Goal: Task Accomplishment & Management: Manage account settings

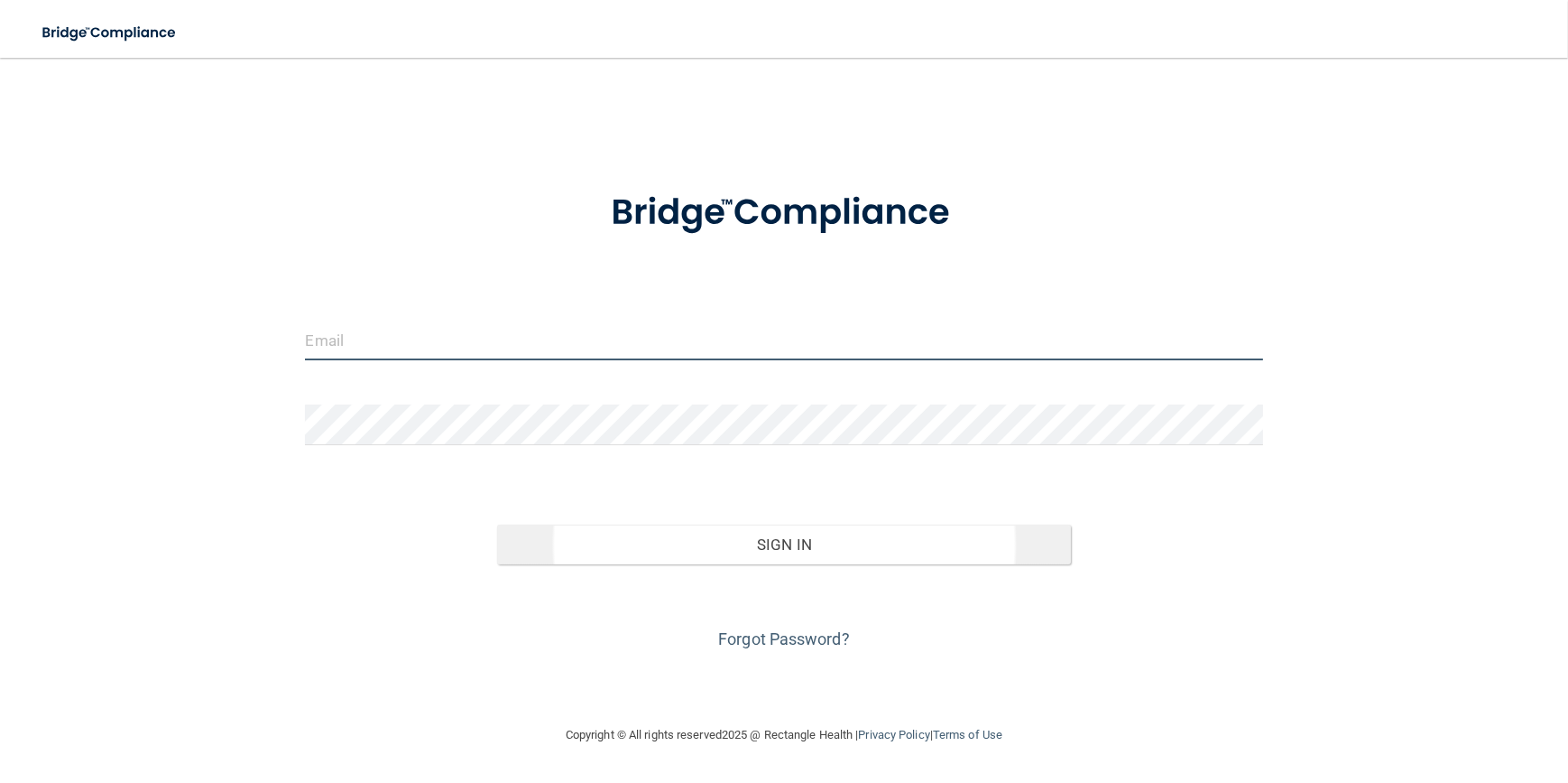
type input "[EMAIL_ADDRESS][DOMAIN_NAME]"
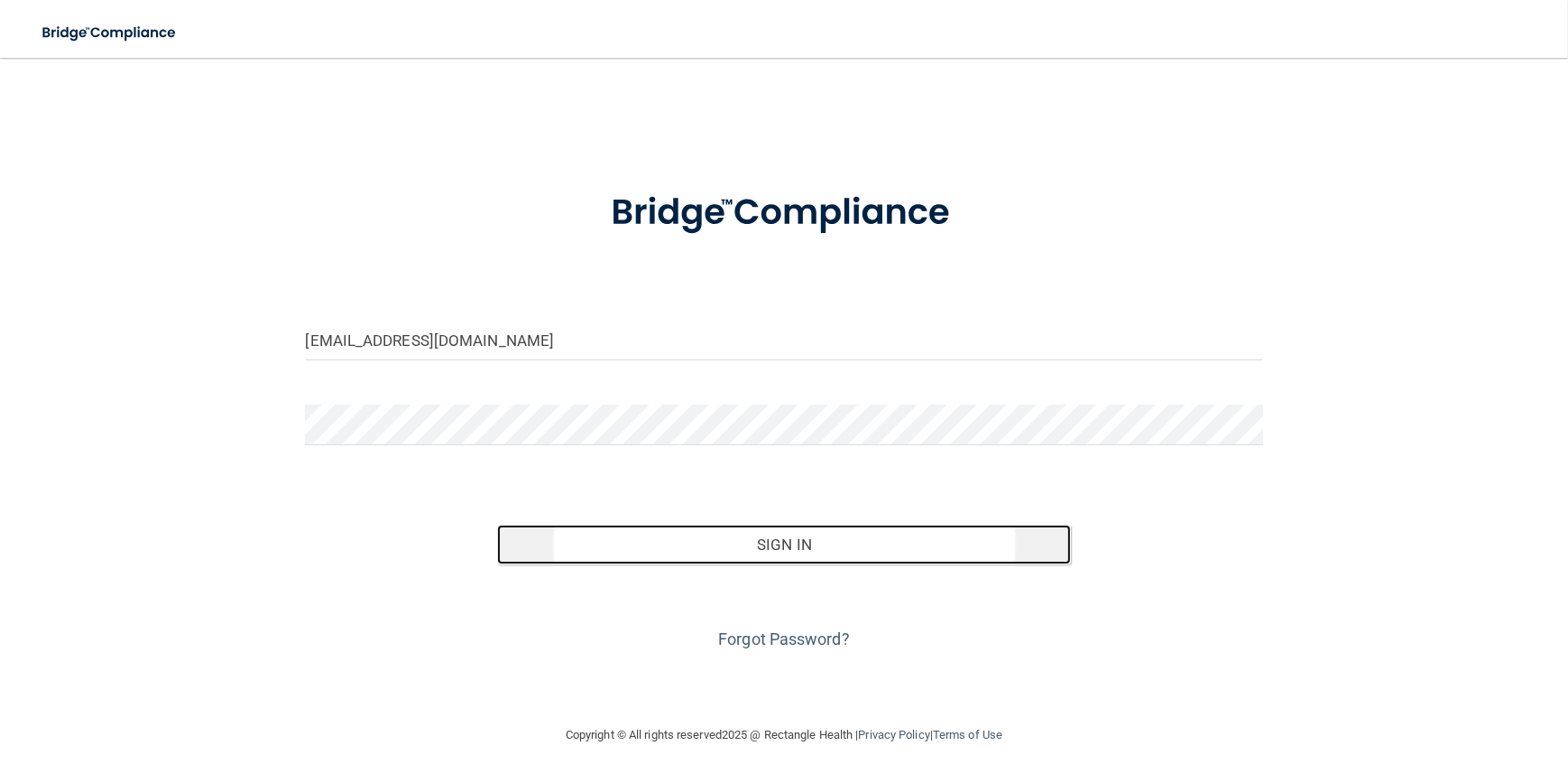
click at [704, 545] on button "Sign In" at bounding box center [784, 544] width 574 height 40
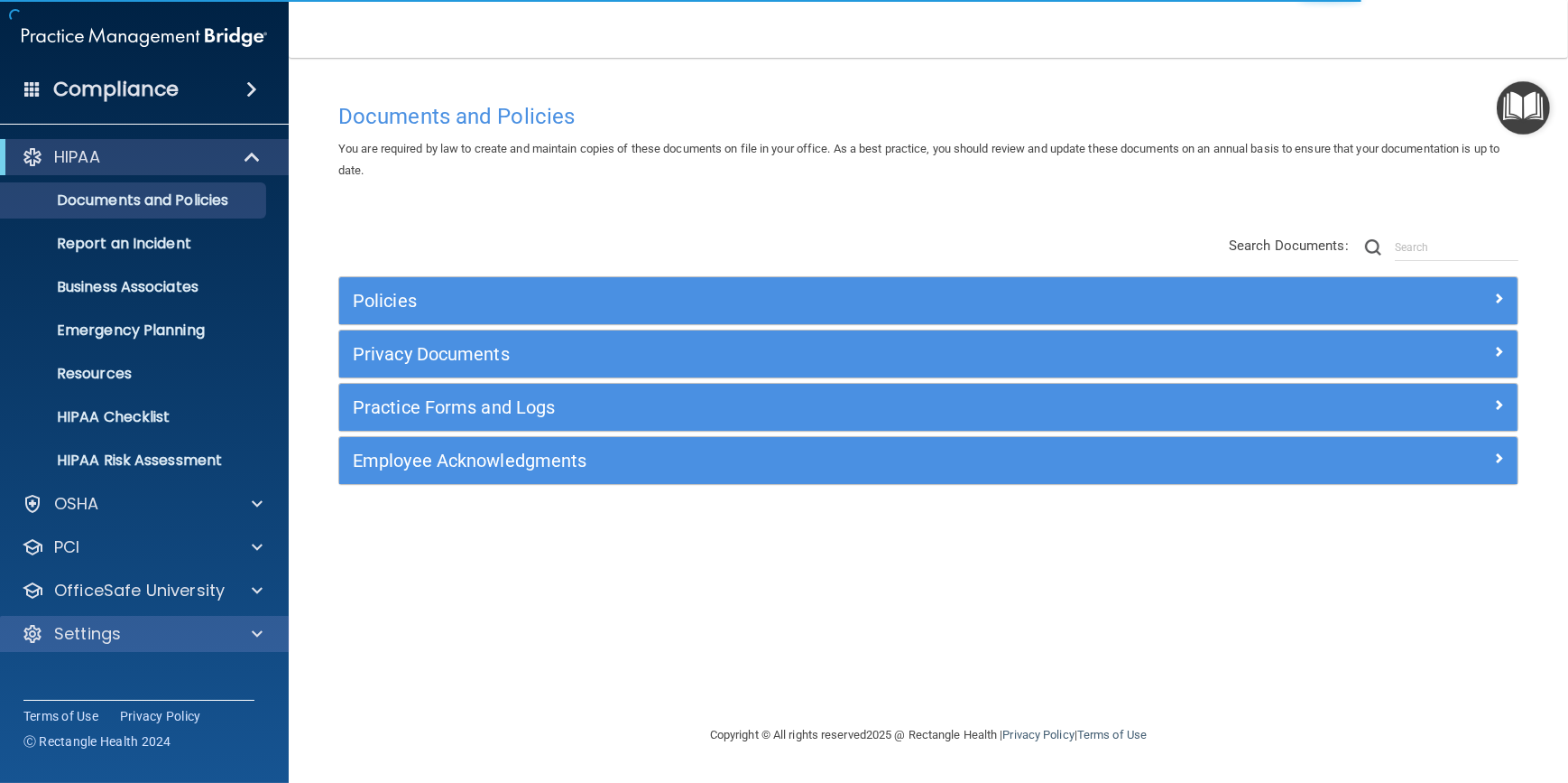
click at [171, 644] on div "Settings" at bounding box center [145, 633] width 290 height 36
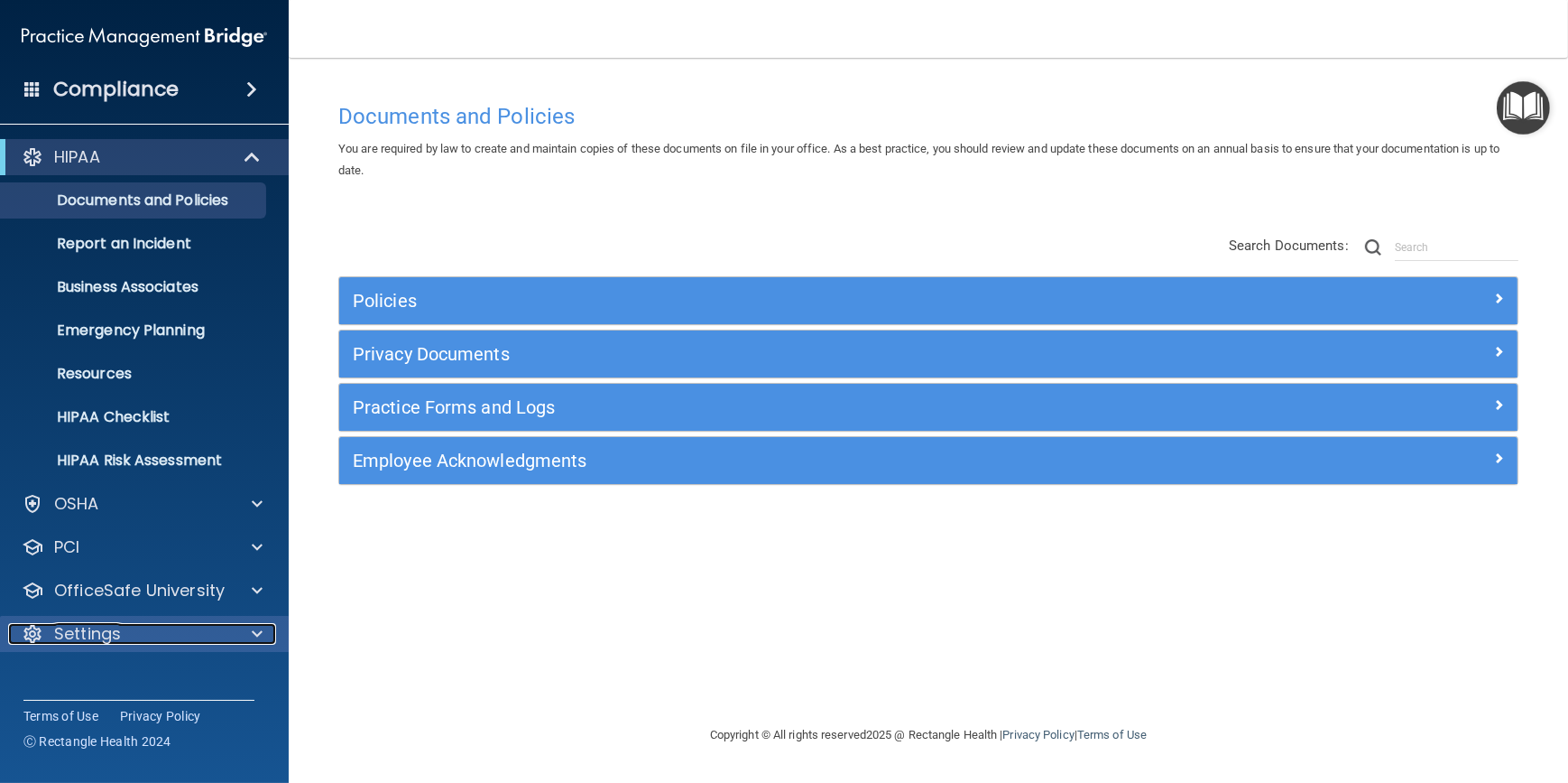
click at [245, 624] on div at bounding box center [255, 633] width 46 height 21
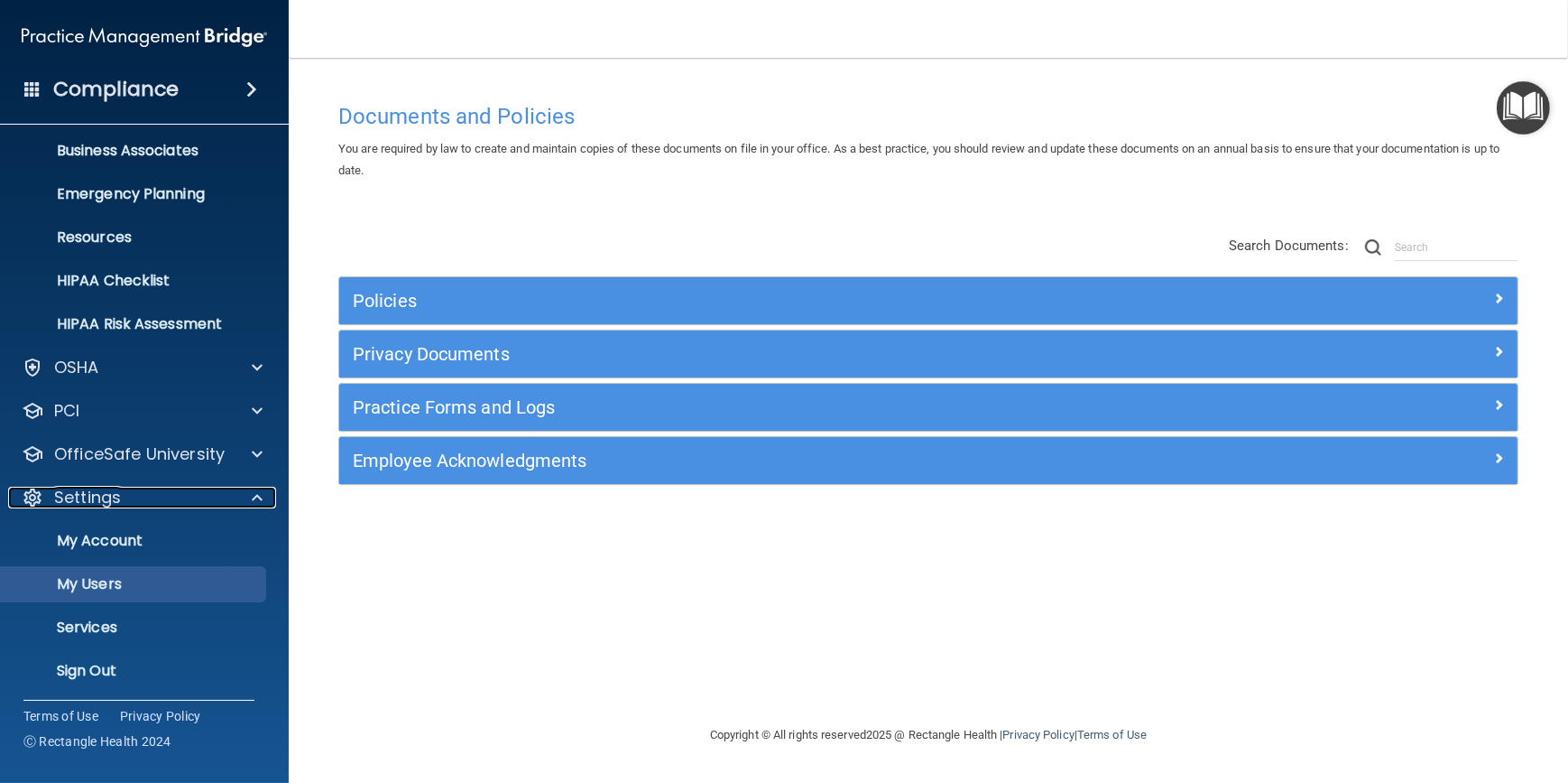
scroll to position [139, 0]
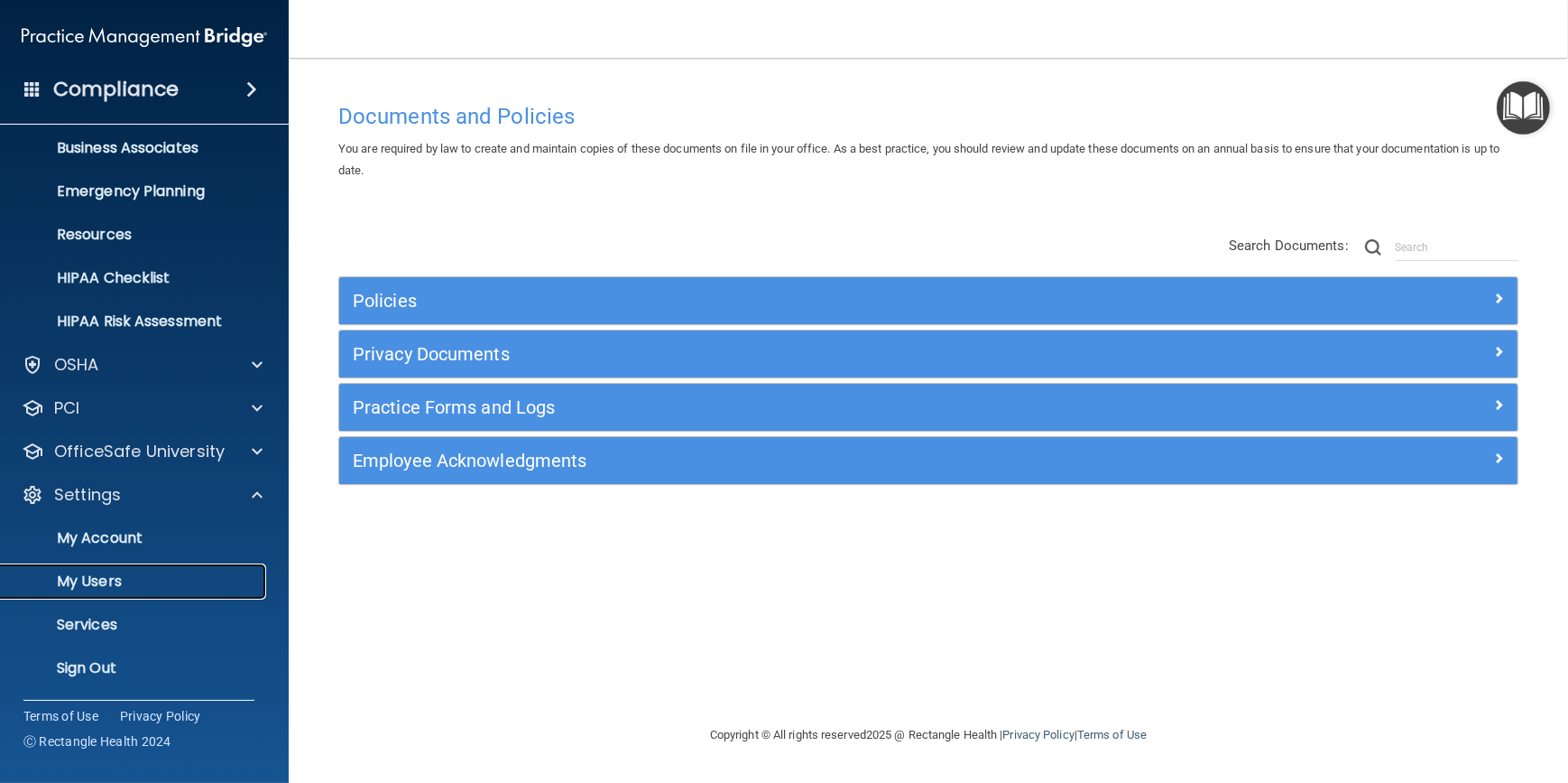
click at [127, 585] on p "My Users" at bounding box center [135, 581] width 246 height 18
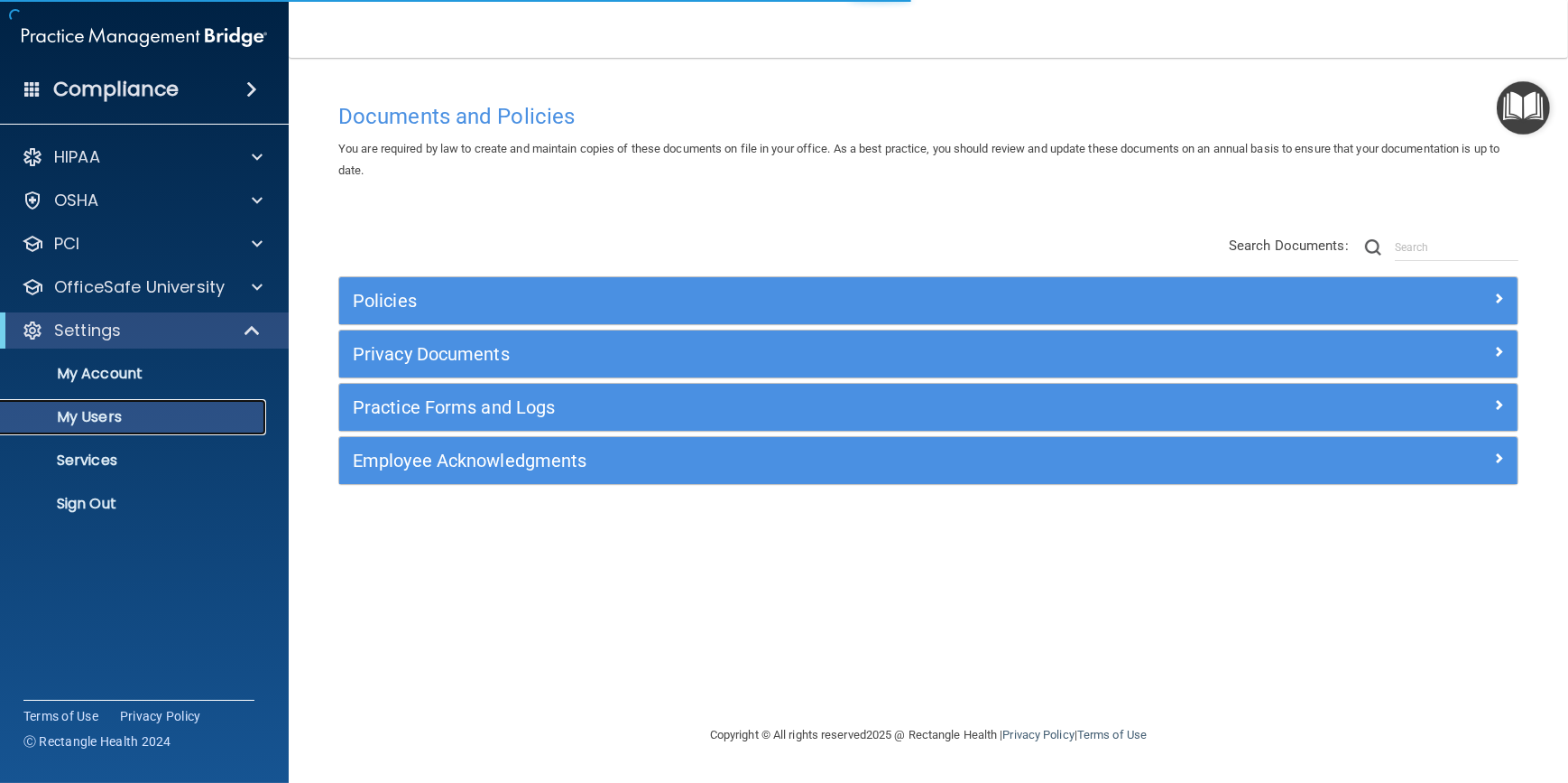
select select "20"
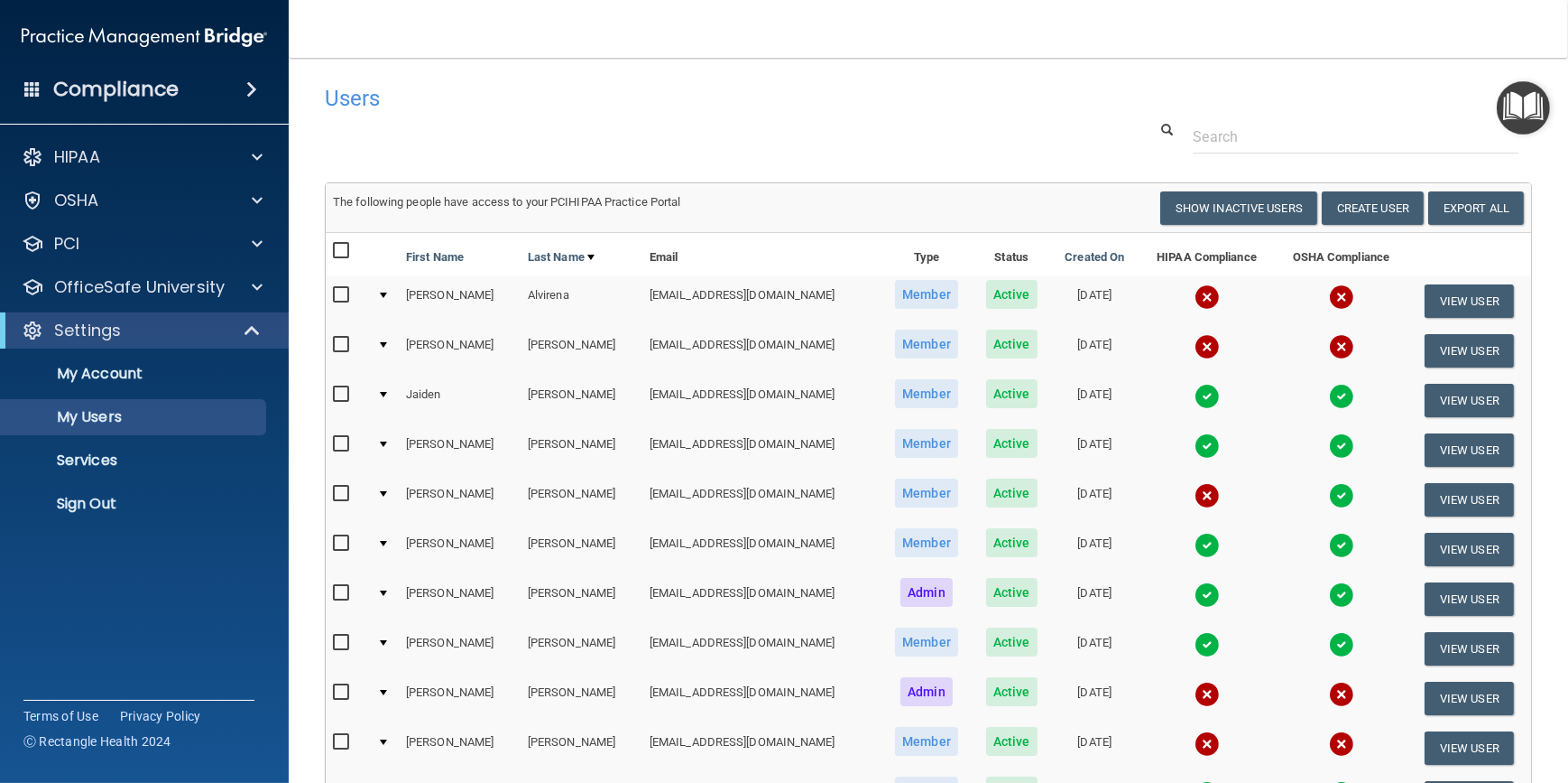
drag, startPoint x: 841, startPoint y: 119, endPoint x: 780, endPoint y: 120, distance: 61.0
click at [780, 120] on div at bounding box center [929, 137] width 1234 height 33
drag, startPoint x: 833, startPoint y: 114, endPoint x: 759, endPoint y: 110, distance: 74.1
click at [759, 110] on div "Users" at bounding box center [671, 99] width 720 height 45
drag, startPoint x: 784, startPoint y: 122, endPoint x: 700, endPoint y: 113, distance: 84.5
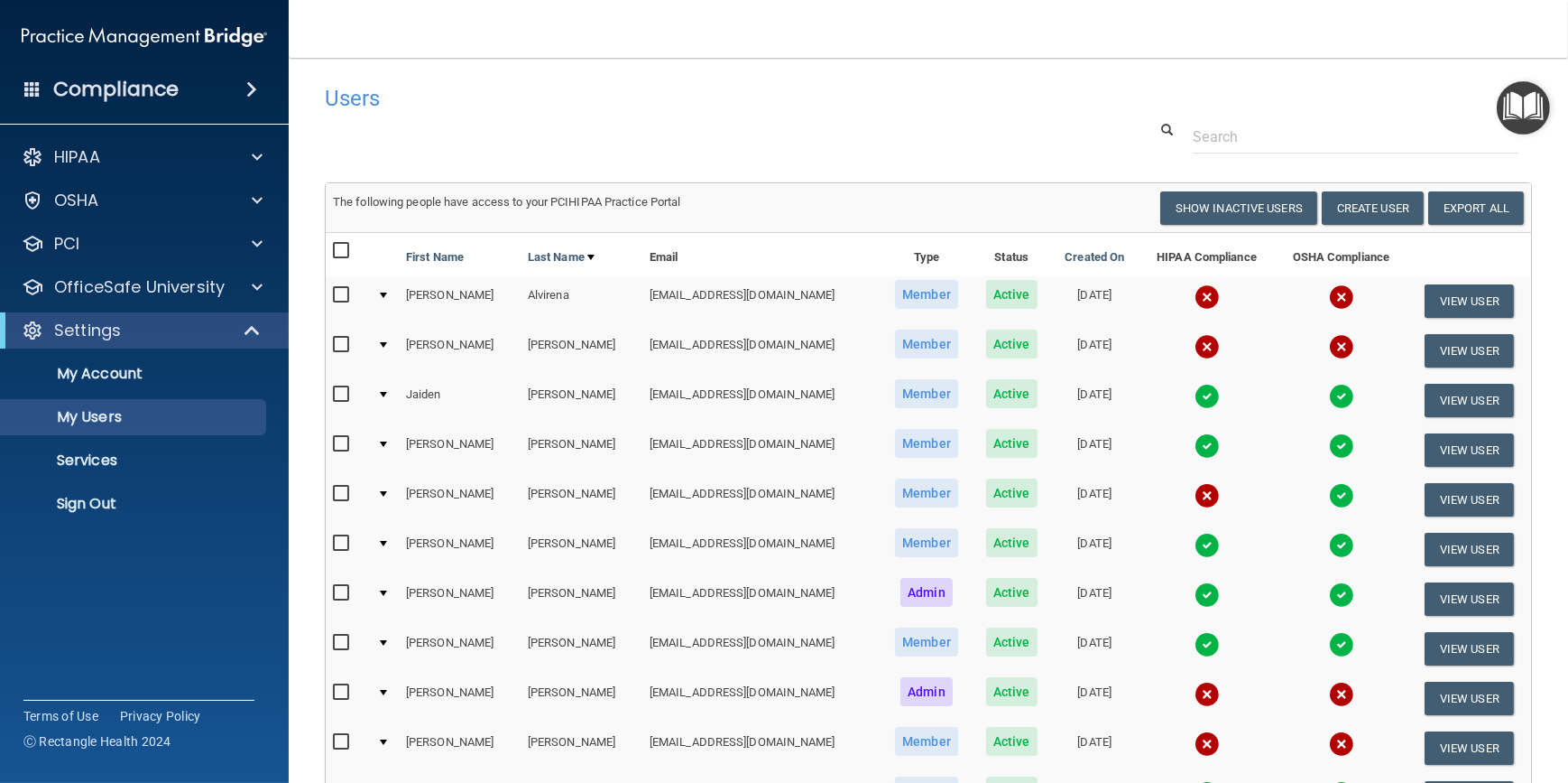
click at [700, 113] on div "Users" at bounding box center [671, 99] width 720 height 45
drag, startPoint x: 829, startPoint y: 123, endPoint x: 764, endPoint y: 102, distance: 68.3
click at [764, 102] on h4 "Users" at bounding box center [672, 98] width 693 height 23
drag, startPoint x: 761, startPoint y: 73, endPoint x: 566, endPoint y: 93, distance: 196.0
click at [566, 93] on h4 "Users" at bounding box center [672, 98] width 693 height 23
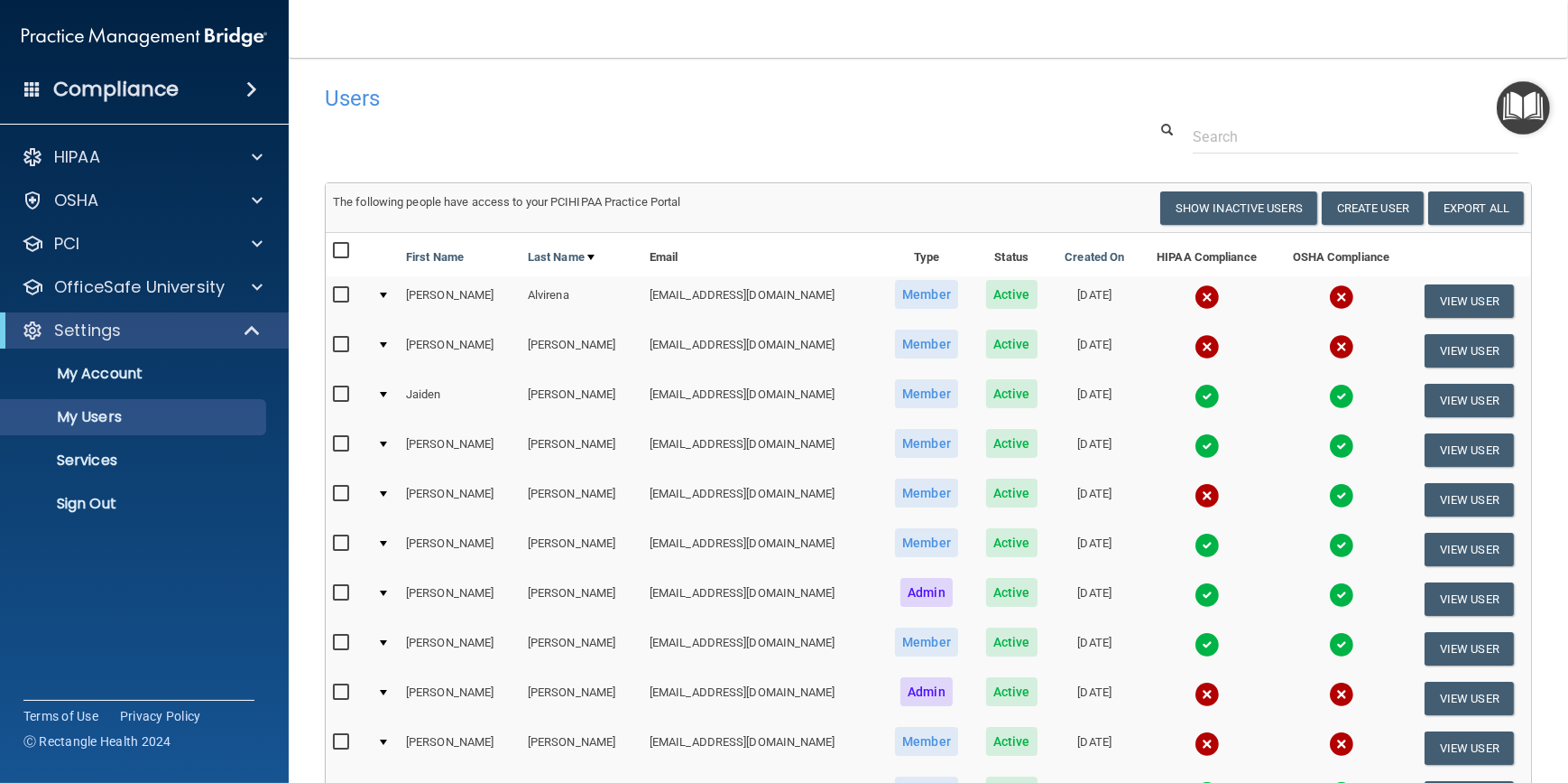
drag, startPoint x: 688, startPoint y: 131, endPoint x: 586, endPoint y: 123, distance: 102.3
click at [586, 124] on div at bounding box center [929, 137] width 1234 height 33
drag, startPoint x: 641, startPoint y: 139, endPoint x: 586, endPoint y: 134, distance: 55.2
click at [584, 134] on div at bounding box center [929, 137] width 1234 height 33
drag, startPoint x: 697, startPoint y: 126, endPoint x: 623, endPoint y: 107, distance: 76.4
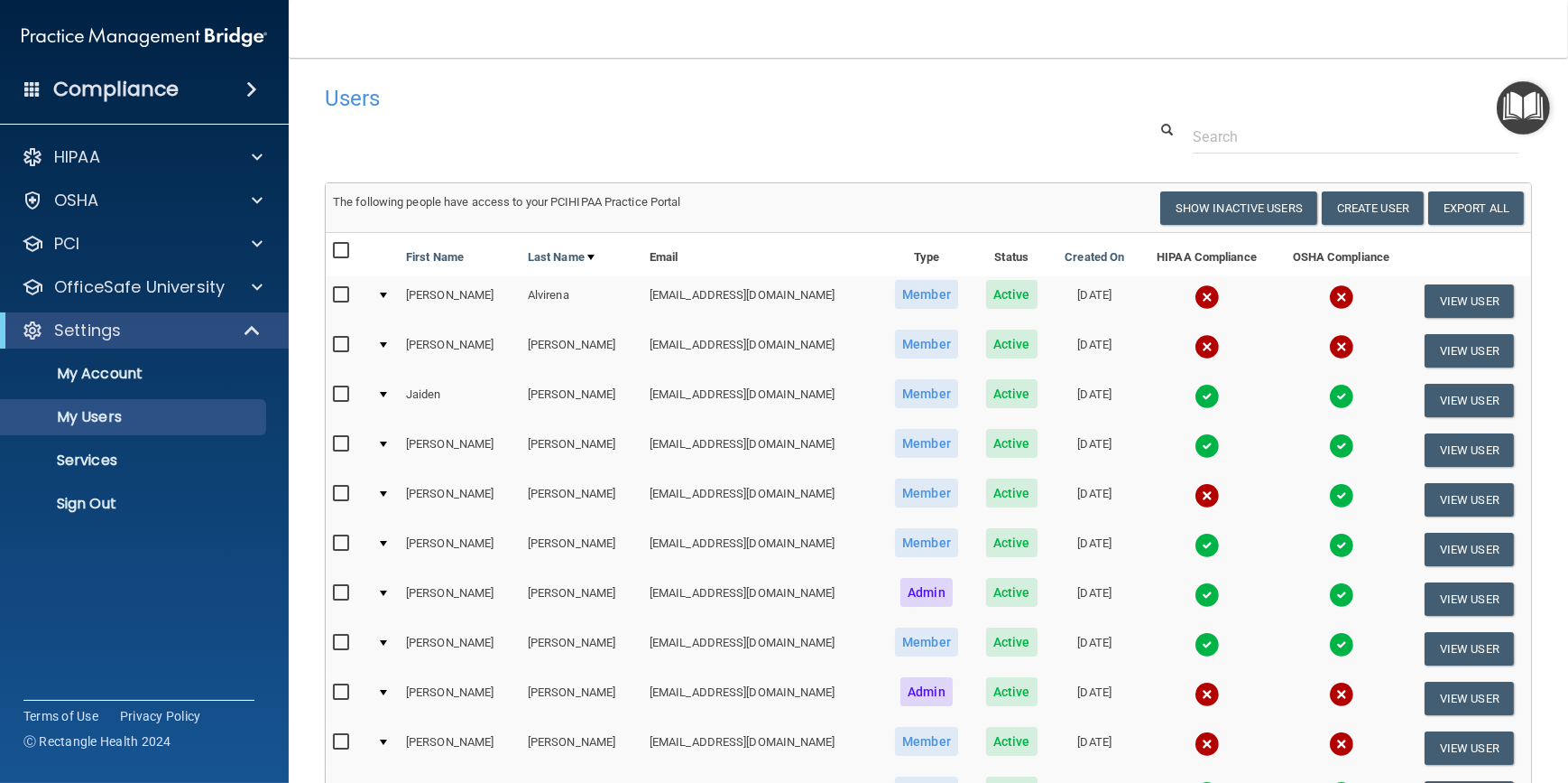
click at [617, 107] on h4 "Users" at bounding box center [672, 98] width 693 height 23
drag, startPoint x: 1100, startPoint y: 99, endPoint x: 1009, endPoint y: 107, distance: 91.4
click at [1009, 107] on h4 "Users" at bounding box center [672, 98] width 693 height 23
drag, startPoint x: 703, startPoint y: 121, endPoint x: 651, endPoint y: 111, distance: 53.0
click at [651, 111] on div "Users" at bounding box center [671, 99] width 720 height 45
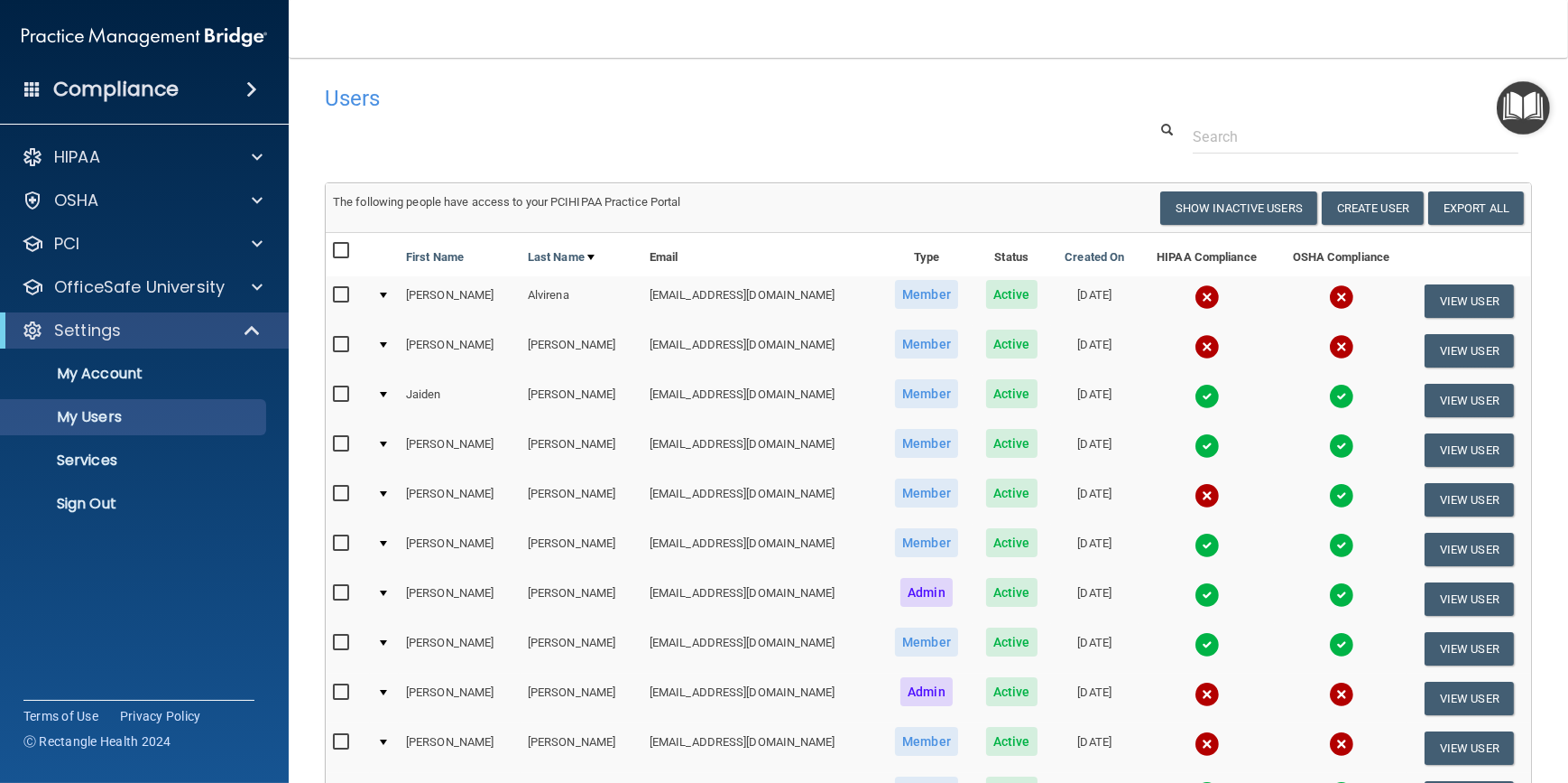
drag, startPoint x: 650, startPoint y: 113, endPoint x: 554, endPoint y: 127, distance: 97.0
click at [554, 127] on div at bounding box center [929, 137] width 1234 height 33
drag, startPoint x: 644, startPoint y: 112, endPoint x: 491, endPoint y: 126, distance: 153.6
click at [491, 126] on div at bounding box center [929, 137] width 1234 height 33
drag, startPoint x: 573, startPoint y: 102, endPoint x: 425, endPoint y: 127, distance: 150.1
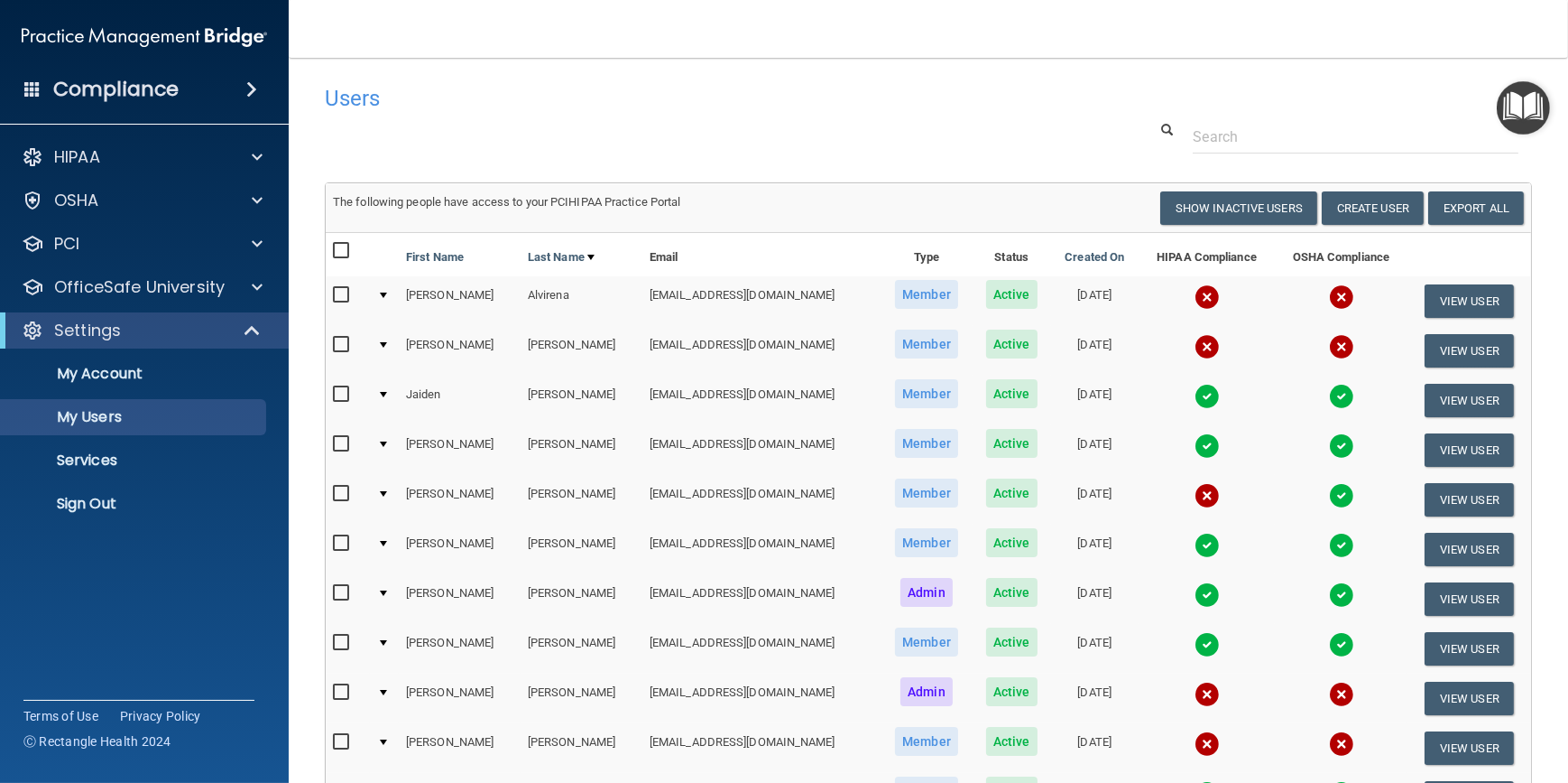
click at [425, 127] on div at bounding box center [929, 137] width 1234 height 33
drag, startPoint x: 673, startPoint y: 105, endPoint x: 575, endPoint y: 115, distance: 98.5
click at [575, 115] on div "Users" at bounding box center [671, 99] width 720 height 45
click at [254, 330] on span at bounding box center [254, 330] width 16 height 21
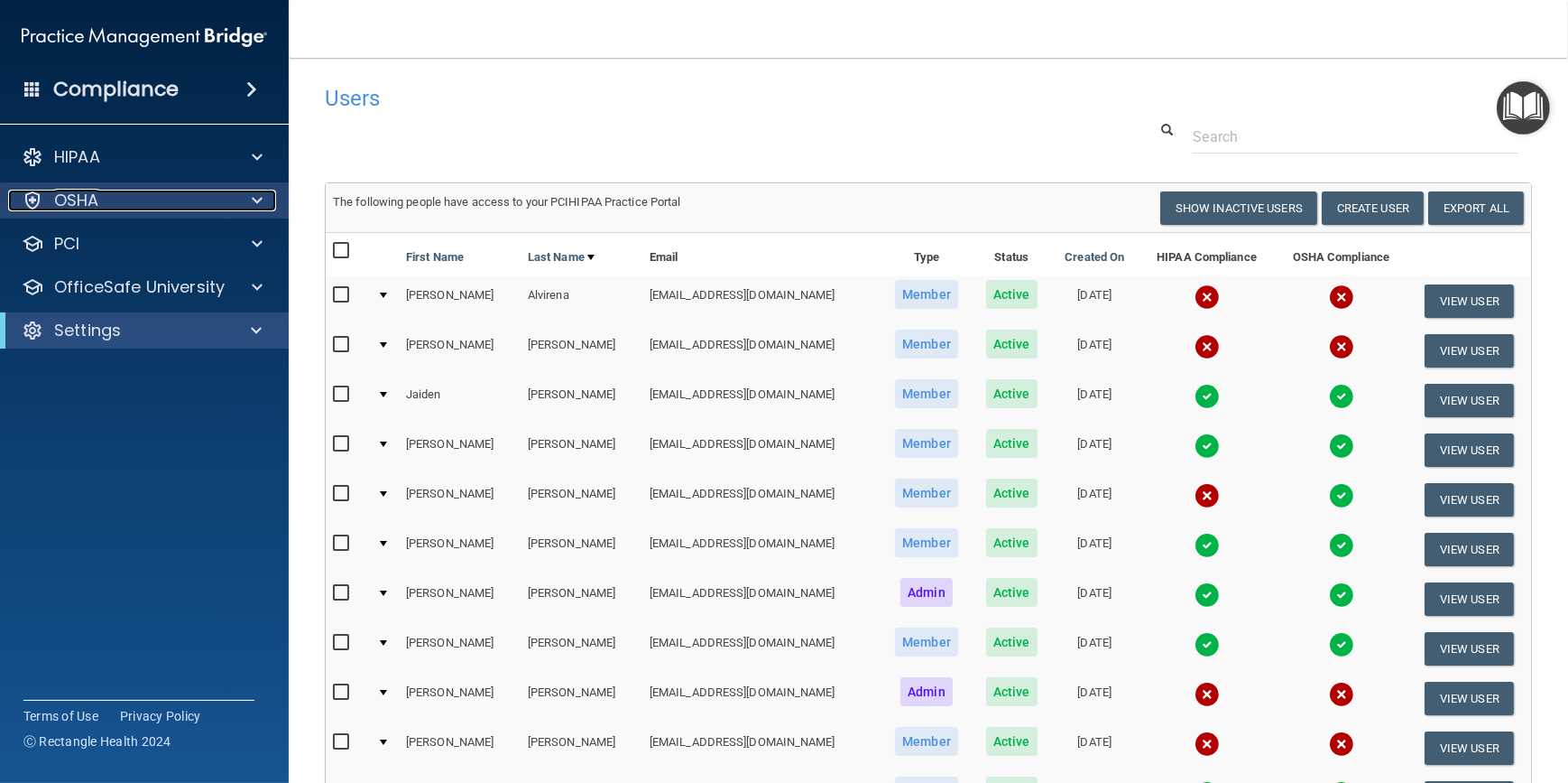
click at [258, 196] on span at bounding box center [257, 200] width 11 height 21
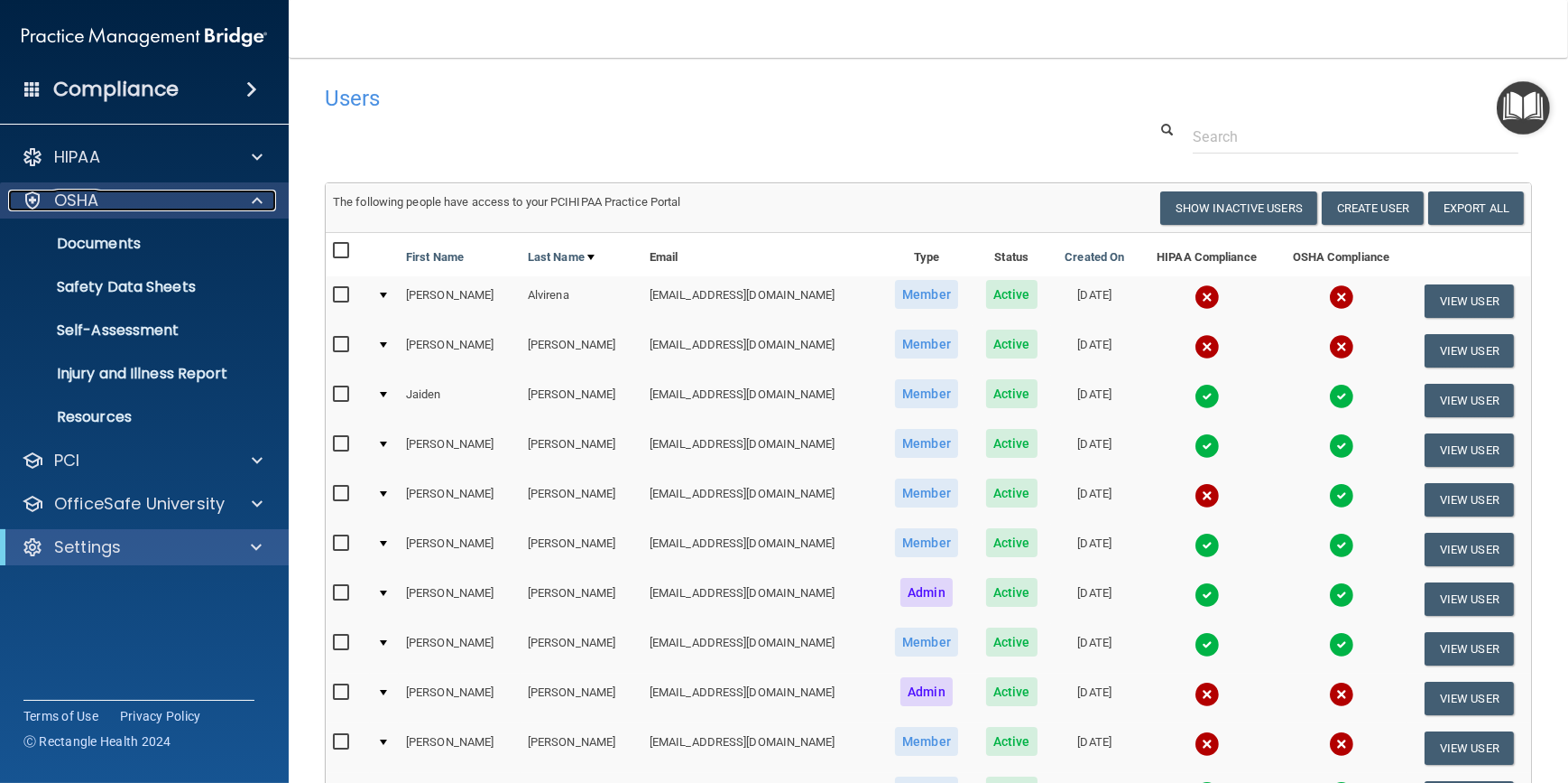
click at [253, 198] on span at bounding box center [257, 200] width 11 height 21
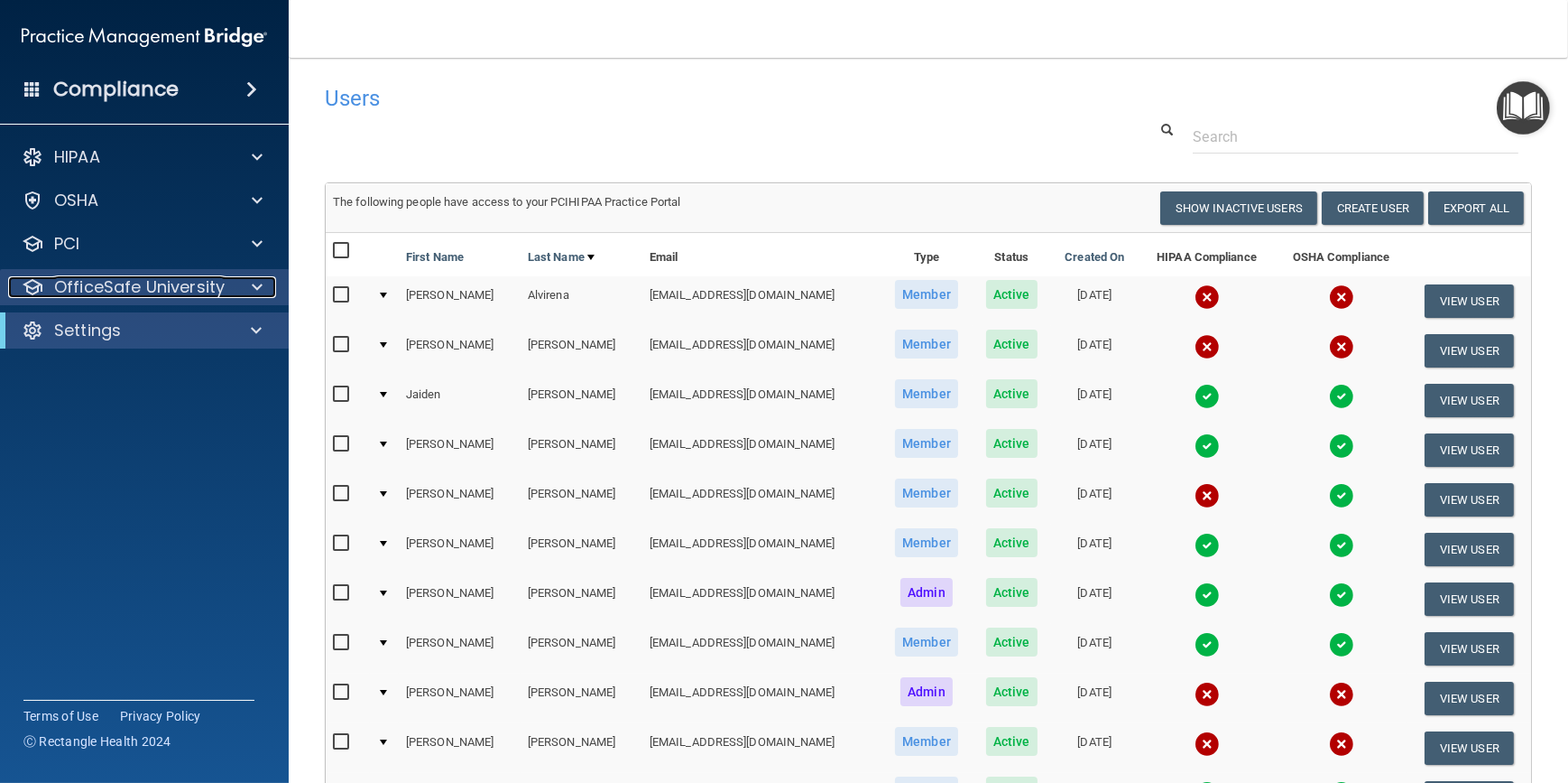
click at [264, 280] on div at bounding box center [255, 286] width 46 height 21
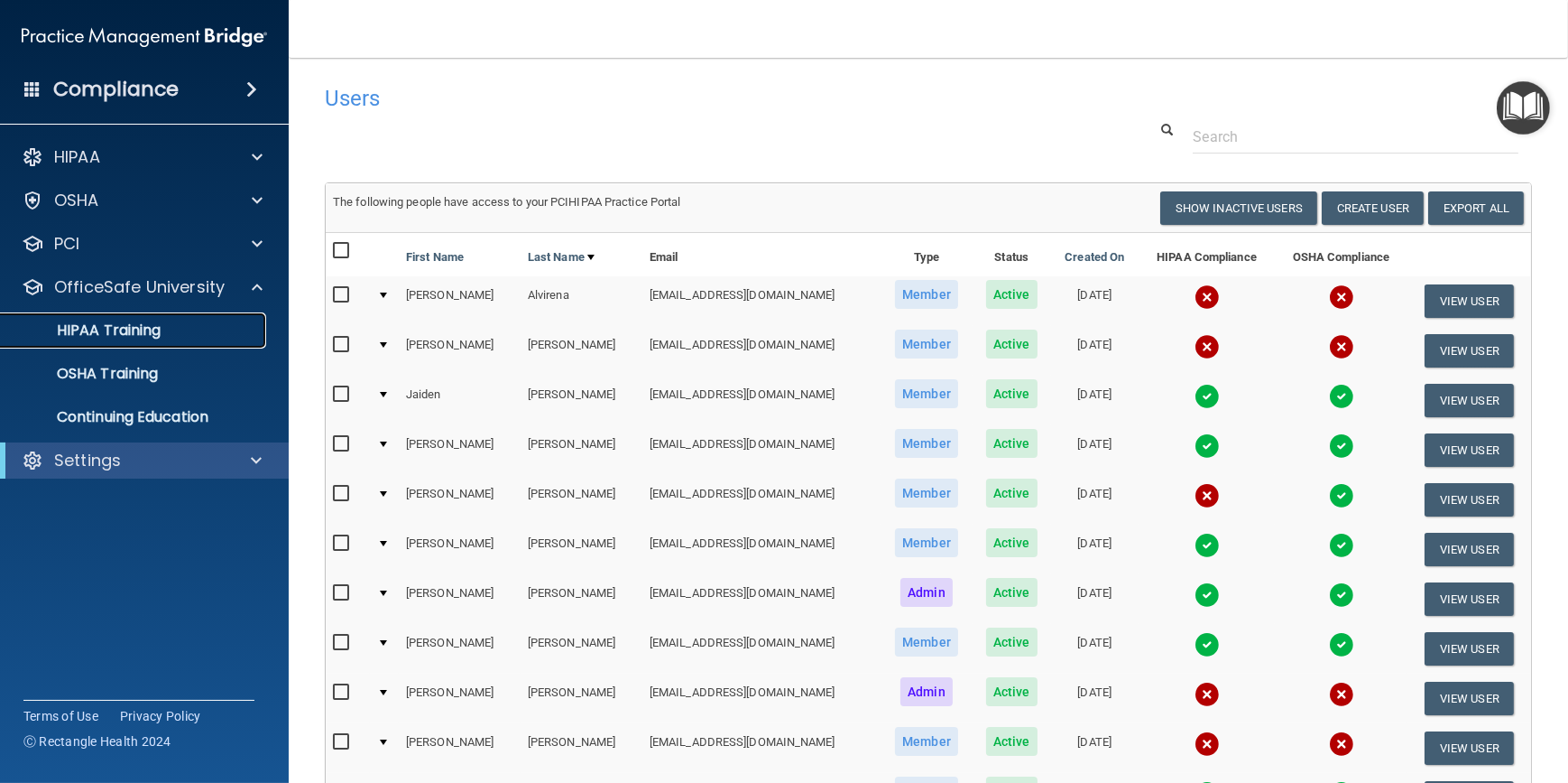
click at [134, 329] on p "HIPAA Training" at bounding box center [86, 330] width 149 height 18
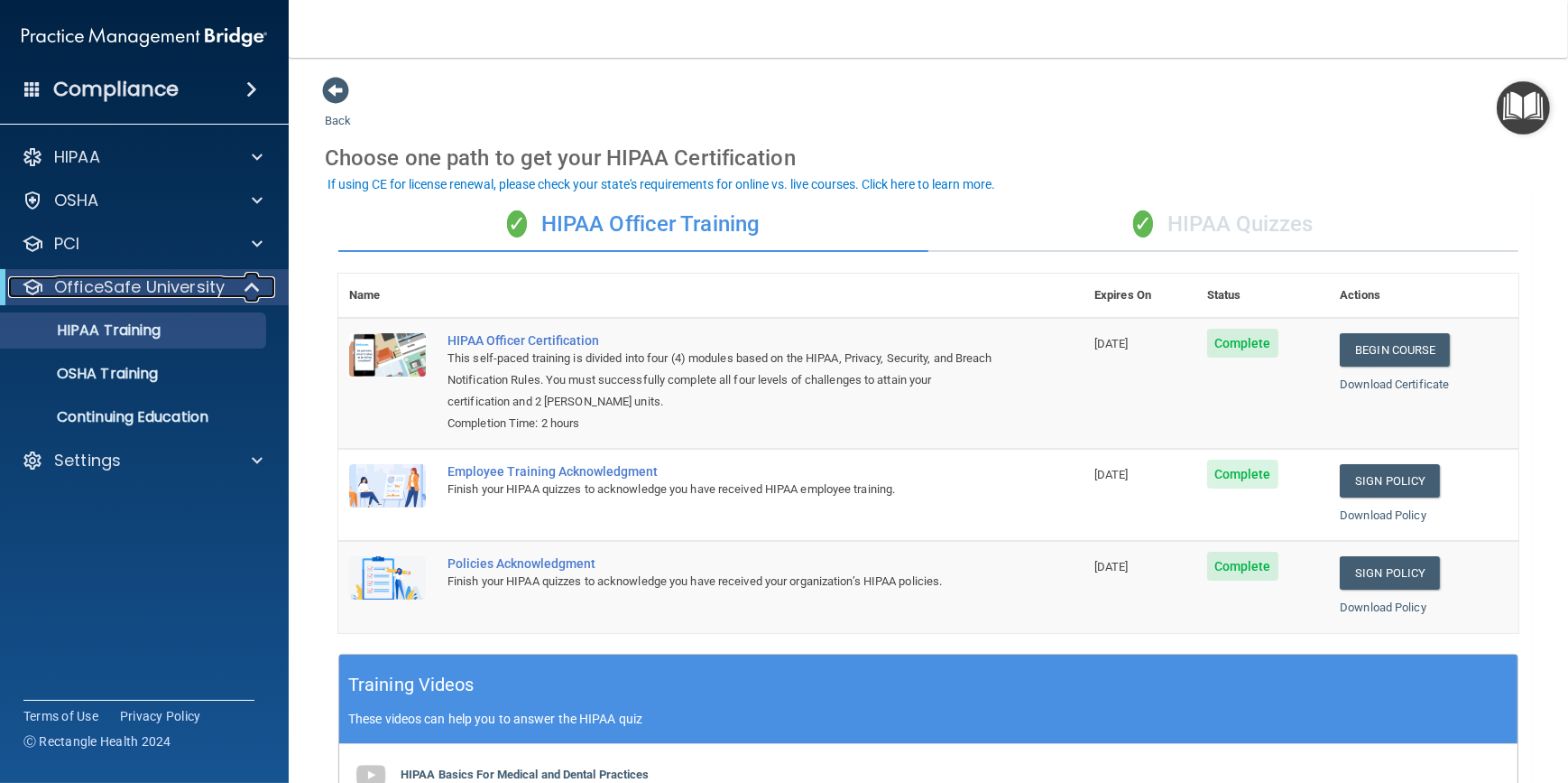
click at [250, 284] on span at bounding box center [254, 286] width 16 height 21
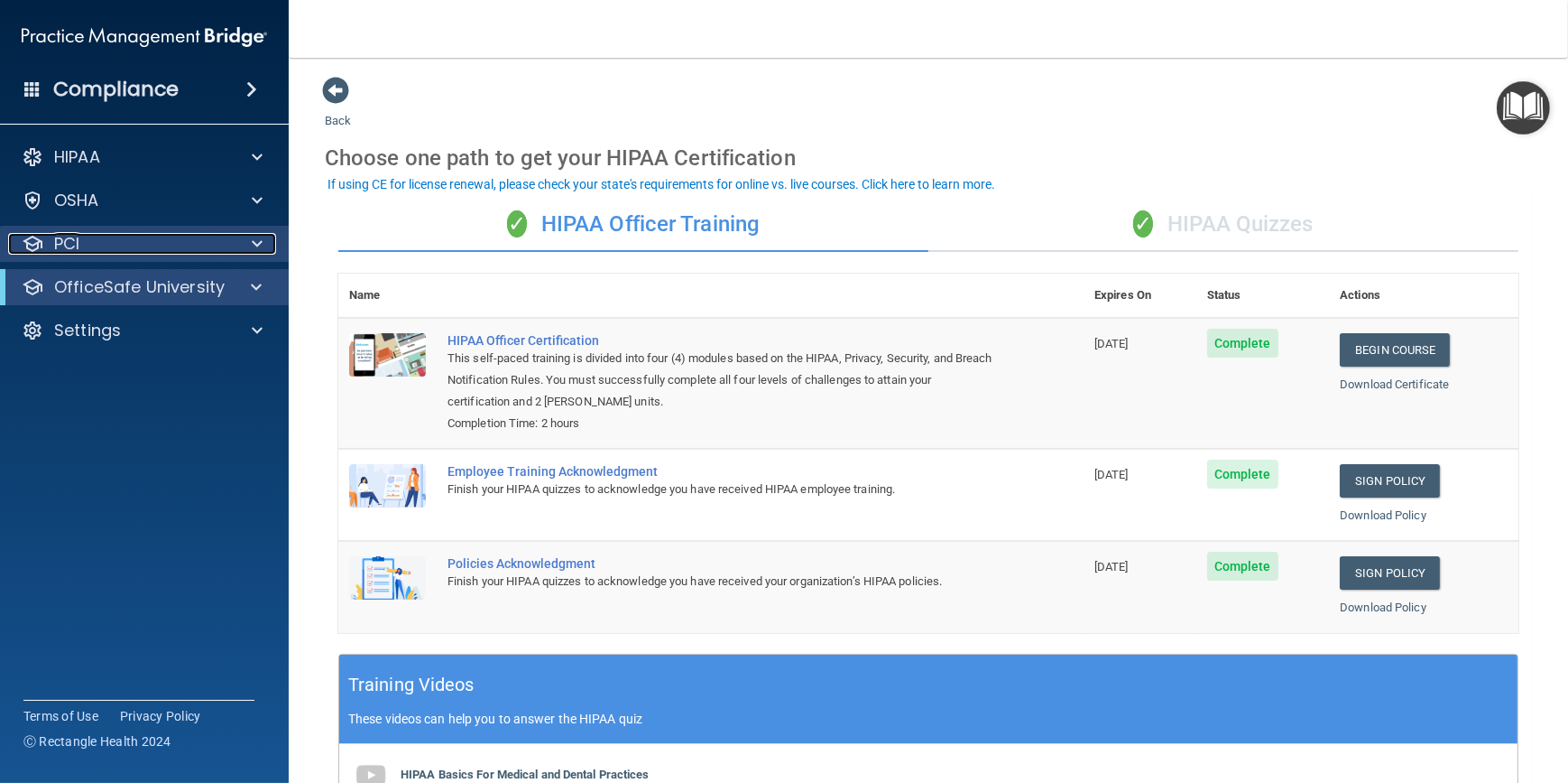
click at [257, 237] on span at bounding box center [257, 243] width 11 height 21
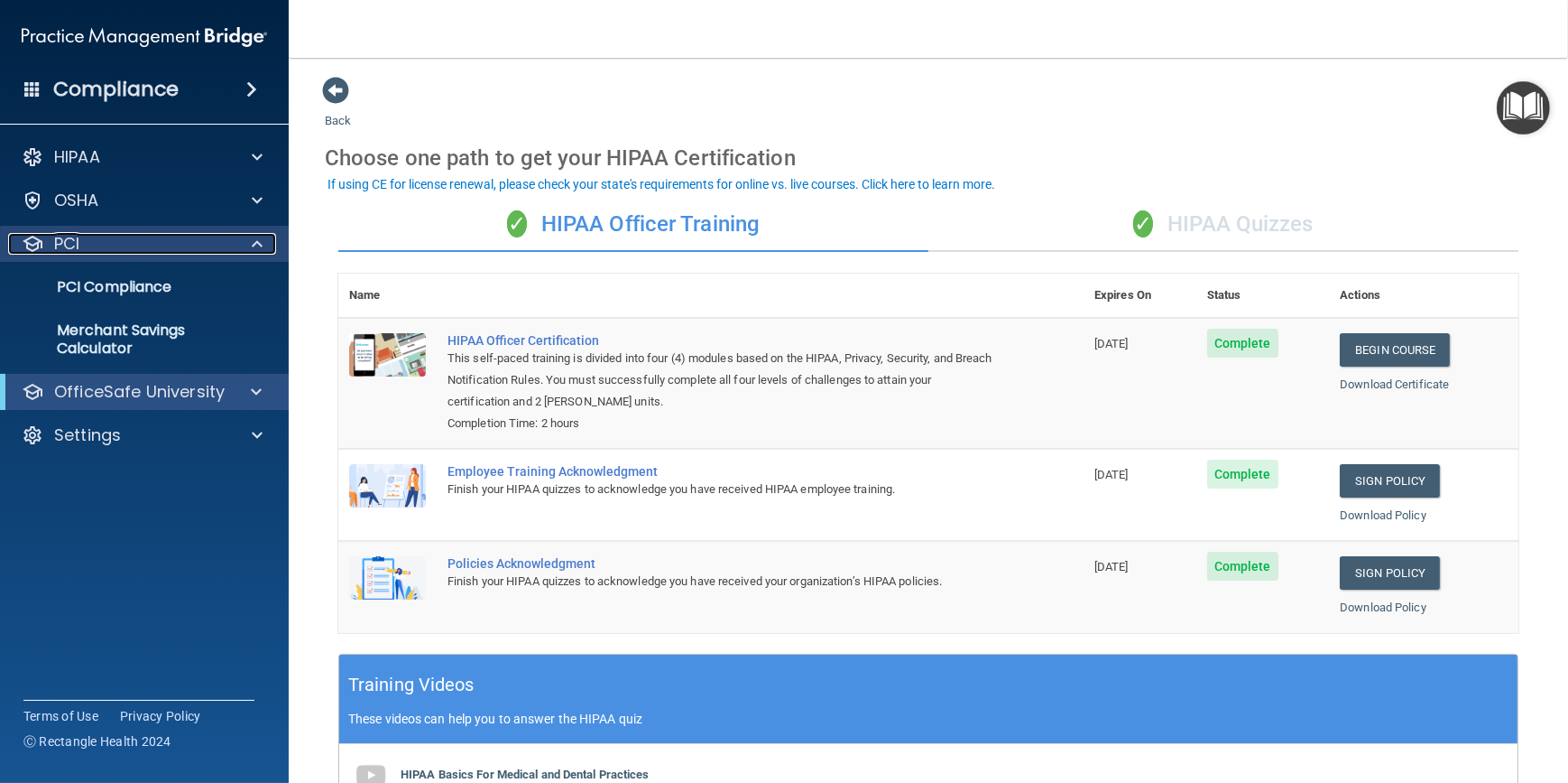
click at [257, 237] on span at bounding box center [257, 243] width 11 height 21
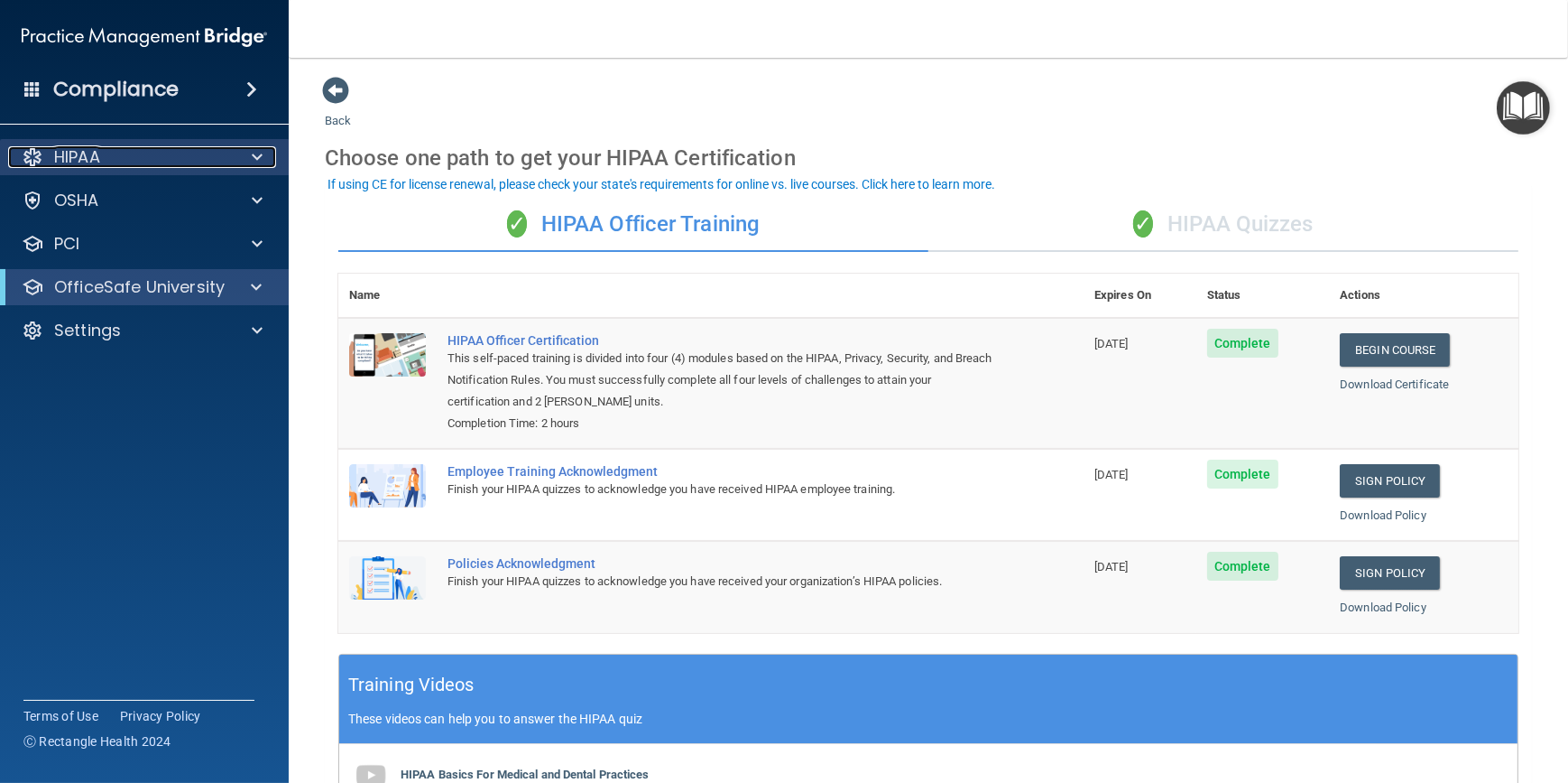
click at [253, 153] on span at bounding box center [257, 156] width 11 height 21
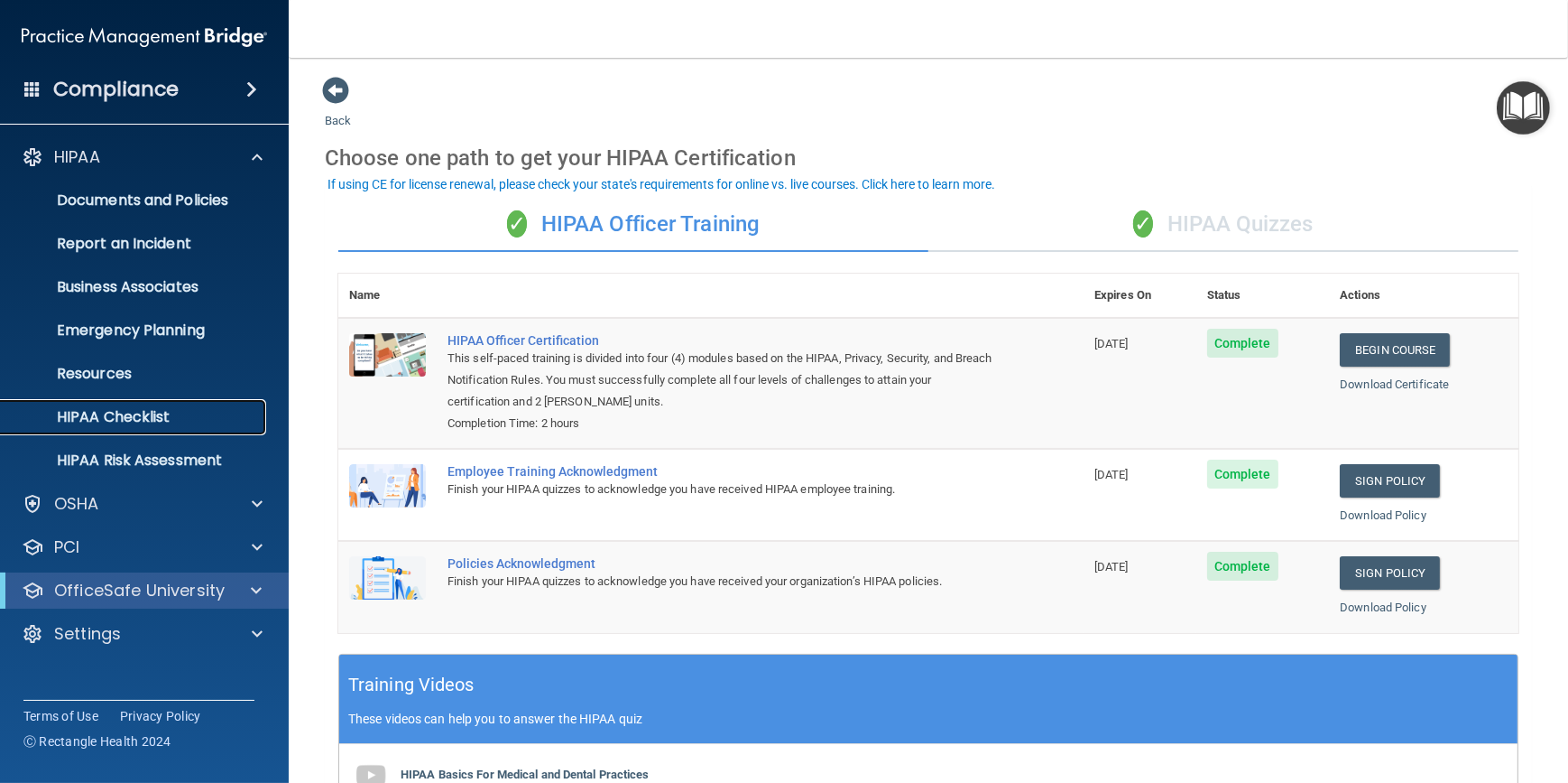
click at [150, 420] on p "HIPAA Checklist" at bounding box center [135, 417] width 246 height 18
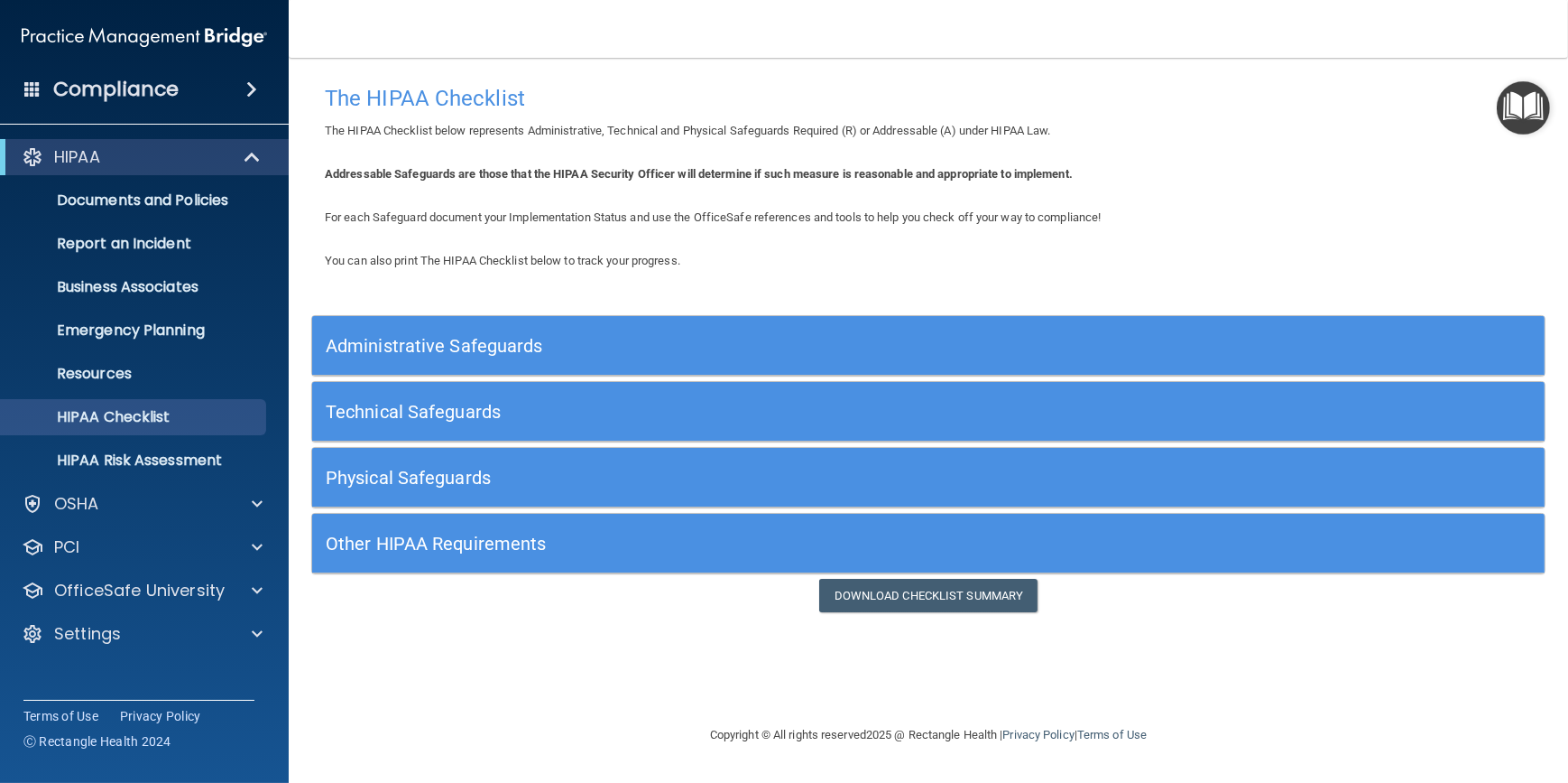
click at [551, 341] on h5 "Administrative Safeguards" at bounding box center [774, 345] width 898 height 20
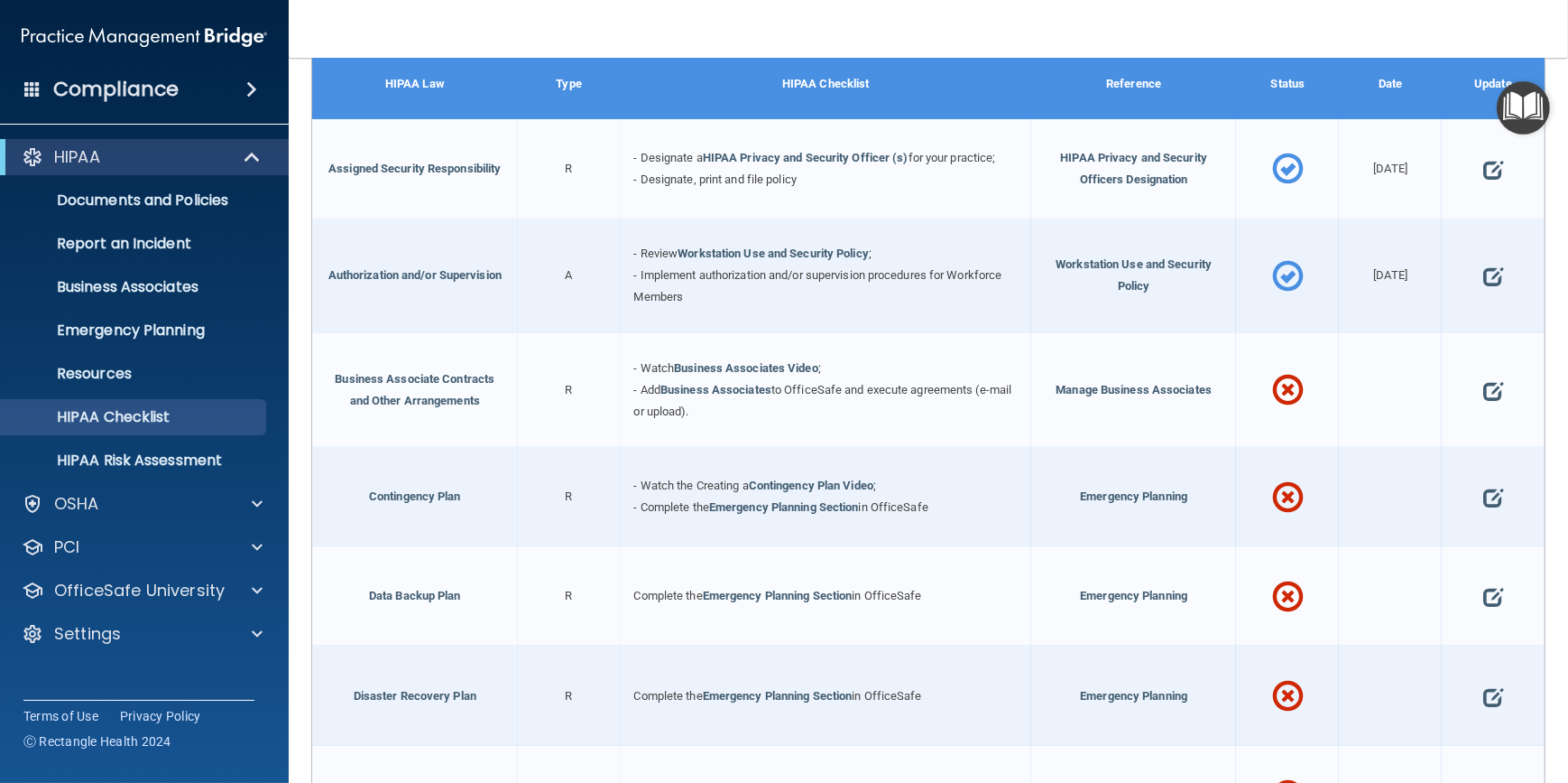
scroll to position [410, 0]
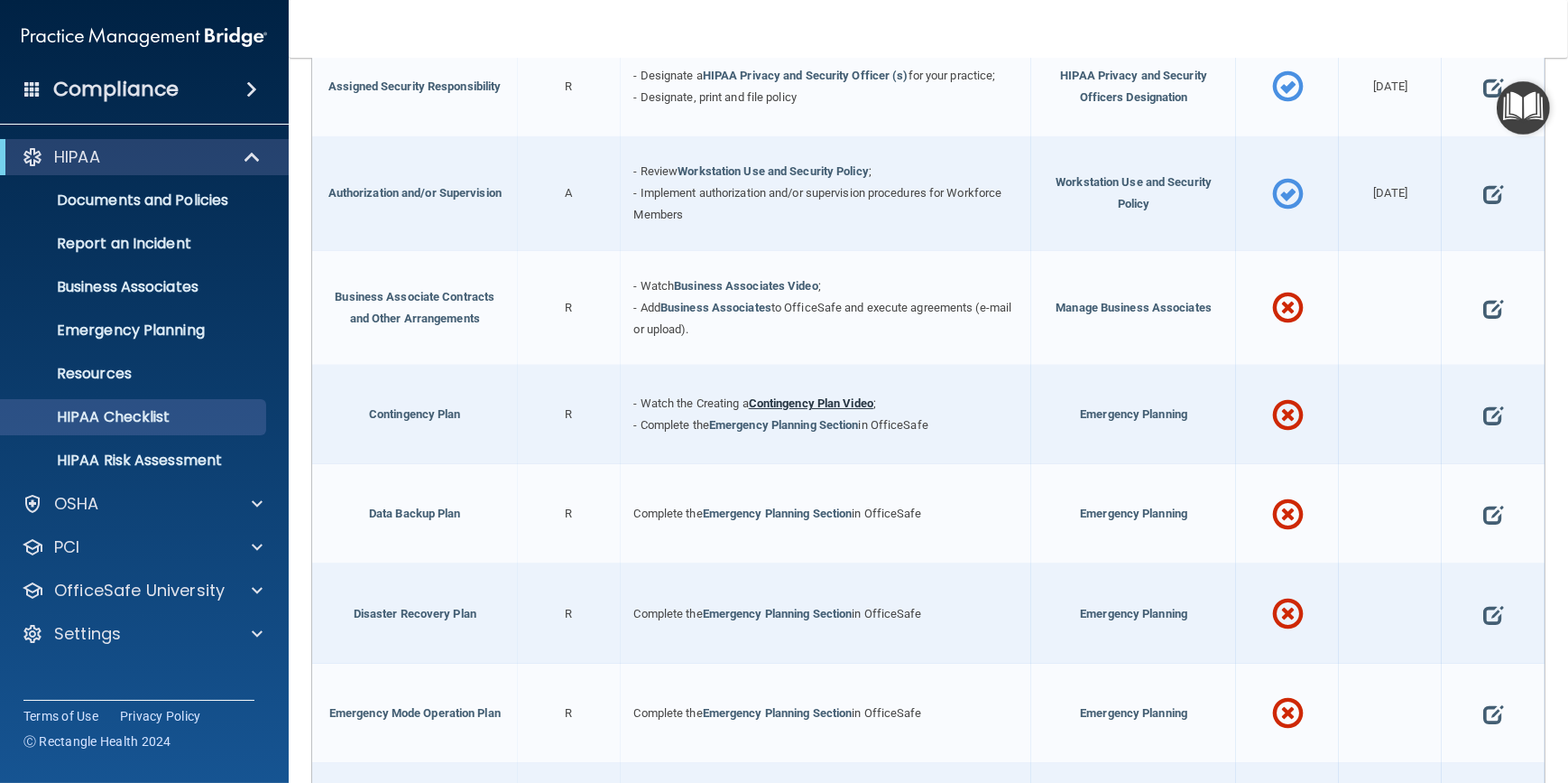
click at [794, 402] on link "Contingency Plan Video" at bounding box center [811, 403] width 125 height 14
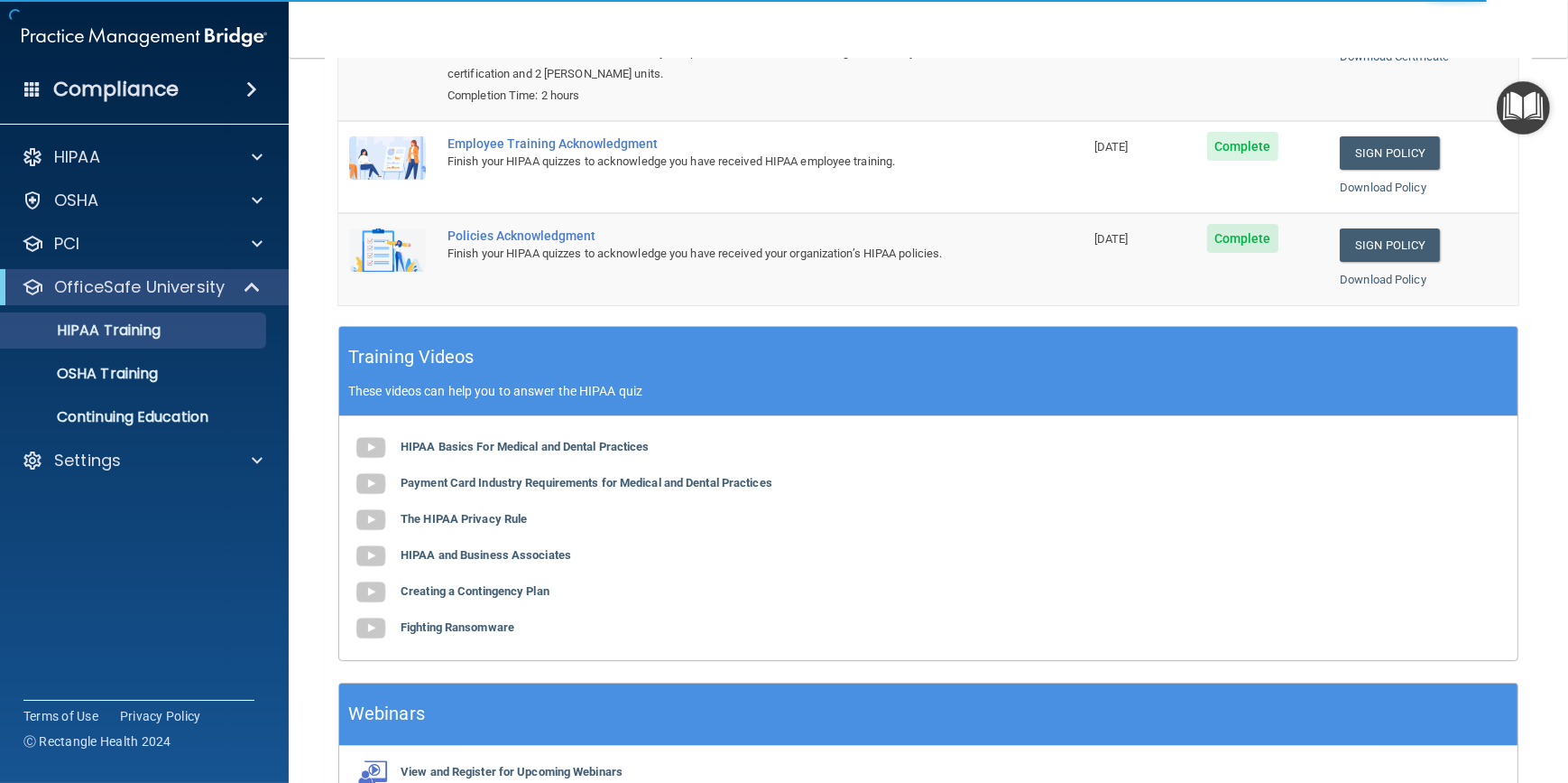
scroll to position [410, 0]
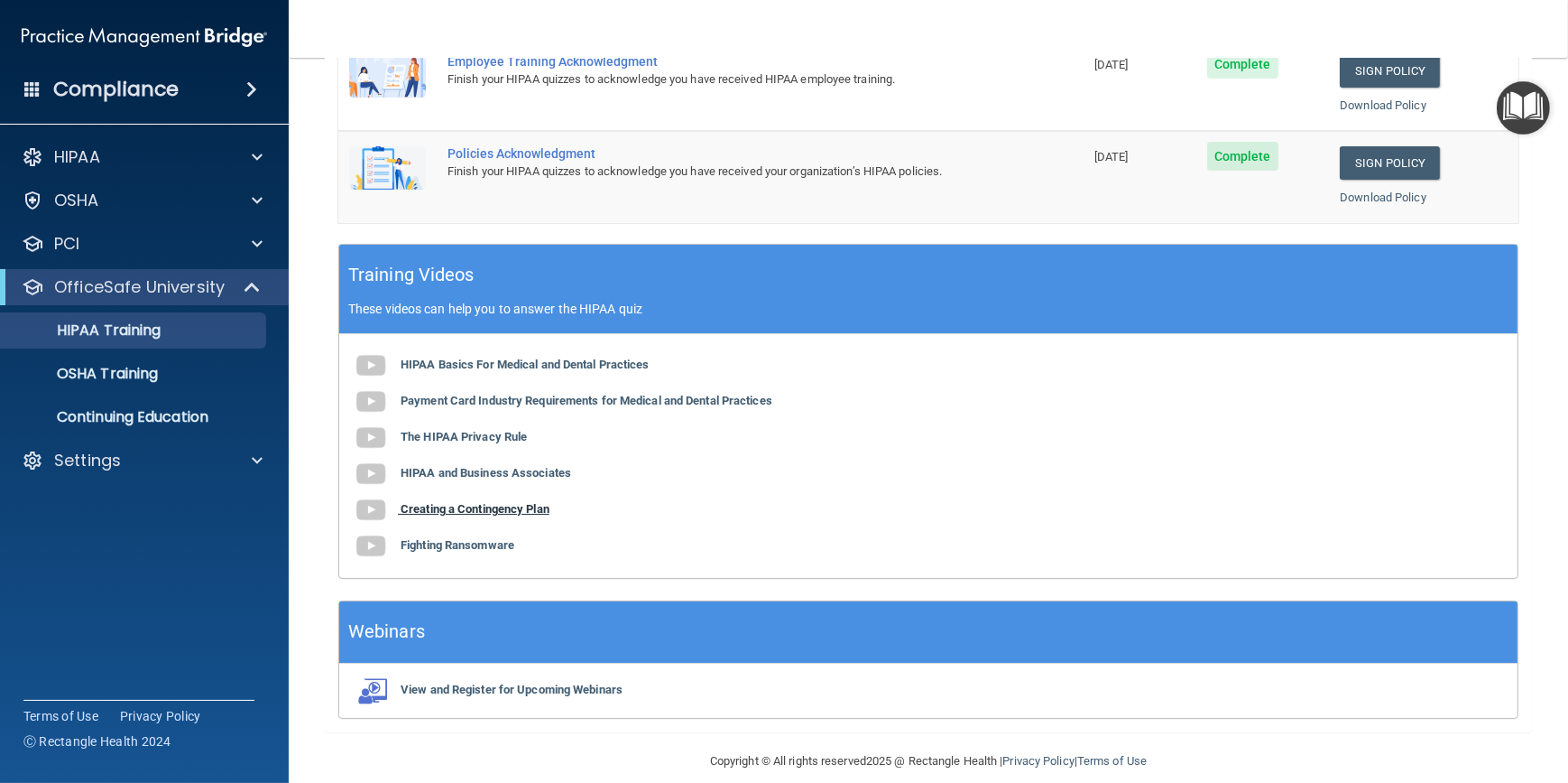
click at [461, 506] on b "Creating a Contingency Plan" at bounding box center [475, 509] width 149 height 14
click at [259, 151] on span at bounding box center [257, 156] width 11 height 21
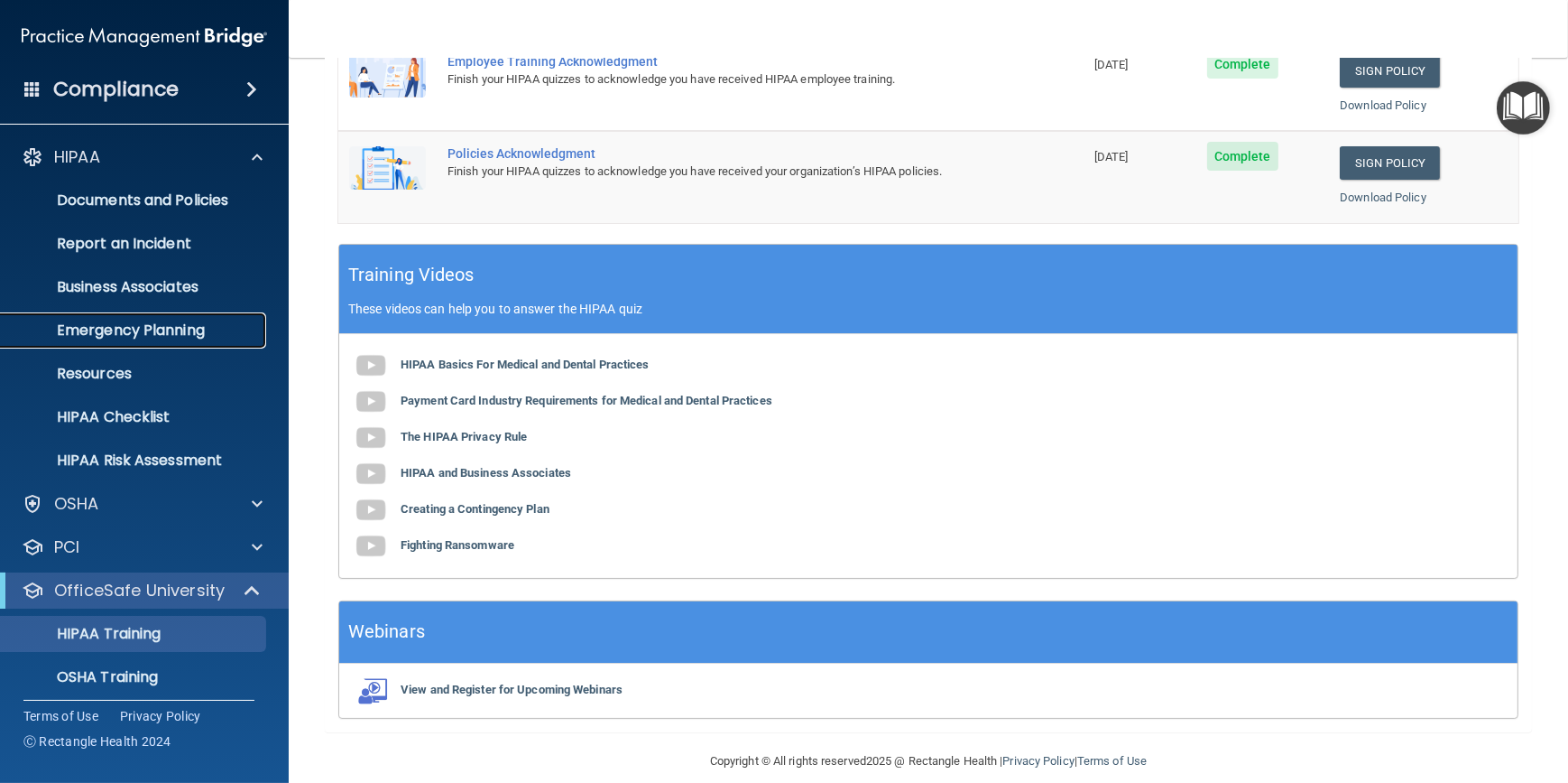
click at [124, 329] on p "Emergency Planning" at bounding box center [135, 330] width 246 height 18
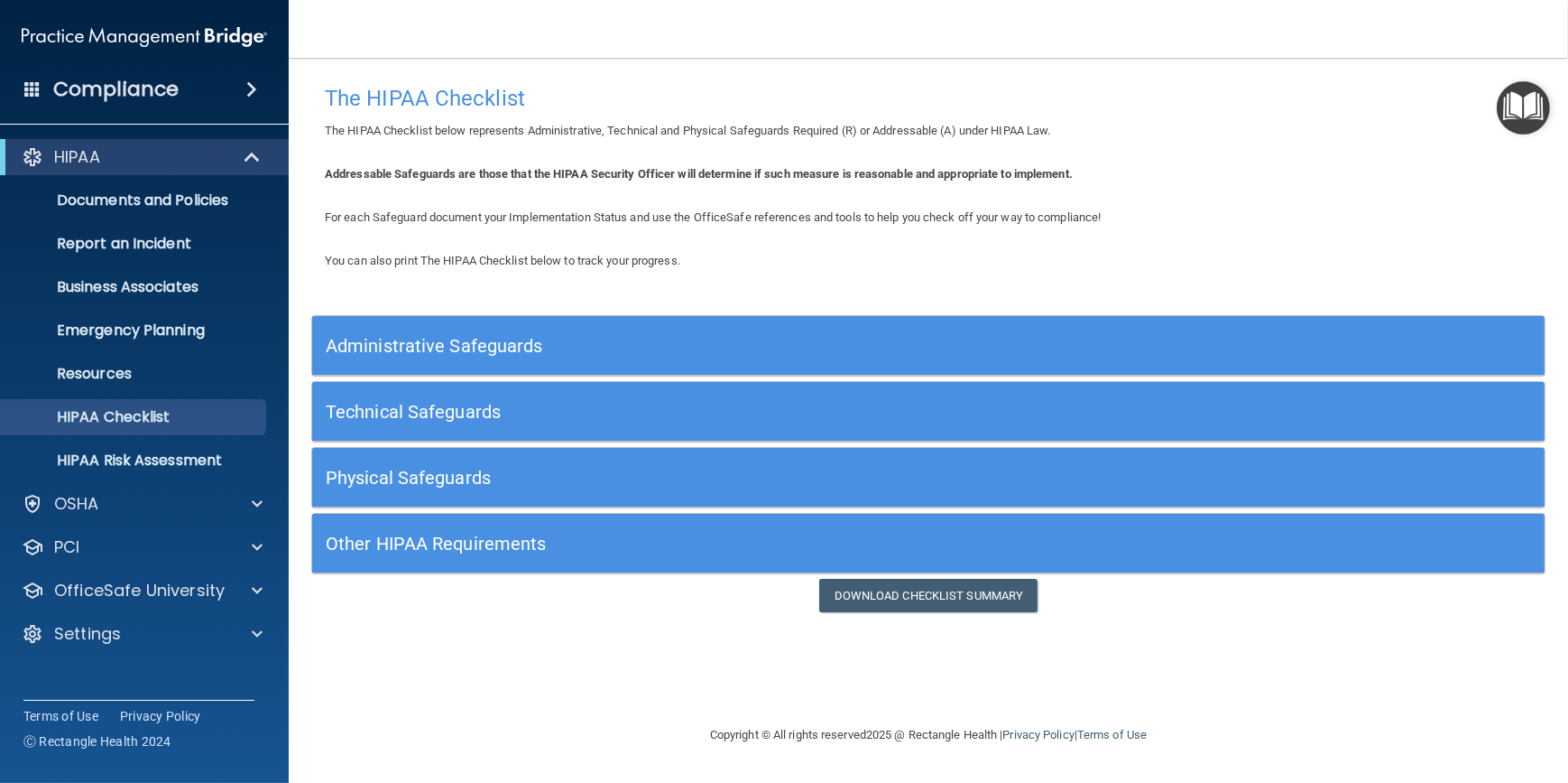
drag, startPoint x: 653, startPoint y: 710, endPoint x: 396, endPoint y: 654, distance: 263.0
click at [396, 654] on div "The HIPAA Checklist The HIPAA Checklist below represents Administrative, Techni…" at bounding box center [929, 392] width 1207 height 630
click at [475, 348] on h5 "Administrative Safeguards" at bounding box center [774, 345] width 898 height 20
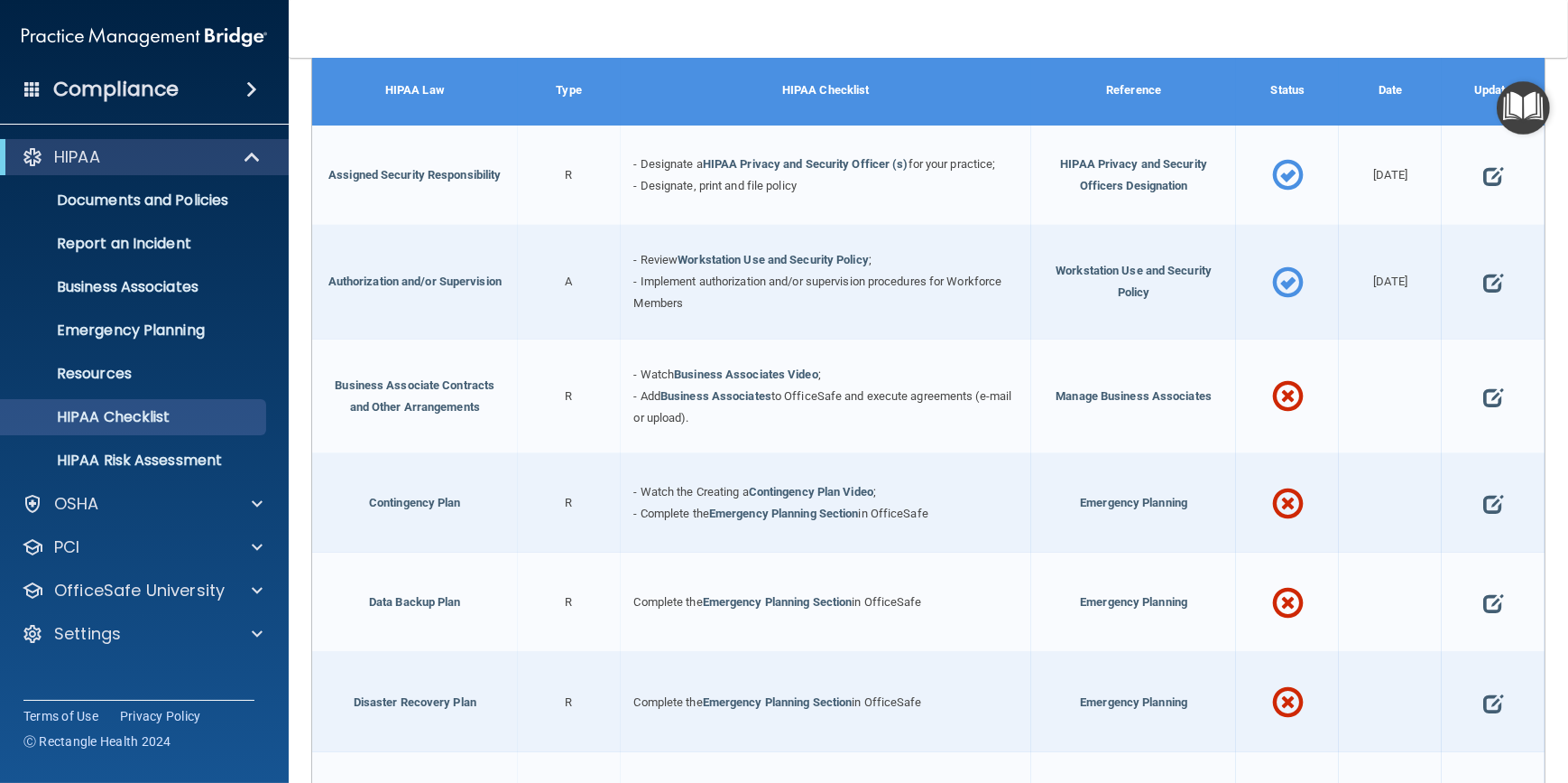
scroll to position [327, 0]
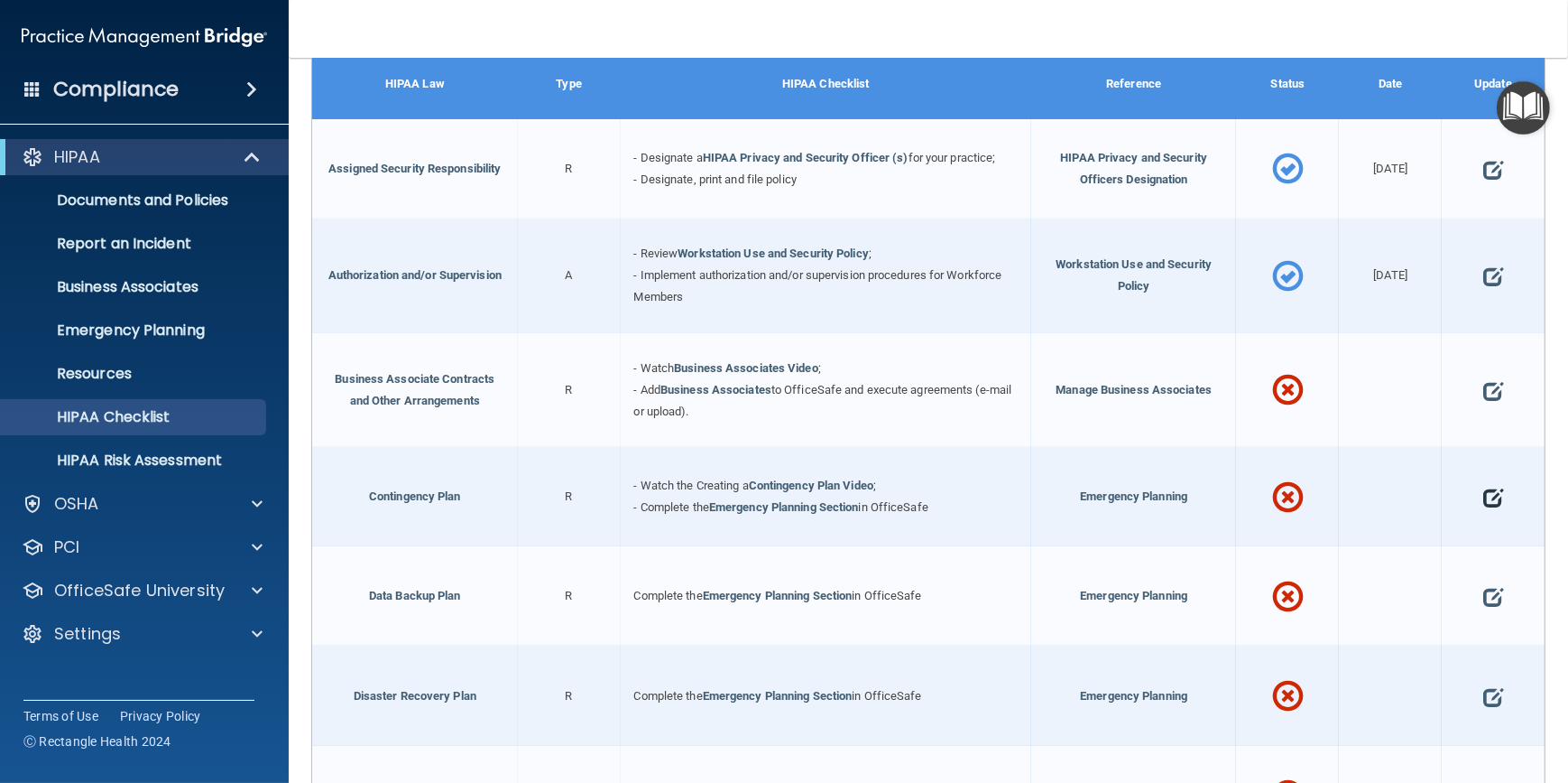
click at [1483, 489] on span at bounding box center [1493, 498] width 20 height 50
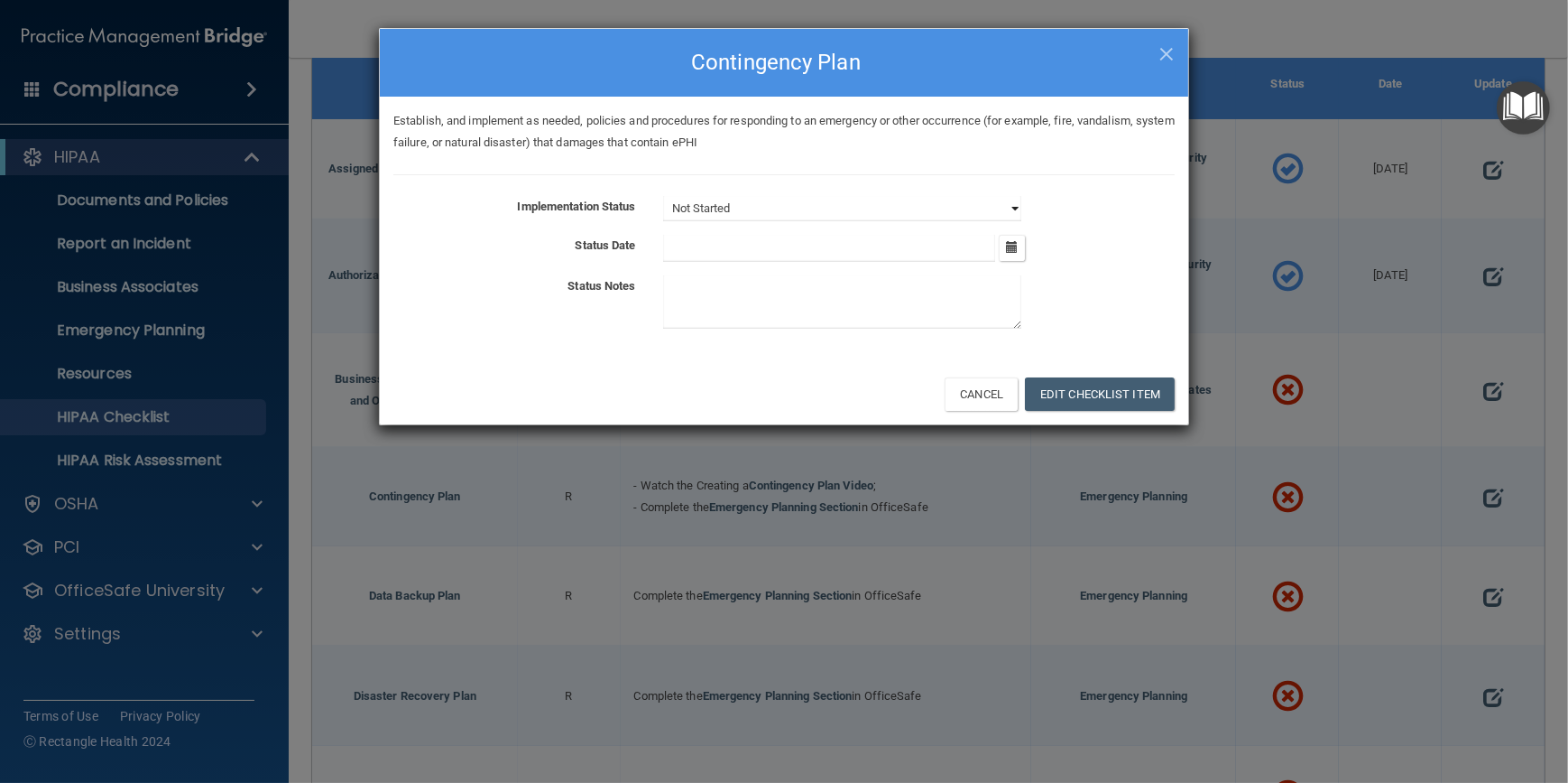
click at [1010, 206] on select "Not Started In Progress Completed" at bounding box center [842, 208] width 358 height 25
select select "completed"
click at [664, 196] on select "Not Started In Progress Completed" at bounding box center [842, 208] width 358 height 25
click at [1002, 235] on button "button" at bounding box center [1012, 247] width 26 height 26
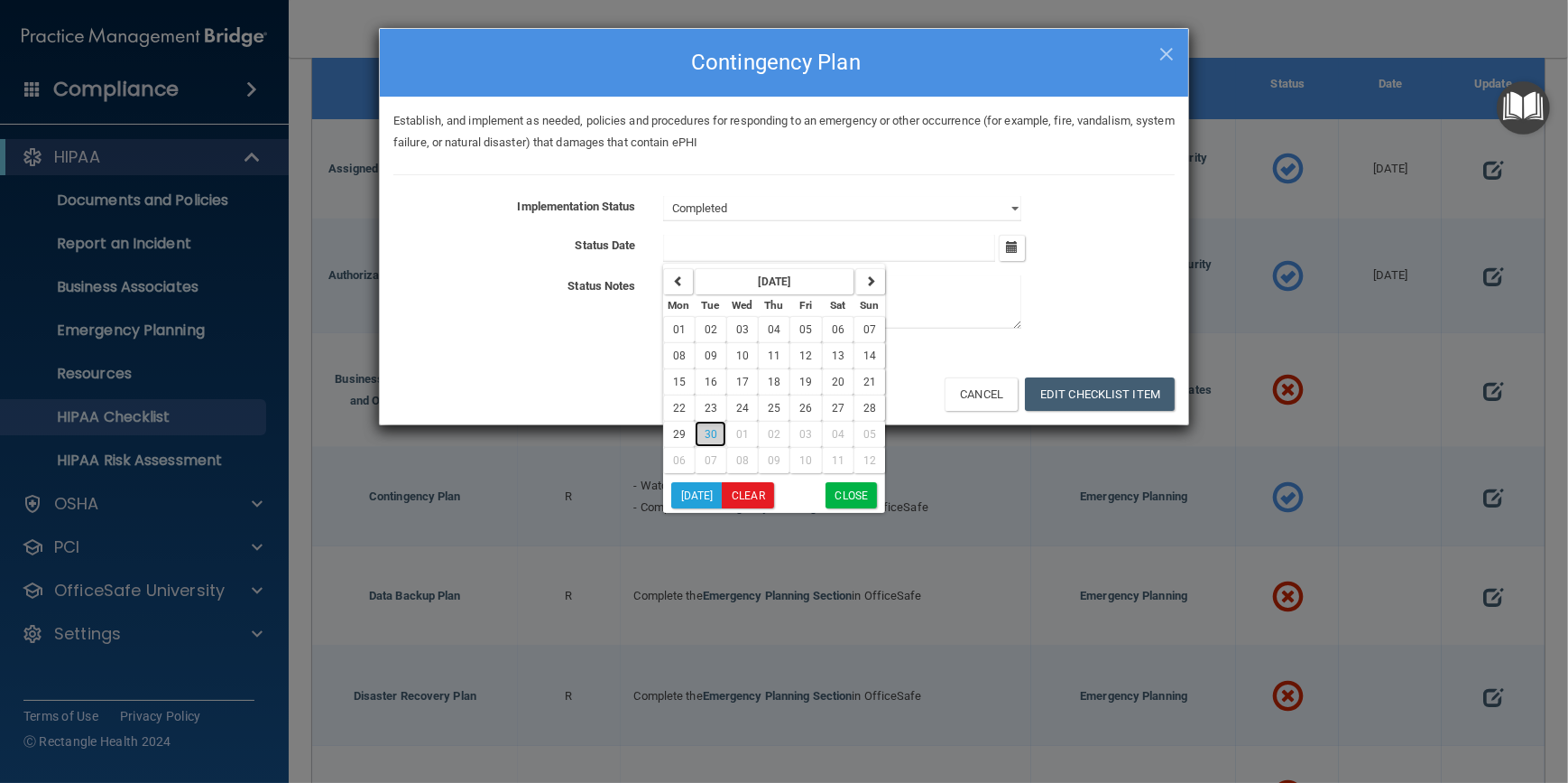
click at [713, 432] on span "30" at bounding box center [711, 434] width 13 height 13
type input "[DATE]"
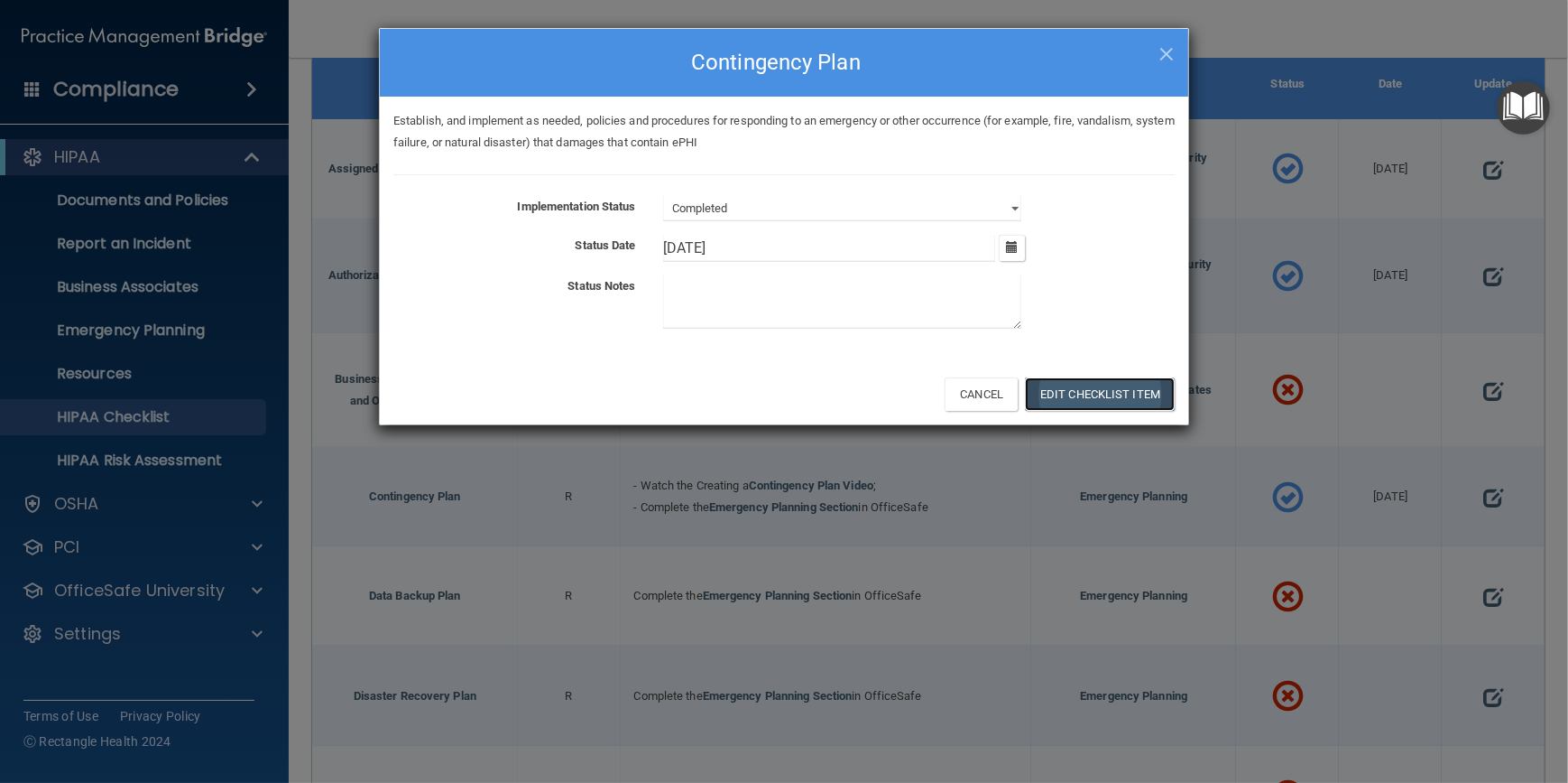
click at [1109, 385] on button "Edit Checklist Item" at bounding box center [1100, 394] width 150 height 33
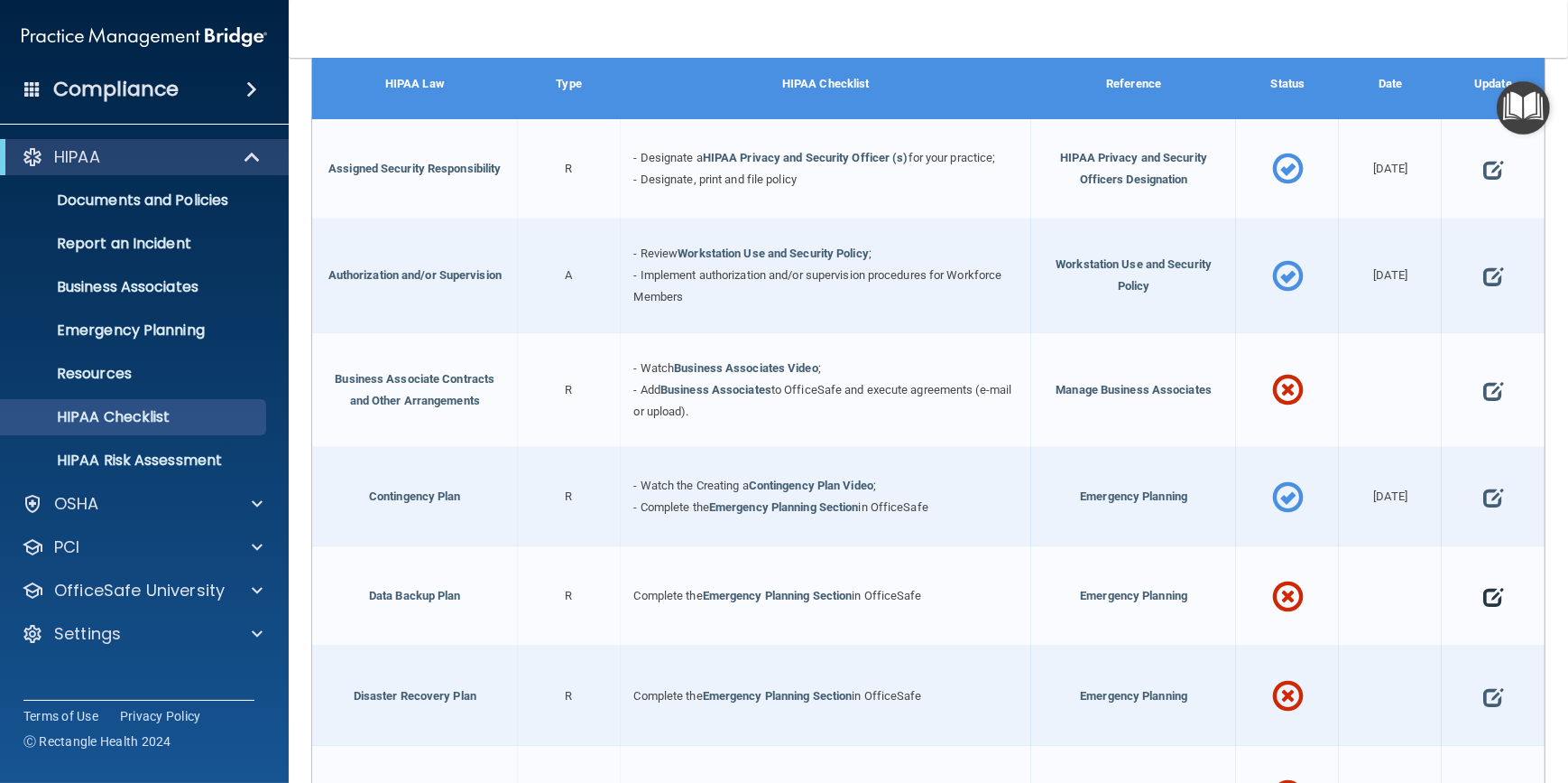
click at [1484, 591] on span at bounding box center [1493, 598] width 20 height 50
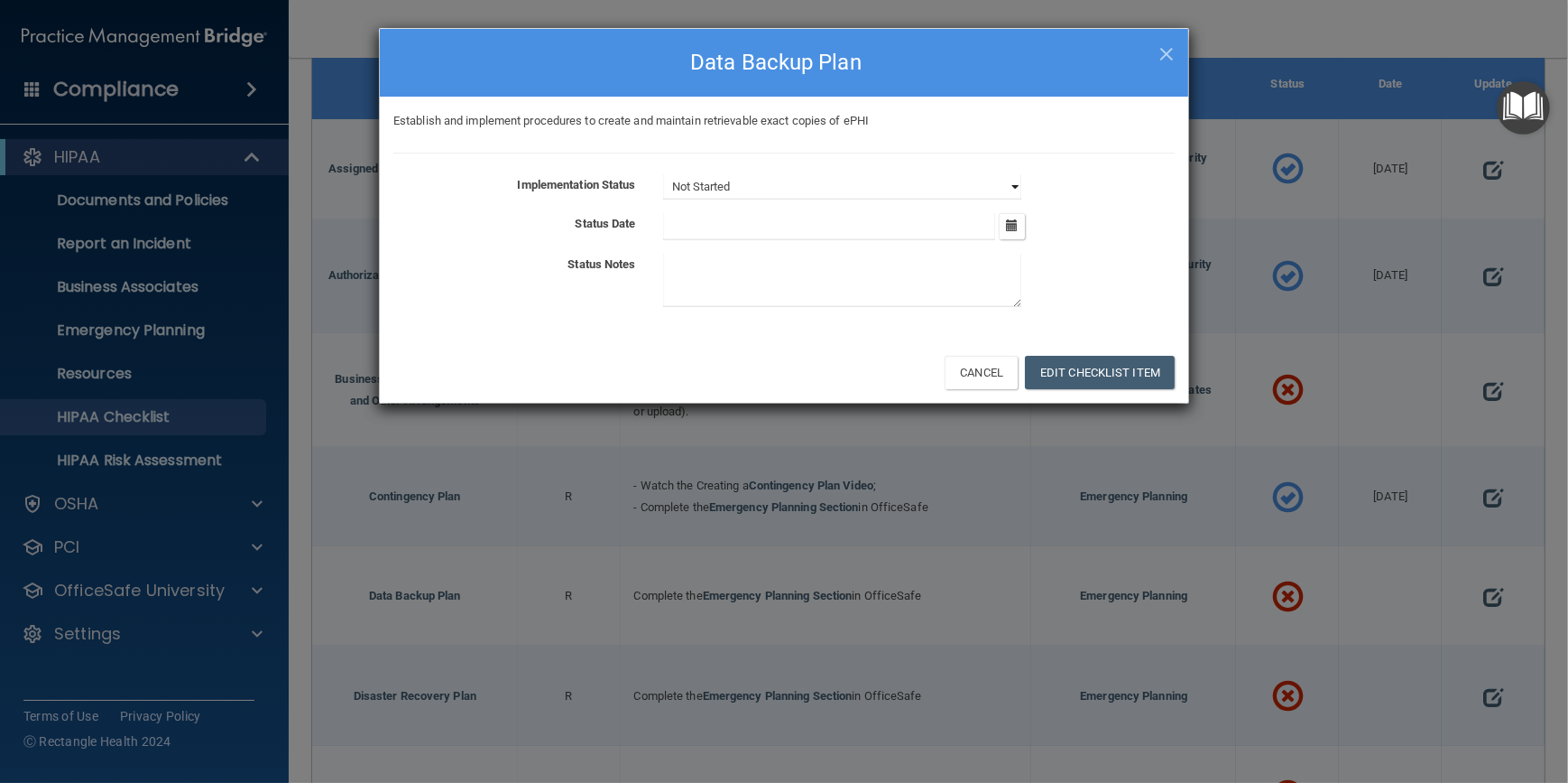
click at [1010, 186] on select "Not Started In Progress Completed" at bounding box center [842, 186] width 358 height 25
select select "completed"
click at [664, 174] on select "Not Started In Progress Completed" at bounding box center [842, 186] width 358 height 25
click at [1011, 224] on icon "button" at bounding box center [1012, 225] width 12 height 12
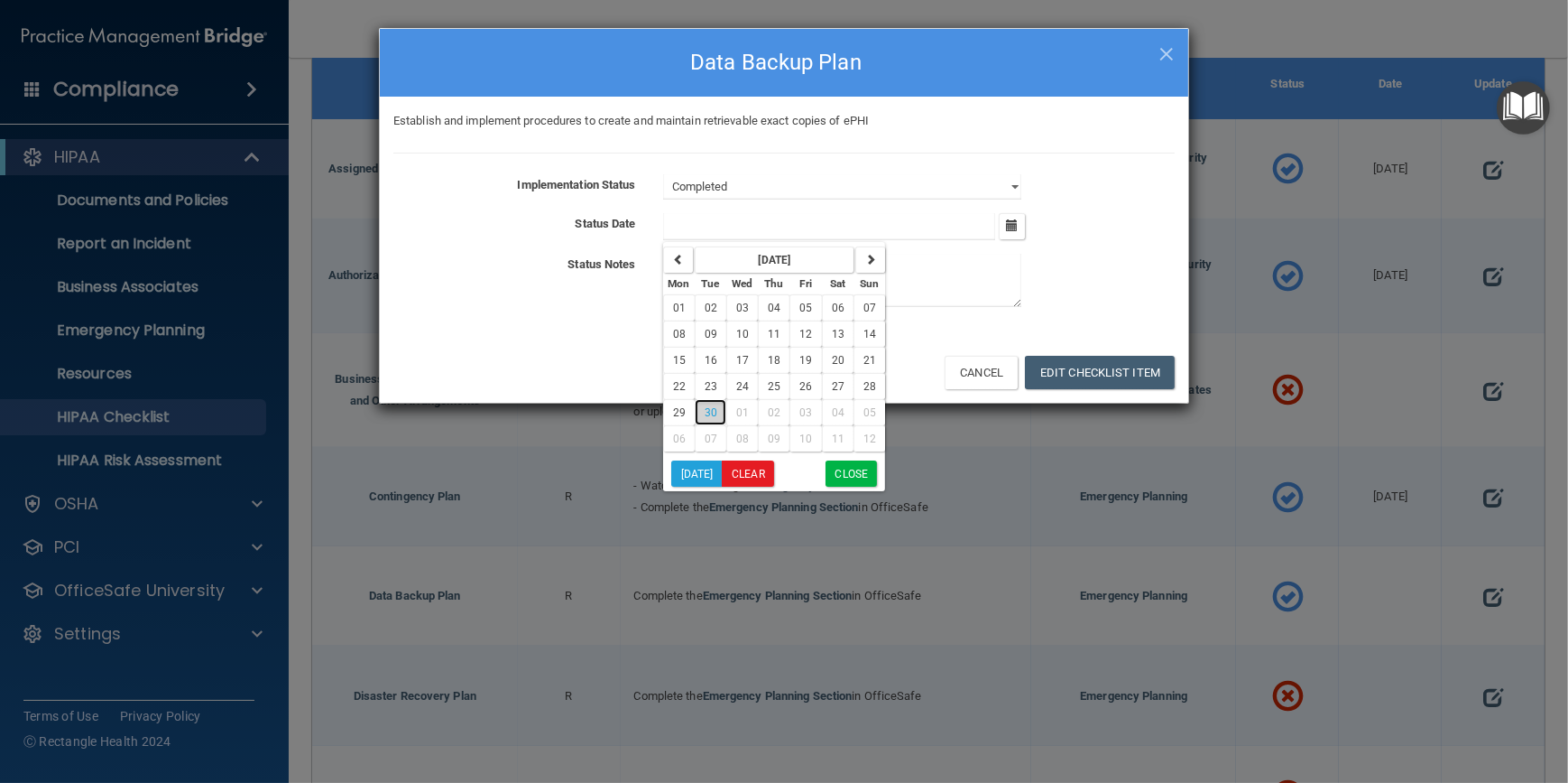
drag, startPoint x: 718, startPoint y: 408, endPoint x: 729, endPoint y: 405, distance: 11.4
click at [717, 408] on button "30" at bounding box center [711, 412] width 32 height 26
type input "[DATE]"
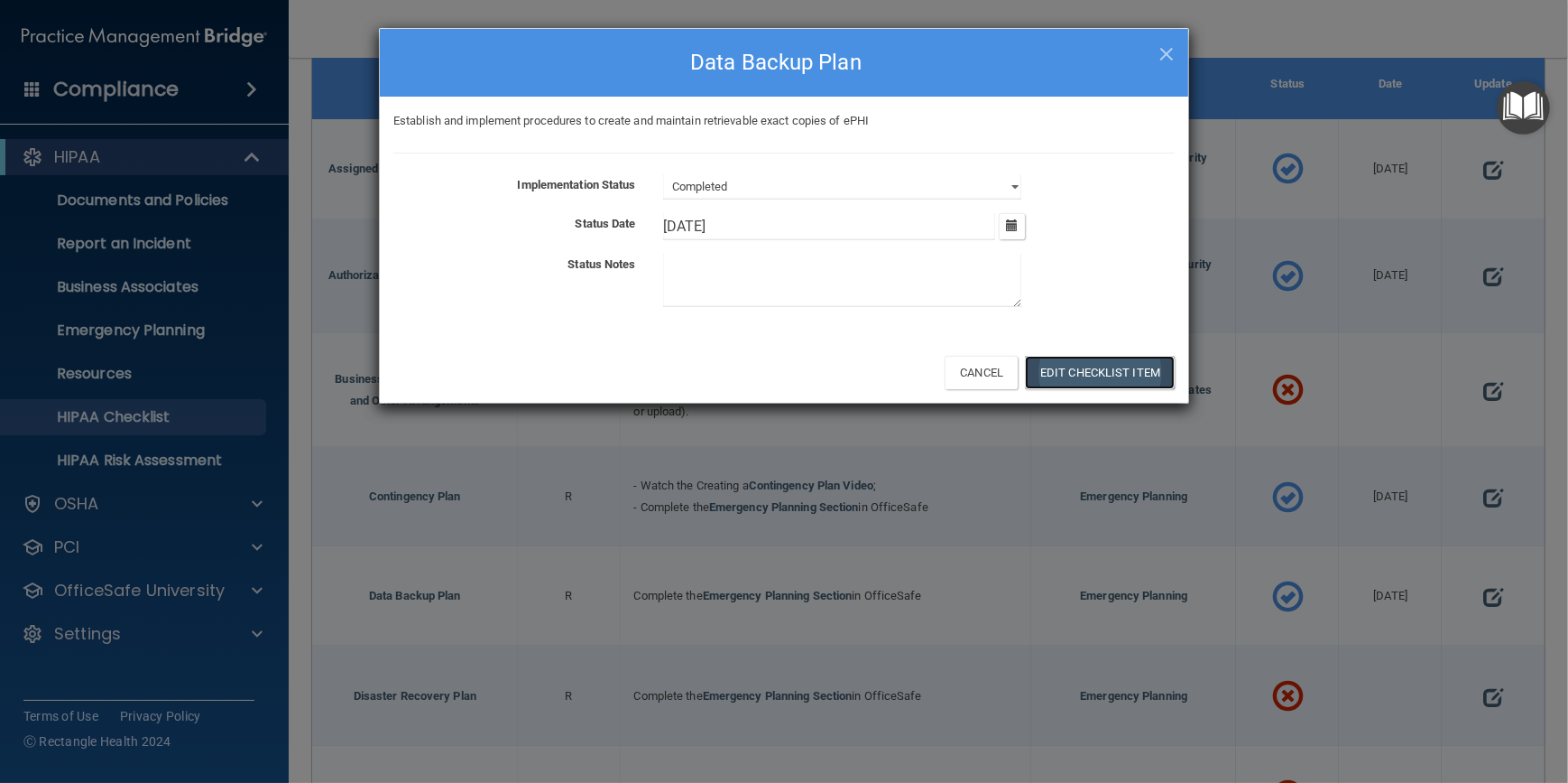
click at [1111, 362] on button "Edit Checklist Item" at bounding box center [1100, 373] width 150 height 33
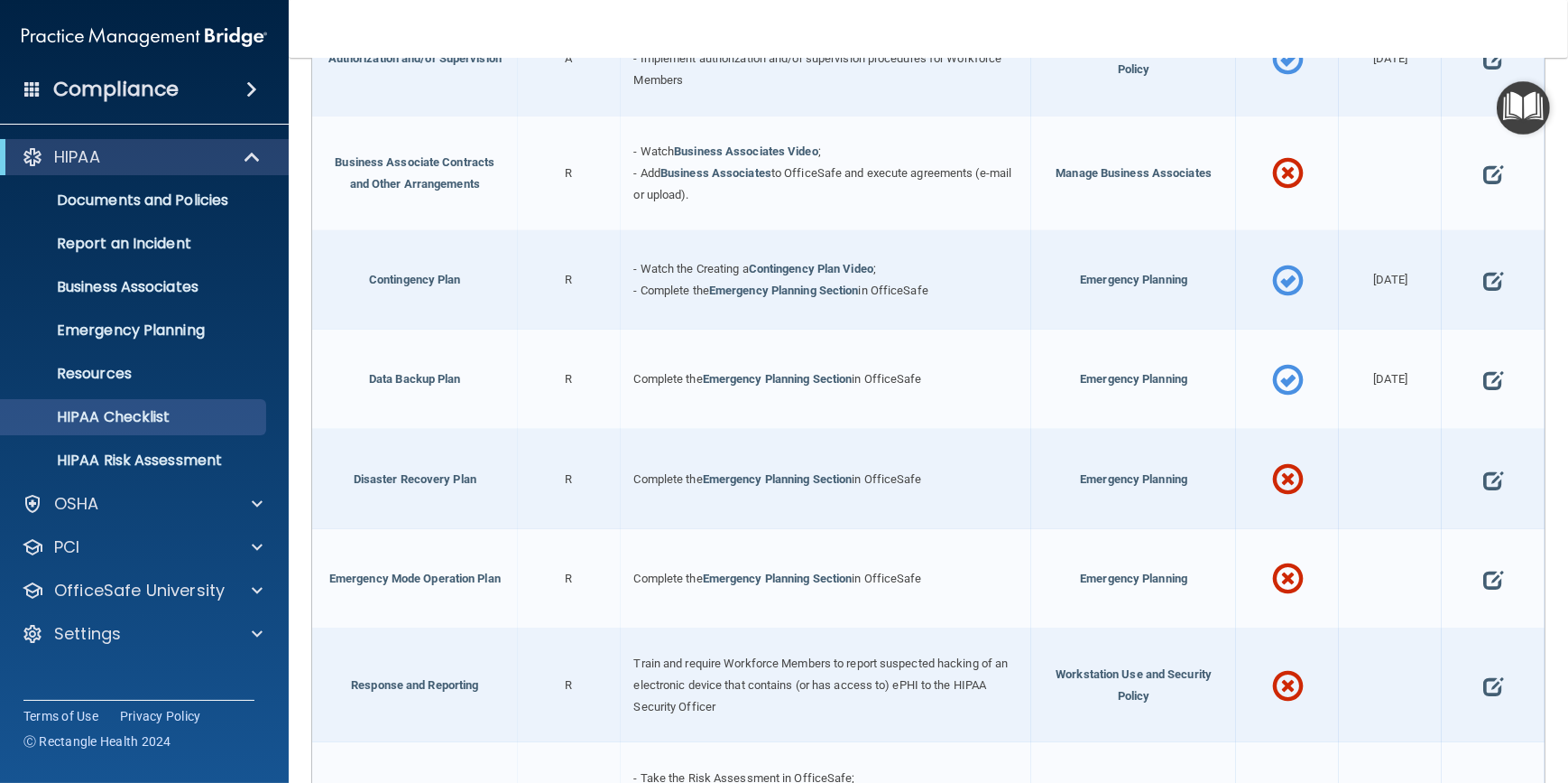
scroll to position [574, 0]
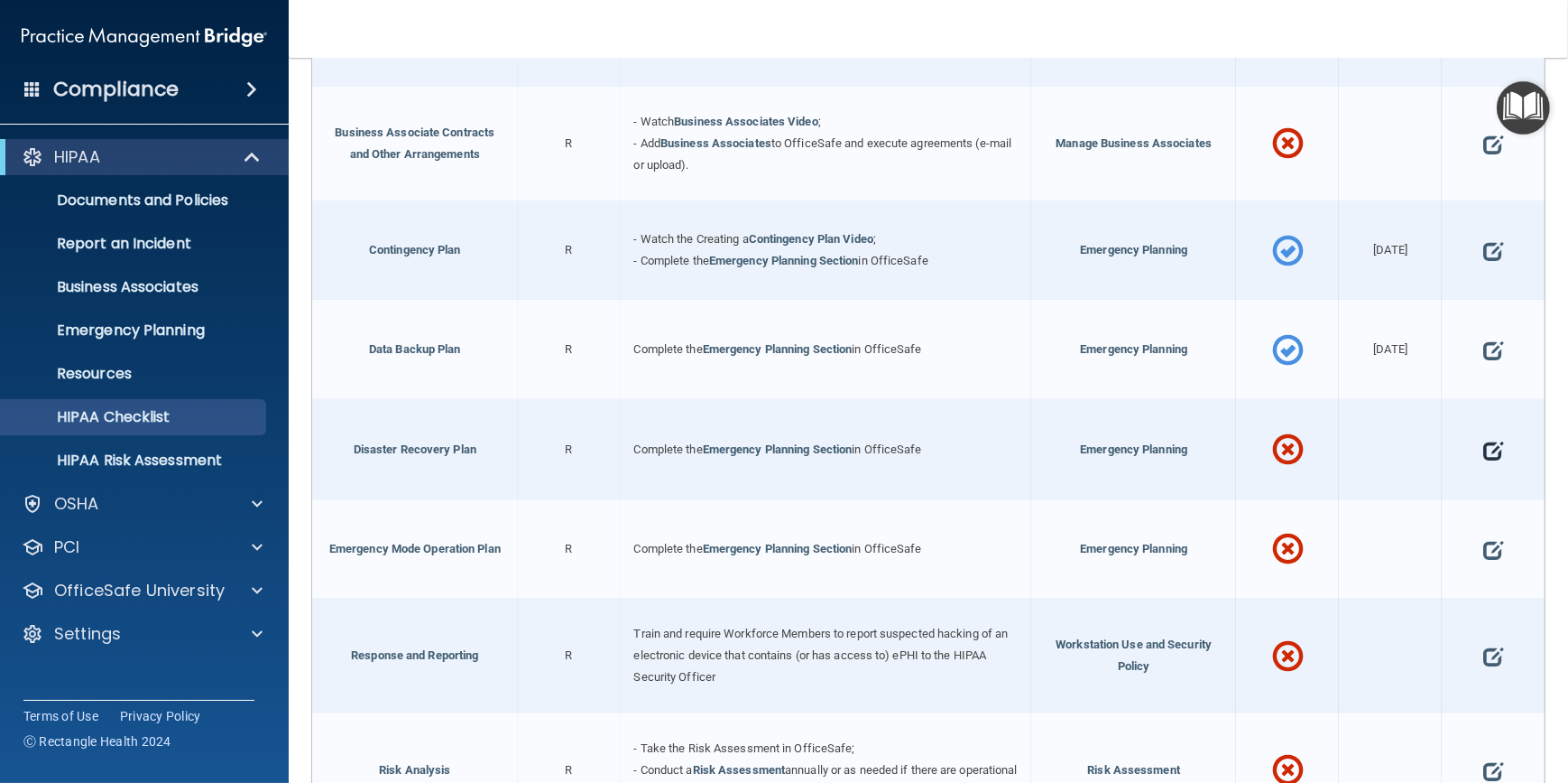
click at [1483, 444] on span at bounding box center [1493, 450] width 20 height 50
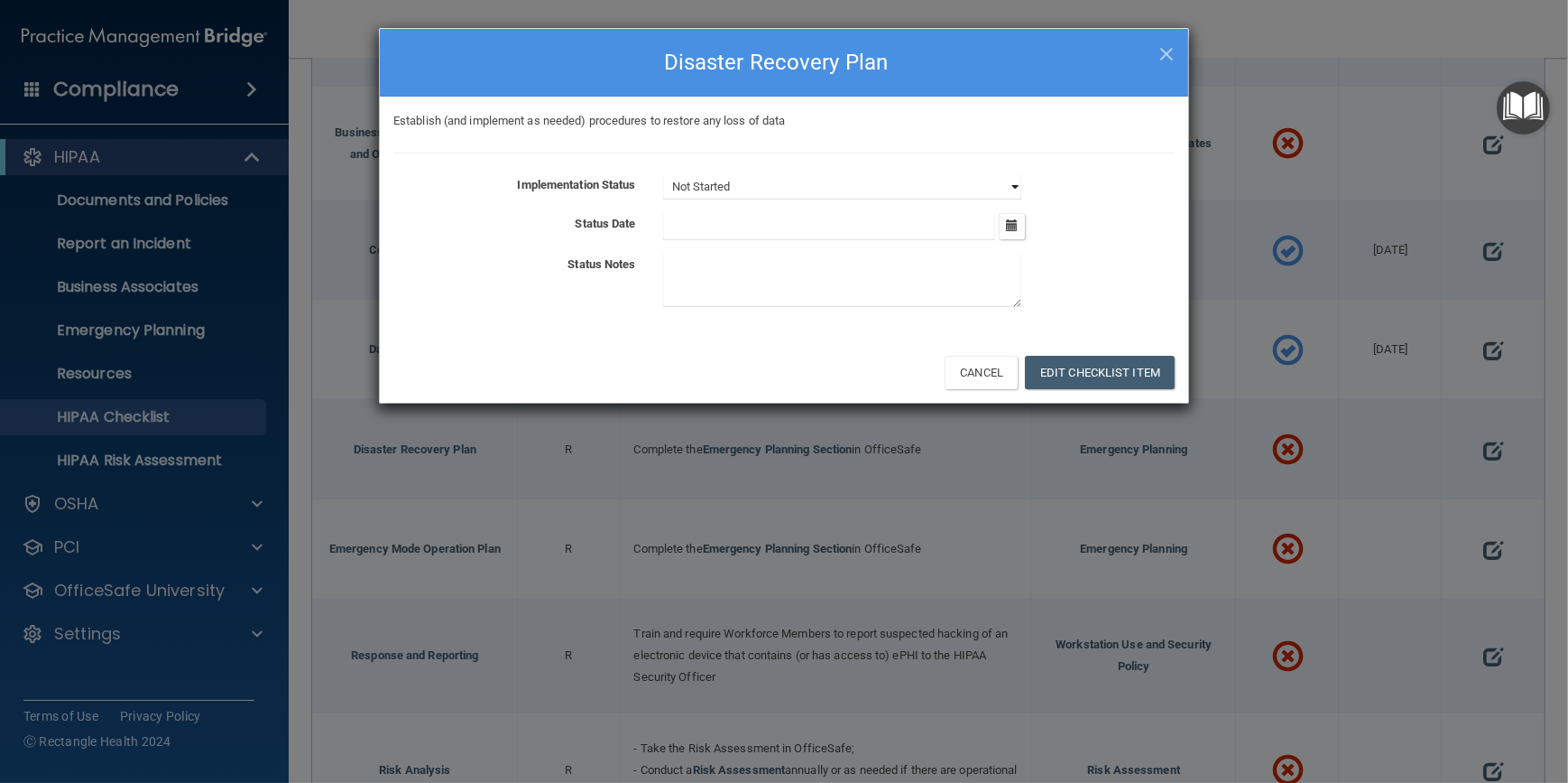
click at [1010, 183] on select "Not Started In Progress Completed" at bounding box center [842, 186] width 358 height 25
select select "completed"
click at [664, 174] on select "Not Started In Progress Completed" at bounding box center [842, 186] width 358 height 25
click at [1012, 222] on icon "button" at bounding box center [1012, 225] width 12 height 12
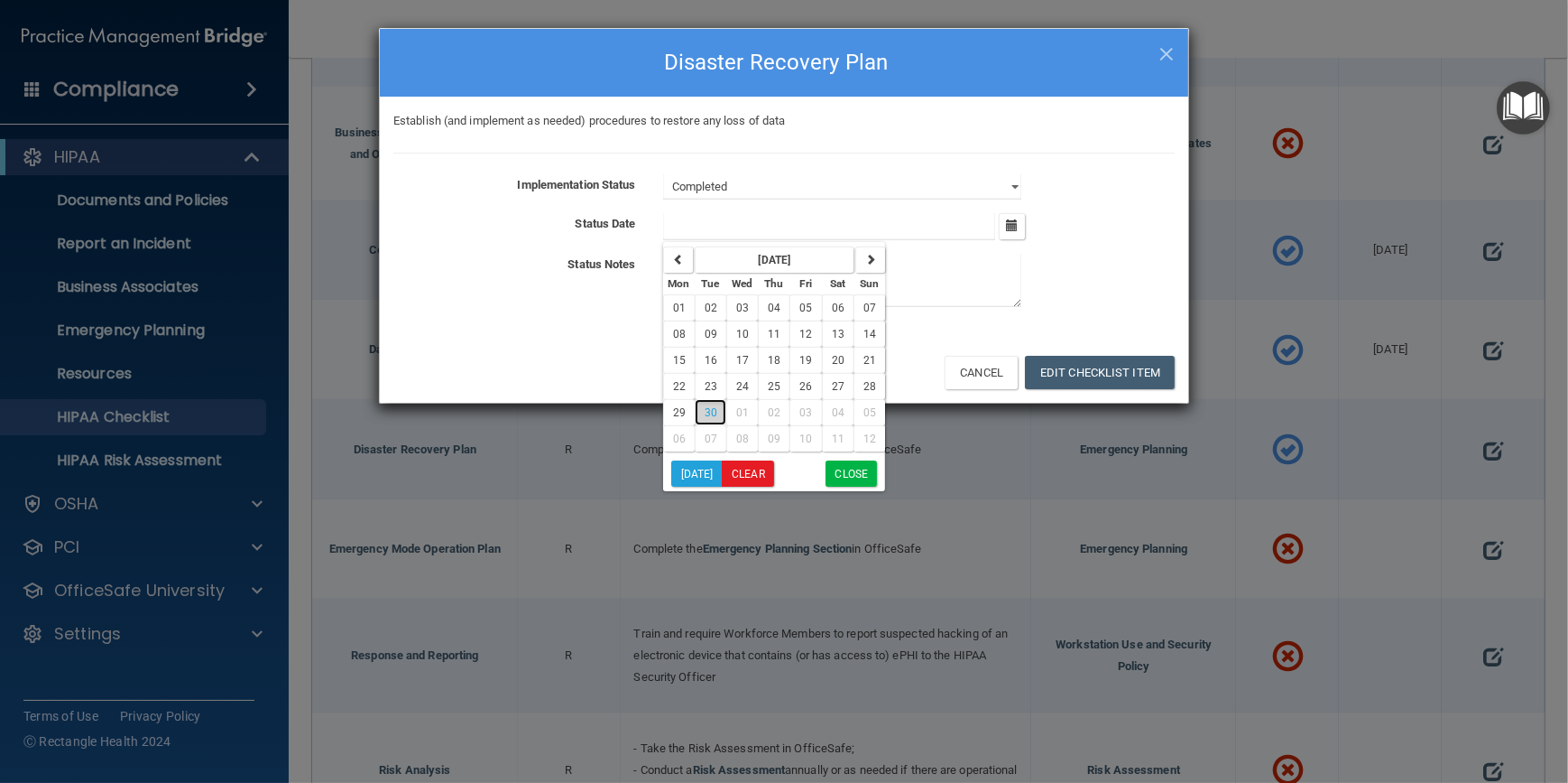
click at [712, 406] on span "30" at bounding box center [711, 413] width 13 height 13
type input "[DATE]"
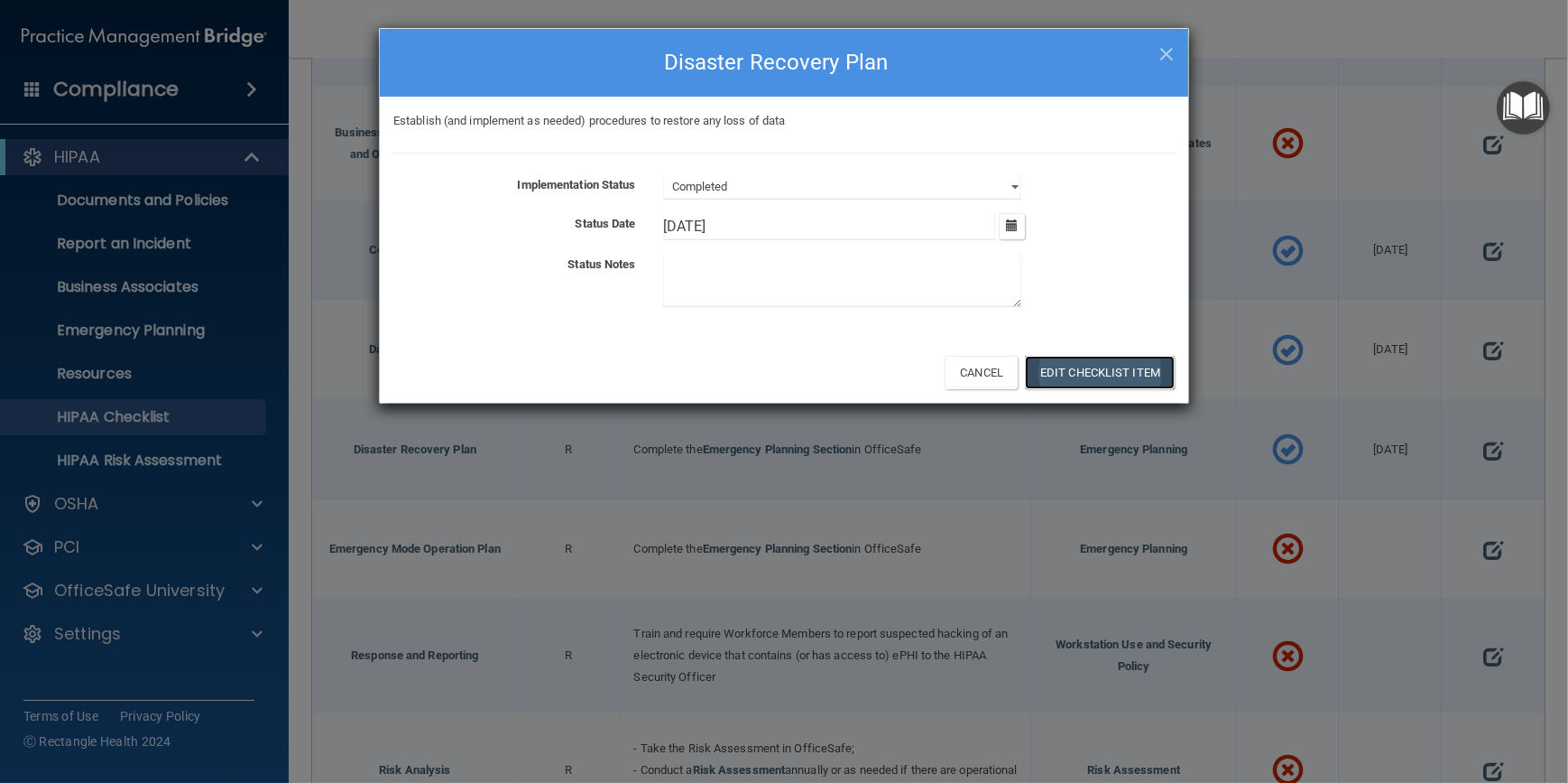
click at [1097, 376] on button "Edit Checklist Item" at bounding box center [1100, 373] width 150 height 33
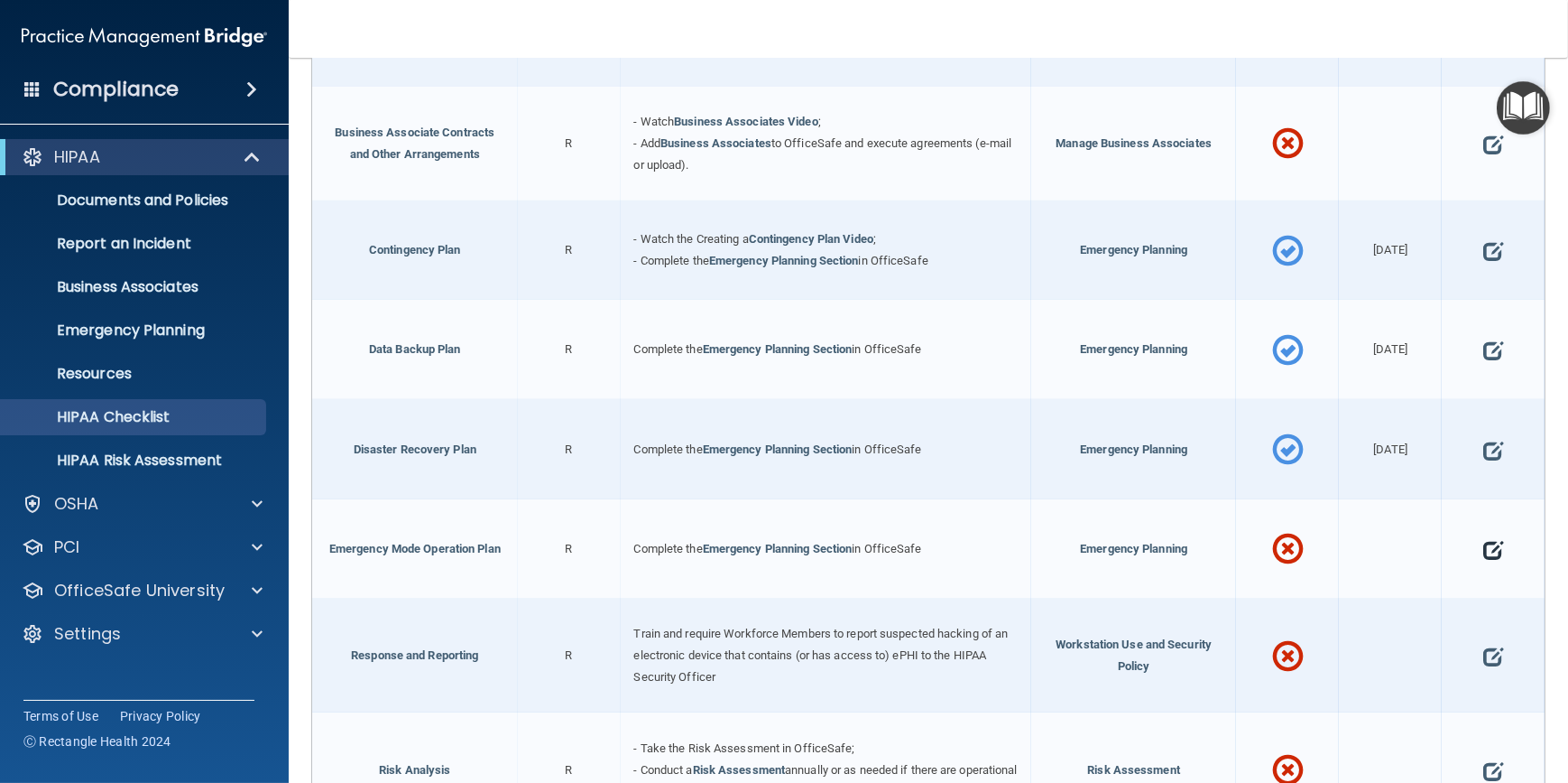
click at [1483, 541] on span at bounding box center [1493, 550] width 20 height 50
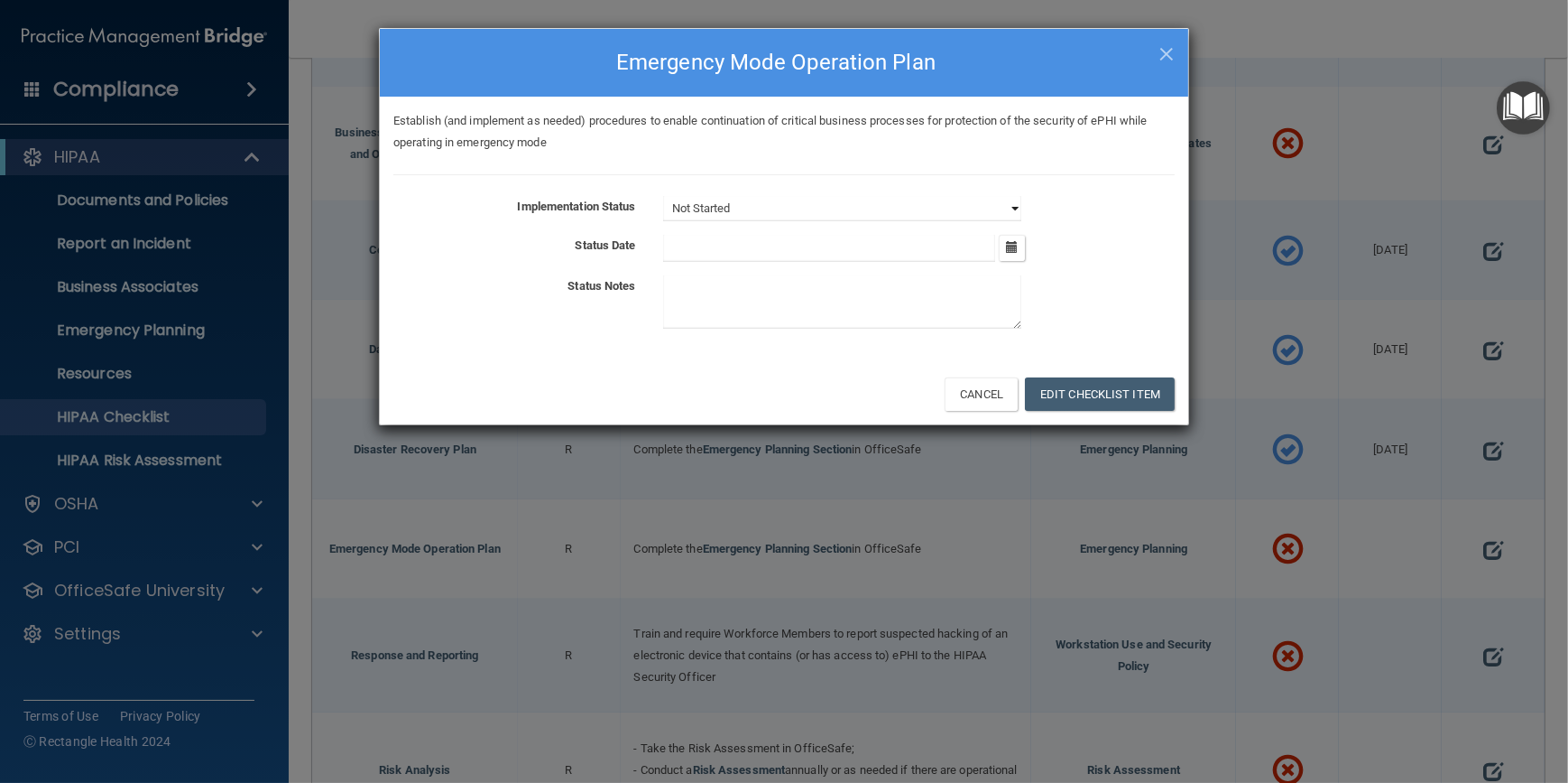
click at [1019, 203] on select "Not Started In Progress Completed" at bounding box center [842, 208] width 358 height 25
select select "completed"
click at [664, 196] on select "Not Started In Progress Completed" at bounding box center [842, 208] width 358 height 25
click at [1018, 245] on icon "button" at bounding box center [1012, 246] width 12 height 12
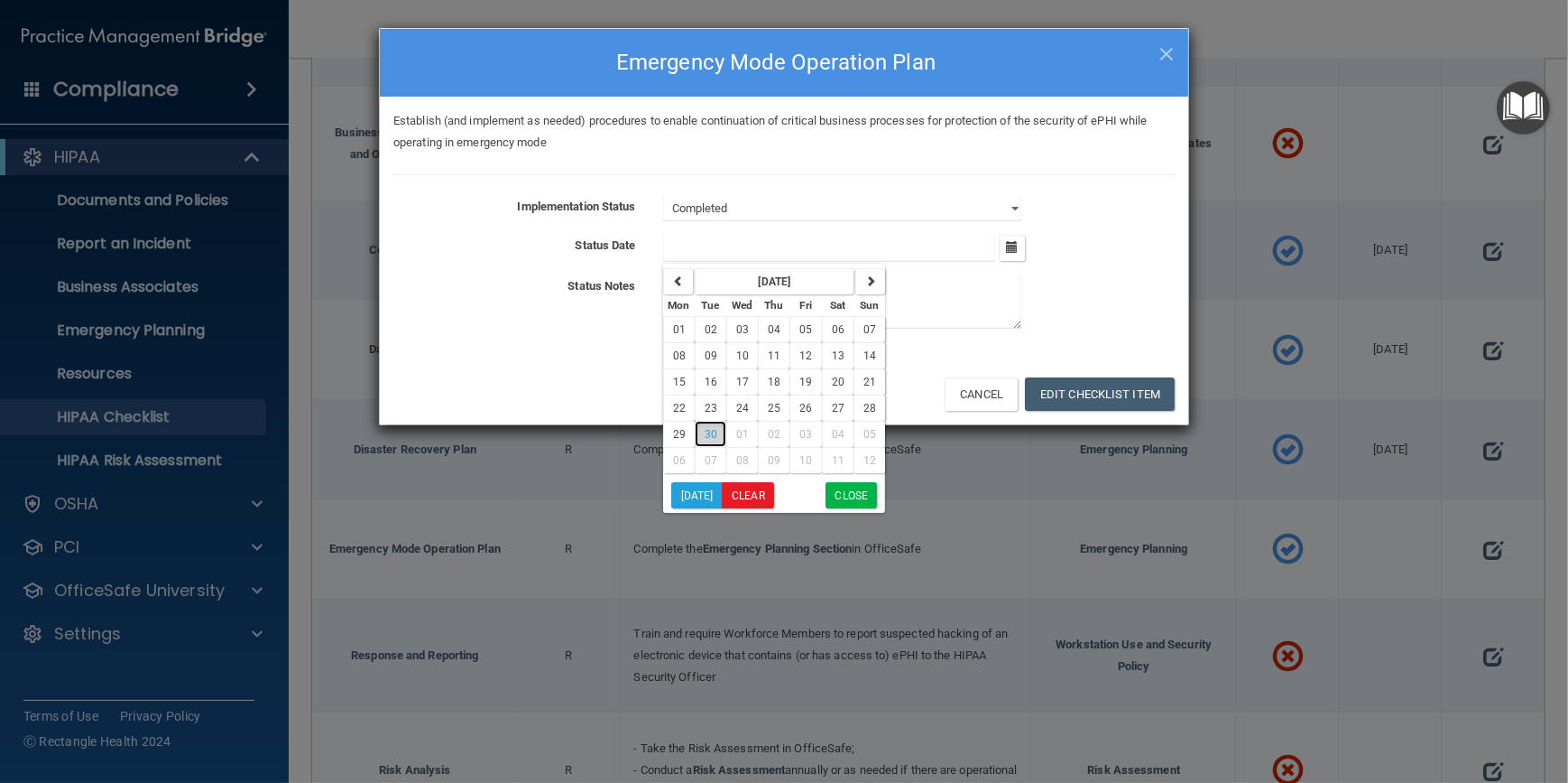
click at [705, 428] on span "30" at bounding box center [711, 434] width 13 height 13
type input "[DATE]"
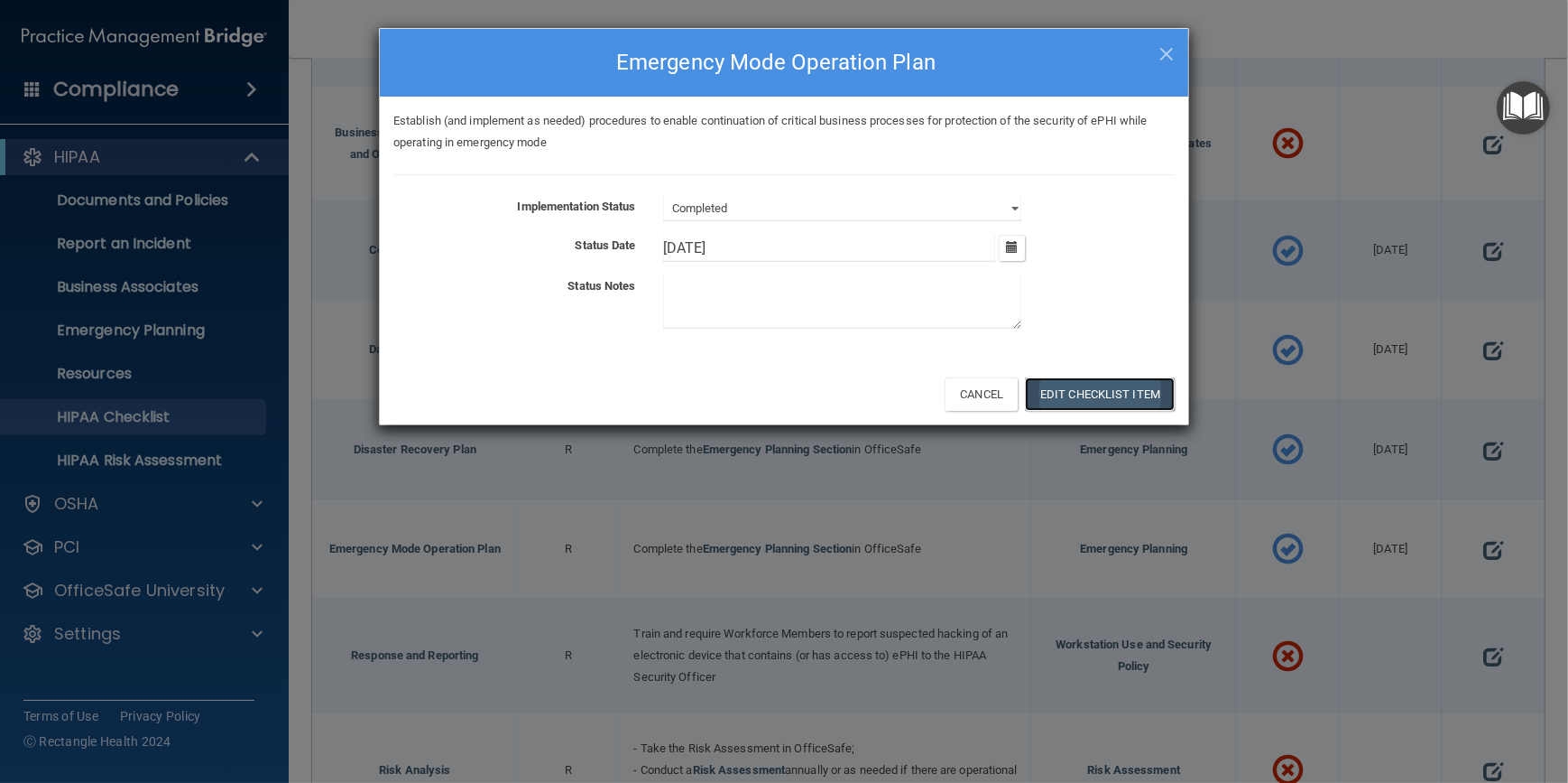
click at [1128, 385] on button "Edit Checklist Item" at bounding box center [1100, 394] width 150 height 33
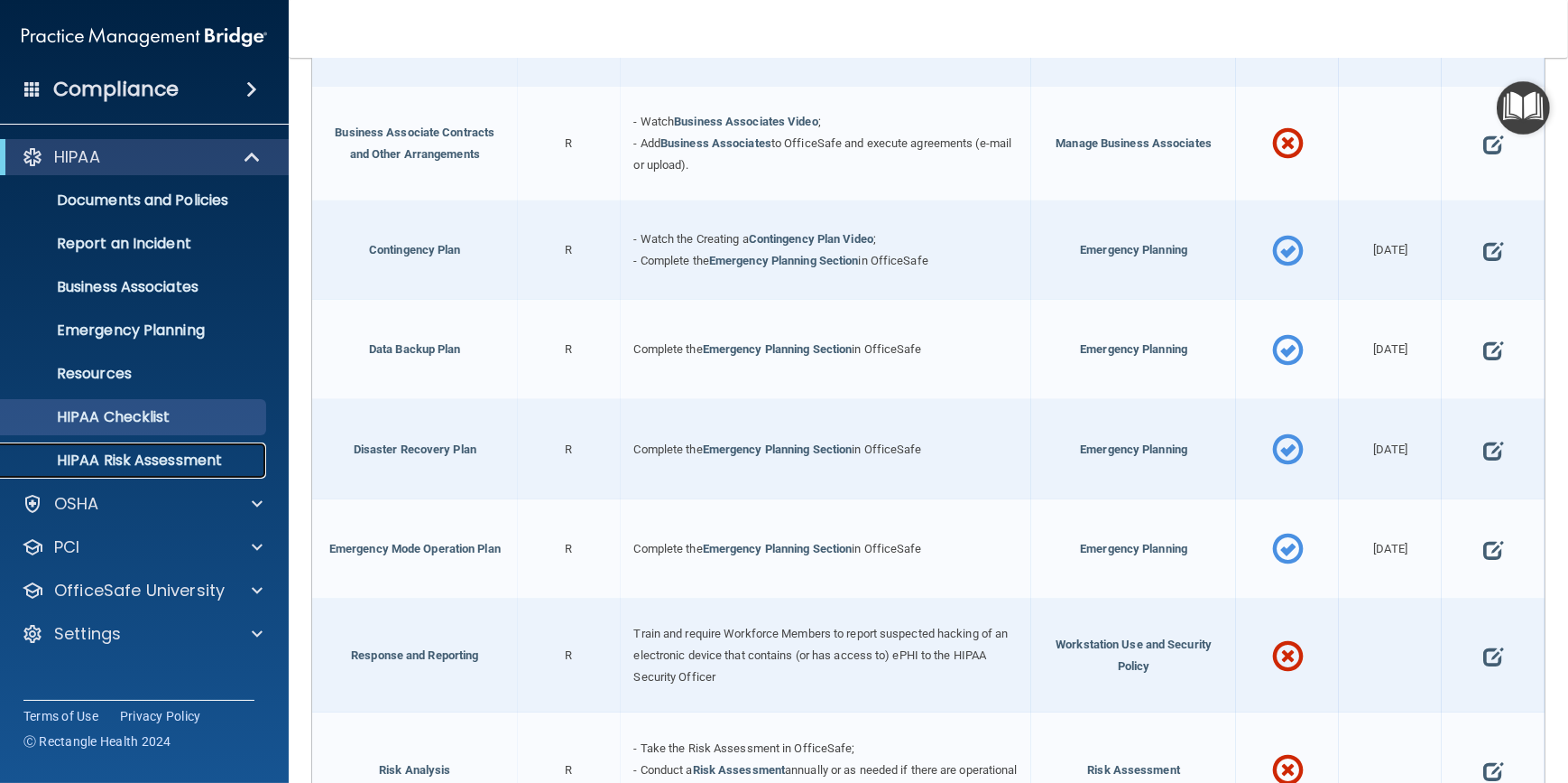
click at [140, 458] on p "HIPAA Risk Assessment" at bounding box center [135, 459] width 246 height 18
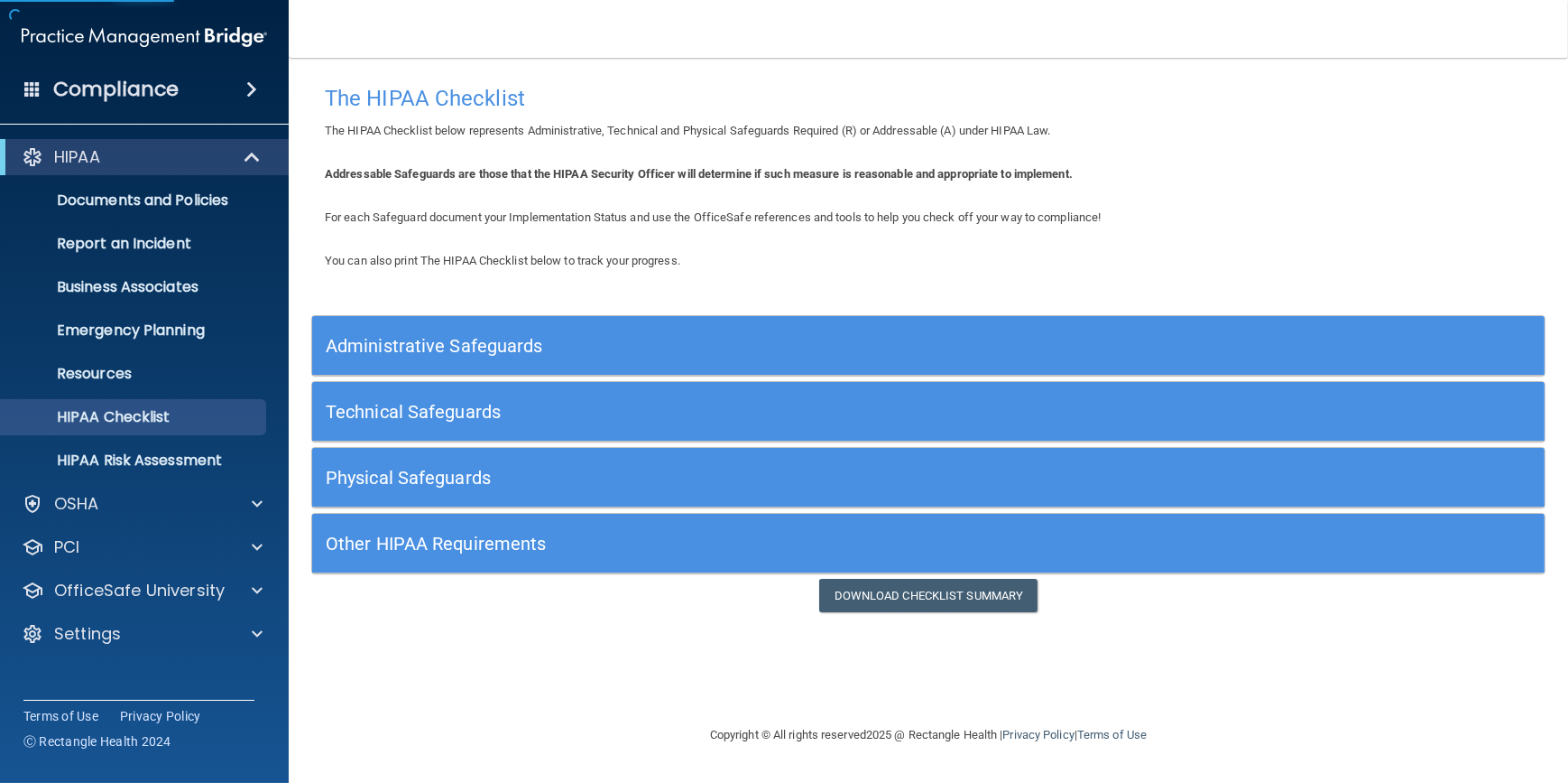
click at [560, 336] on h5 "Administrative Safeguards" at bounding box center [774, 345] width 898 height 20
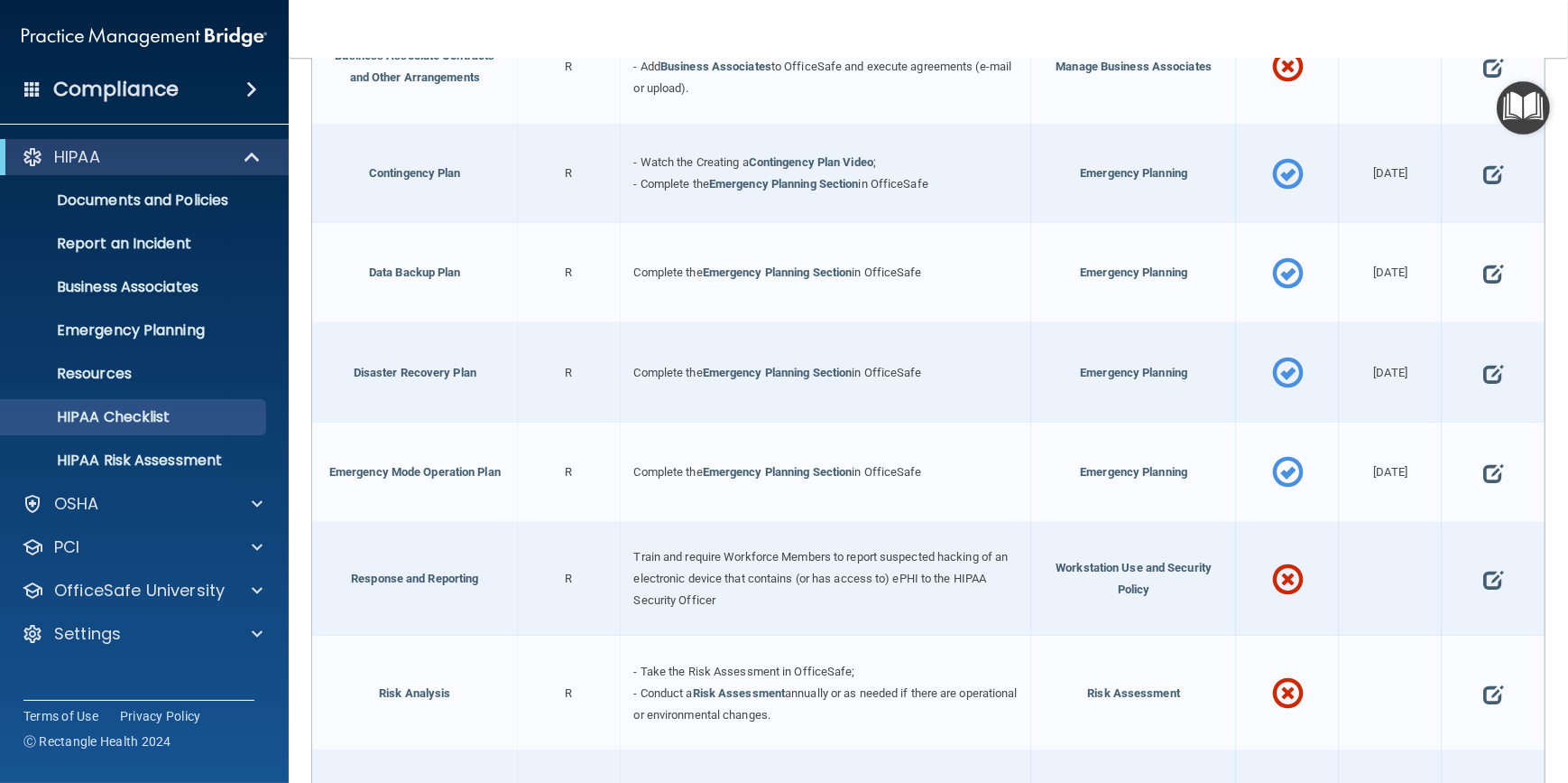
scroll to position [657, 0]
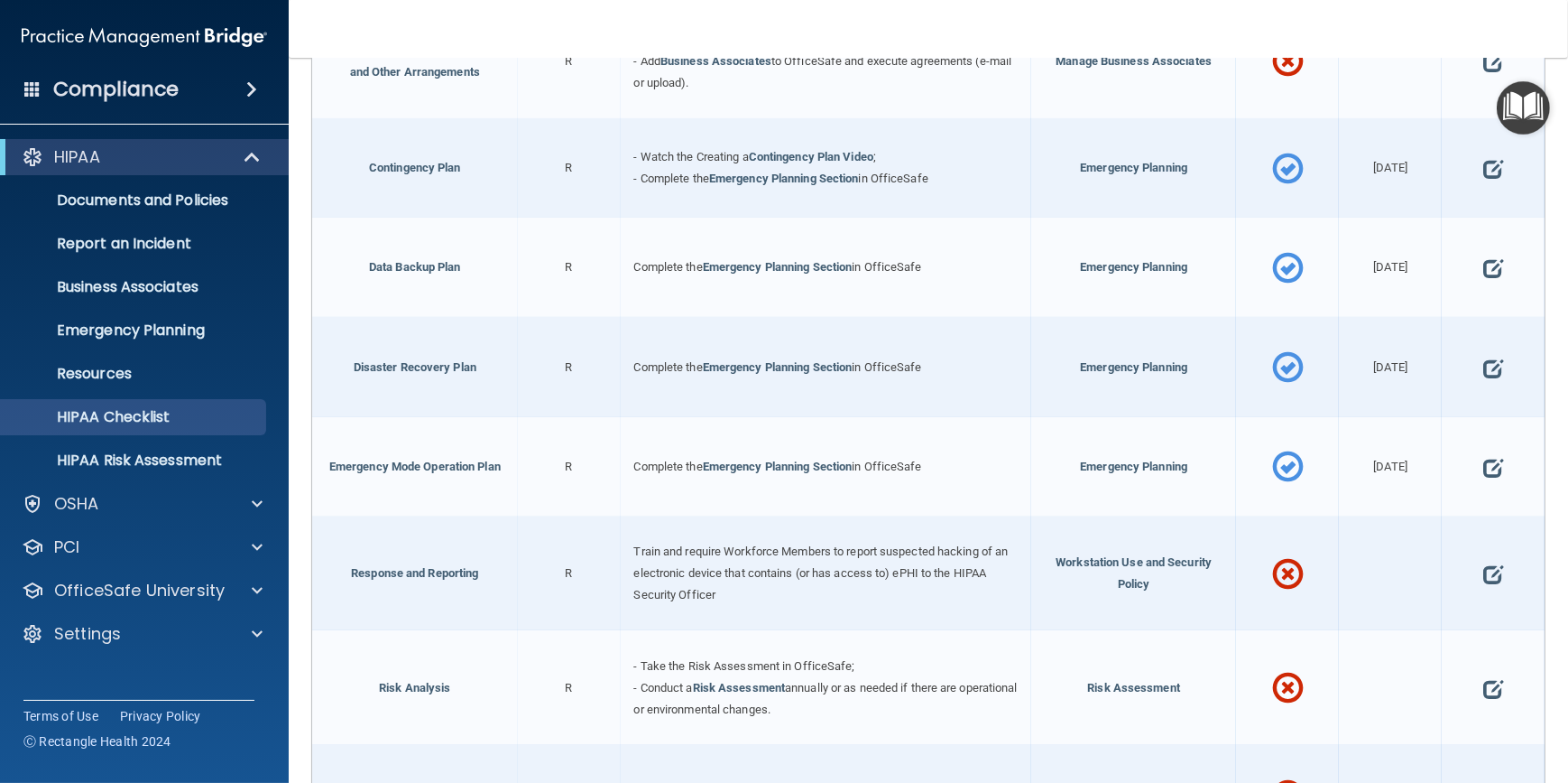
drag, startPoint x: 868, startPoint y: 551, endPoint x: 782, endPoint y: 552, distance: 86.0
click at [782, 552] on div "Train and require Workforce Members to report suspected hacking of an electroni…" at bounding box center [826, 573] width 411 height 114
drag, startPoint x: 765, startPoint y: 557, endPoint x: 725, endPoint y: 573, distance: 43.1
click at [725, 573] on span "Train and require Workforce Members to report suspected hacking of an electroni…" at bounding box center [822, 572] width 375 height 57
drag, startPoint x: 730, startPoint y: 569, endPoint x: 674, endPoint y: 564, distance: 56.2
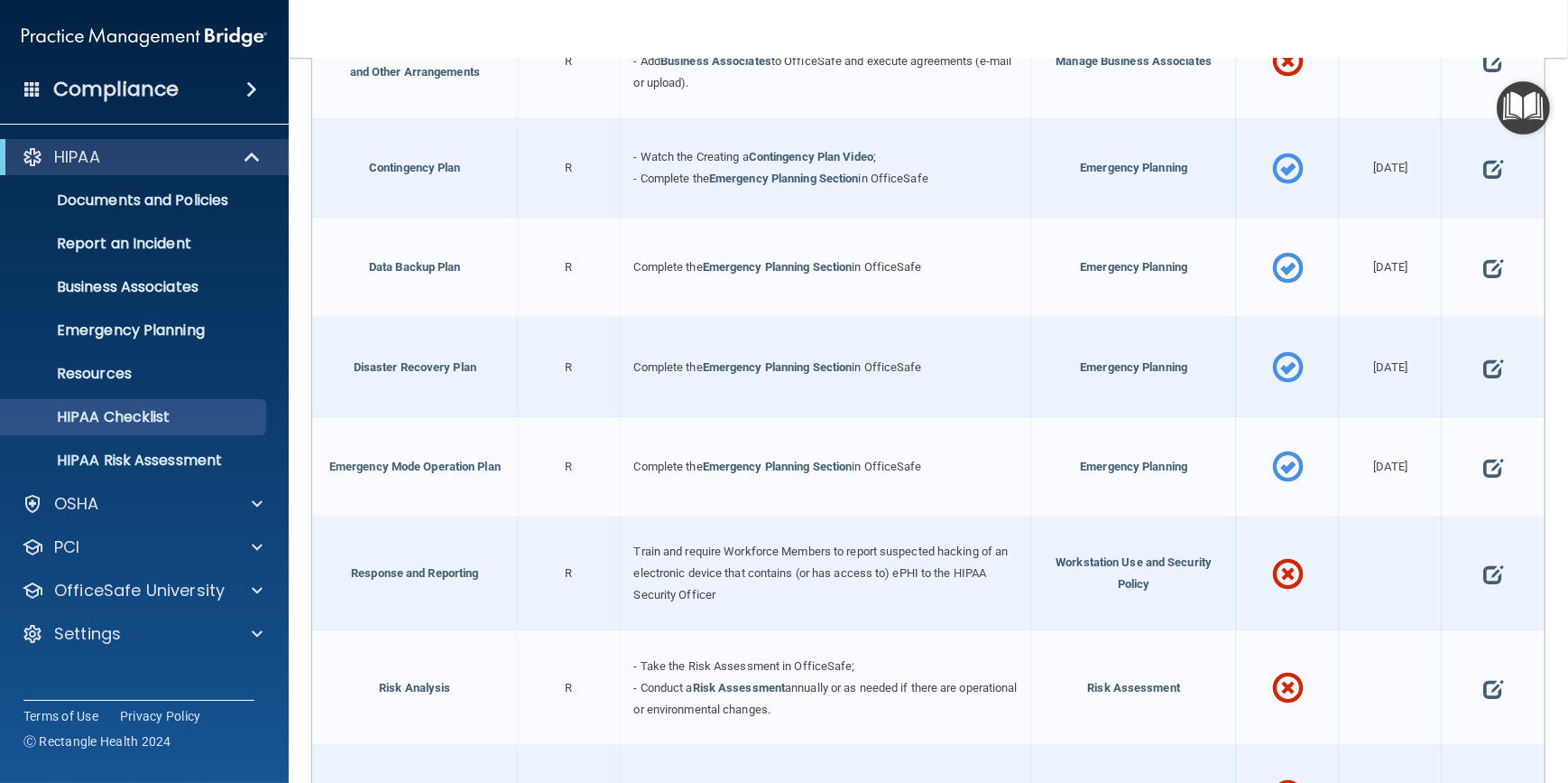
click at [674, 564] on span "Train and require Workforce Members to report suspected hacking of an electroni…" at bounding box center [822, 572] width 375 height 57
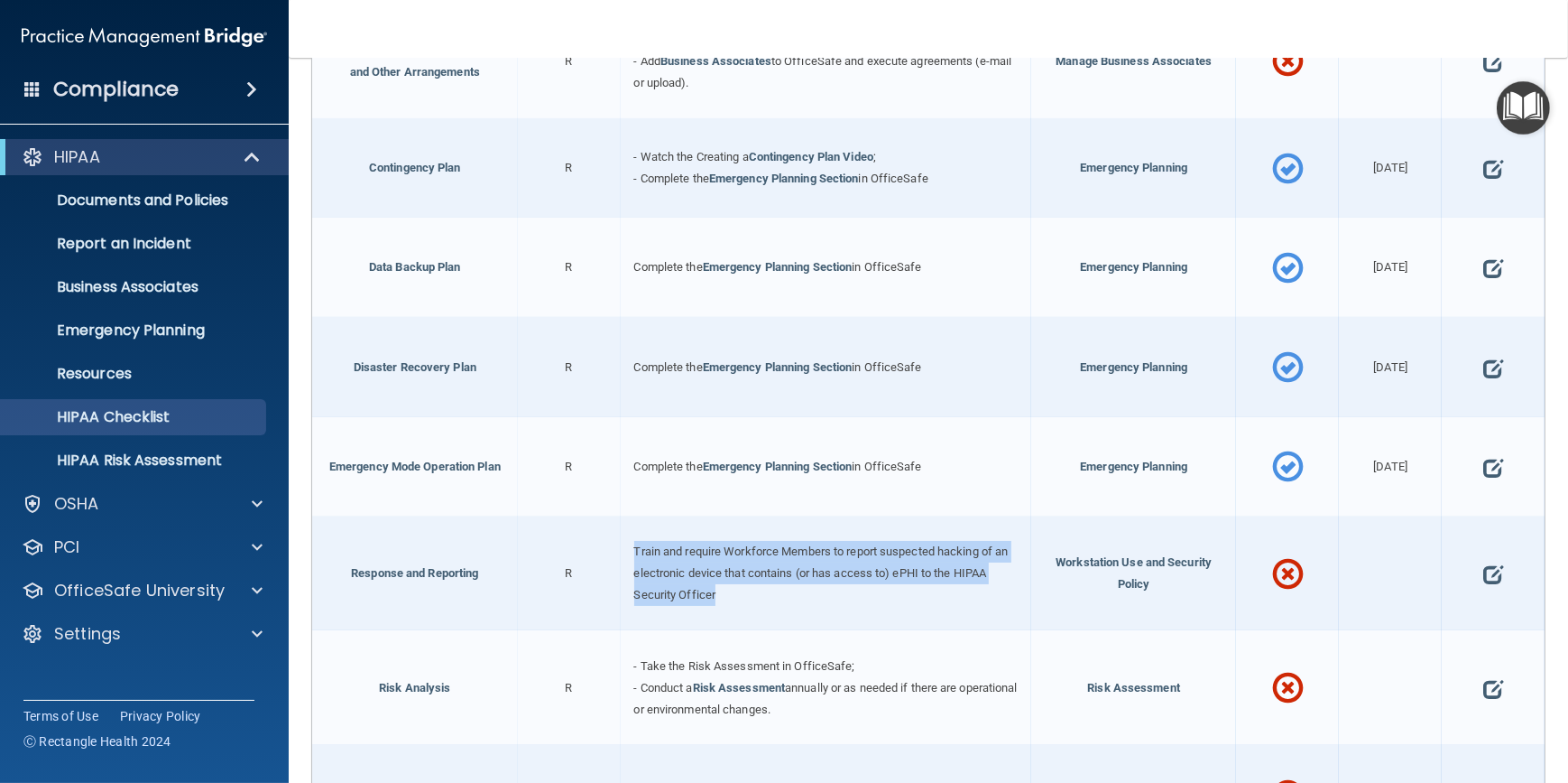
drag, startPoint x: 632, startPoint y: 543, endPoint x: 760, endPoint y: 583, distance: 134.1
click at [760, 583] on div "Train and require Workforce Members to report suspected hacking of an electroni…" at bounding box center [826, 573] width 411 height 114
drag, startPoint x: 760, startPoint y: 583, endPoint x: 709, endPoint y: 591, distance: 51.6
click at [709, 591] on span "Train and require Workforce Members to report suspected hacking of an electroni…" at bounding box center [822, 572] width 375 height 57
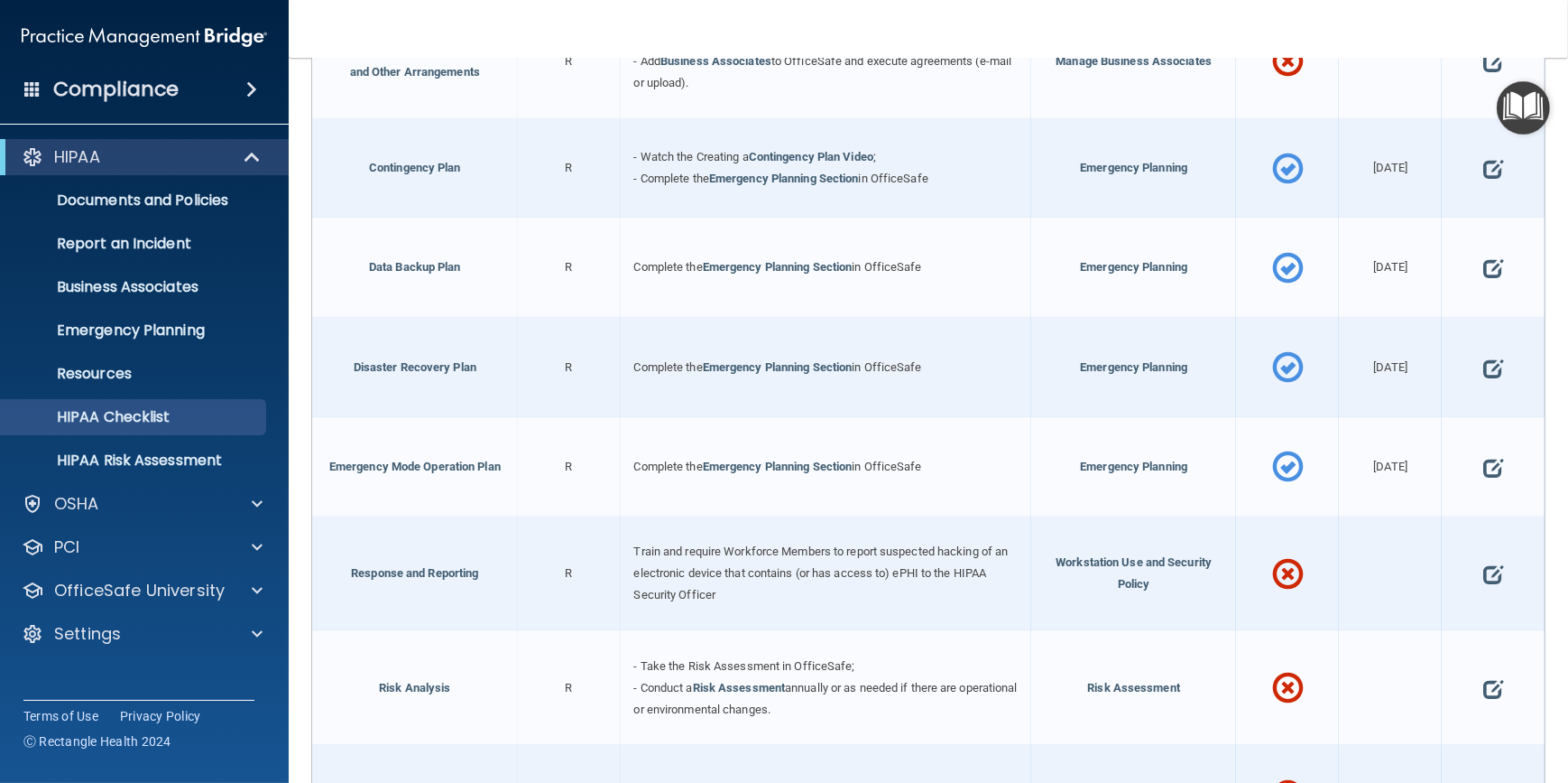
drag, startPoint x: 737, startPoint y: 589, endPoint x: 602, endPoint y: 542, distance: 142.9
click at [602, 542] on div "Response and Reporting R Train and require Workforce Members to report suspecte…" at bounding box center [929, 573] width 1232 height 114
drag, startPoint x: 602, startPoint y: 542, endPoint x: 655, endPoint y: 551, distance: 53.8
click at [655, 551] on span "Train and require Workforce Members to report suspected hacking of an electroni…" at bounding box center [822, 572] width 375 height 57
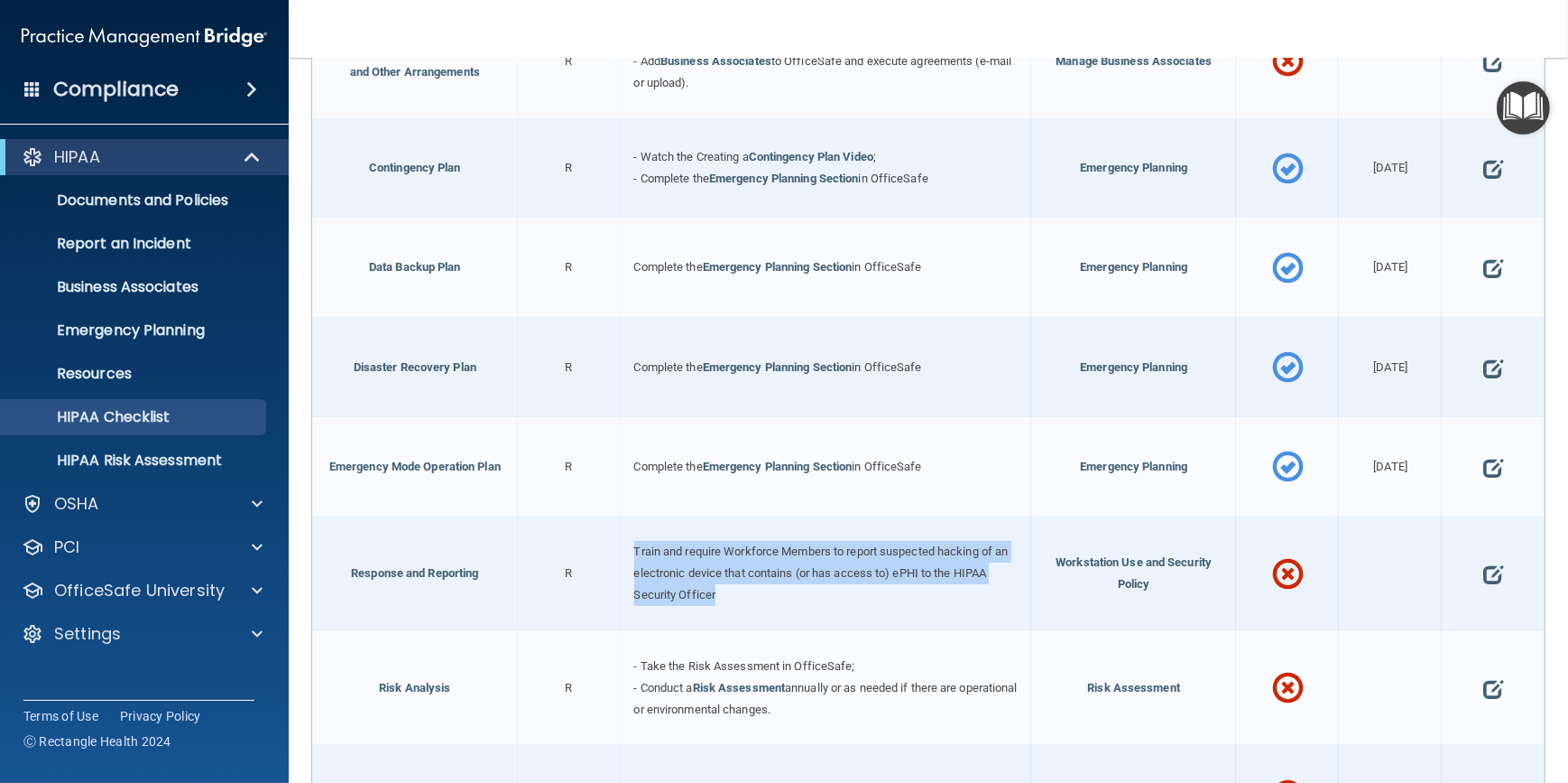
drag, startPoint x: 631, startPoint y: 541, endPoint x: 749, endPoint y: 580, distance: 124.3
click at [749, 580] on div "Train and require Workforce Members to report suspected hacking of an electroni…" at bounding box center [826, 573] width 411 height 114
drag, startPoint x: 749, startPoint y: 580, endPoint x: 713, endPoint y: 588, distance: 36.9
click at [713, 588] on div "Train and require Workforce Members to report suspected hacking of an electroni…" at bounding box center [826, 573] width 411 height 114
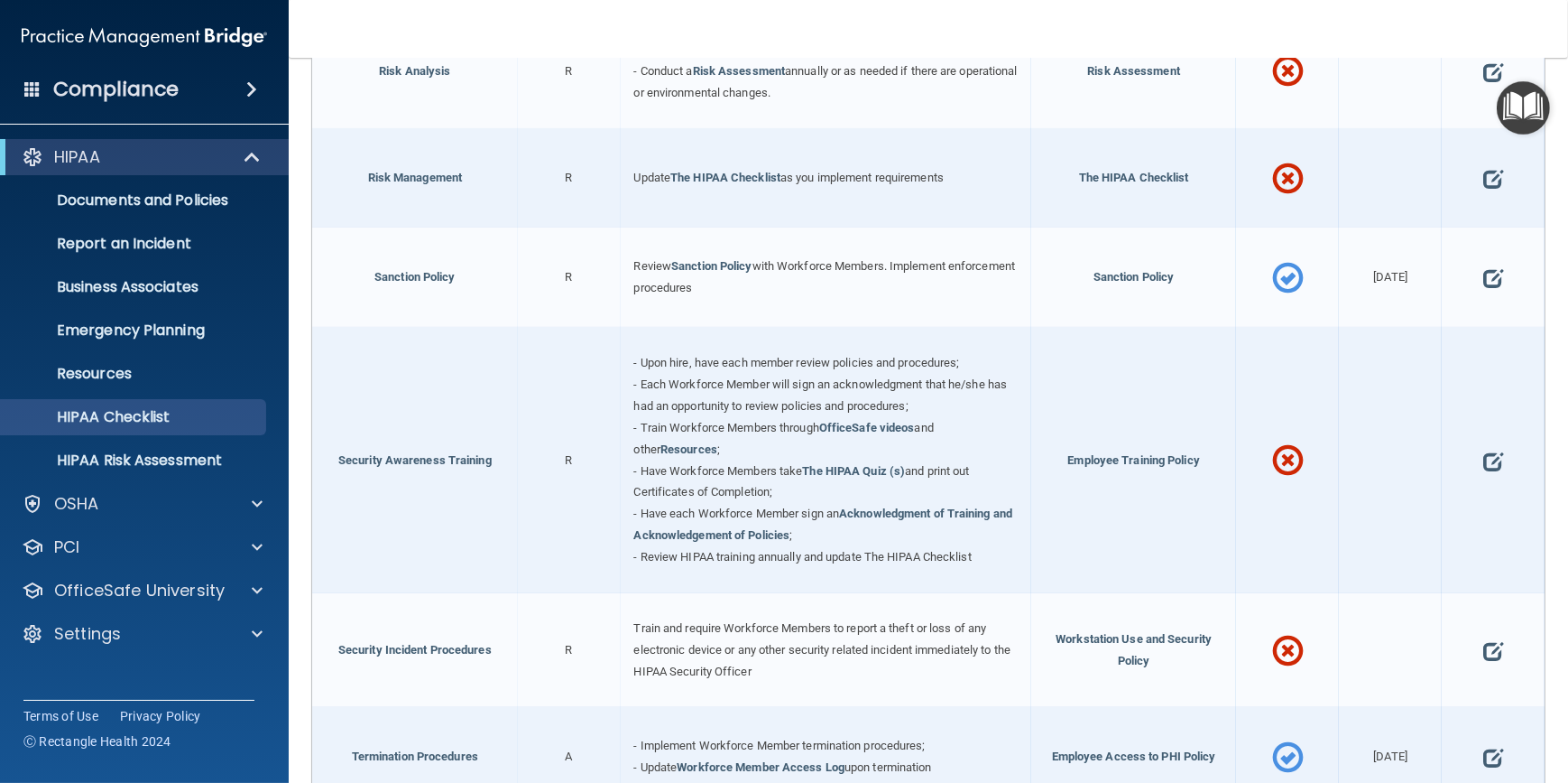
scroll to position [1313, 0]
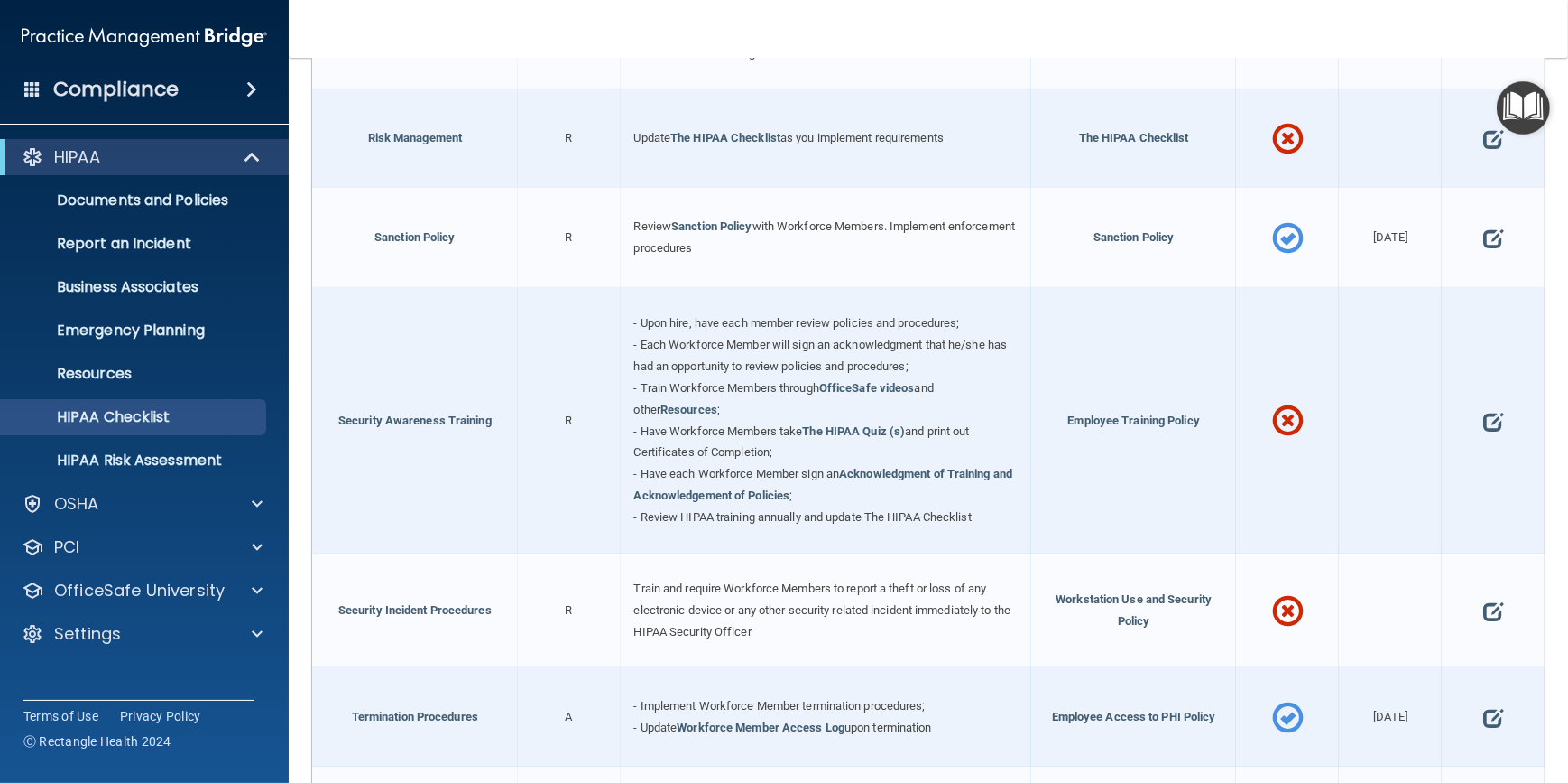
click at [1471, 602] on div at bounding box center [1493, 610] width 103 height 114
click at [1483, 599] on span at bounding box center [1493, 611] width 20 height 50
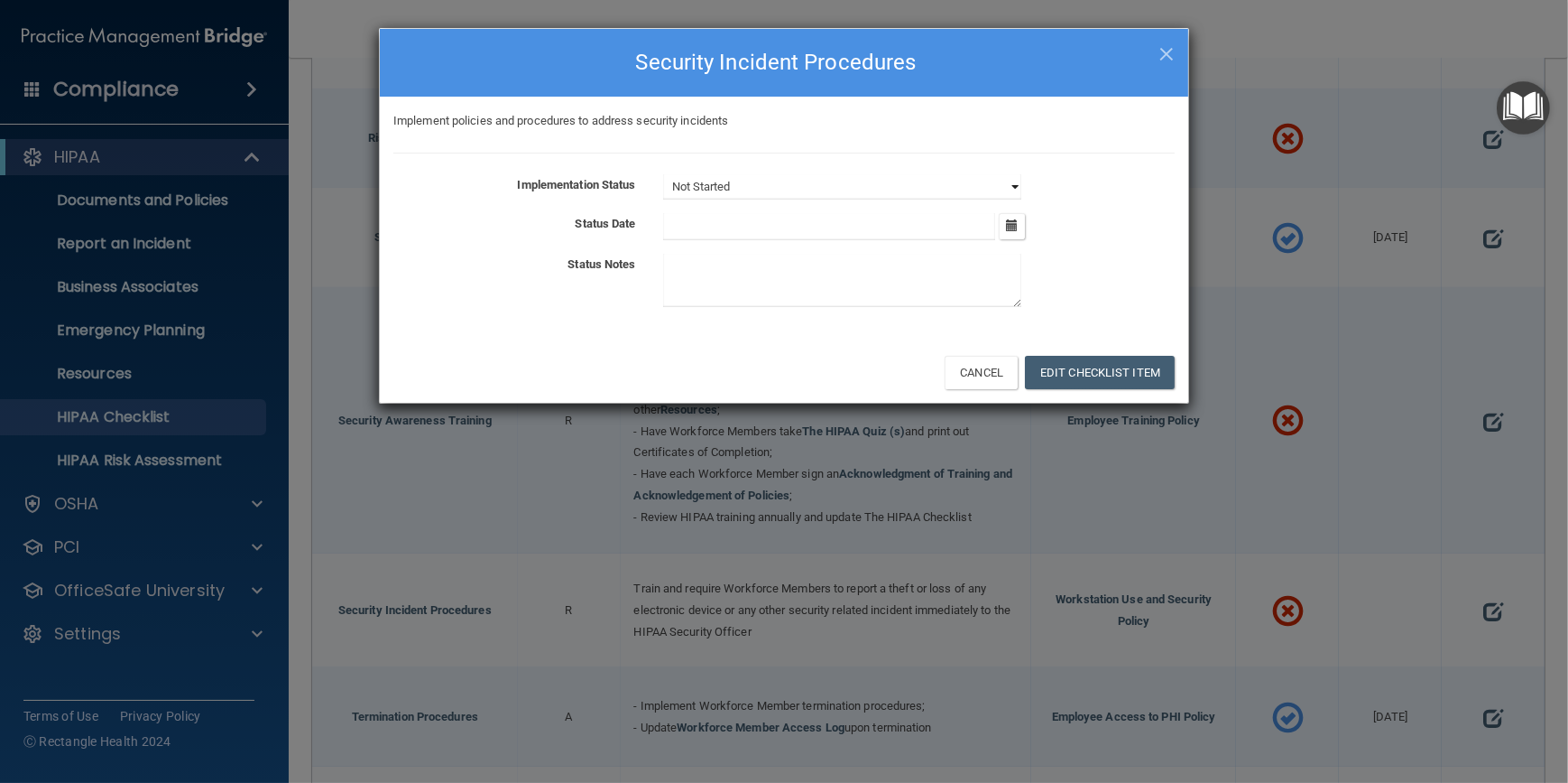
click at [1017, 188] on select "Not Started In Progress Completed" at bounding box center [842, 186] width 358 height 25
select select "completed"
click at [664, 174] on select "Not Started In Progress Completed" at bounding box center [842, 186] width 358 height 25
click at [1095, 365] on button "Edit Checklist Item" at bounding box center [1100, 373] width 150 height 33
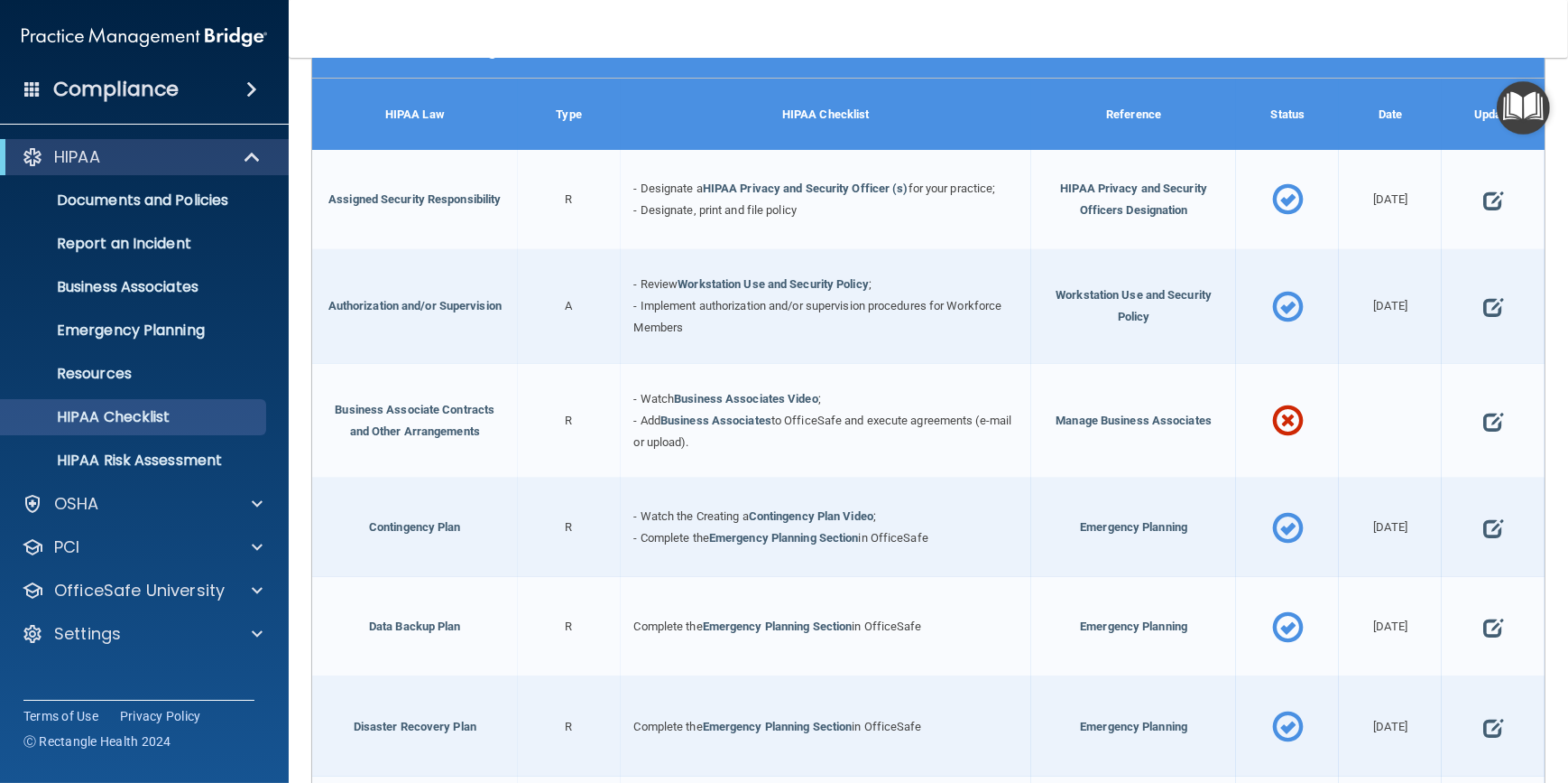
scroll to position [50, 0]
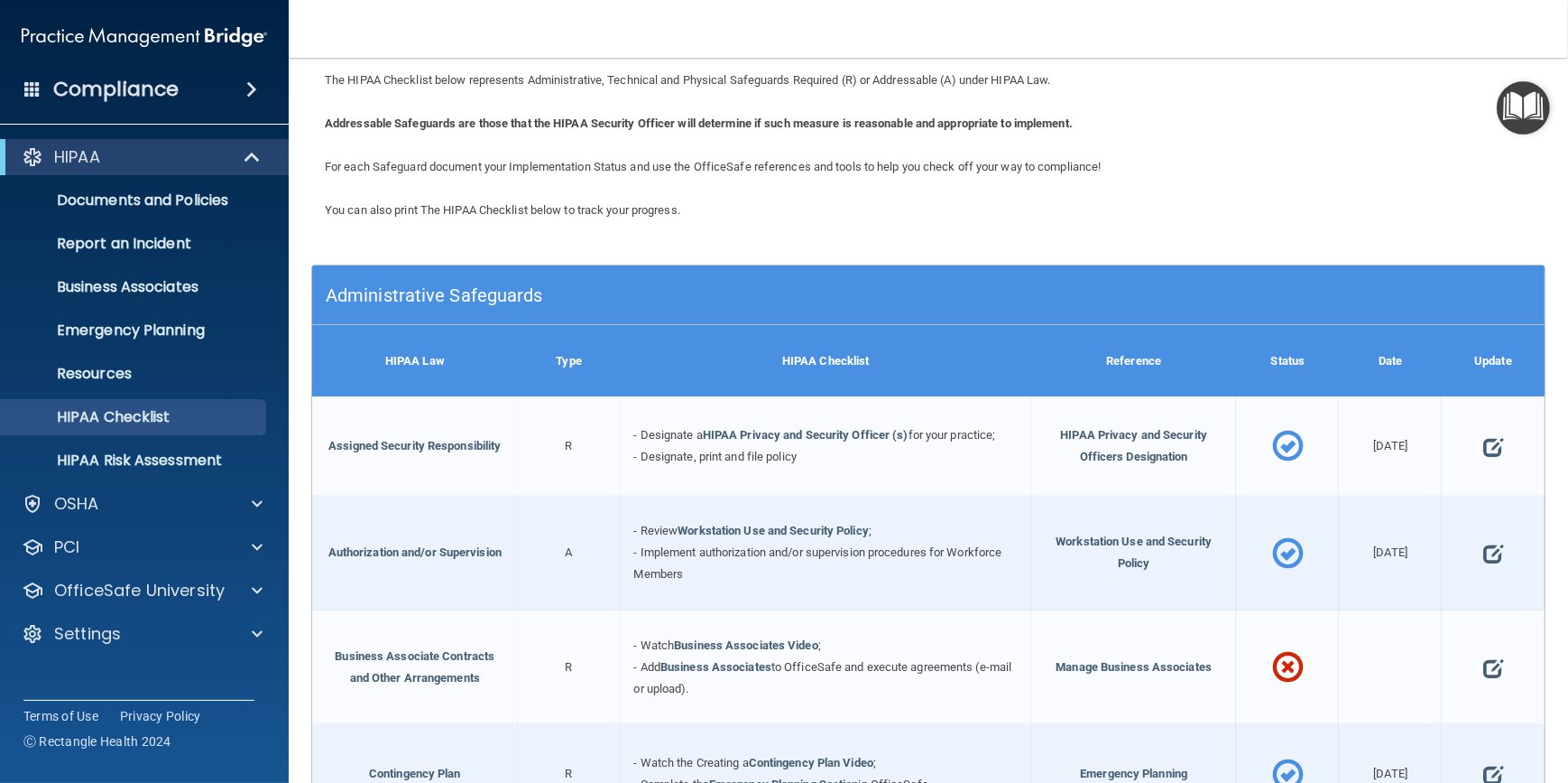
click at [636, 275] on div "Administrative Safeguards" at bounding box center [774, 295] width 925 height 41
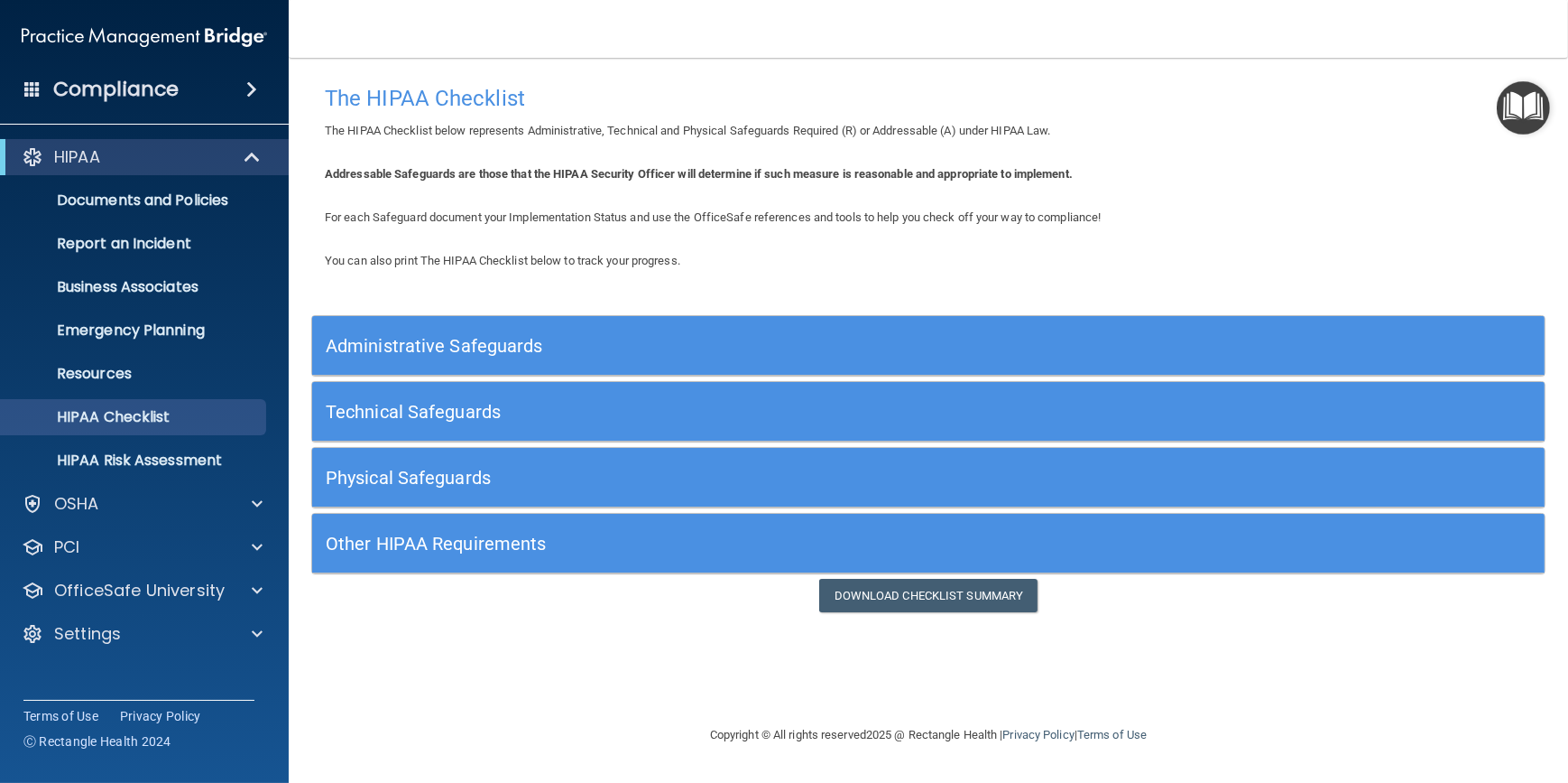
click at [623, 396] on div "Technical Safeguards" at bounding box center [774, 411] width 925 height 41
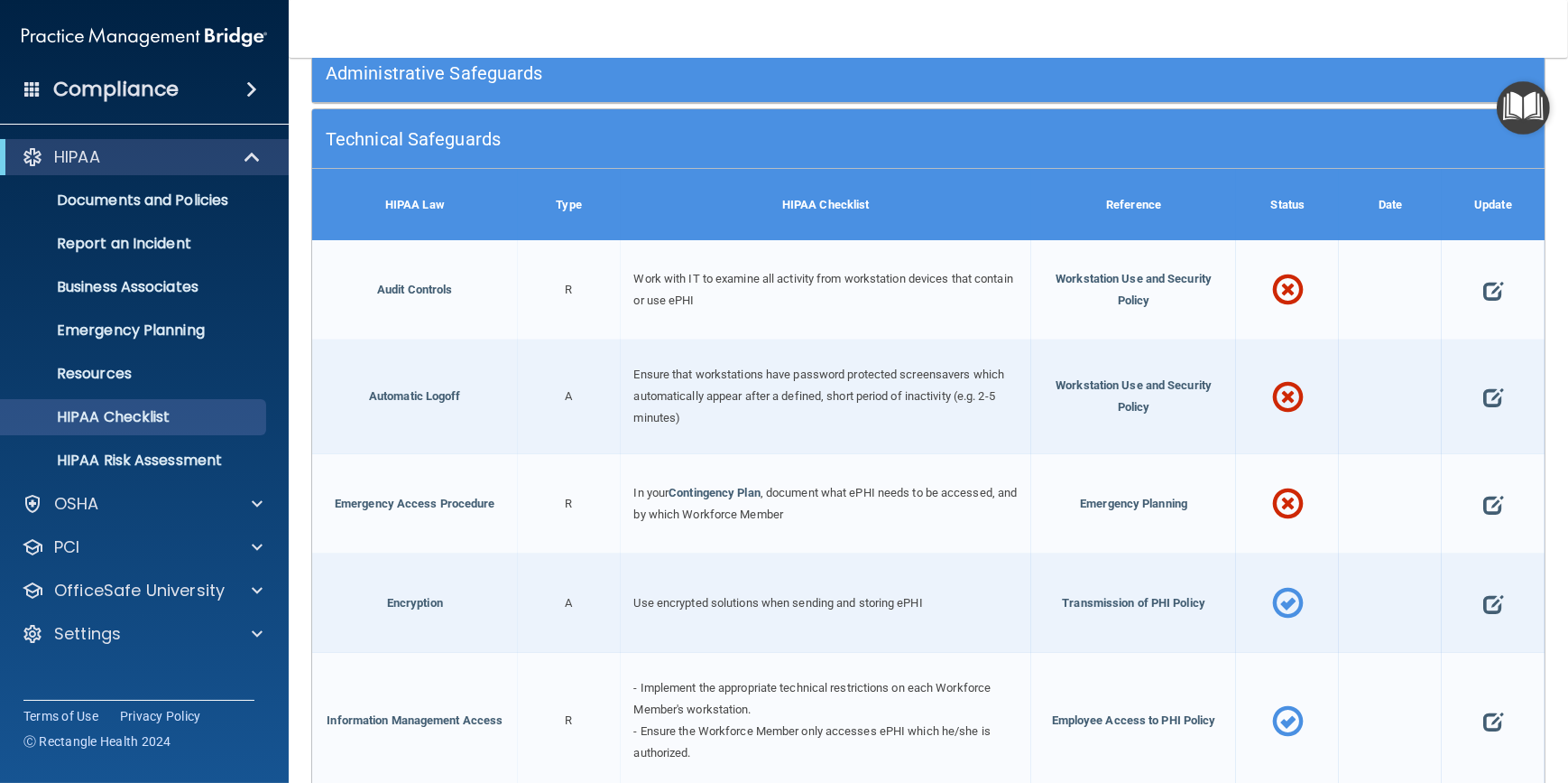
scroll to position [327, 0]
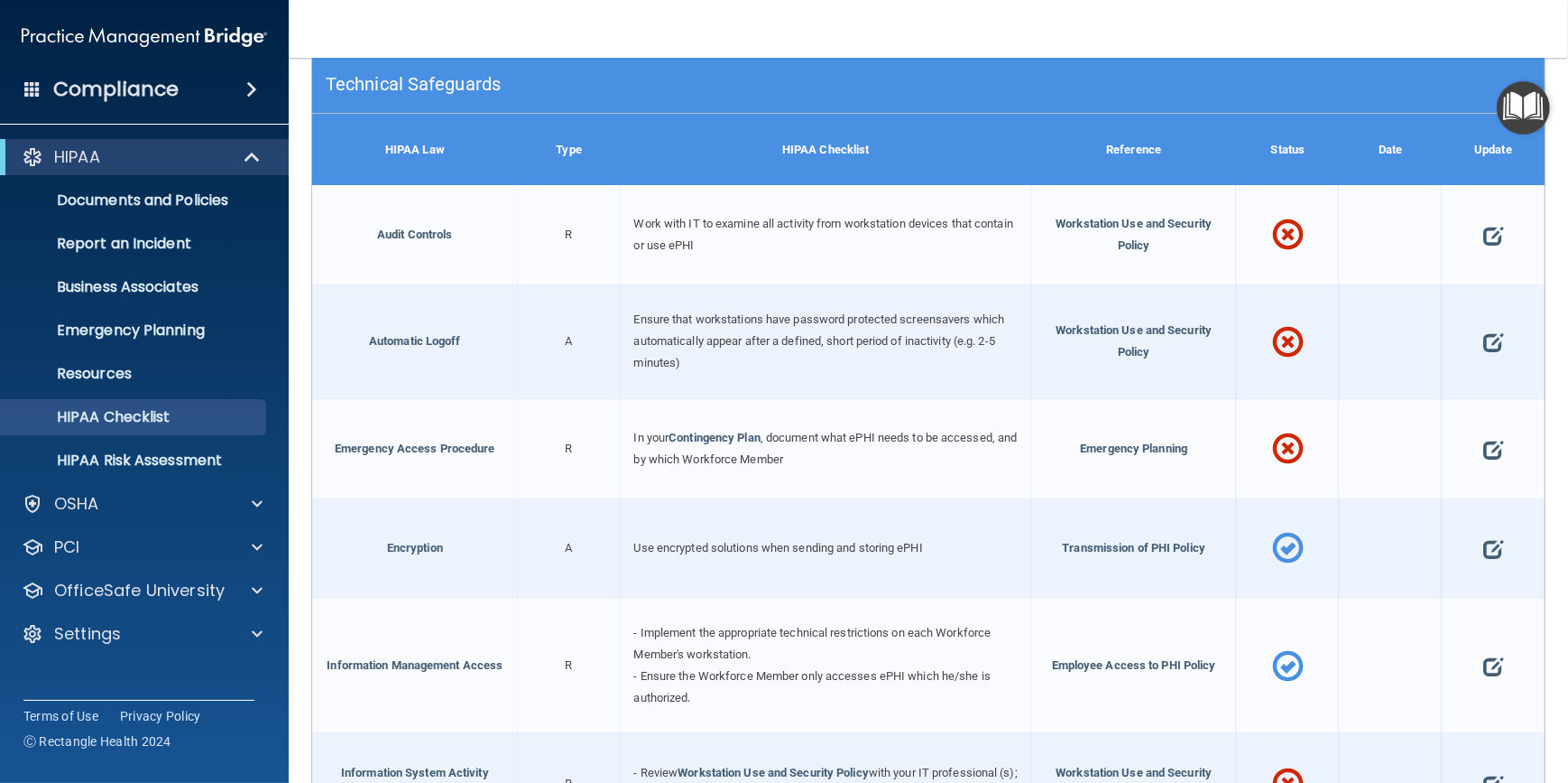
click at [593, 76] on h5 "Technical Safeguards" at bounding box center [774, 84] width 898 height 20
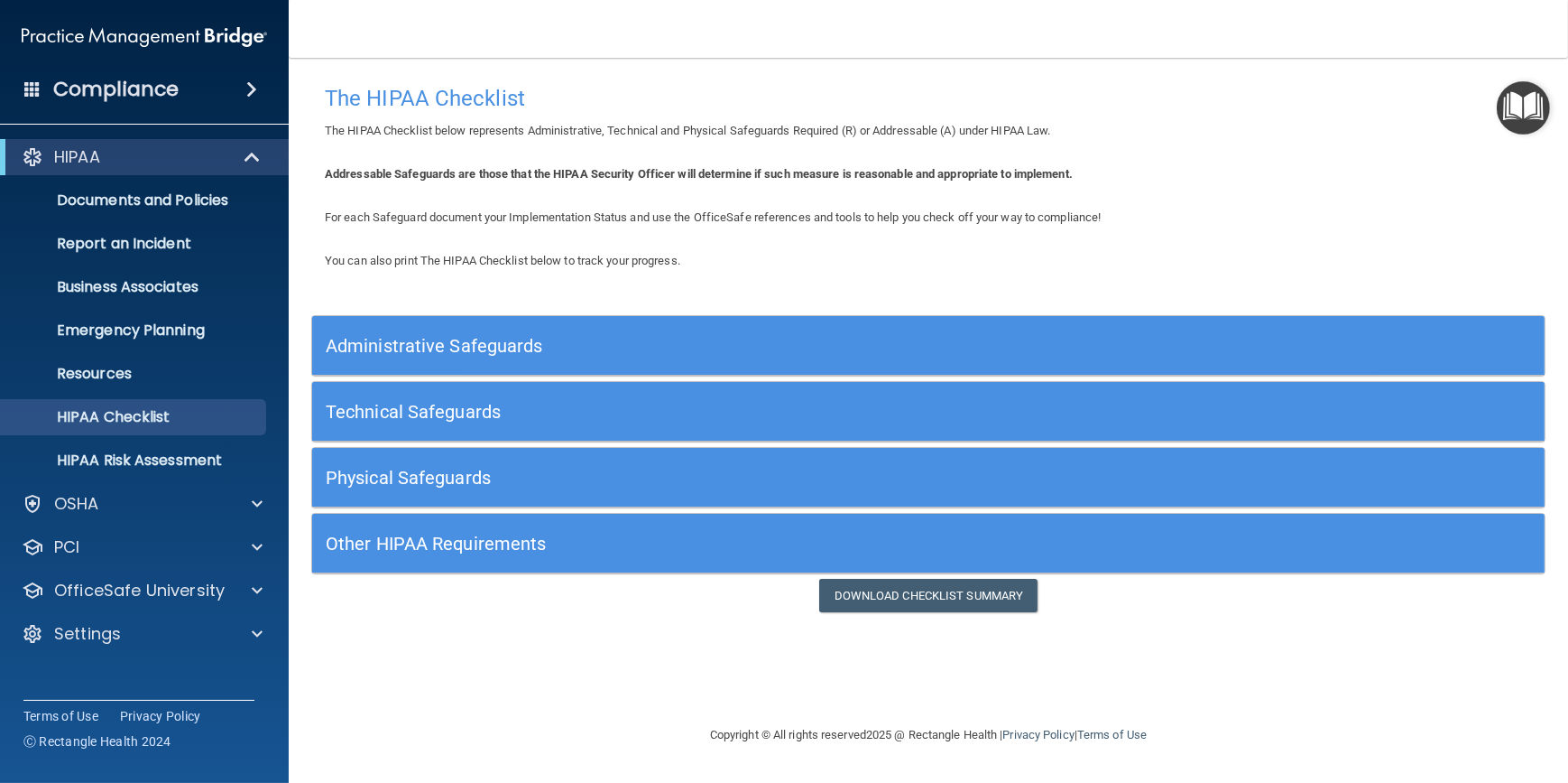
click at [573, 484] on h5 "Physical Safeguards" at bounding box center [774, 477] width 898 height 20
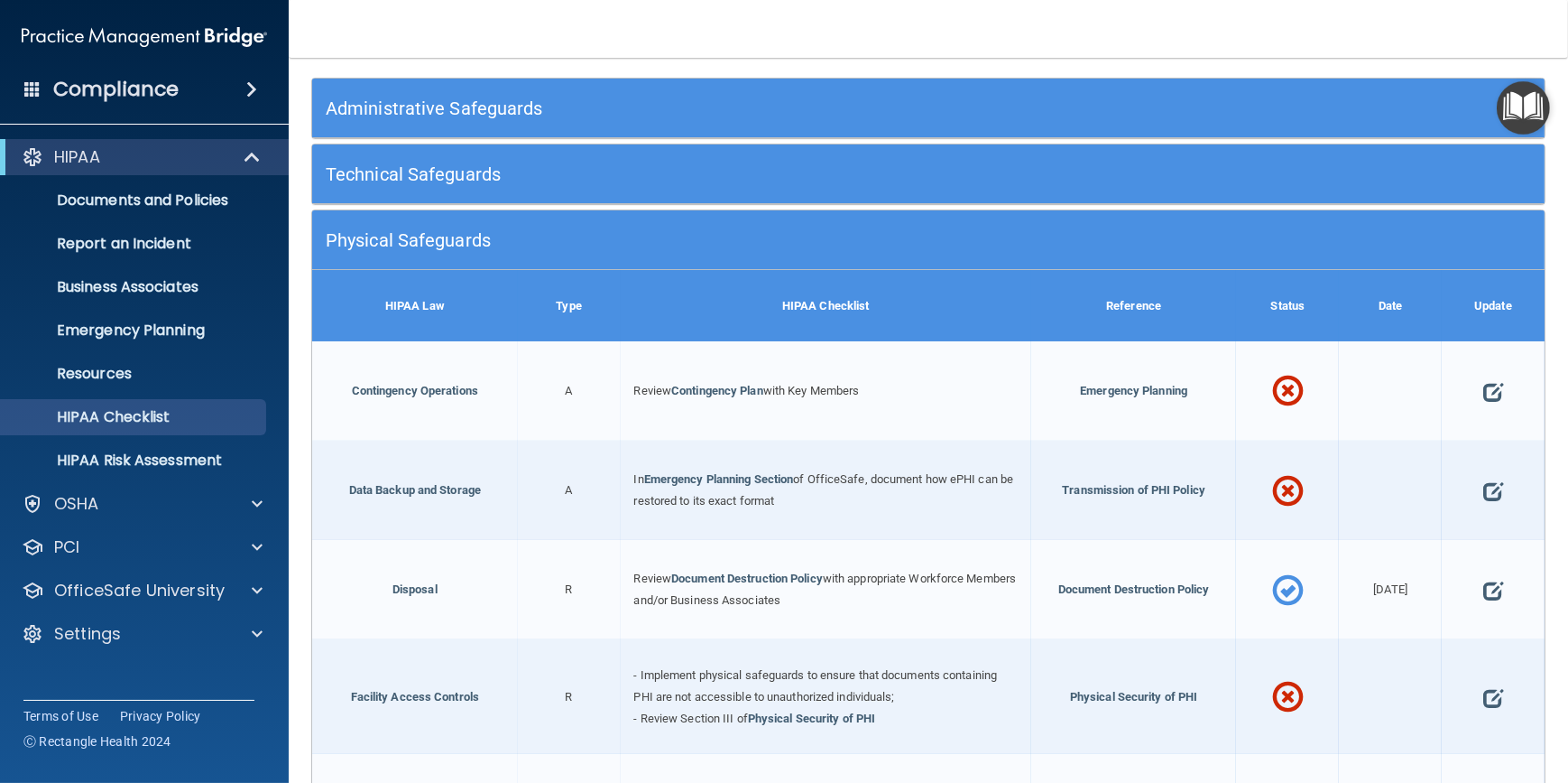
scroll to position [246, 0]
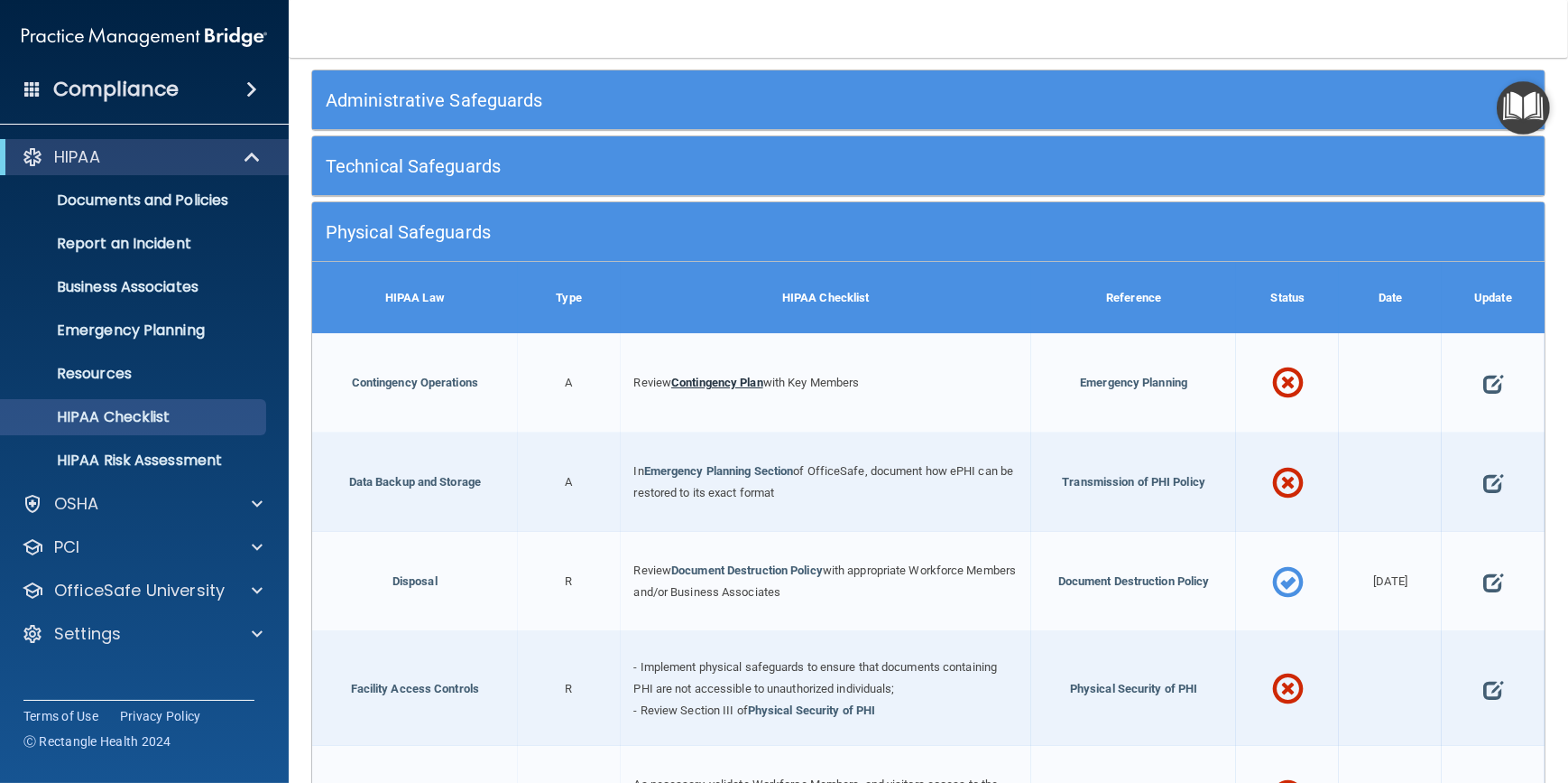
click at [704, 381] on link "Contingency Plan" at bounding box center [717, 382] width 92 height 14
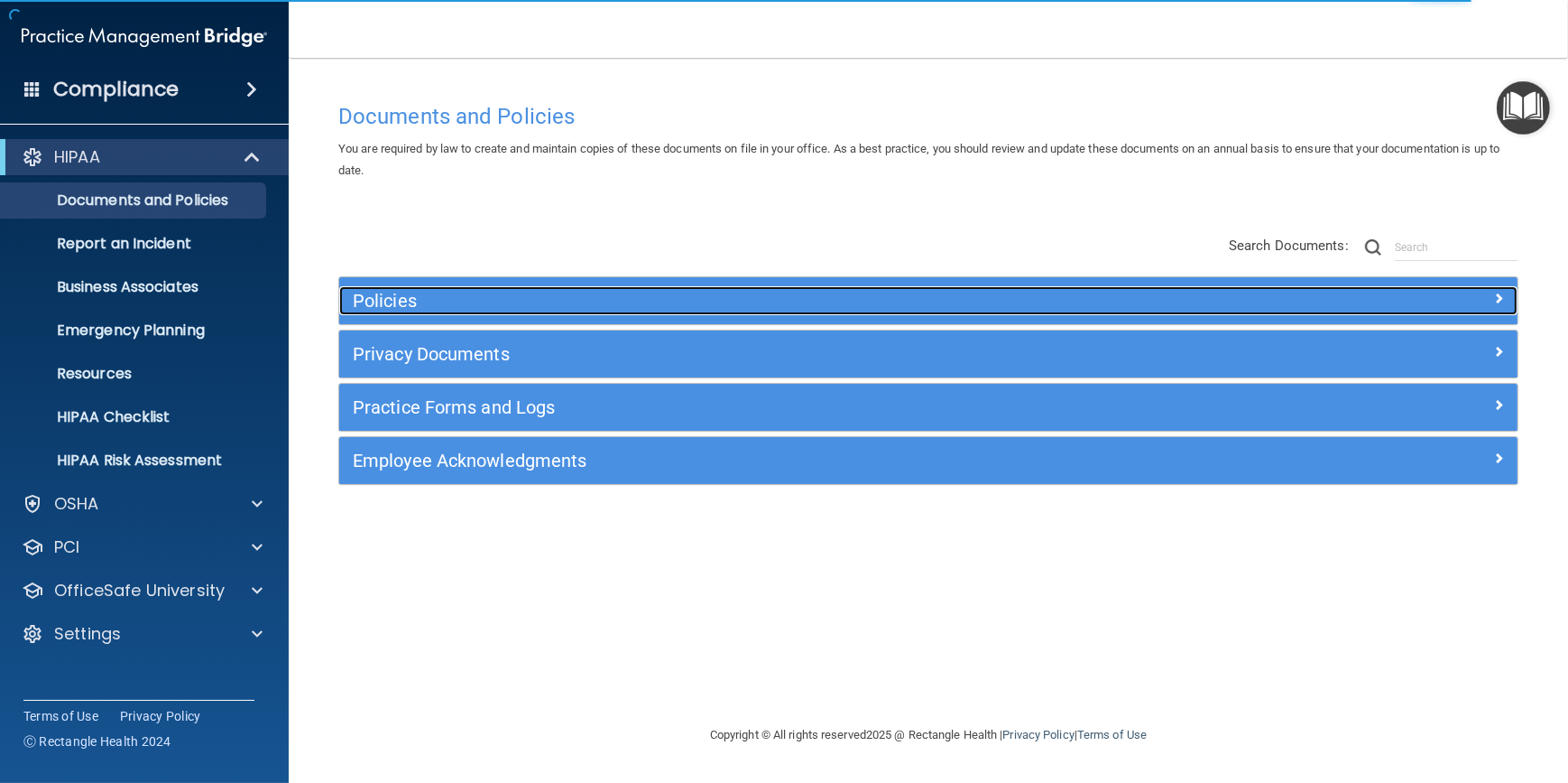
click at [571, 301] on h5 "Policies" at bounding box center [782, 300] width 857 height 20
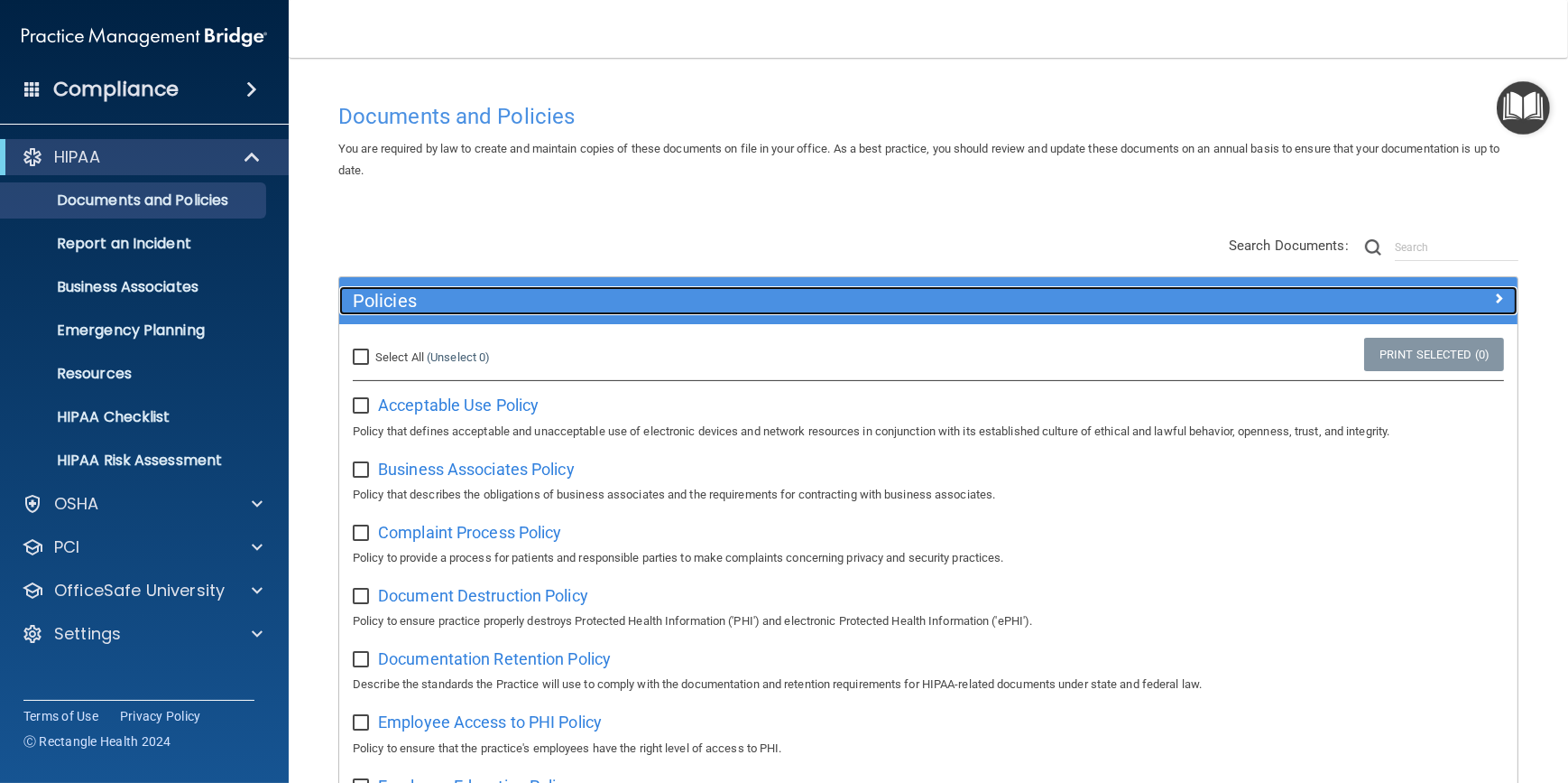
click at [528, 307] on h5 "Policies" at bounding box center [782, 300] width 857 height 20
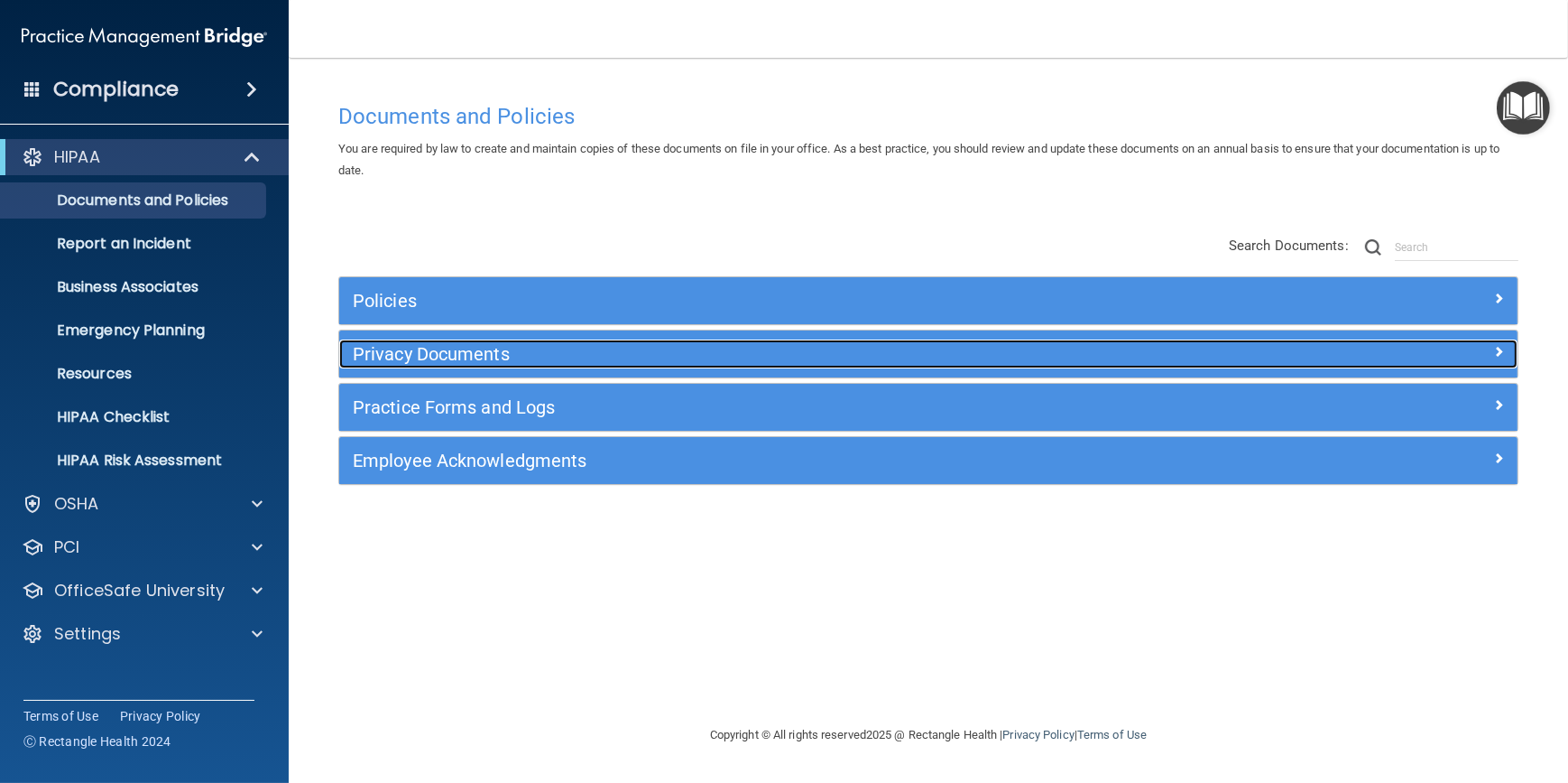
click at [462, 361] on h5 "Privacy Documents" at bounding box center [782, 353] width 857 height 20
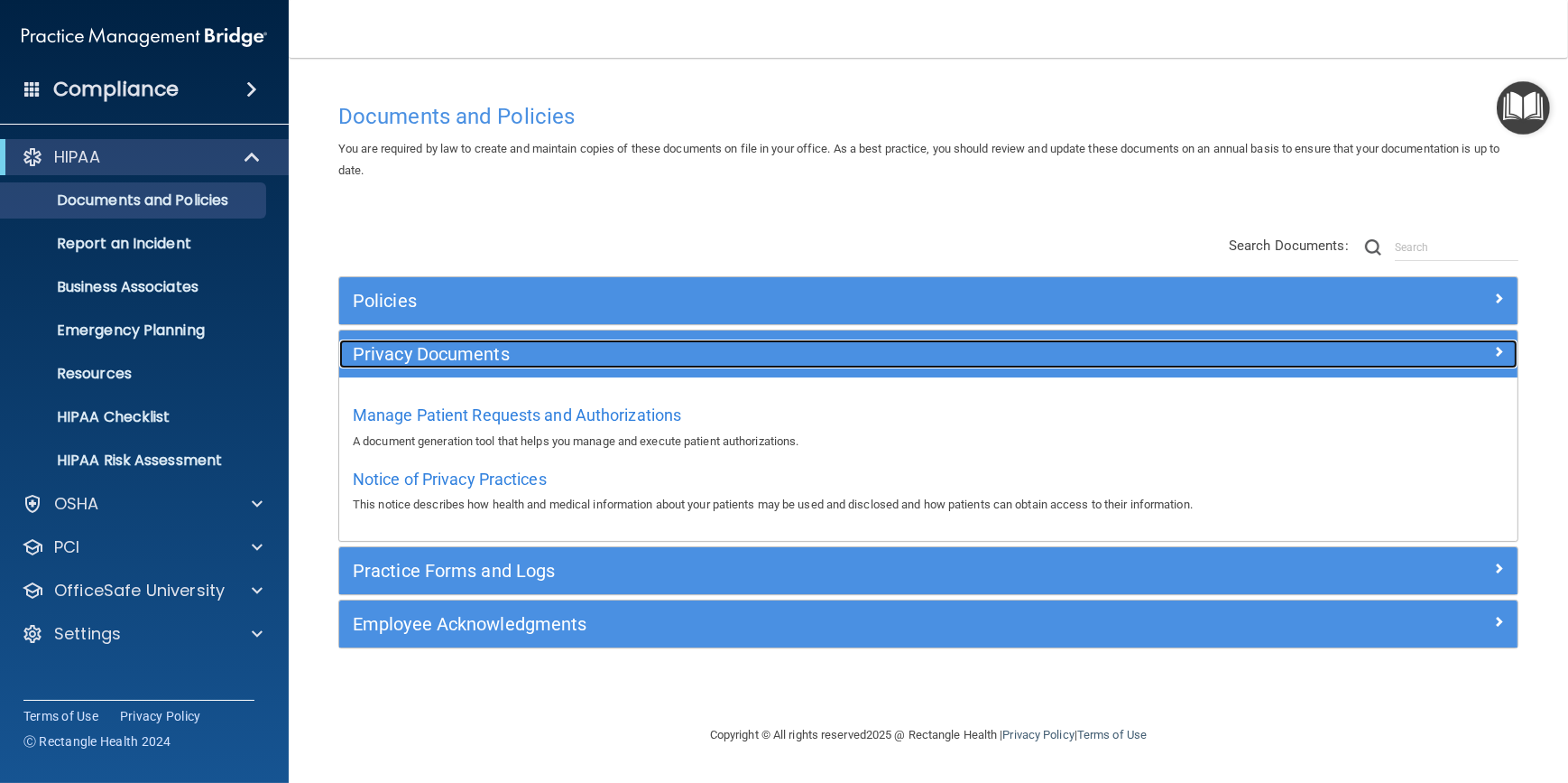
click at [613, 362] on h5 "Privacy Documents" at bounding box center [782, 353] width 857 height 20
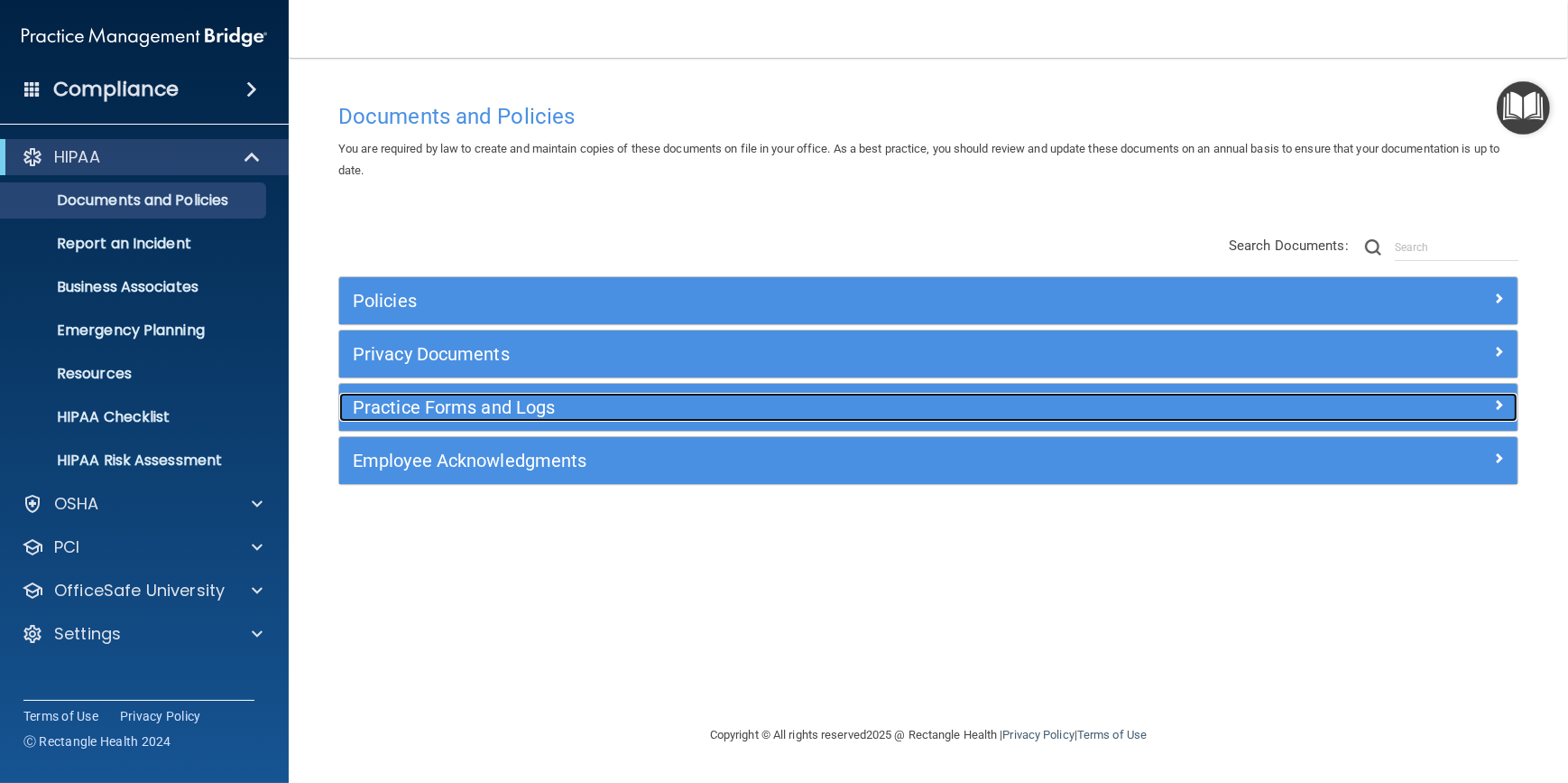
click at [564, 412] on h5 "Practice Forms and Logs" at bounding box center [782, 406] width 857 height 20
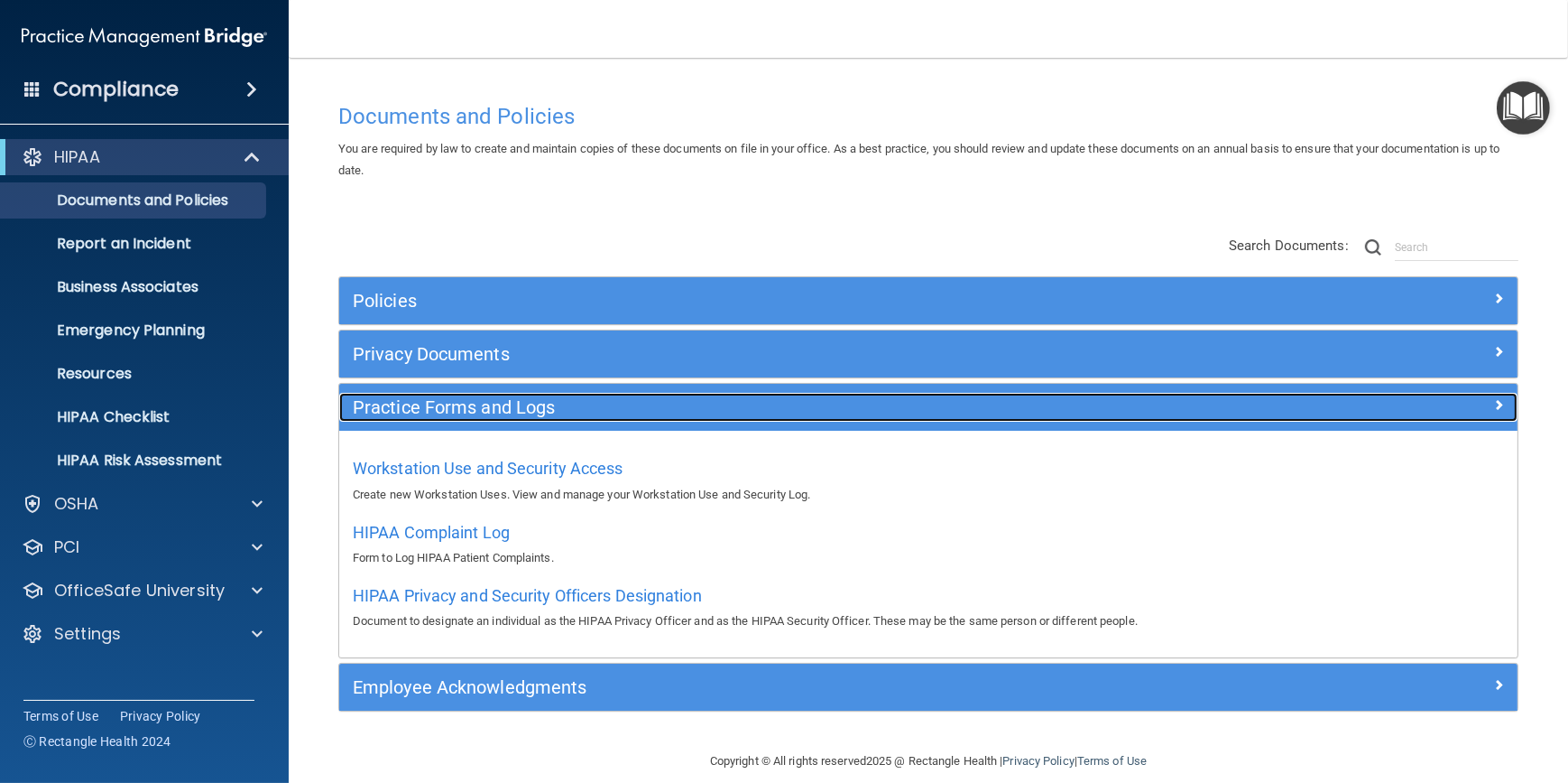
click at [564, 408] on h5 "Practice Forms and Logs" at bounding box center [782, 406] width 857 height 20
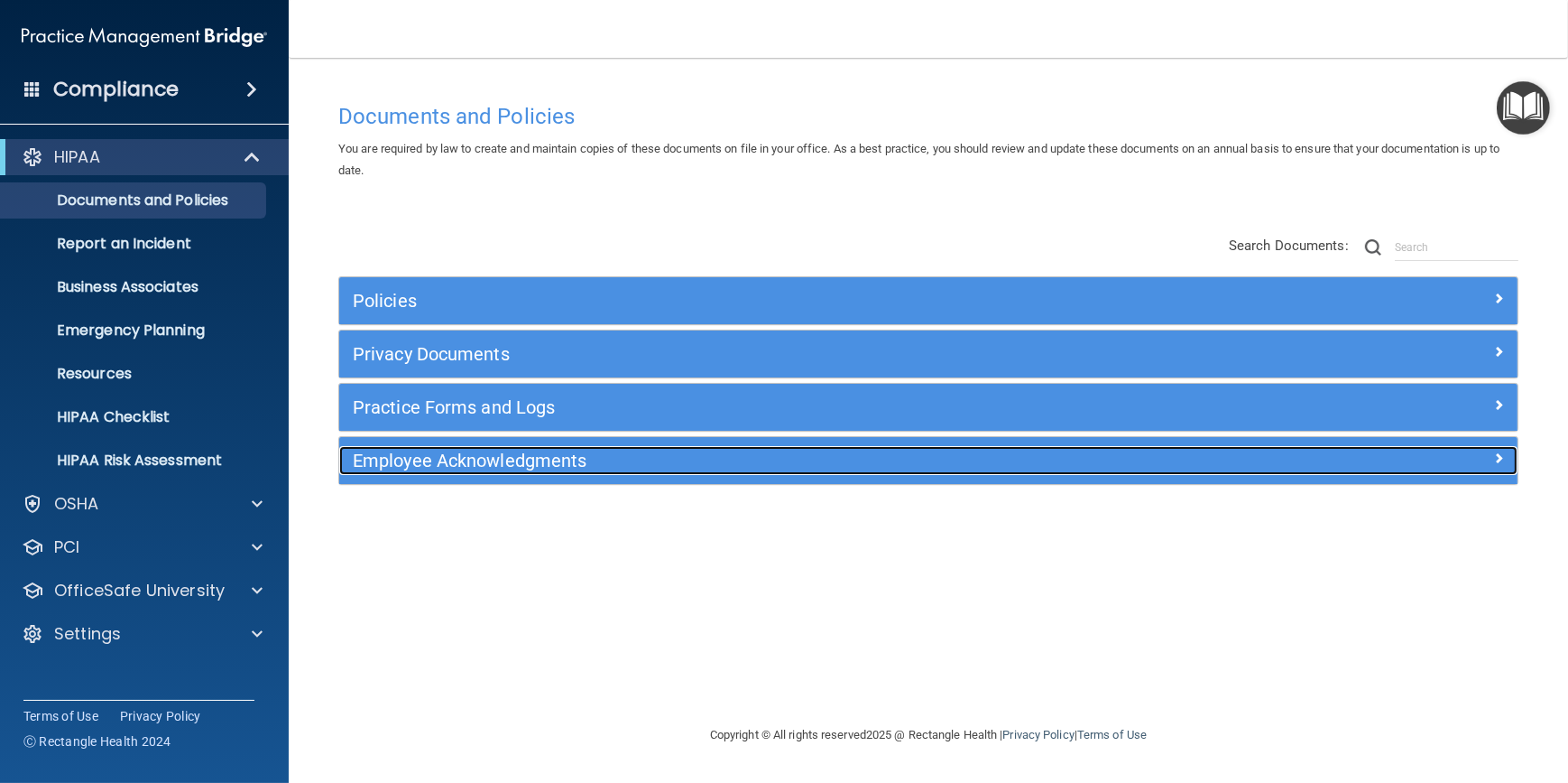
click at [479, 457] on h5 "Employee Acknowledgments" at bounding box center [782, 459] width 857 height 20
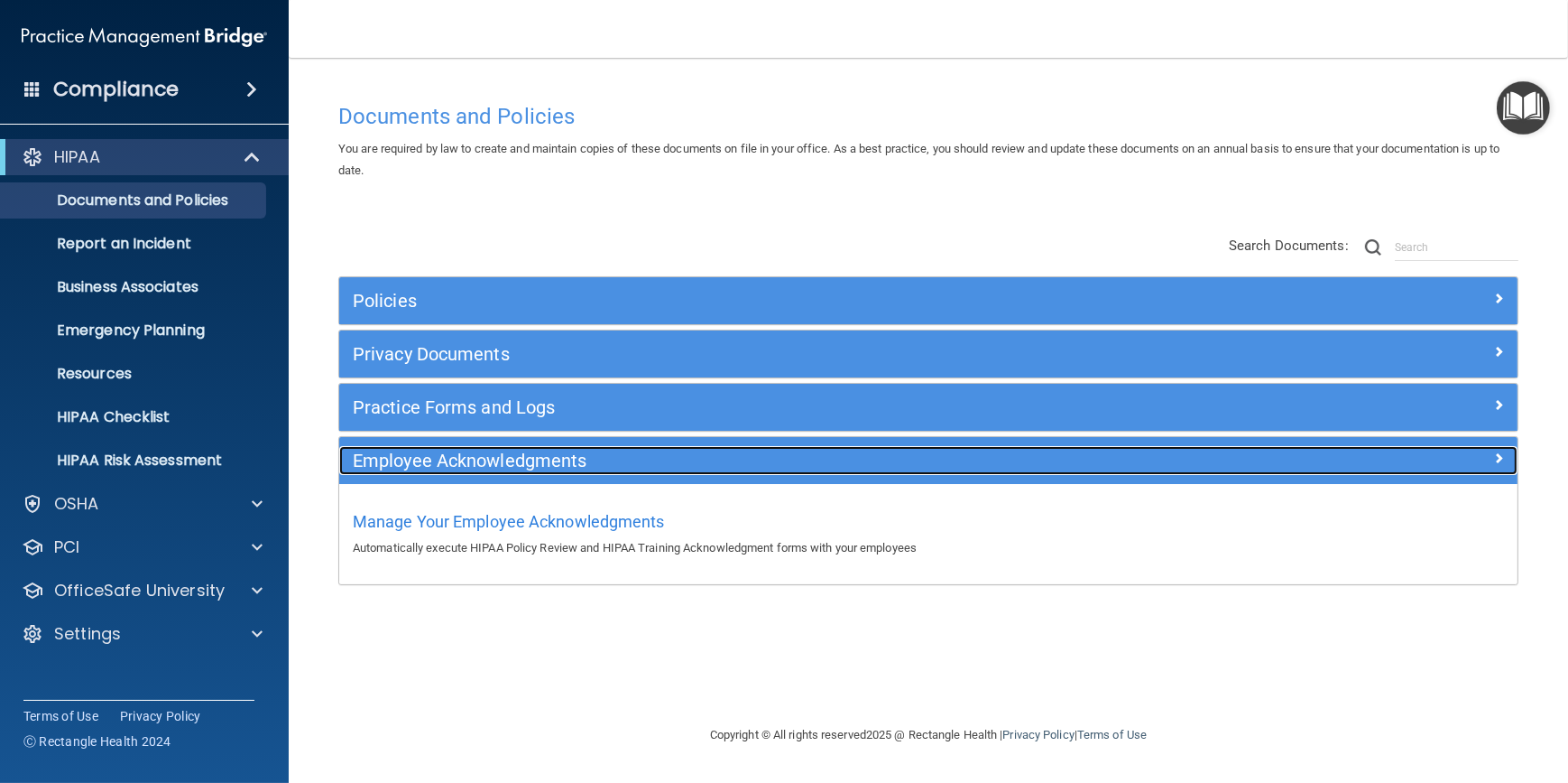
click at [481, 456] on h5 "Employee Acknowledgments" at bounding box center [782, 459] width 857 height 20
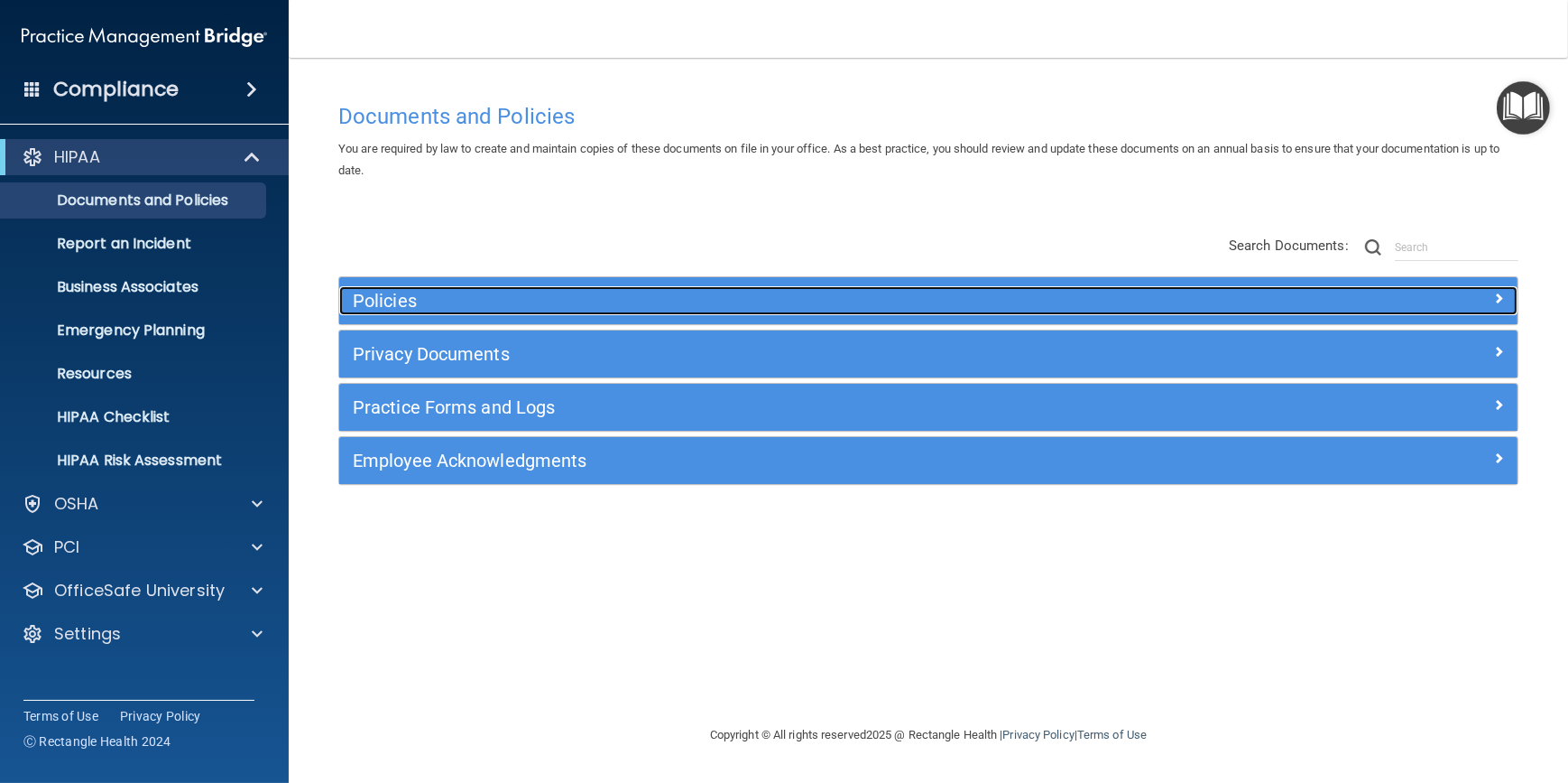
click at [442, 304] on h5 "Policies" at bounding box center [782, 300] width 857 height 20
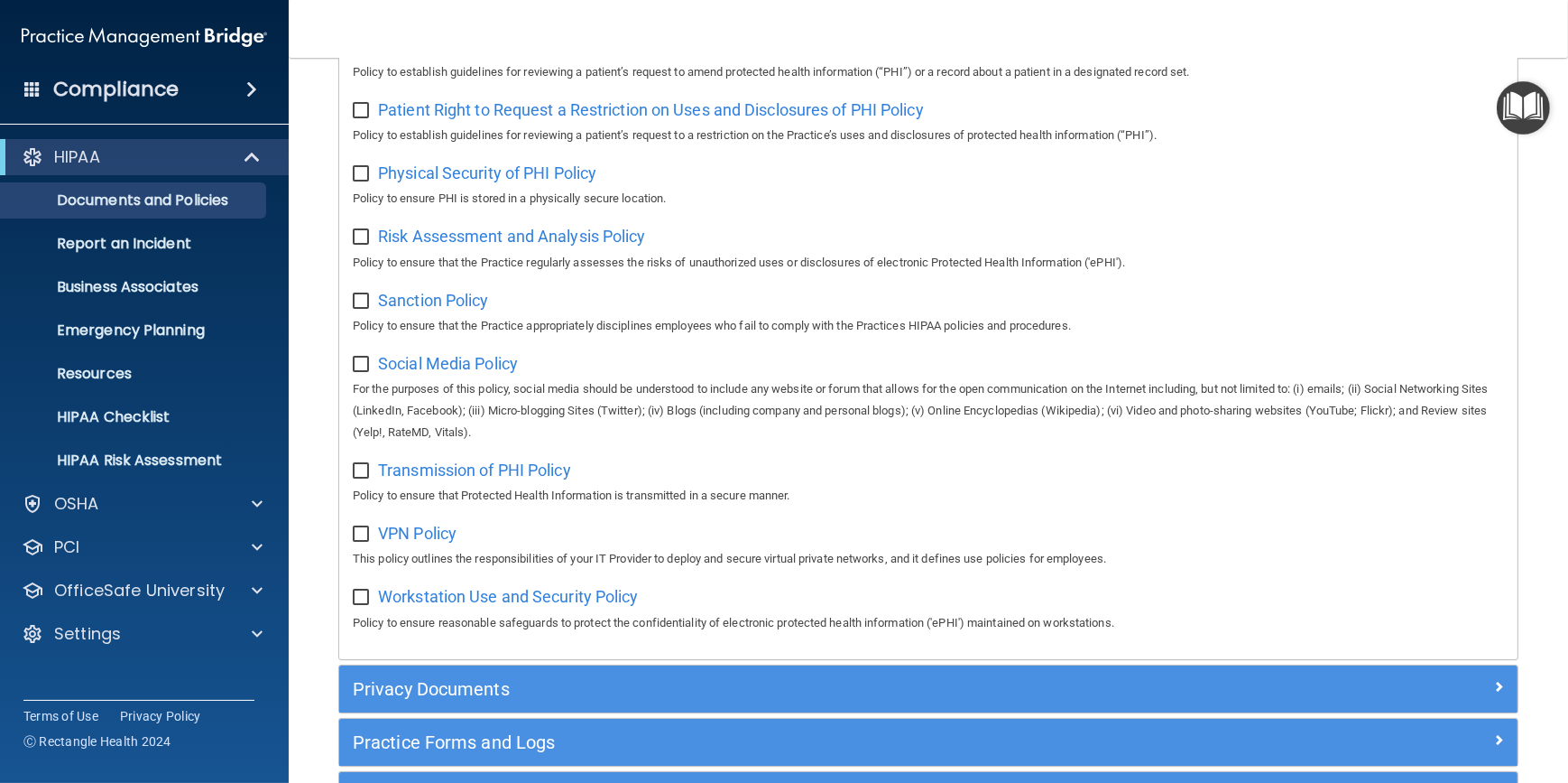
scroll to position [1230, 0]
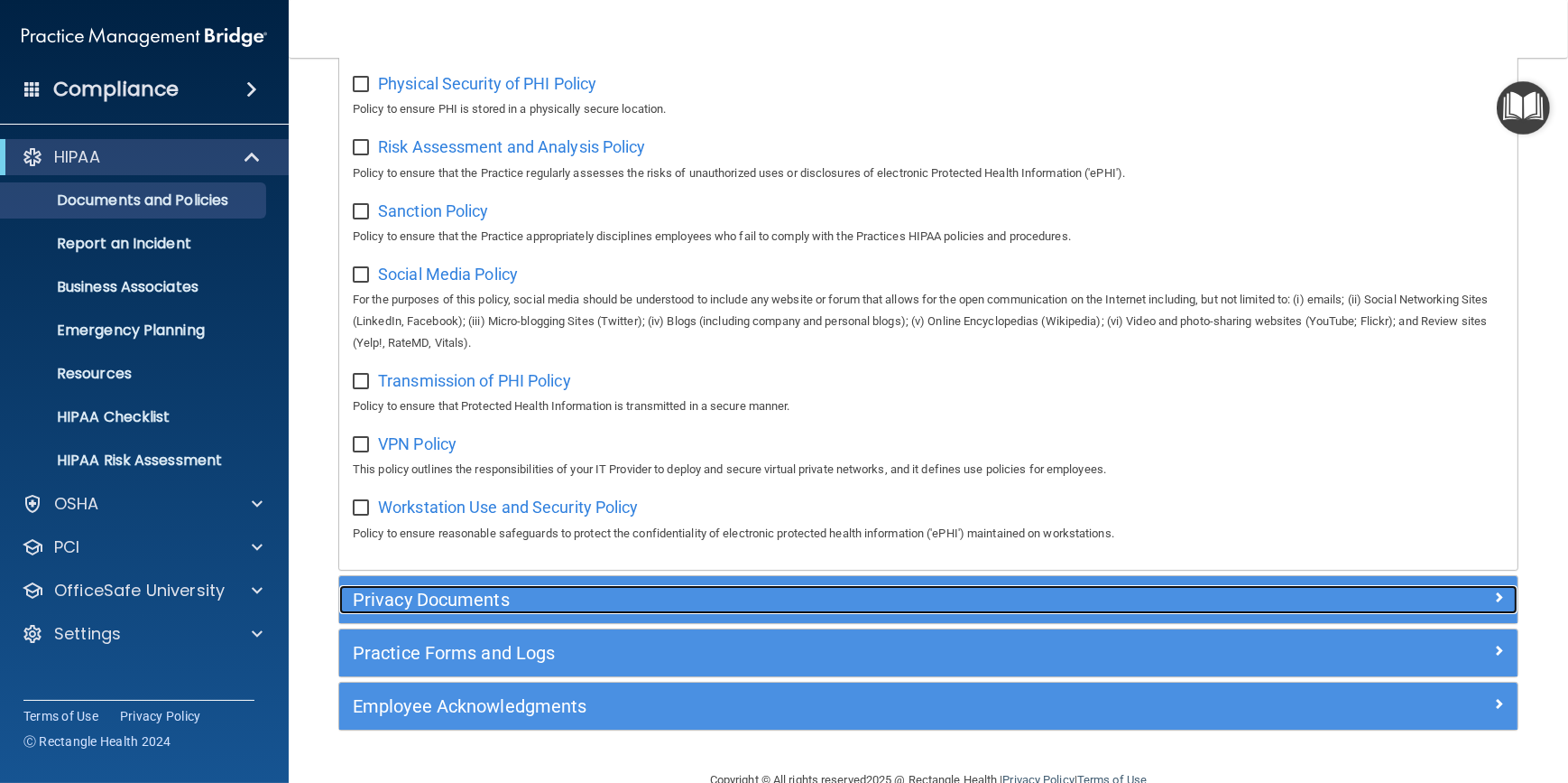
click at [548, 606] on h5 "Privacy Documents" at bounding box center [782, 599] width 857 height 20
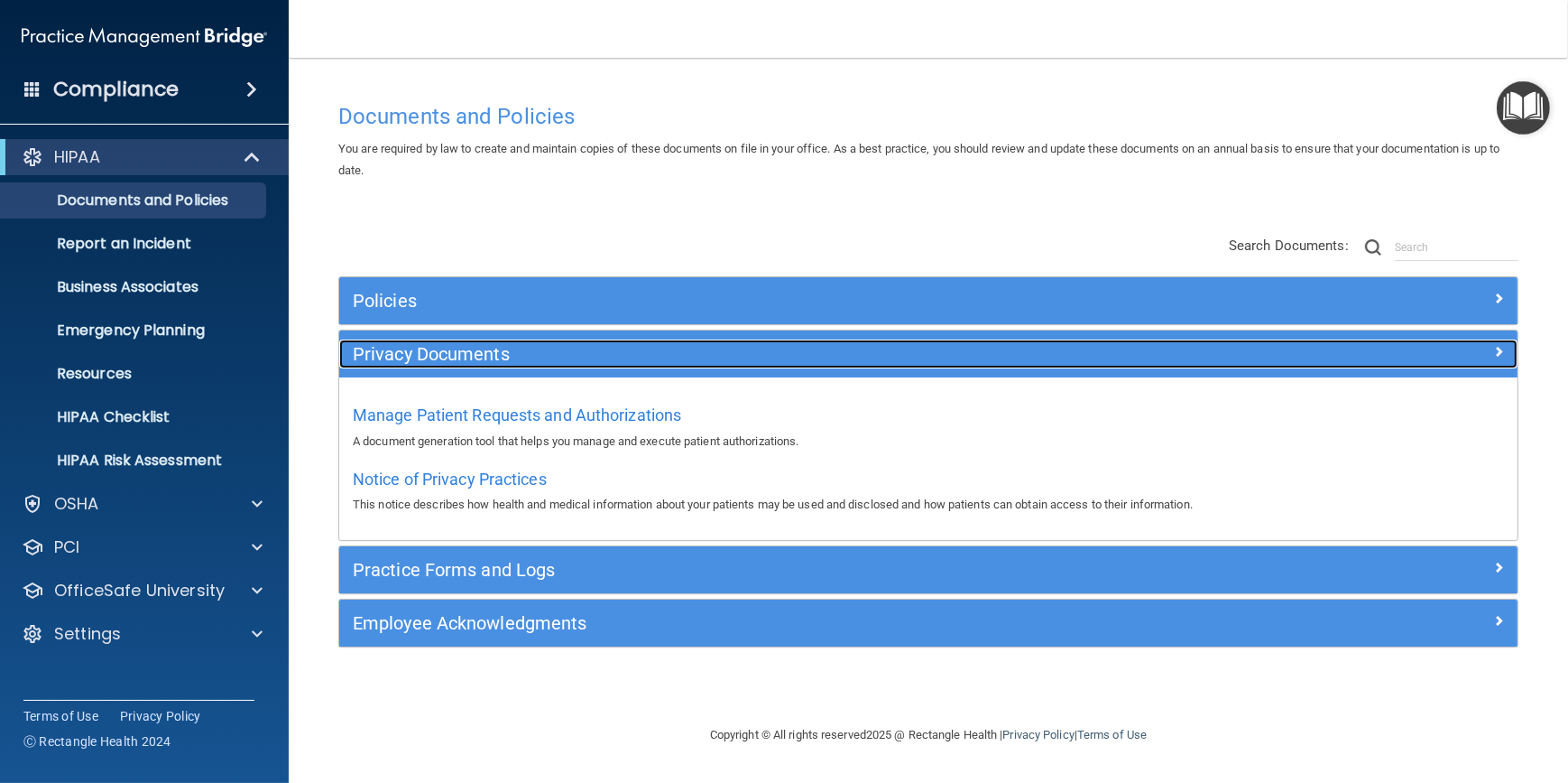
scroll to position [0, 0]
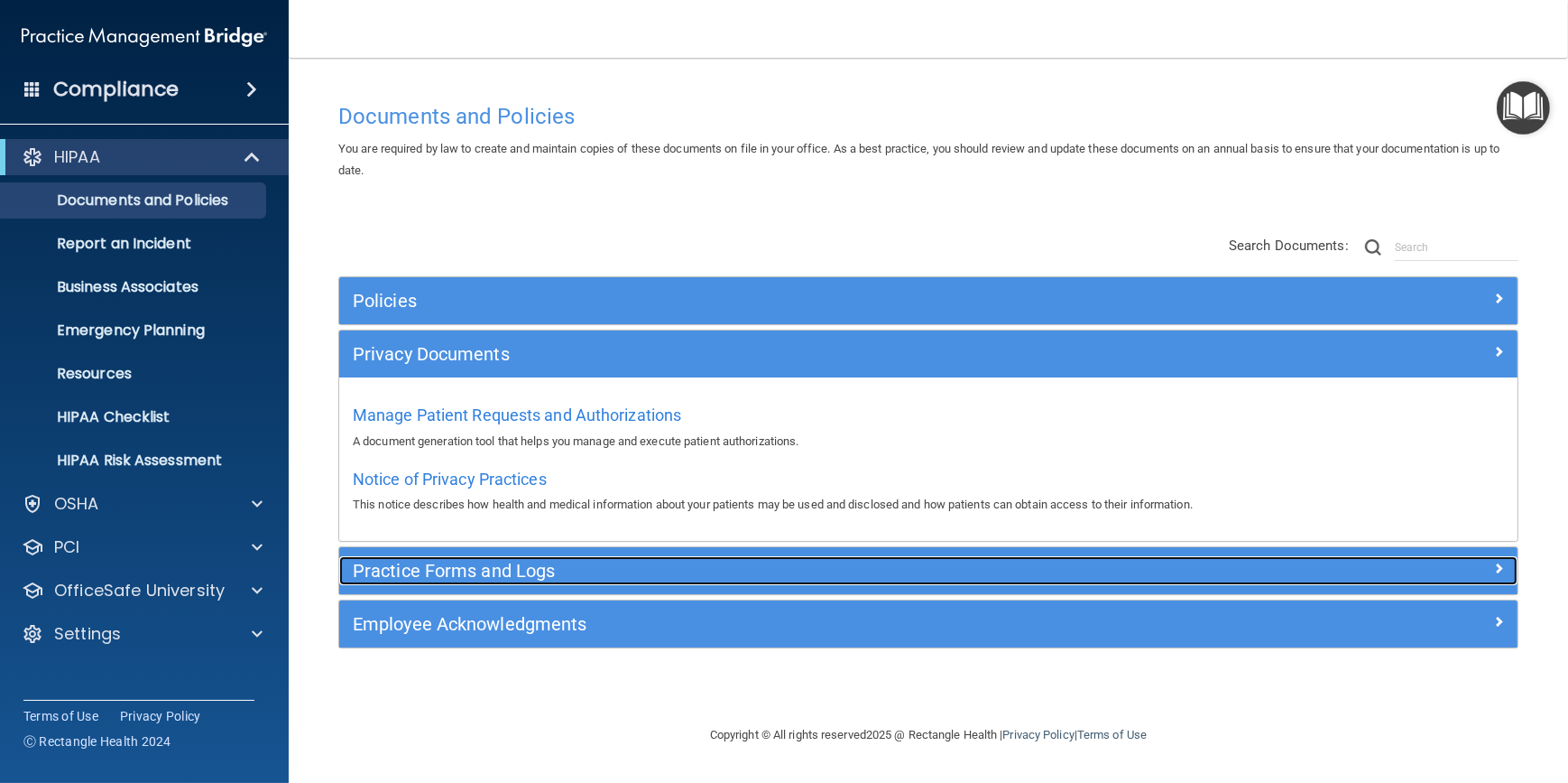
click at [557, 560] on div "Practice Forms and Logs" at bounding box center [781, 570] width 884 height 29
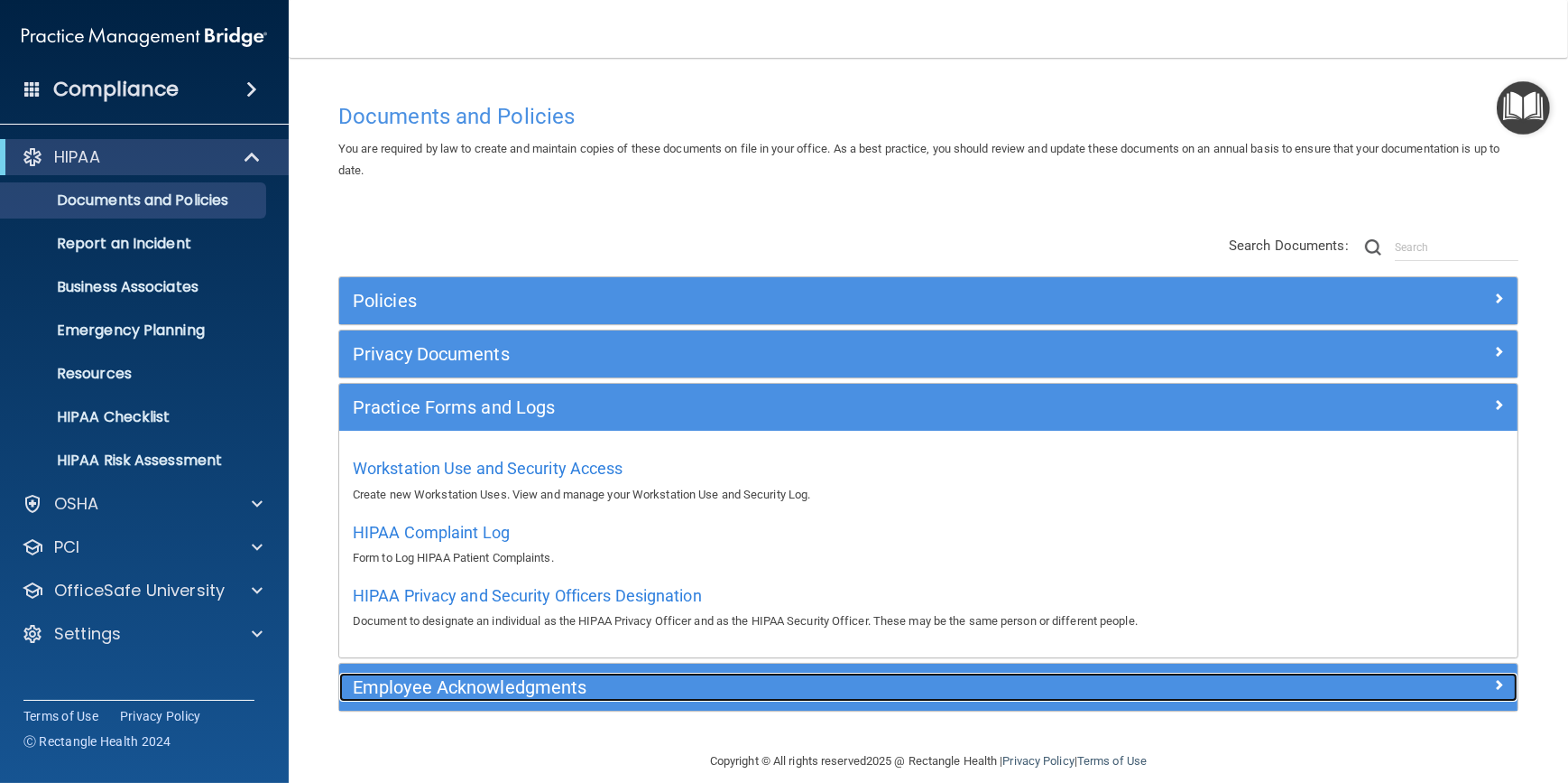
click at [609, 685] on h5 "Employee Acknowledgments" at bounding box center [782, 686] width 857 height 20
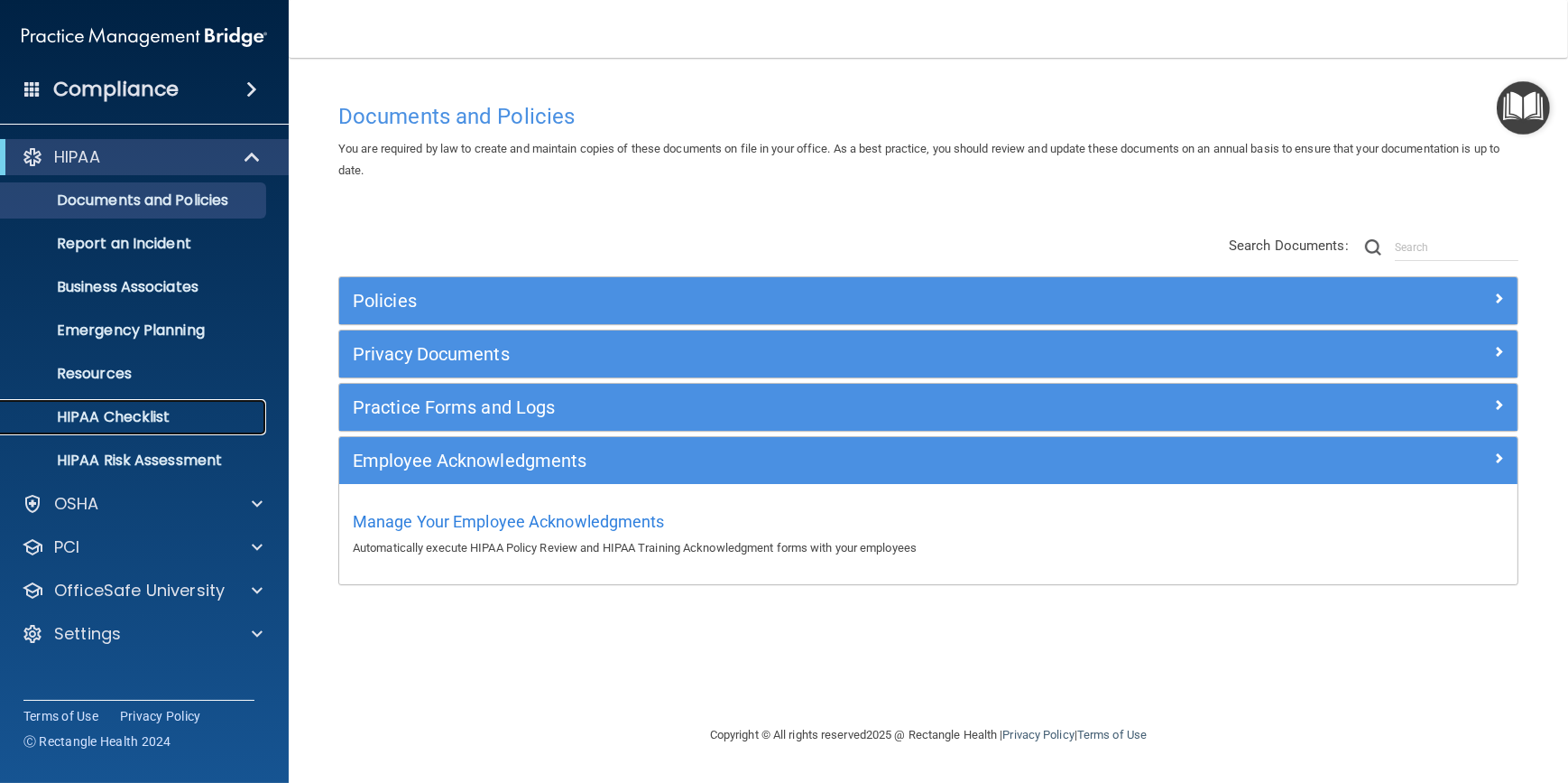
click at [92, 415] on p "HIPAA Checklist" at bounding box center [135, 417] width 246 height 18
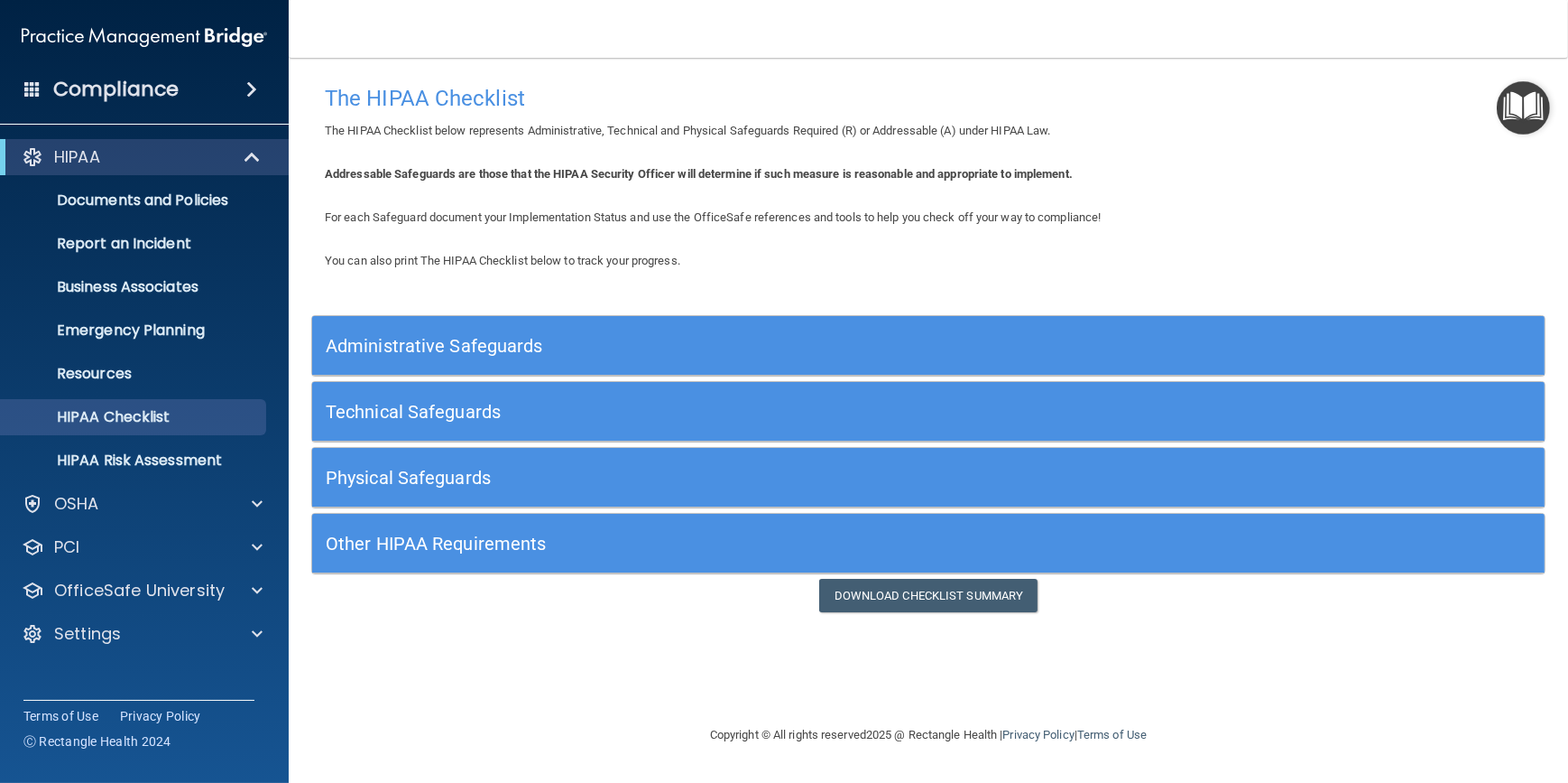
click at [473, 482] on h5 "Physical Safeguards" at bounding box center [774, 477] width 898 height 20
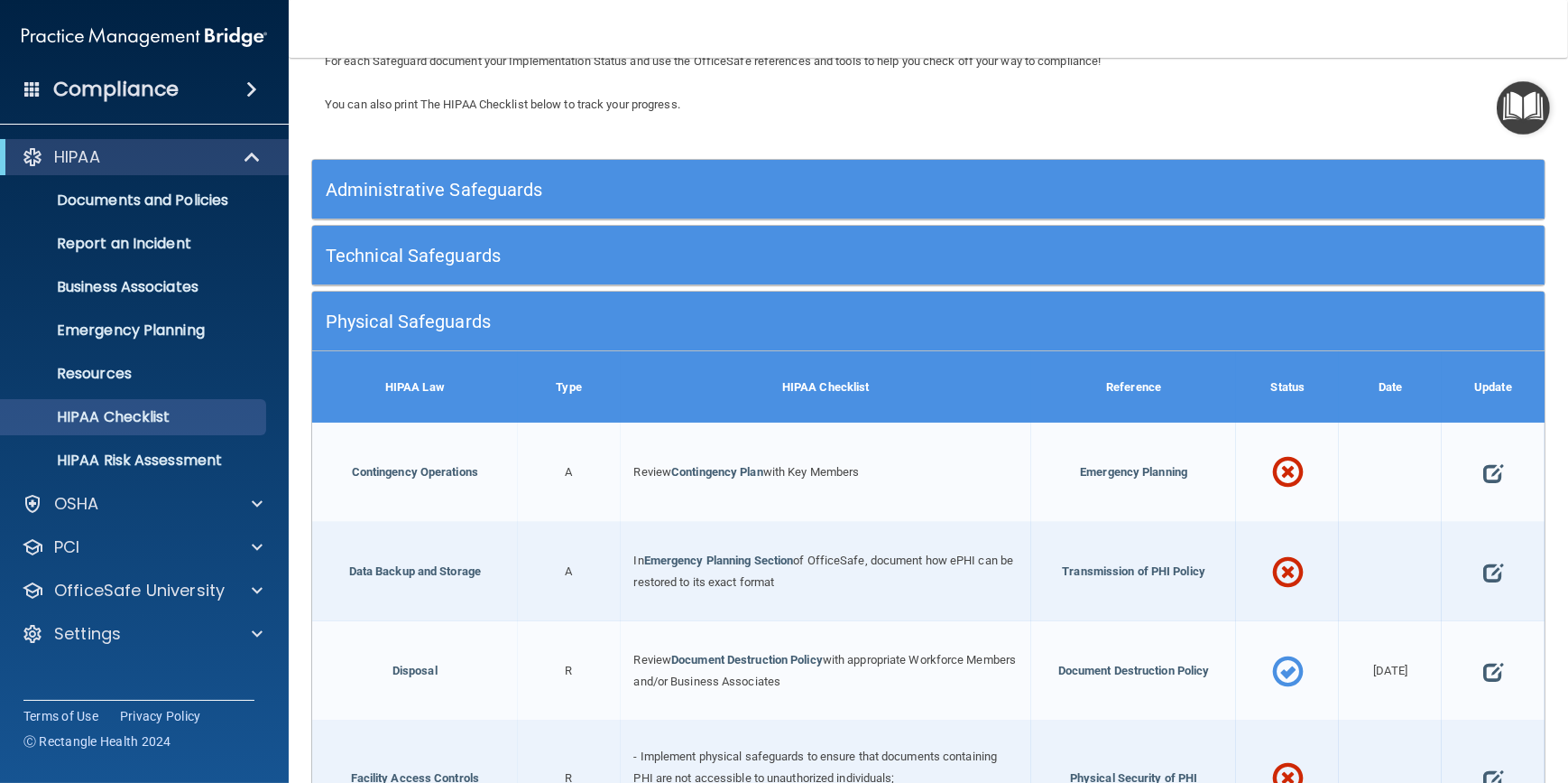
scroll to position [164, 0]
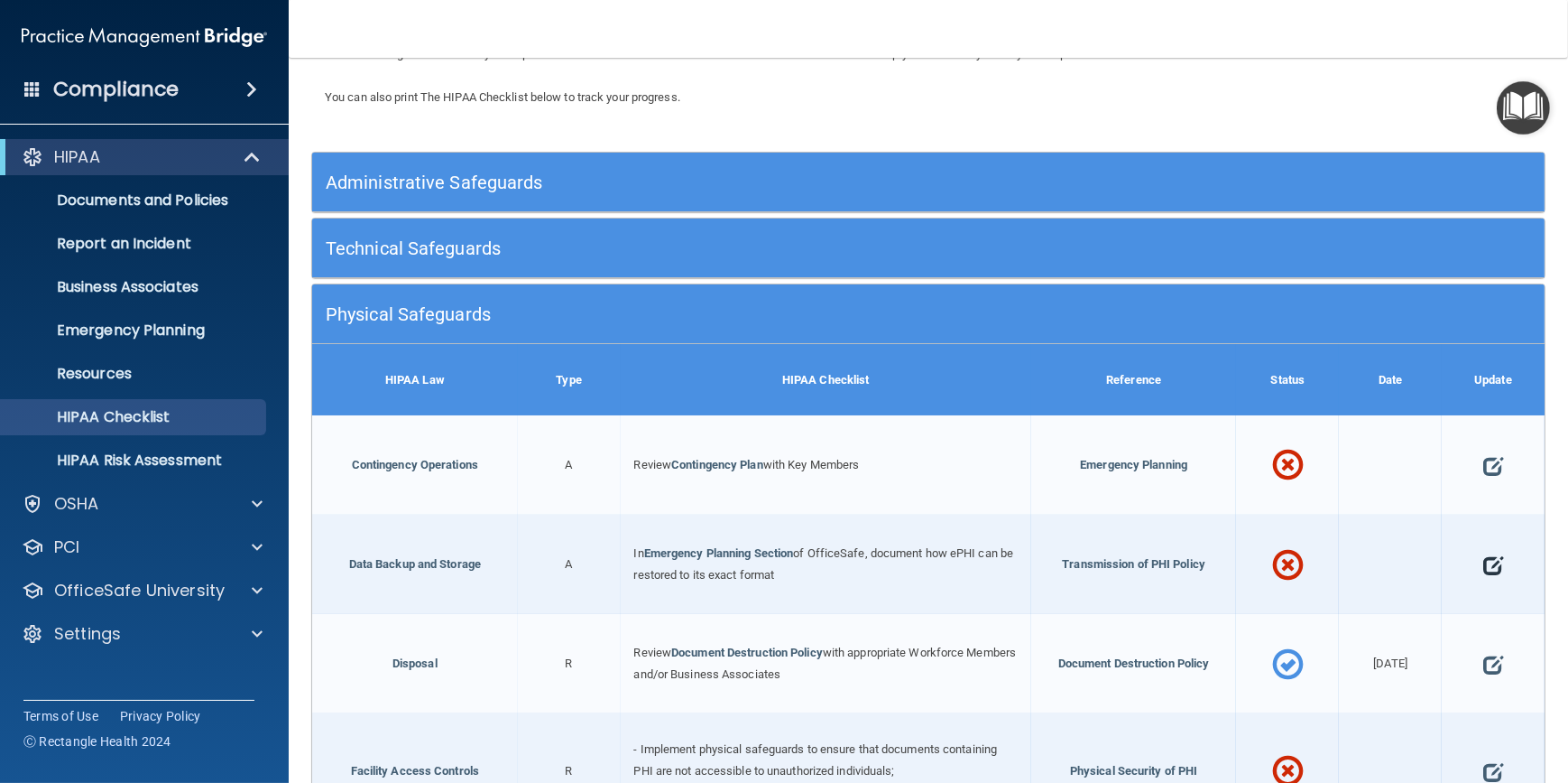
click at [1483, 564] on span at bounding box center [1493, 565] width 20 height 50
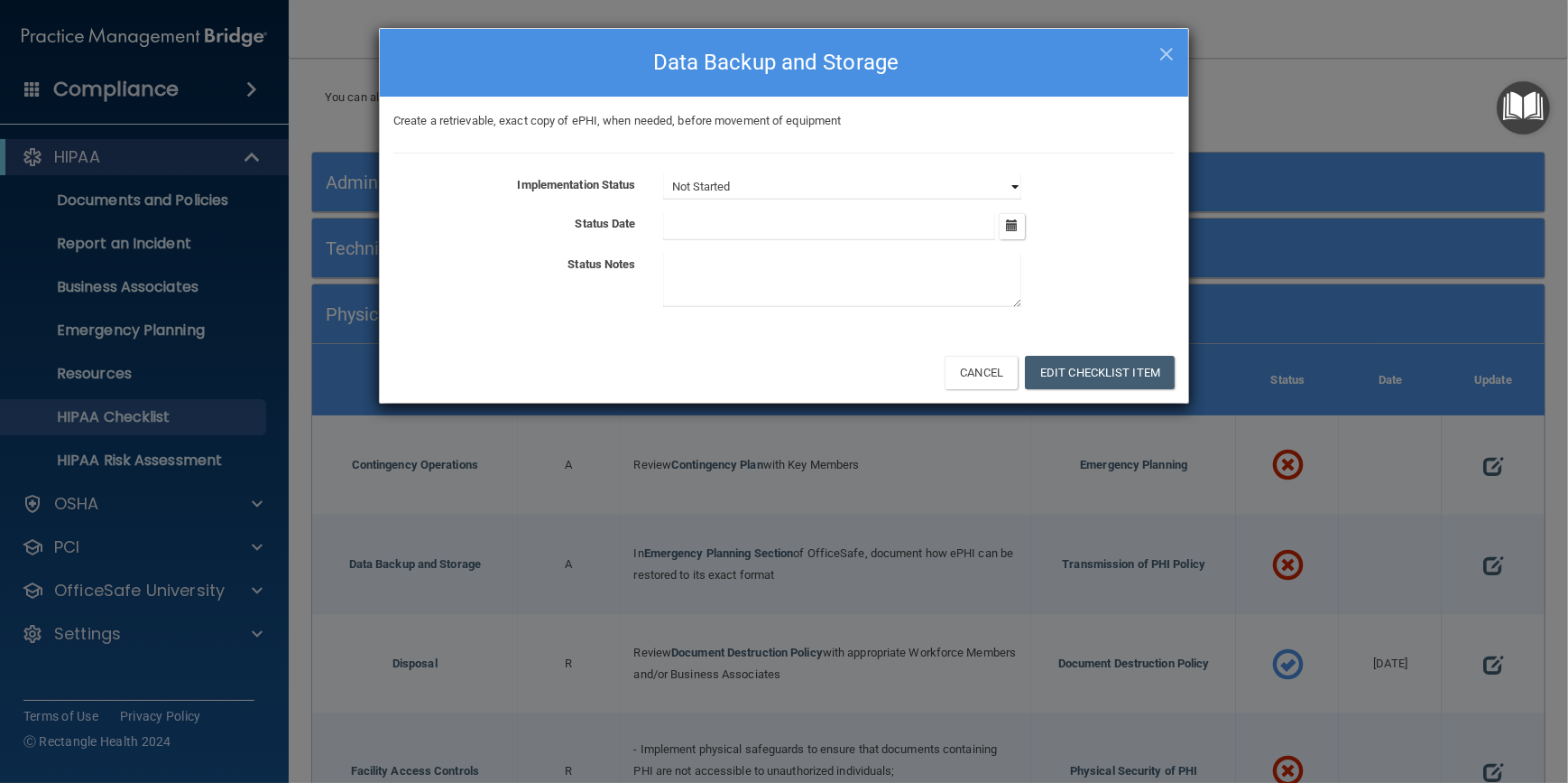
click at [983, 193] on select "Not Started In Progress Completed" at bounding box center [842, 186] width 358 height 25
select select "completed"
click at [664, 174] on select "Not Started In Progress Completed" at bounding box center [842, 186] width 358 height 25
click at [1016, 228] on icon "button" at bounding box center [1012, 225] width 12 height 12
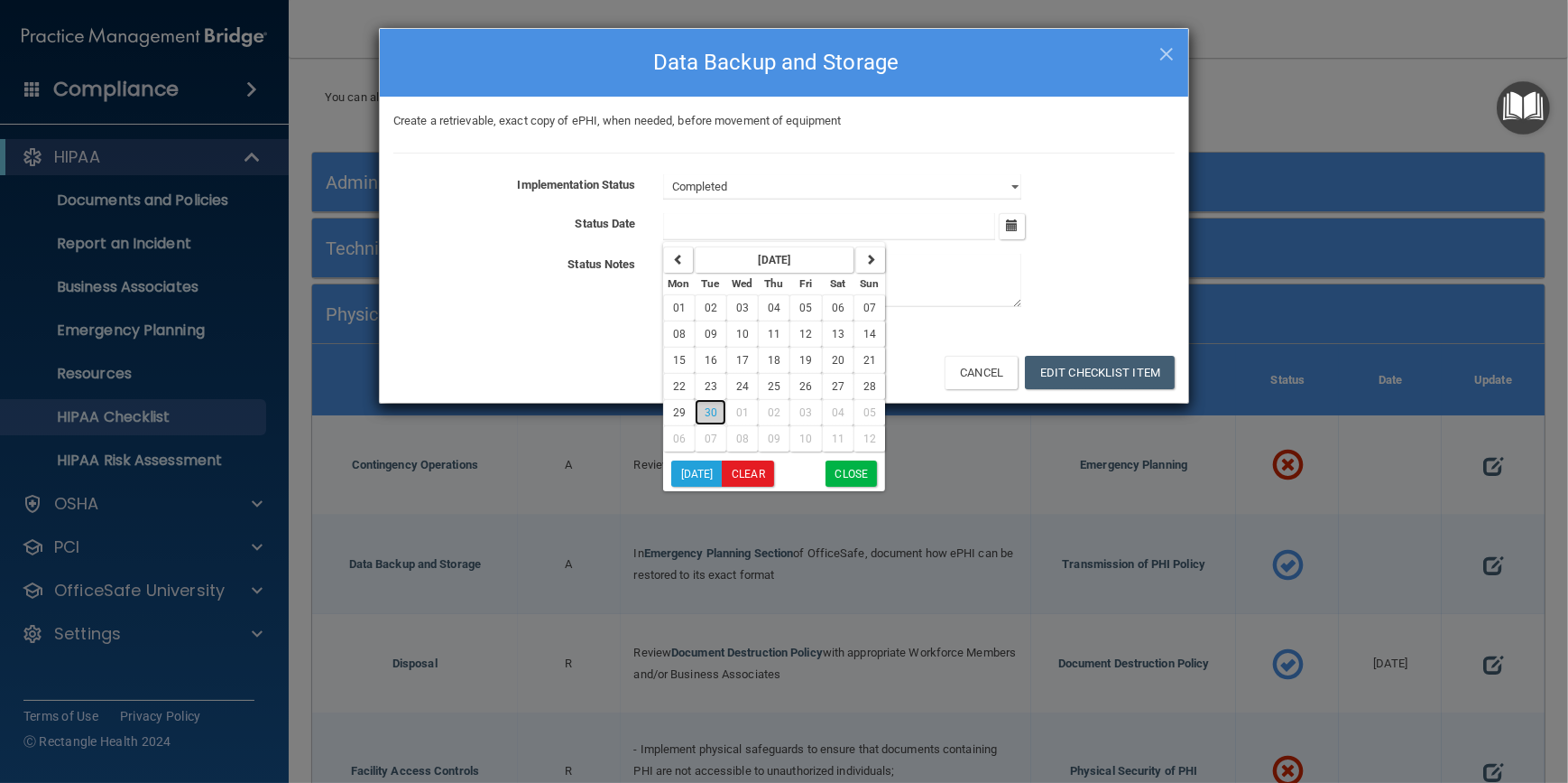
click at [701, 406] on button "30" at bounding box center [711, 412] width 32 height 26
type input "[DATE]"
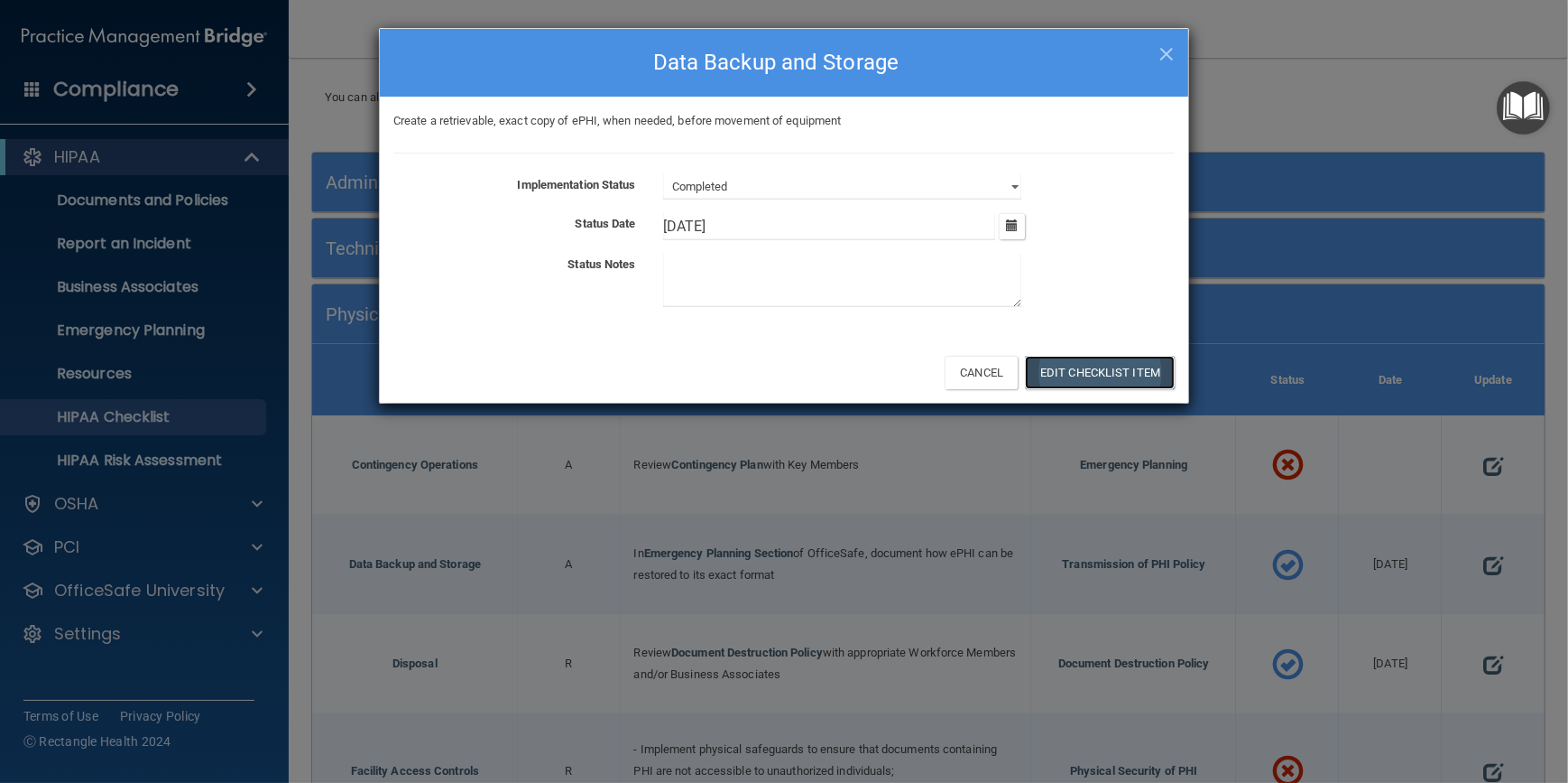
click at [1063, 365] on button "Edit Checklist Item" at bounding box center [1100, 373] width 150 height 33
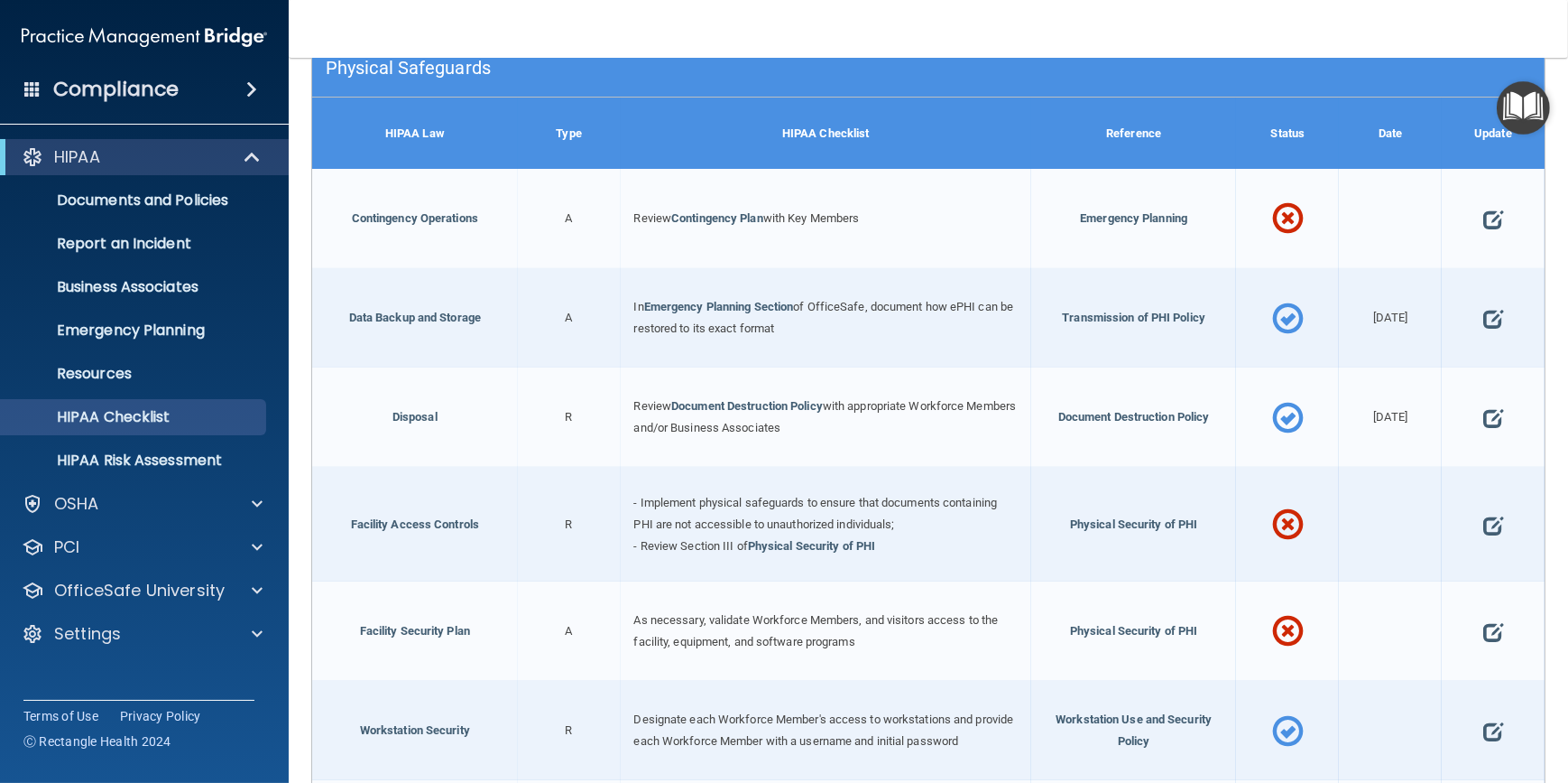
scroll to position [492, 0]
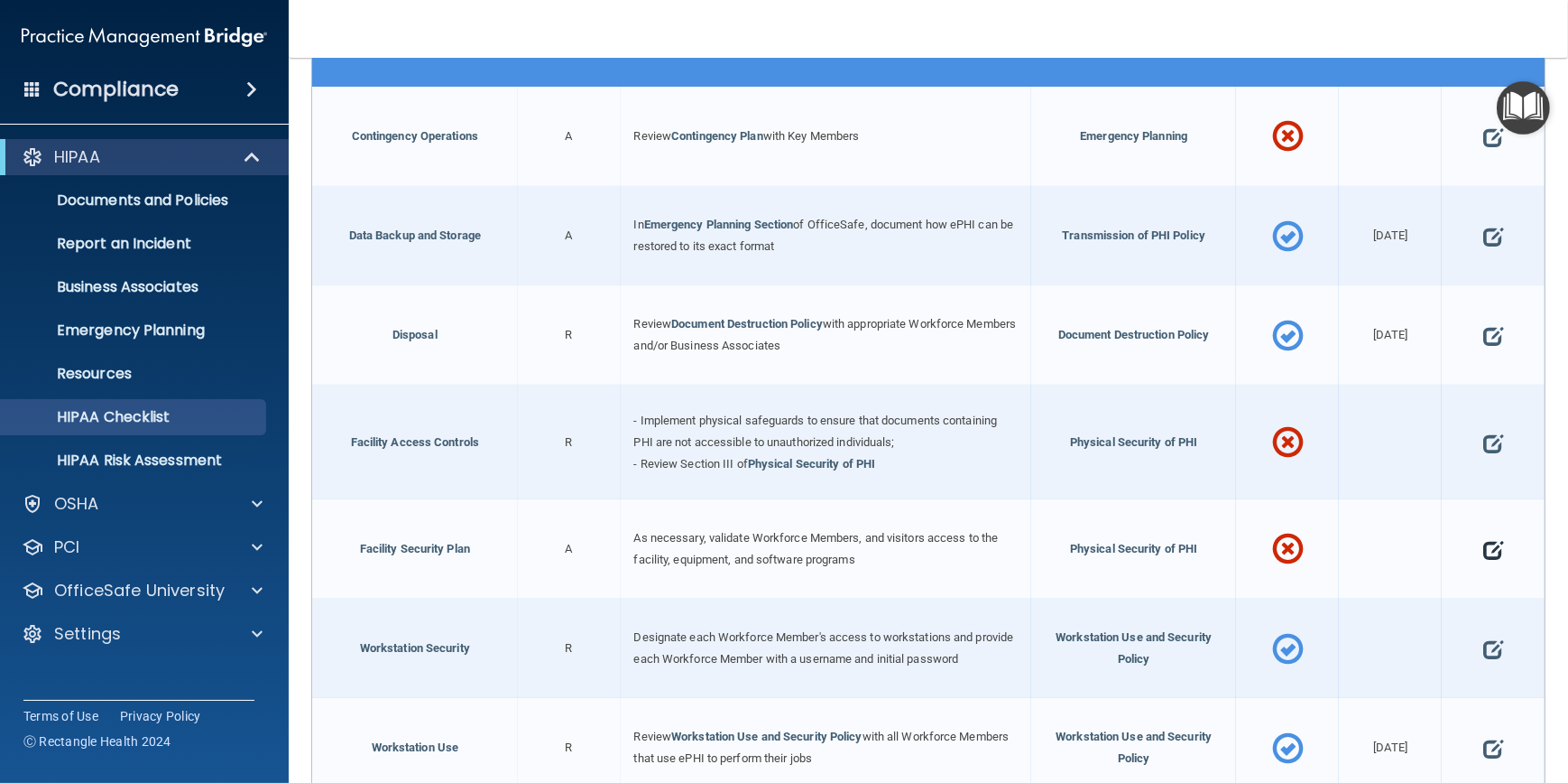
click at [1483, 546] on span at bounding box center [1493, 550] width 20 height 50
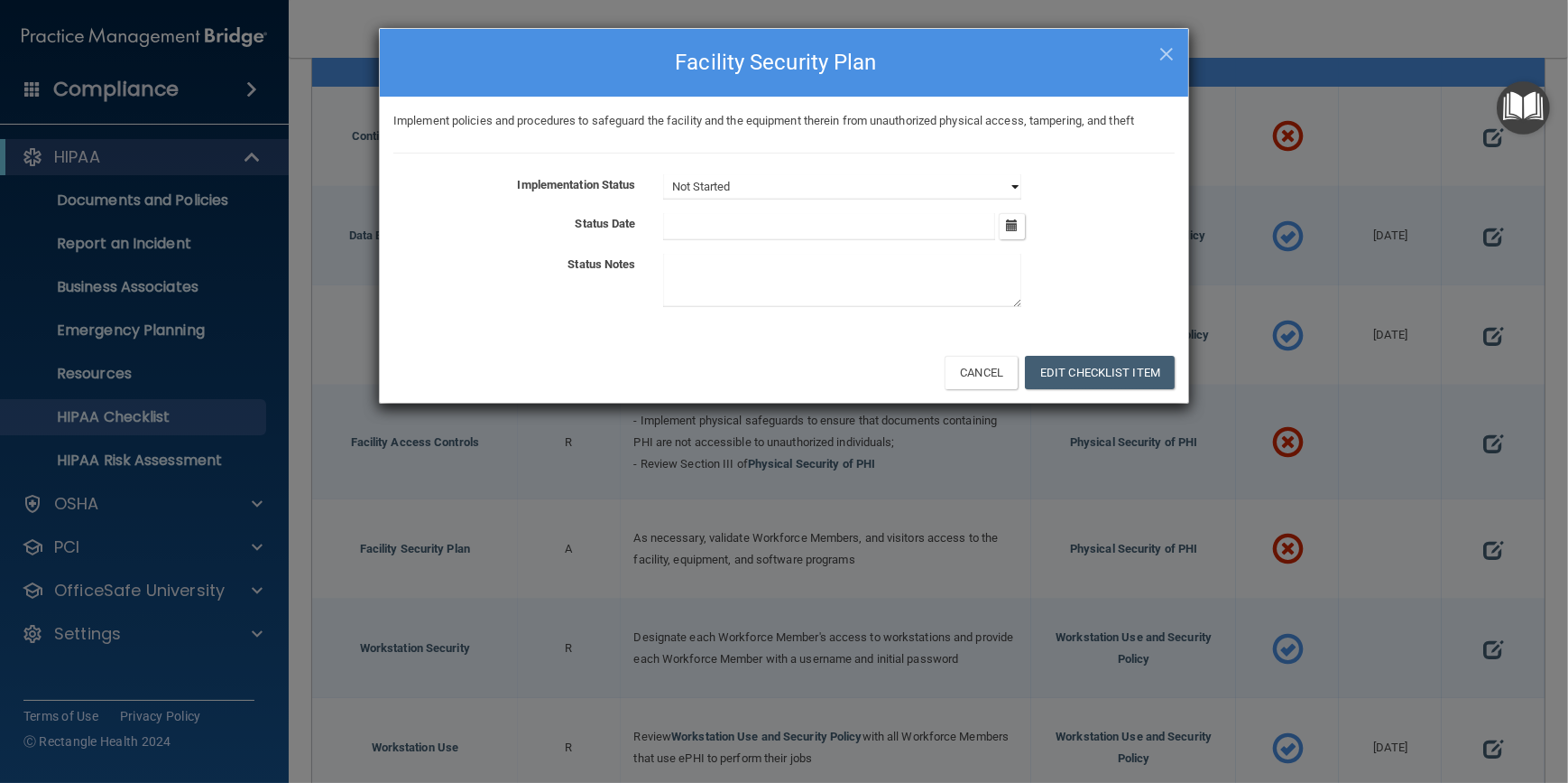
click at [1012, 183] on select "Not Started In Progress Completed" at bounding box center [842, 186] width 358 height 25
select select "completed"
click at [664, 174] on select "Not Started In Progress Completed" at bounding box center [842, 186] width 358 height 25
click at [1087, 386] on button "Edit Checklist Item" at bounding box center [1100, 373] width 150 height 33
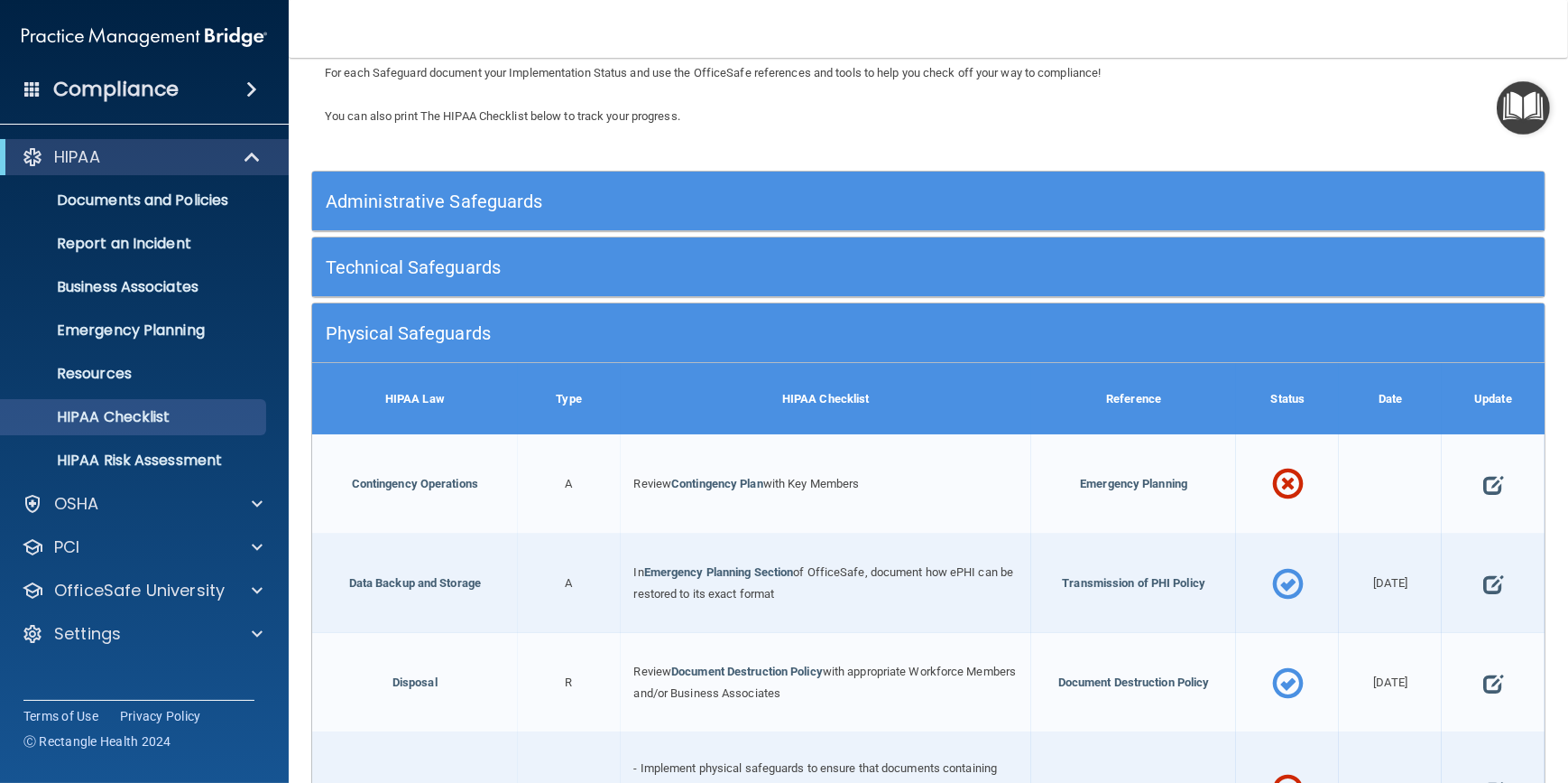
scroll to position [19, 0]
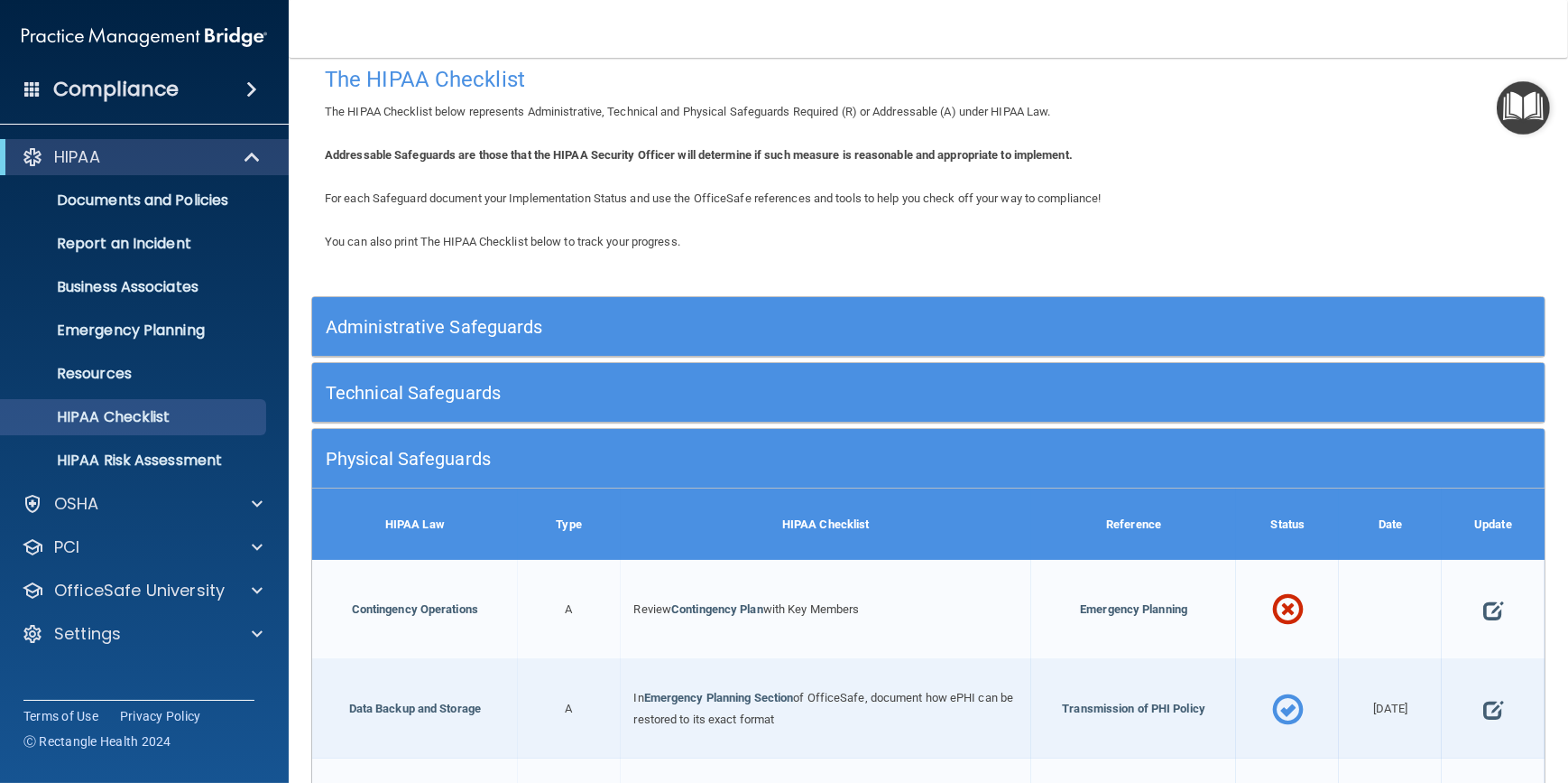
click at [740, 463] on h5 "Physical Safeguards" at bounding box center [774, 458] width 898 height 20
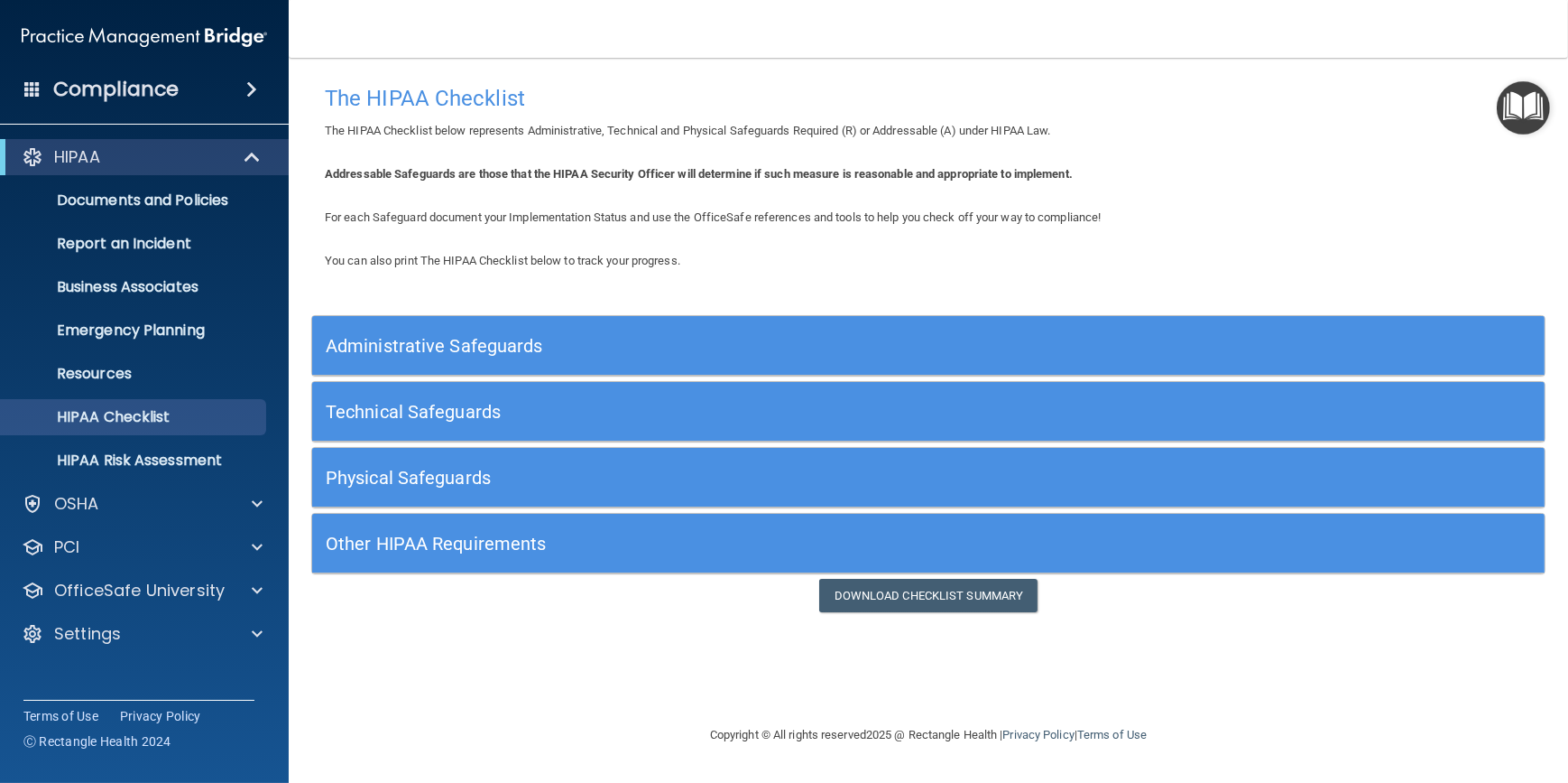
click at [739, 538] on h5 "Other HIPAA Requirements" at bounding box center [774, 543] width 898 height 20
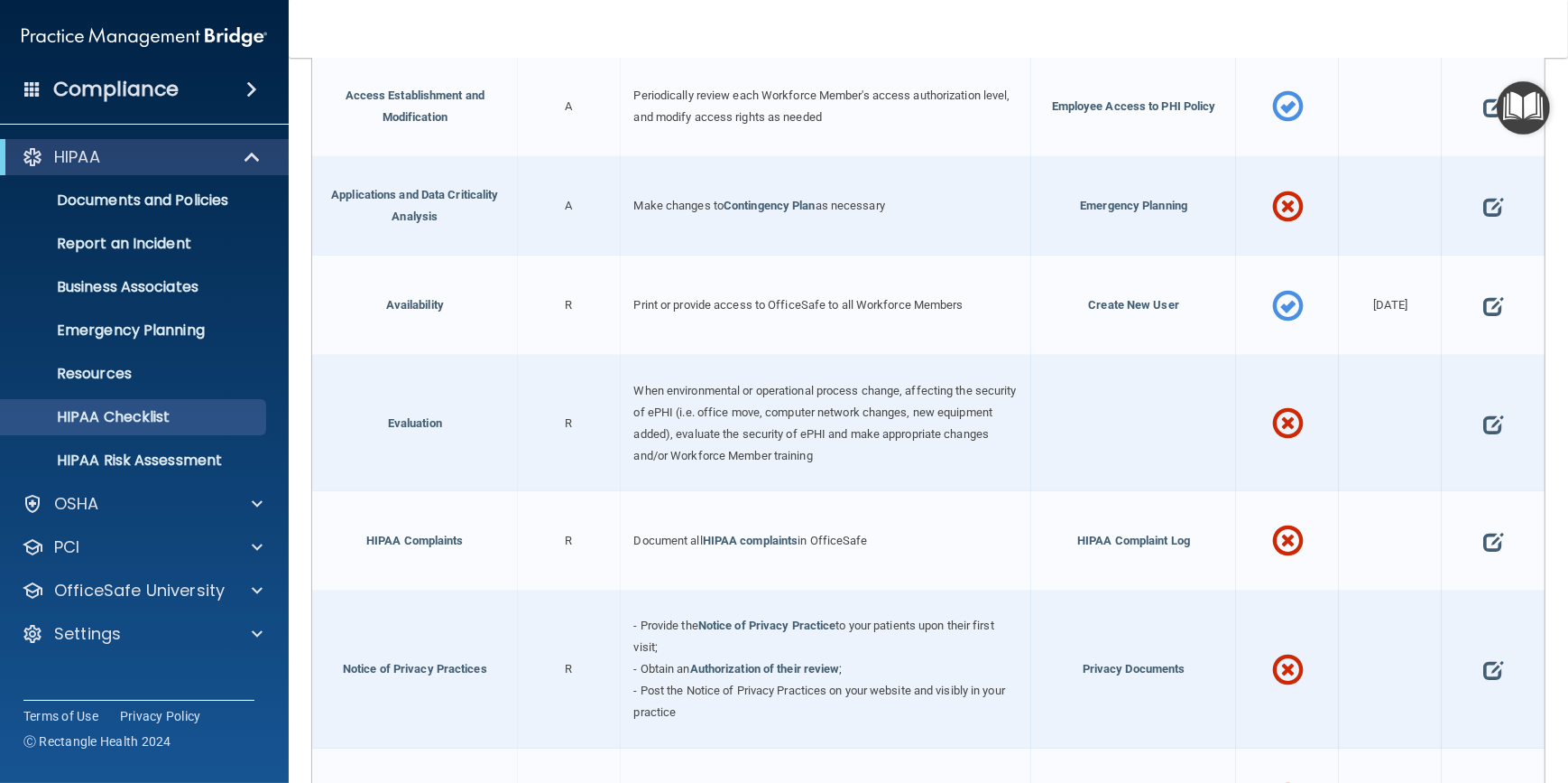
scroll to position [625, 0]
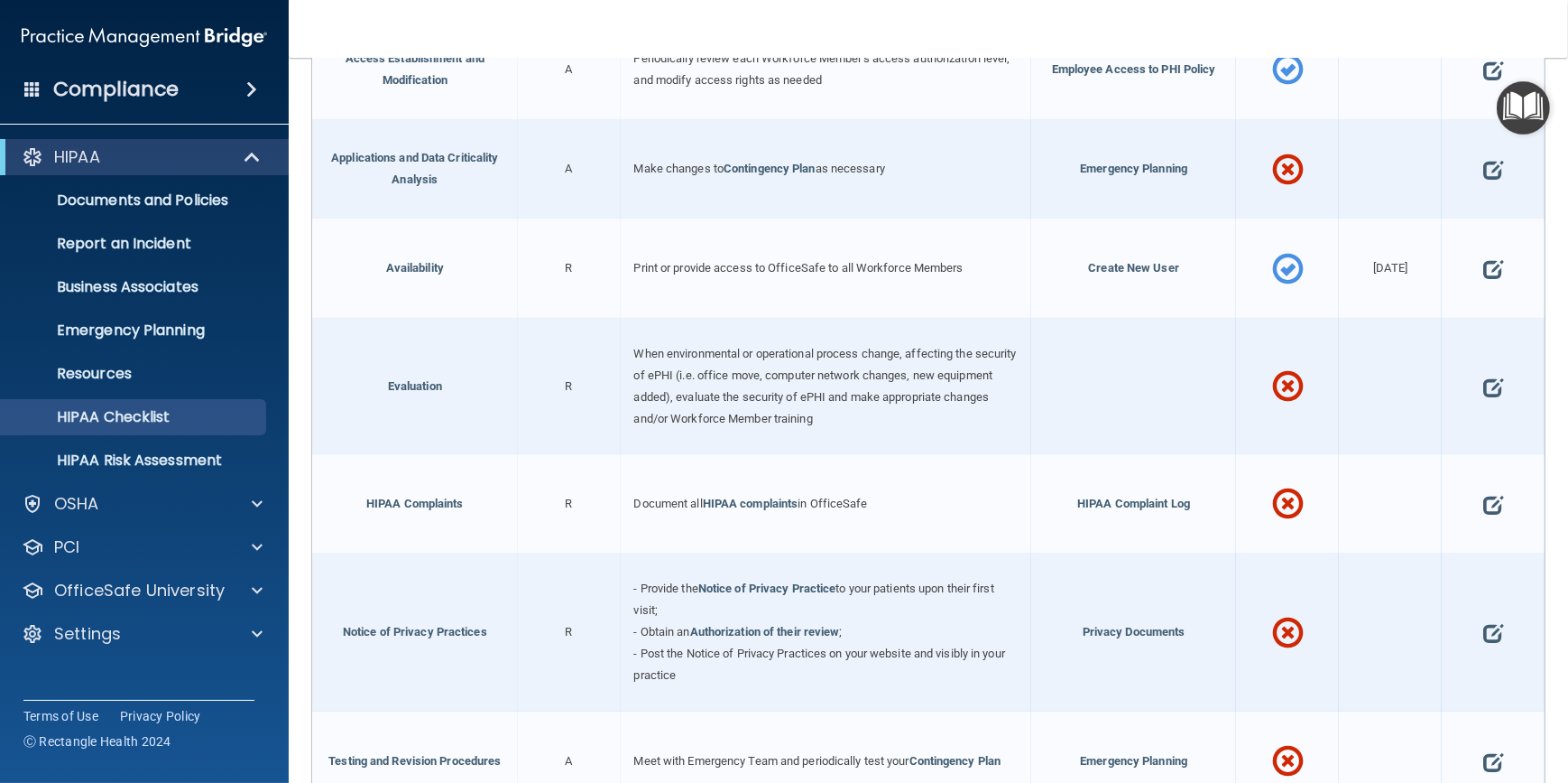
drag, startPoint x: 635, startPoint y: 496, endPoint x: 881, endPoint y: 521, distance: 247.3
click at [881, 521] on div "Document all HIPAA complaints in OfficeSafe" at bounding box center [826, 503] width 411 height 100
click at [684, 470] on div "Document all HIPAA complaints in OfficeSafe" at bounding box center [826, 503] width 411 height 100
drag, startPoint x: 634, startPoint y: 496, endPoint x: 590, endPoint y: 509, distance: 45.9
click at [596, 505] on div "R" at bounding box center [569, 503] width 103 height 100
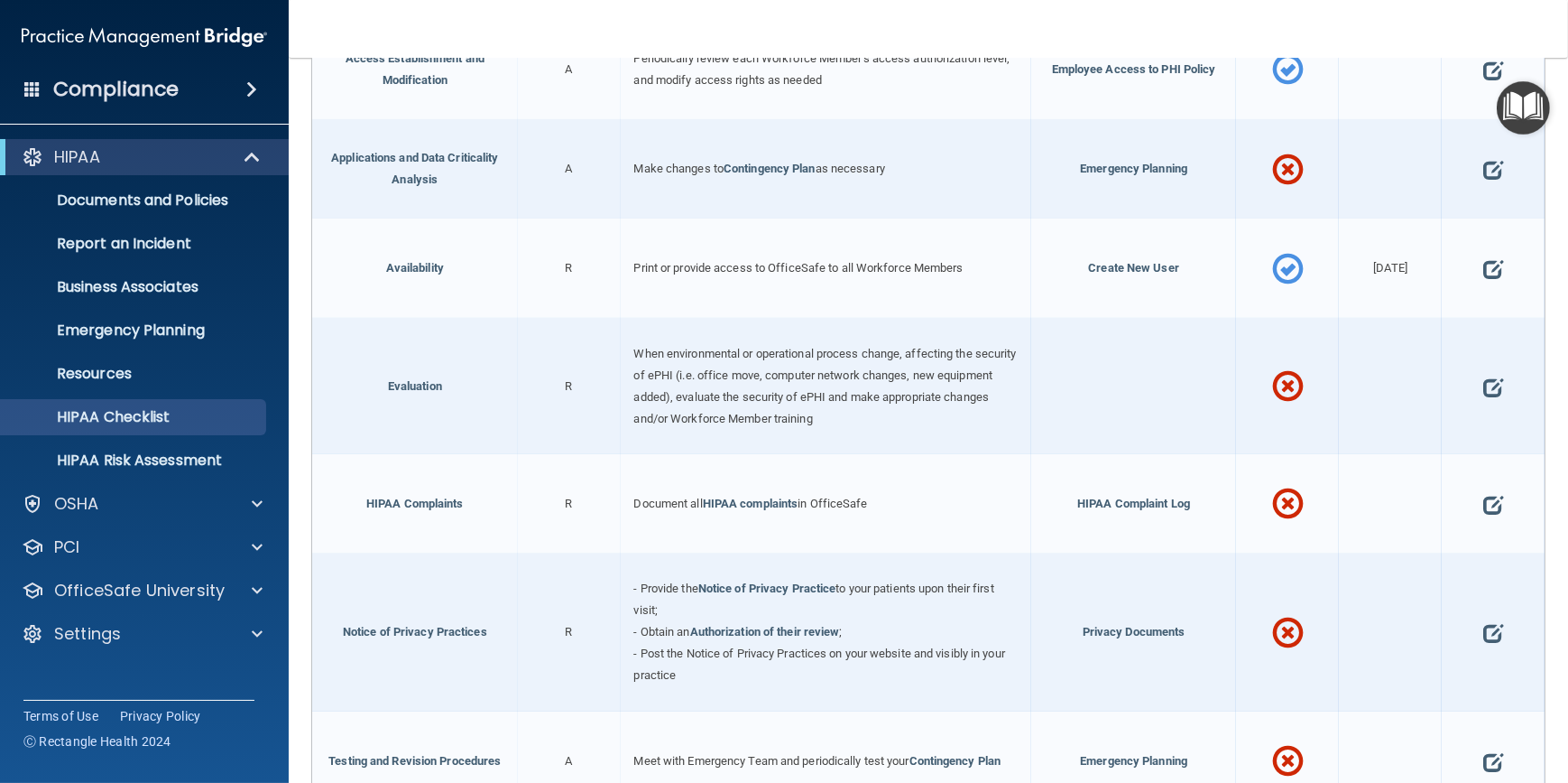
drag, startPoint x: 537, startPoint y: 507, endPoint x: 466, endPoint y: 506, distance: 71.0
click at [468, 504] on div "HIPAA Complaints" at bounding box center [415, 503] width 205 height 100
drag, startPoint x: 567, startPoint y: 507, endPoint x: 523, endPoint y: 520, distance: 45.9
click at [523, 520] on div "R" at bounding box center [569, 503] width 103 height 100
drag, startPoint x: 695, startPoint y: 685, endPoint x: 680, endPoint y: 691, distance: 16.2
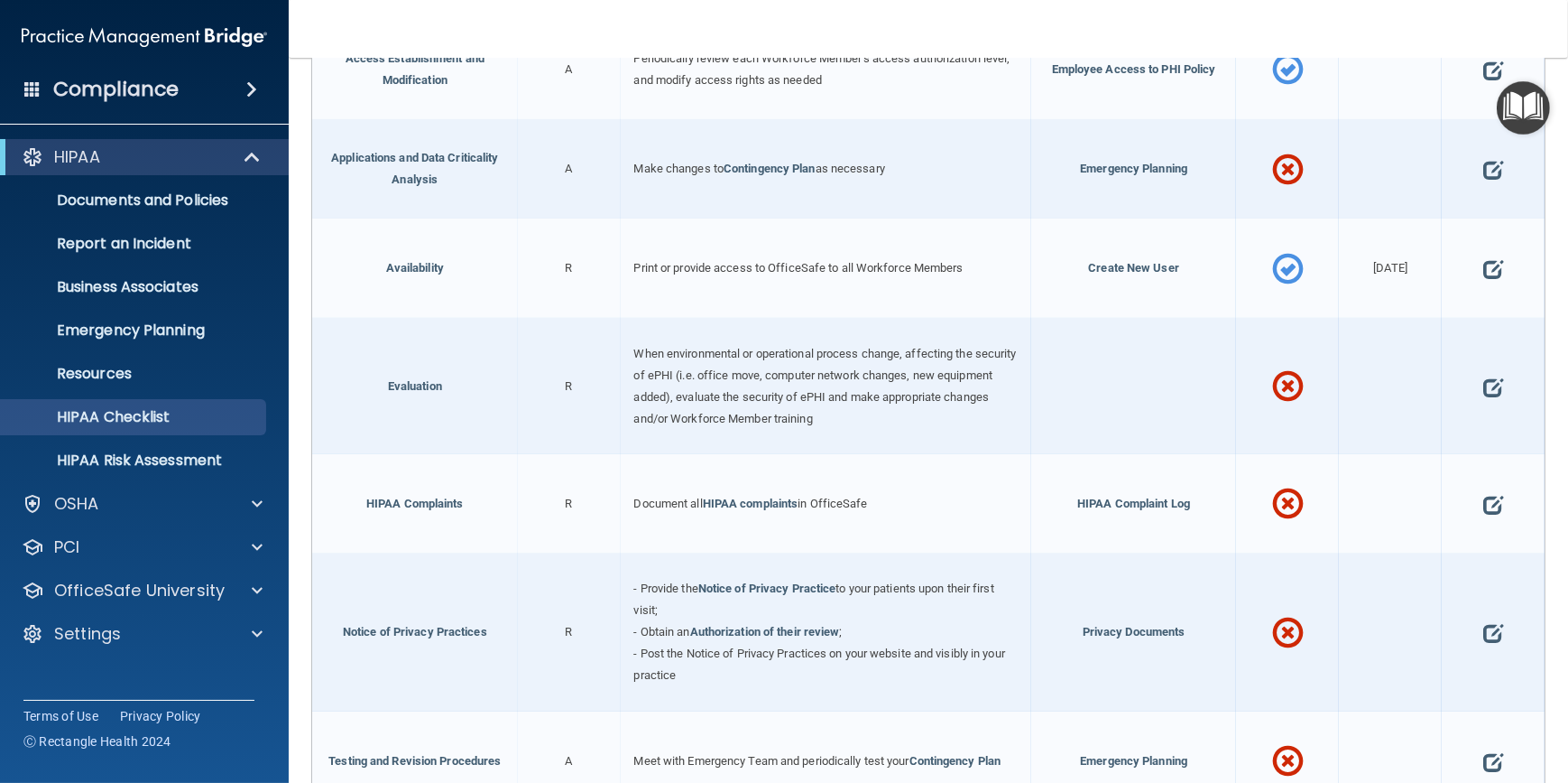
click at [632, 697] on div "- Provide the Notice of Privacy Practice to your patients upon their first visi…" at bounding box center [826, 632] width 411 height 158
drag, startPoint x: 722, startPoint y: 687, endPoint x: 591, endPoint y: 605, distance: 154.5
click at [591, 605] on div "Notice of Privacy Practices R - Provide the Notice of Privacy Practice to your …" at bounding box center [929, 632] width 1232 height 158
drag, startPoint x: 591, startPoint y: 605, endPoint x: 780, endPoint y: 678, distance: 202.6
click at [776, 678] on div "- Provide the Notice of Privacy Practice to your patients upon their first visi…" at bounding box center [826, 632] width 411 height 158
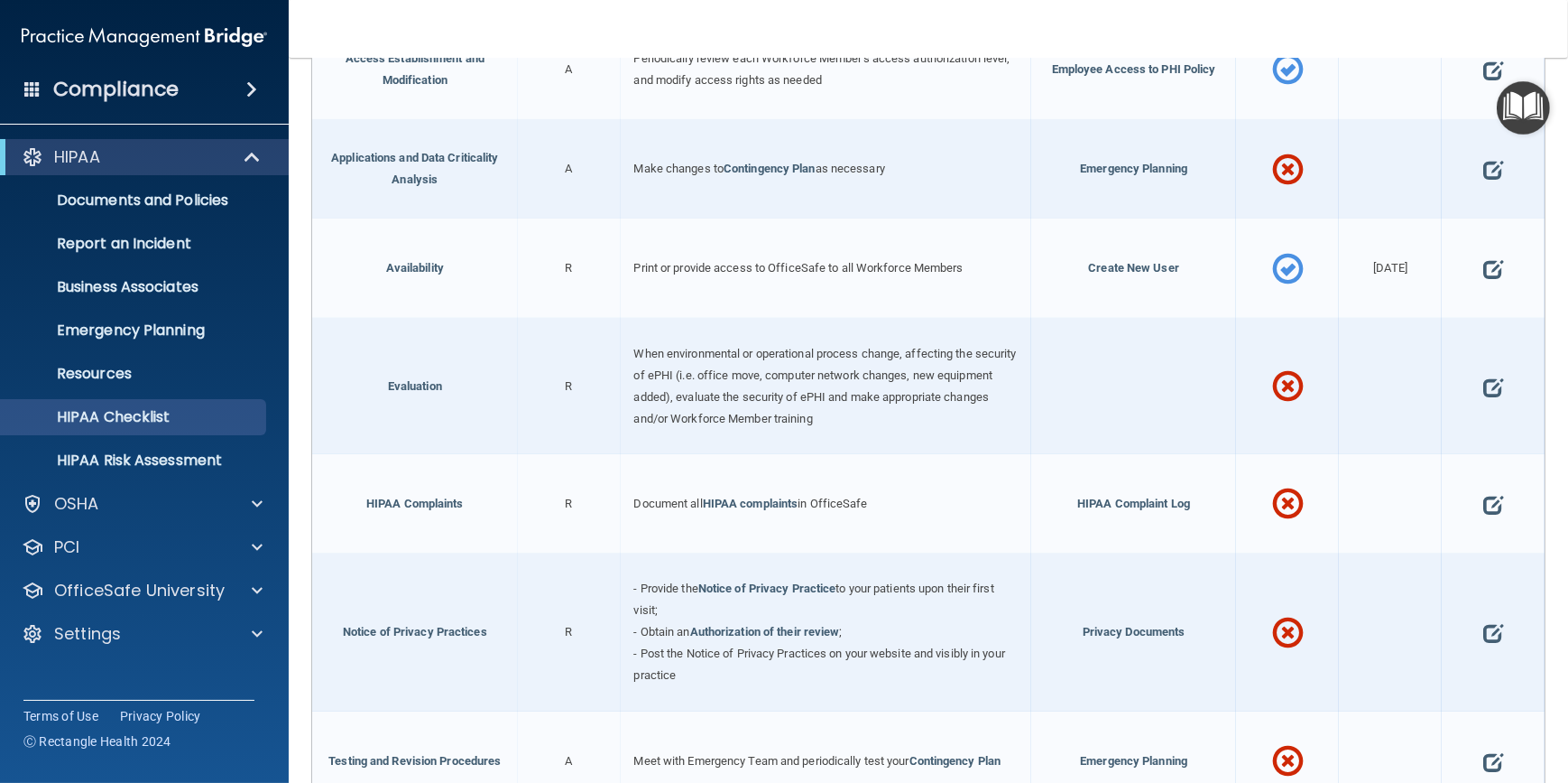
drag, startPoint x: 699, startPoint y: 646, endPoint x: 566, endPoint y: 613, distance: 137.0
click at [566, 613] on div "Notice of Privacy Practices R - Provide the Notice of Privacy Practice to your …" at bounding box center [929, 632] width 1232 height 158
drag, startPoint x: 566, startPoint y: 613, endPoint x: 762, endPoint y: 652, distance: 199.8
click at [762, 652] on span "- Post the Notice of Privacy Practices on your website and visibly in your prac…" at bounding box center [820, 664] width 371 height 35
drag, startPoint x: 789, startPoint y: 668, endPoint x: 760, endPoint y: 687, distance: 34.7
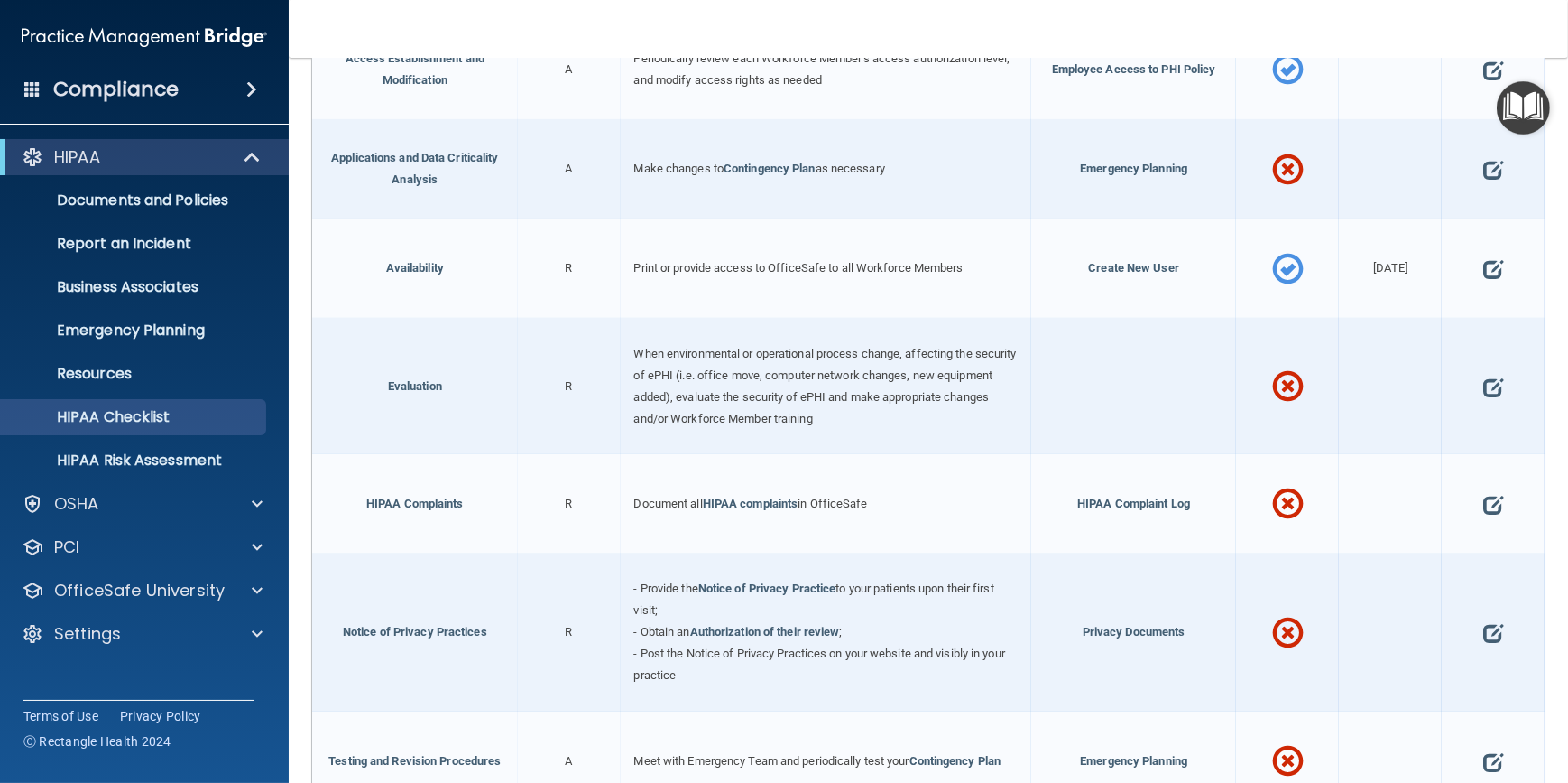
click at [733, 685] on div "- Provide the Notice of Privacy Practice to your patients upon their first visi…" at bounding box center [826, 632] width 411 height 158
drag, startPoint x: 795, startPoint y: 686, endPoint x: 750, endPoint y: 683, distance: 45.1
click at [750, 683] on div "- Provide the Notice of Privacy Practice to your patients upon their first visi…" at bounding box center [826, 632] width 411 height 158
drag, startPoint x: 747, startPoint y: 683, endPoint x: 351, endPoint y: 125, distance: 684.2
click at [351, 125] on div "HIPAA Law Type HIPAA Checklist Reference Status Date Update Access Establishmen…" at bounding box center [929, 479] width 1232 height 1061
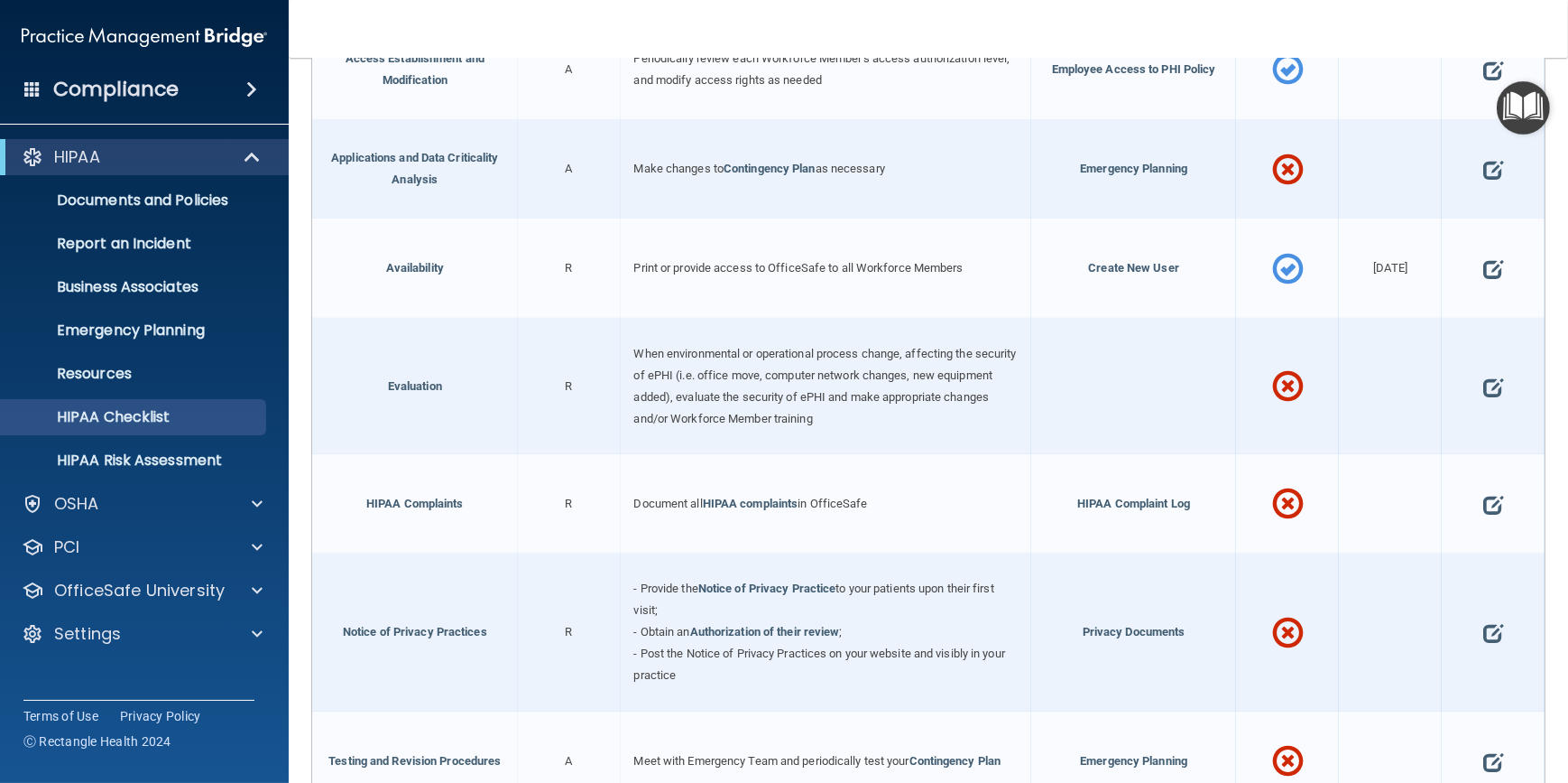
click at [742, 671] on div "- Provide the Notice of Privacy Practice to your patients upon their first visi…" at bounding box center [826, 632] width 411 height 158
click at [784, 659] on div "- Provide the Notice of Privacy Practice to your patients upon their first visi…" at bounding box center [826, 632] width 411 height 158
drag, startPoint x: 804, startPoint y: 656, endPoint x: 733, endPoint y: 668, distance: 72.0
click at [731, 667] on div "- Provide the Notice of Privacy Practice to your patients upon their first visi…" at bounding box center [826, 632] width 411 height 158
drag, startPoint x: 758, startPoint y: 661, endPoint x: 750, endPoint y: 668, distance: 10.6
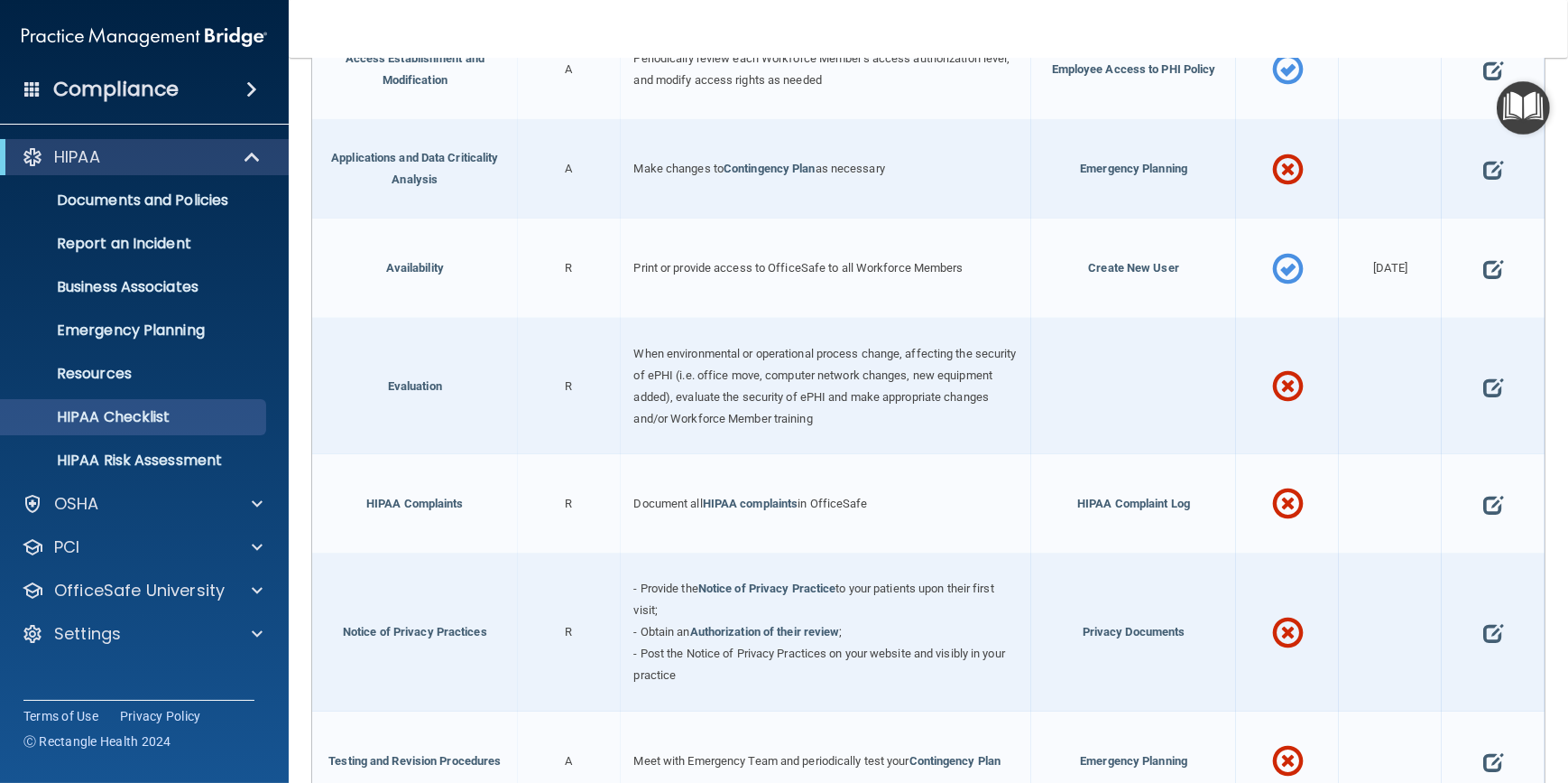
drag, startPoint x: 750, startPoint y: 668, endPoint x: 702, endPoint y: 664, distance: 48.2
click at [702, 664] on div "- Provide the Notice of Privacy Practice to your patients upon their first visi…" at bounding box center [826, 632] width 411 height 158
drag, startPoint x: 713, startPoint y: 649, endPoint x: 670, endPoint y: 660, distance: 44.4
click at [672, 657] on div "- Provide the Notice of Privacy Practice to your patients upon their first visi…" at bounding box center [826, 632] width 411 height 158
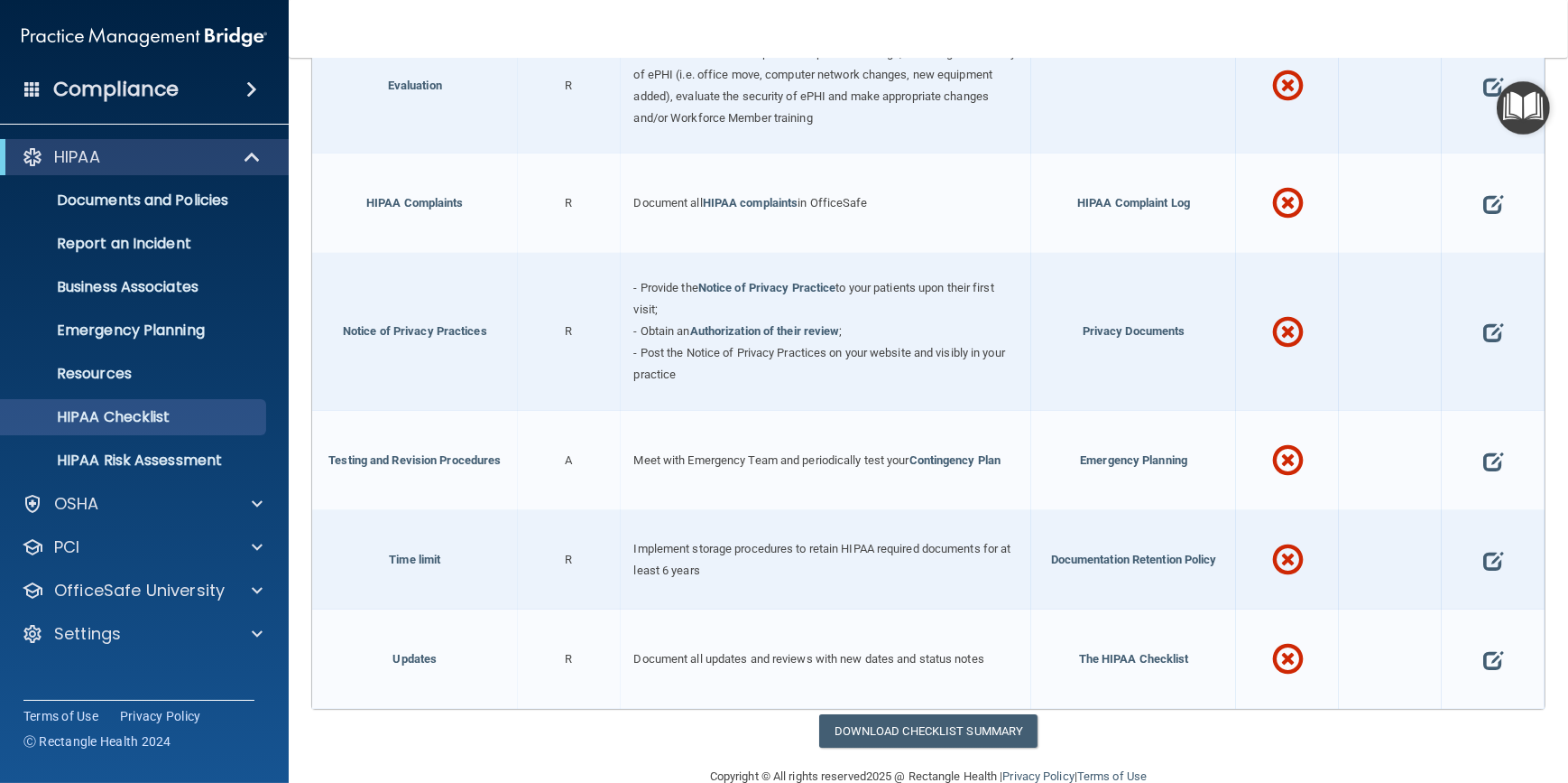
scroll to position [952, 0]
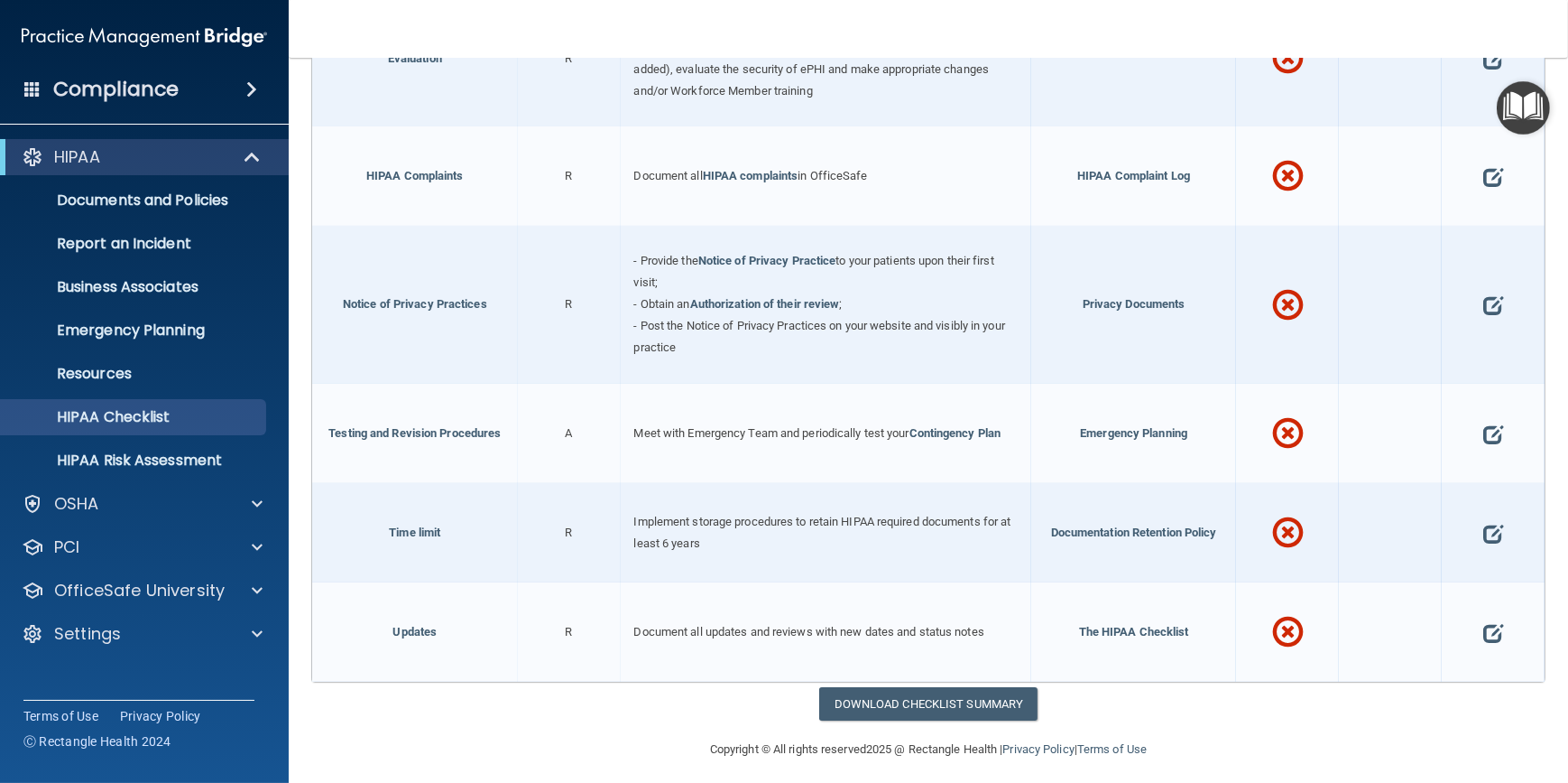
drag, startPoint x: 539, startPoint y: 700, endPoint x: 544, endPoint y: 692, distance: 9.4
drag, startPoint x: 544, startPoint y: 692, endPoint x: 481, endPoint y: 697, distance: 63.2
click at [481, 697] on div "Download Checklist Summary" at bounding box center [928, 704] width 1261 height 33
drag, startPoint x: 451, startPoint y: 683, endPoint x: 362, endPoint y: 703, distance: 91.2
click at [363, 703] on div "Download Checklist Summary" at bounding box center [928, 704] width 1261 height 33
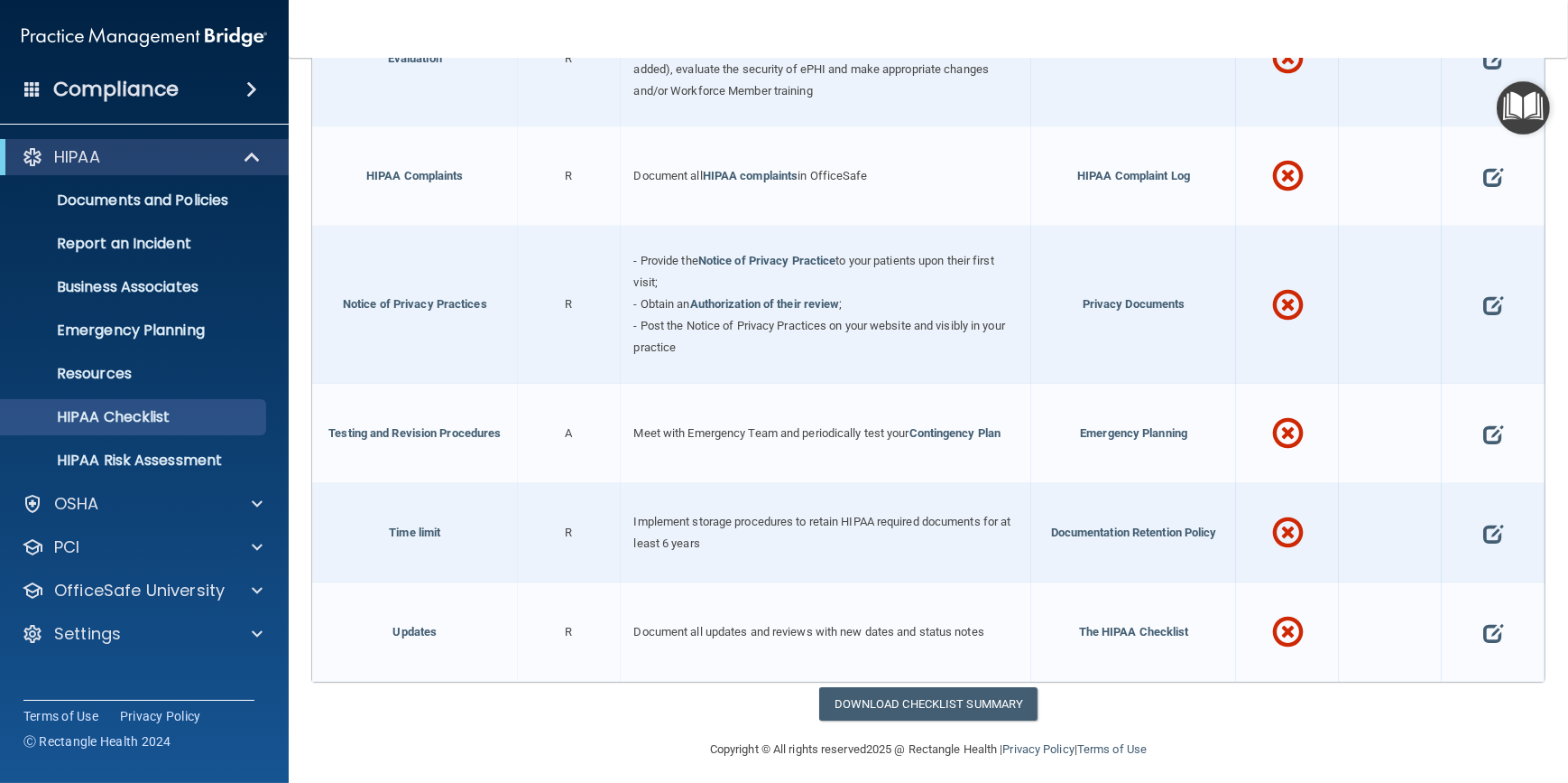
drag, startPoint x: 330, startPoint y: 683, endPoint x: 317, endPoint y: 693, distance: 16.4
click at [317, 693] on div "Download Checklist Summary" at bounding box center [928, 704] width 1261 height 33
drag, startPoint x: 303, startPoint y: 681, endPoint x: 290, endPoint y: 708, distance: 30.0
click at [290, 708] on main "The HIPAA Checklist The HIPAA Checklist below represents Administrative, Techni…" at bounding box center [929, 420] width 1280 height 725
drag, startPoint x: 516, startPoint y: 675, endPoint x: 432, endPoint y: 705, distance: 89.2
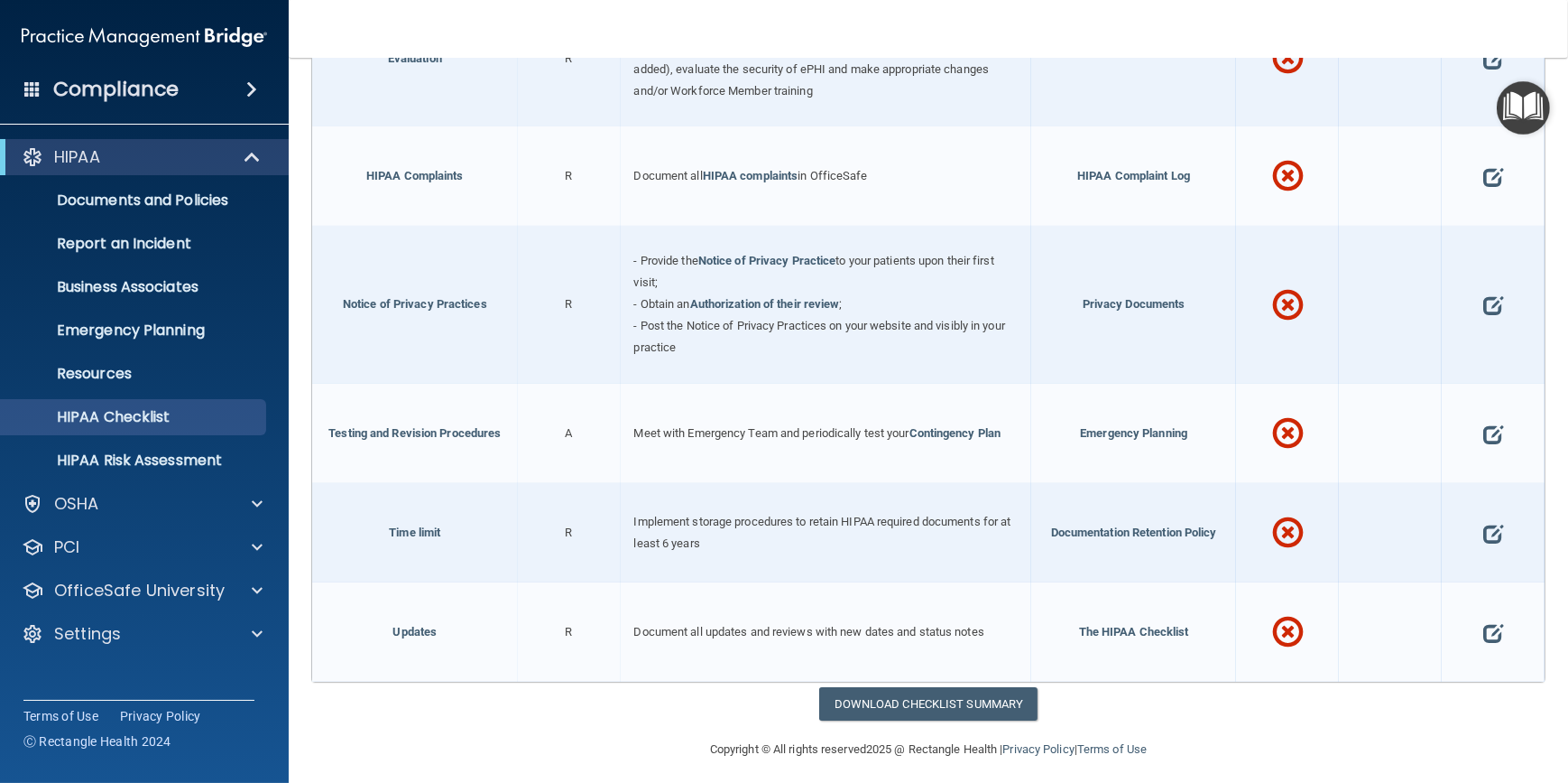
click at [432, 705] on div "Download Checklist Summary" at bounding box center [928, 704] width 1261 height 33
drag, startPoint x: 563, startPoint y: 704, endPoint x: 425, endPoint y: 660, distance: 144.8
click at [425, 660] on div "Updates" at bounding box center [415, 631] width 205 height 100
drag, startPoint x: 514, startPoint y: 704, endPoint x: 507, endPoint y: 697, distance: 9.9
drag, startPoint x: 507, startPoint y: 697, endPoint x: 409, endPoint y: 698, distance: 98.0
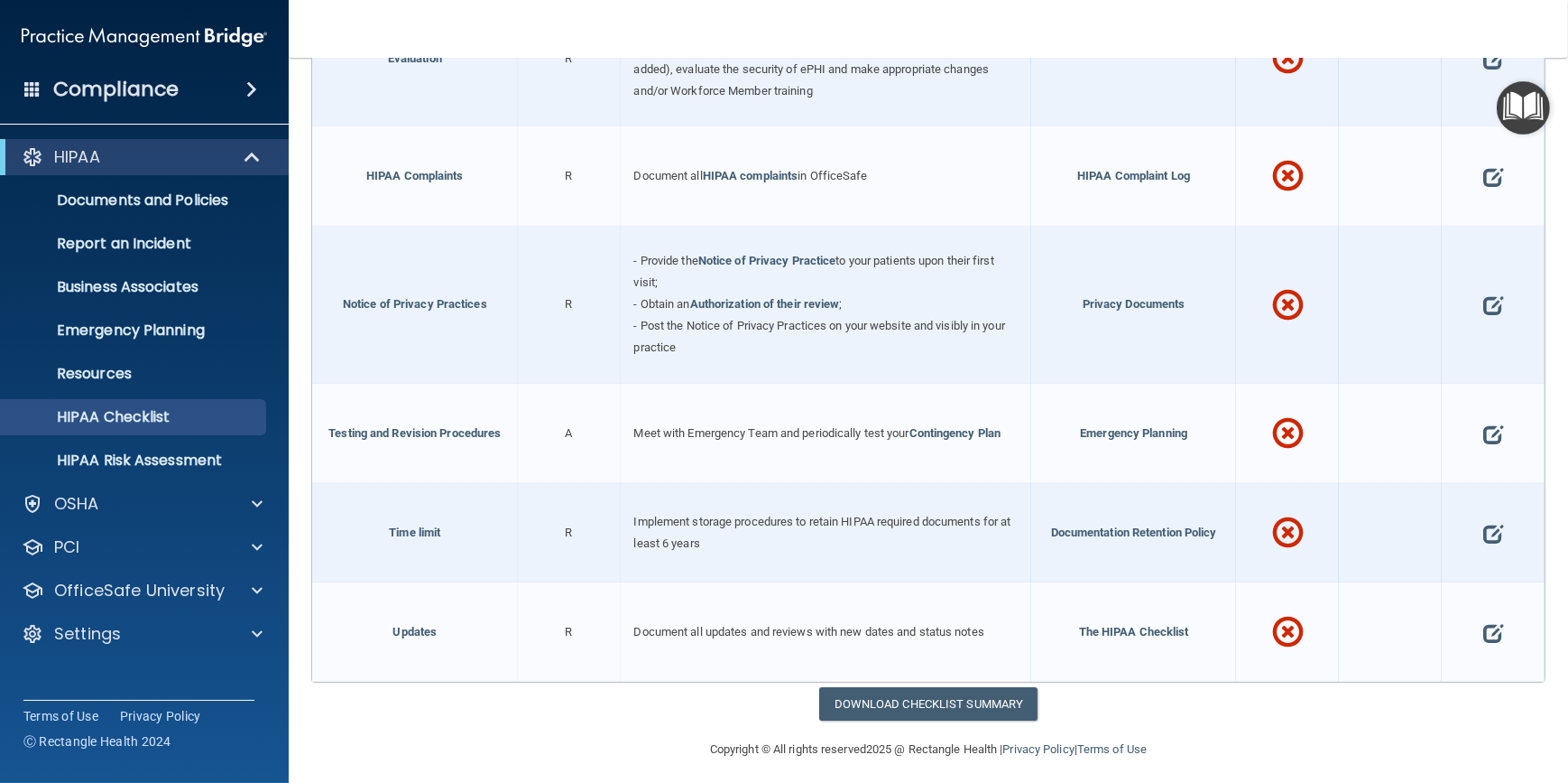
click at [409, 698] on div "Download Checklist Summary" at bounding box center [928, 704] width 1261 height 33
click at [259, 634] on span at bounding box center [257, 633] width 11 height 21
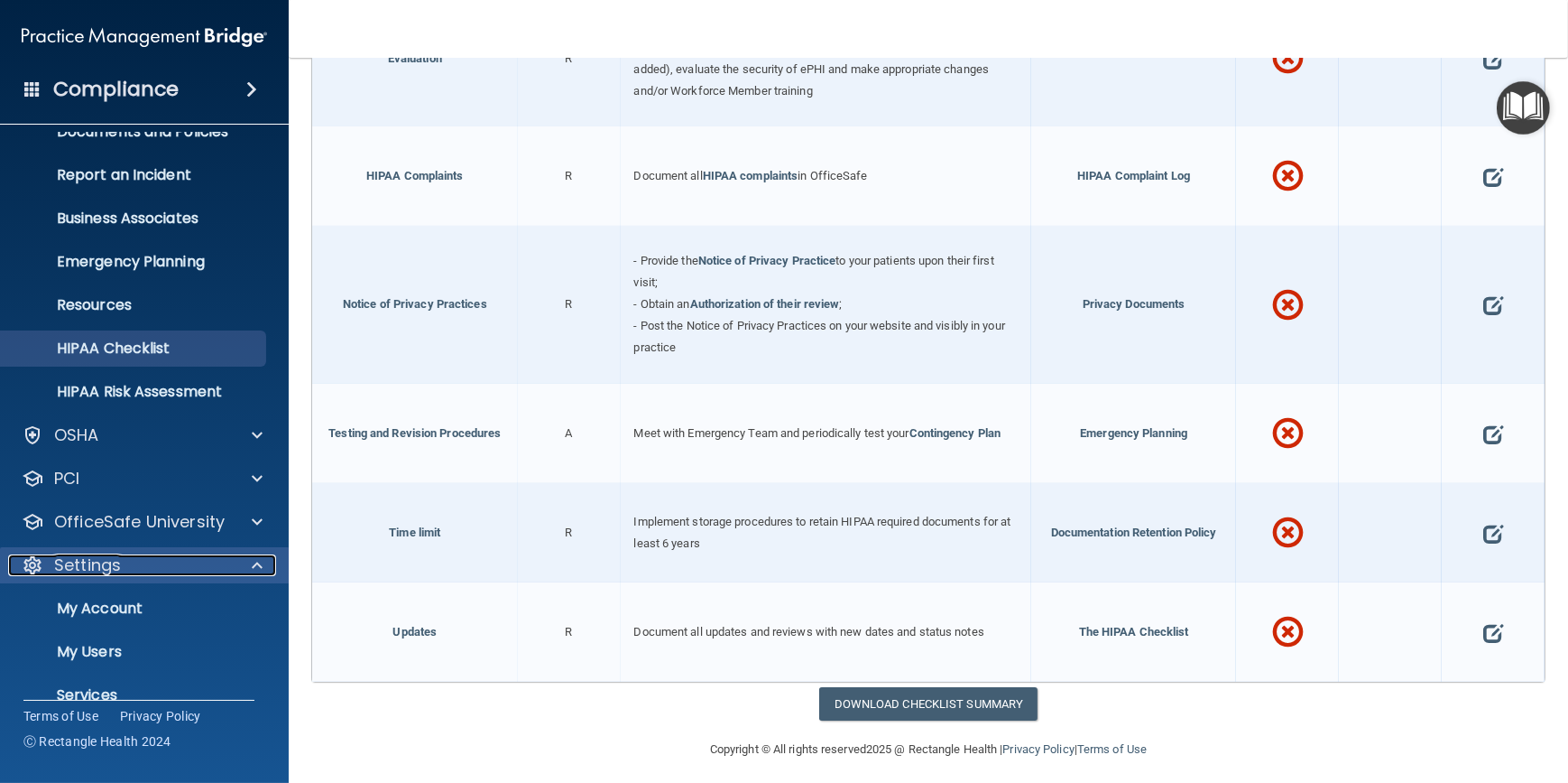
scroll to position [139, 0]
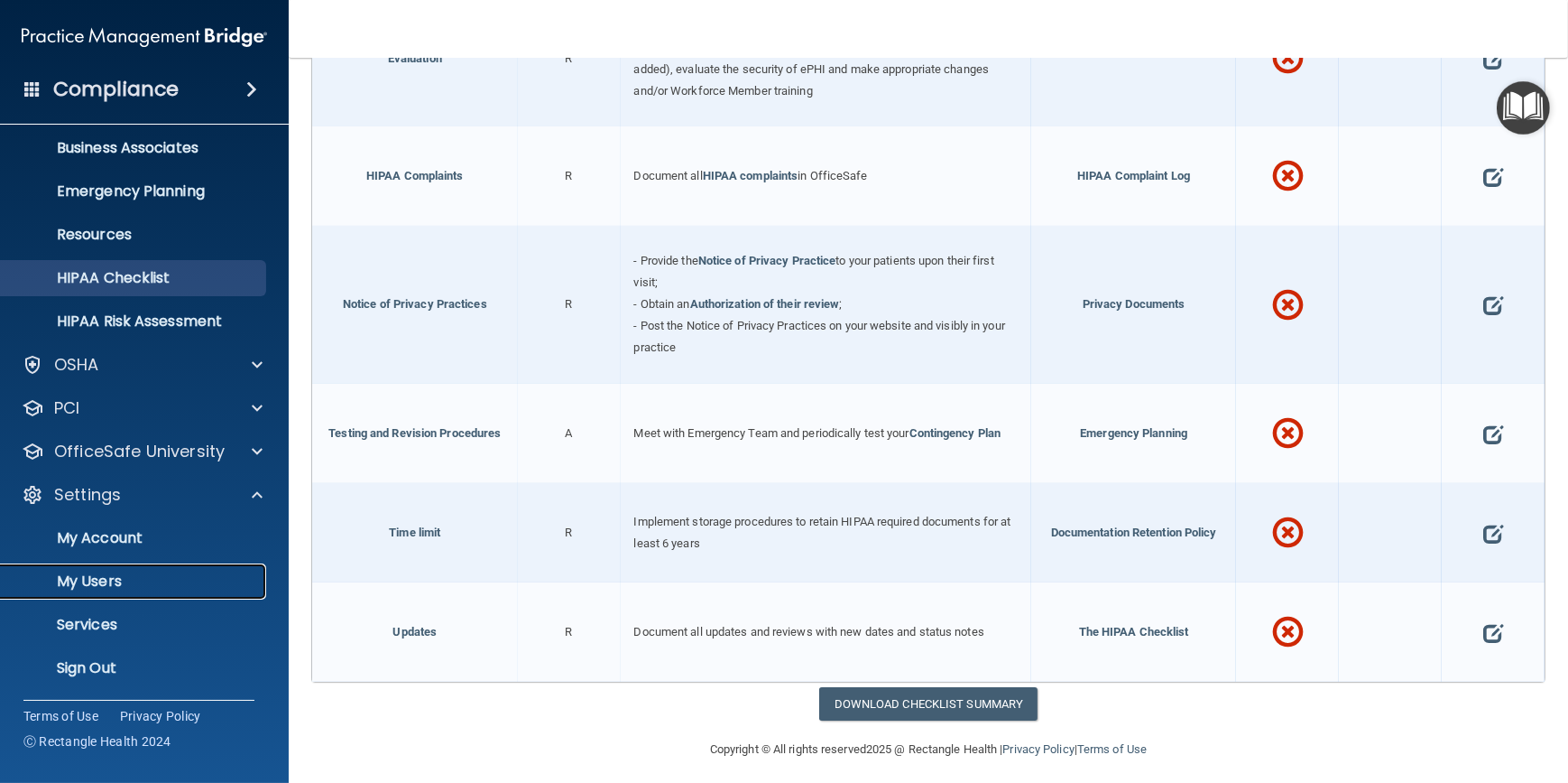
click at [82, 578] on p "My Users" at bounding box center [135, 581] width 246 height 18
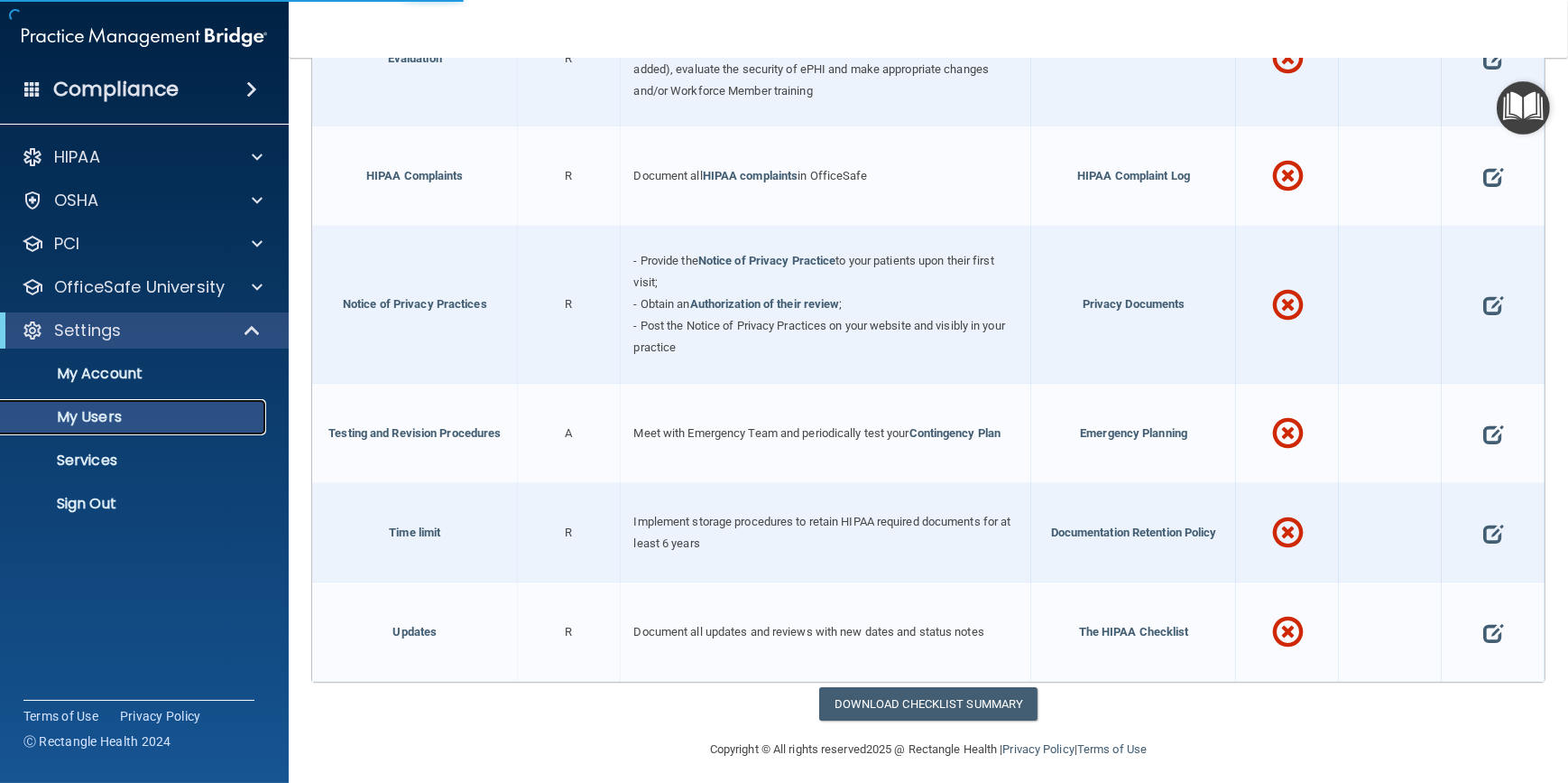
scroll to position [258, 0]
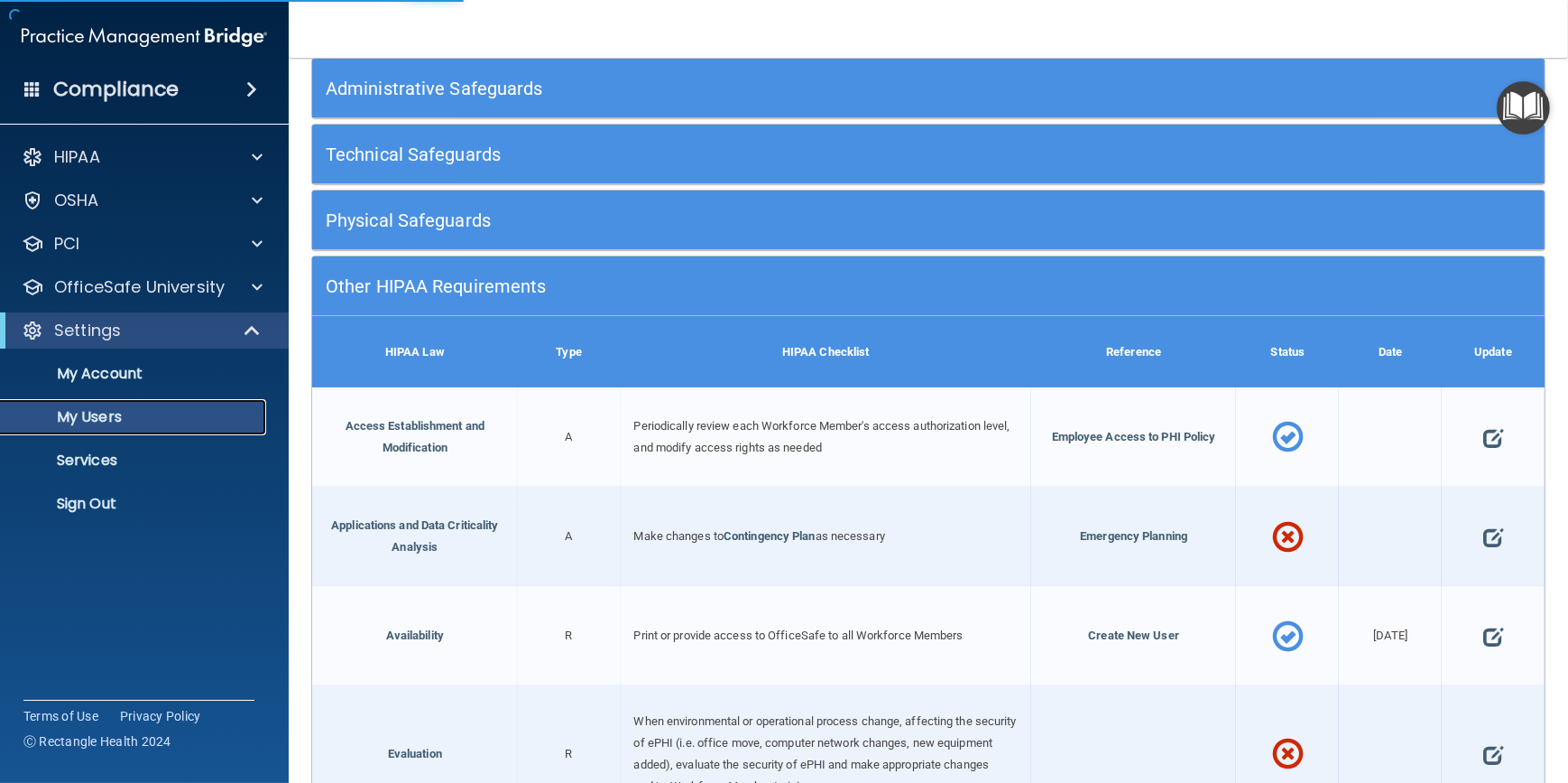
select select "20"
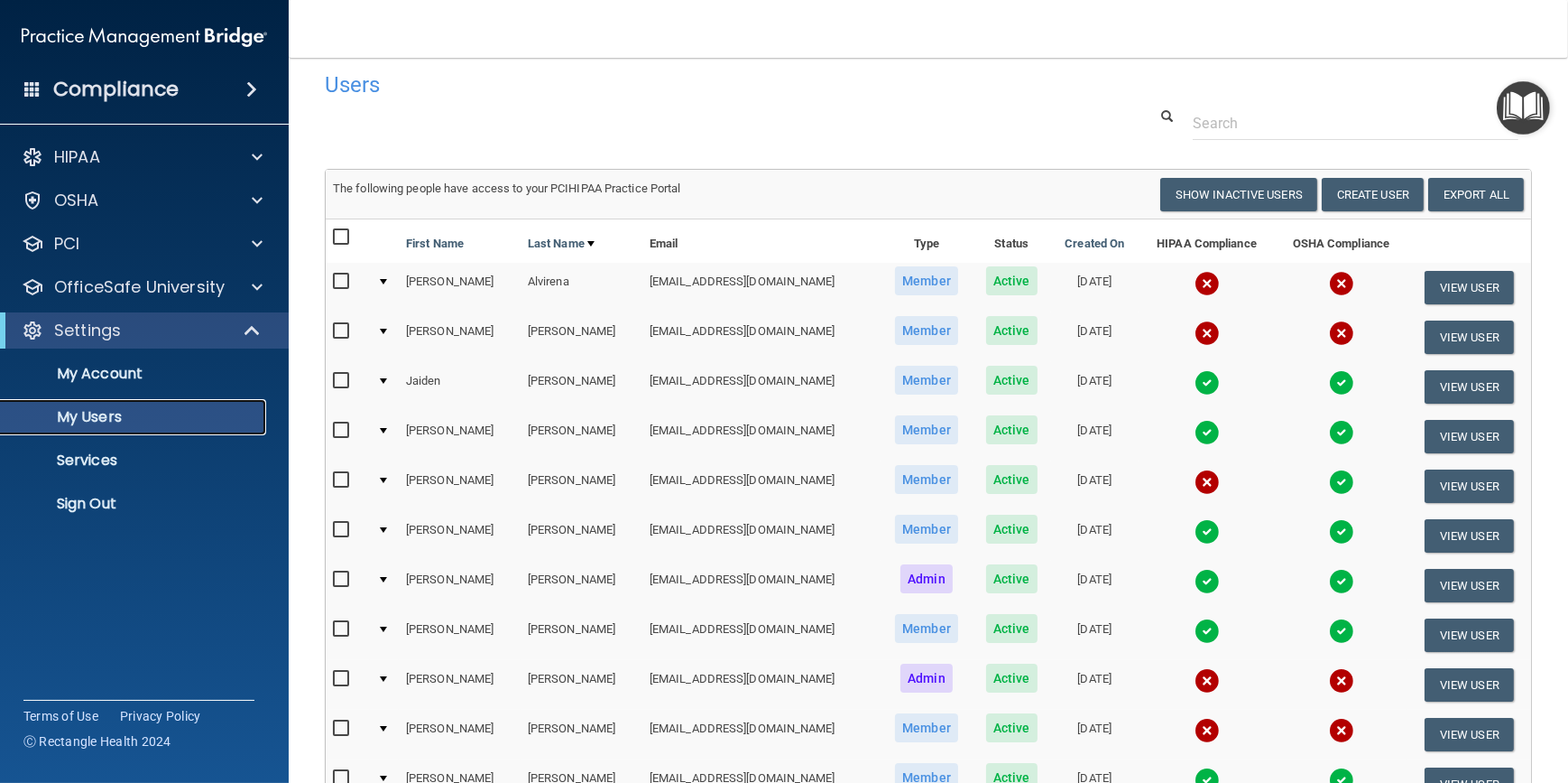
scroll to position [0, 0]
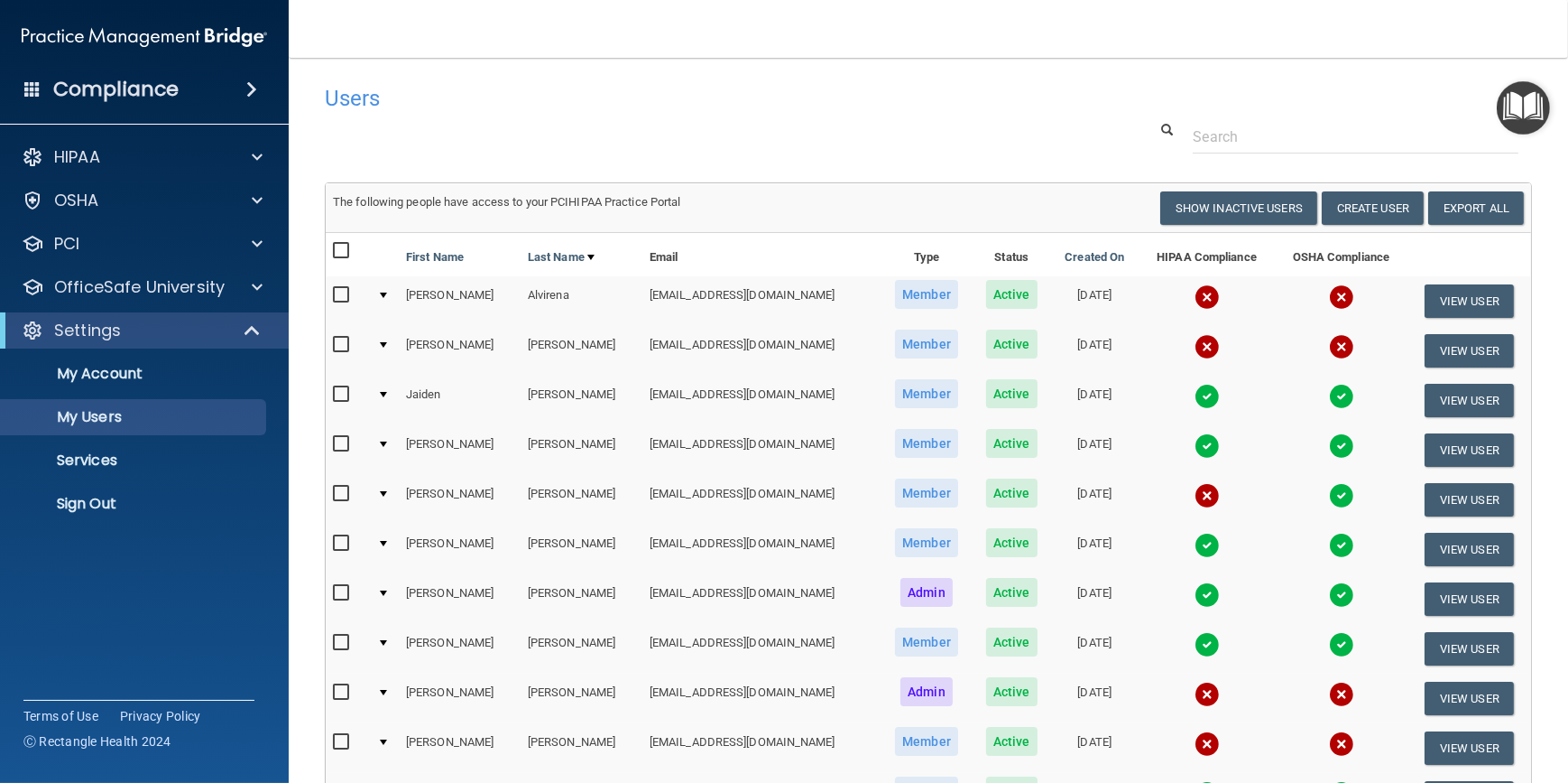
click at [1194, 397] on img at bounding box center [1206, 396] width 25 height 25
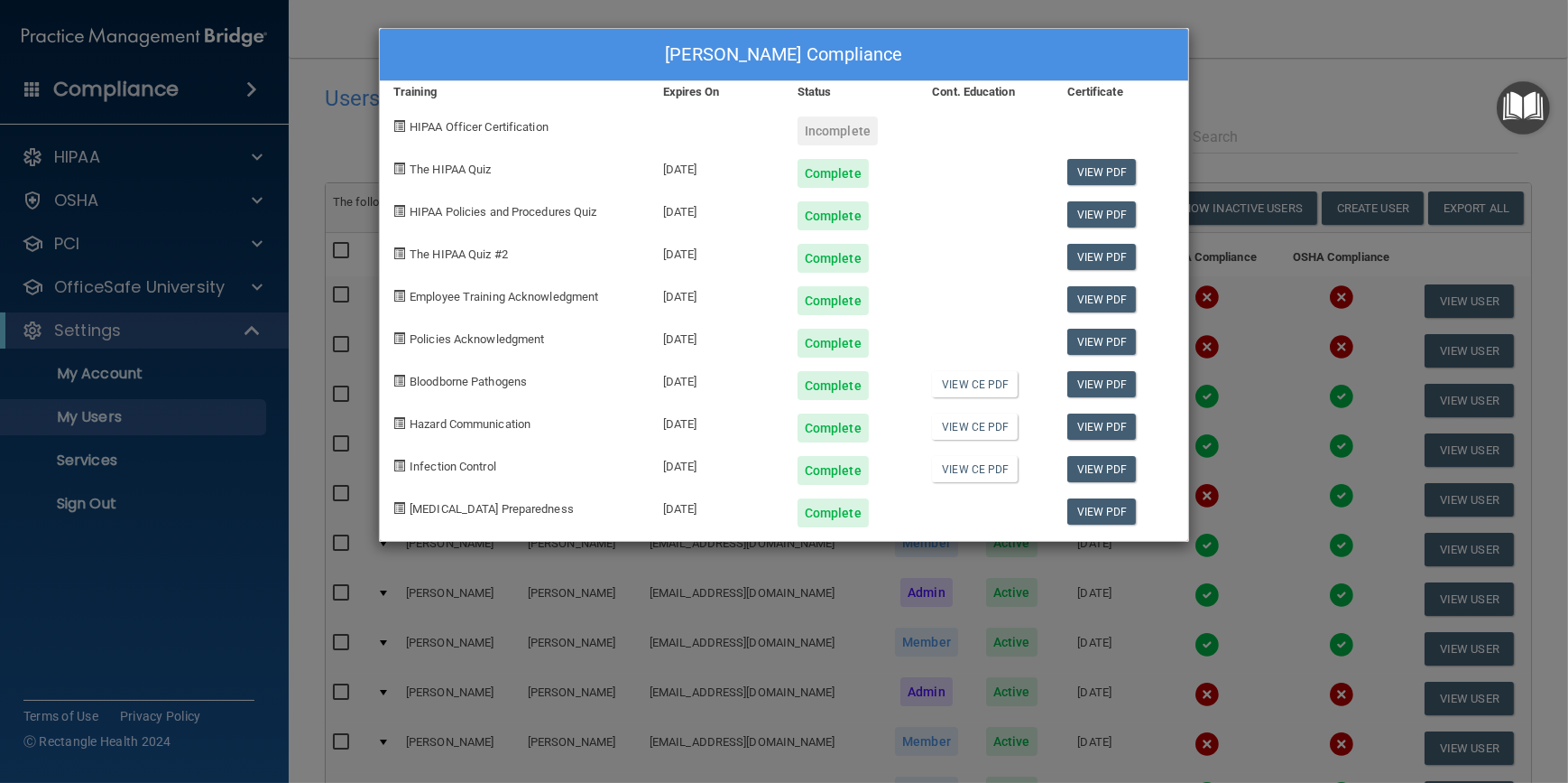
click at [1358, 75] on div "[PERSON_NAME] Compliance Training Expires On Status Cont. Education Certificate…" at bounding box center [784, 392] width 1568 height 783
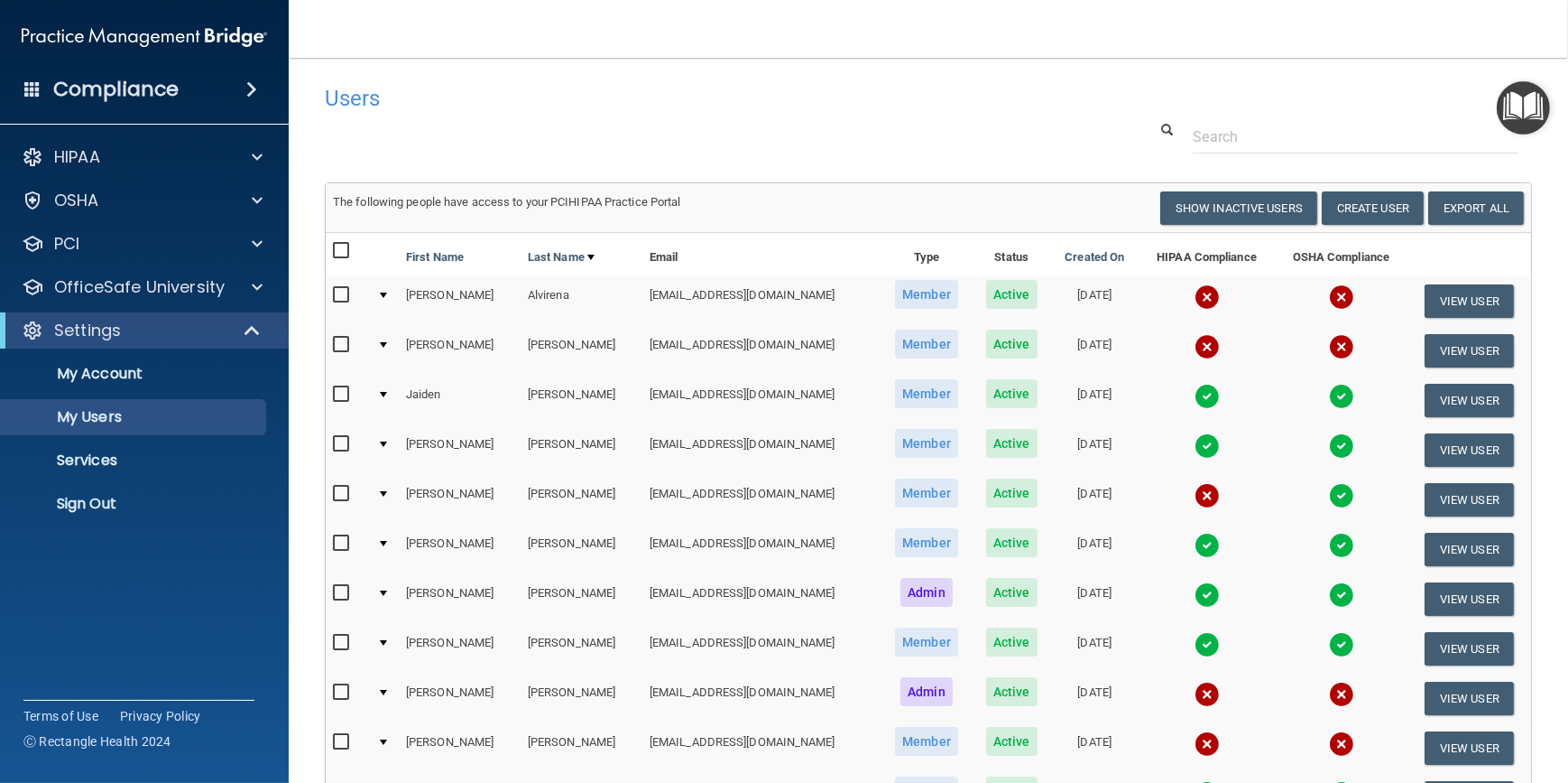
drag, startPoint x: 874, startPoint y: 126, endPoint x: 878, endPoint y: 137, distance: 11.7
drag, startPoint x: 875, startPoint y: 122, endPoint x: 860, endPoint y: 108, distance: 20.5
click at [807, 112] on div "Users" at bounding box center [671, 99] width 720 height 45
drag, startPoint x: 912, startPoint y: 105, endPoint x: 826, endPoint y: 119, distance: 87.1
click at [826, 119] on div "Users" at bounding box center [671, 99] width 720 height 45
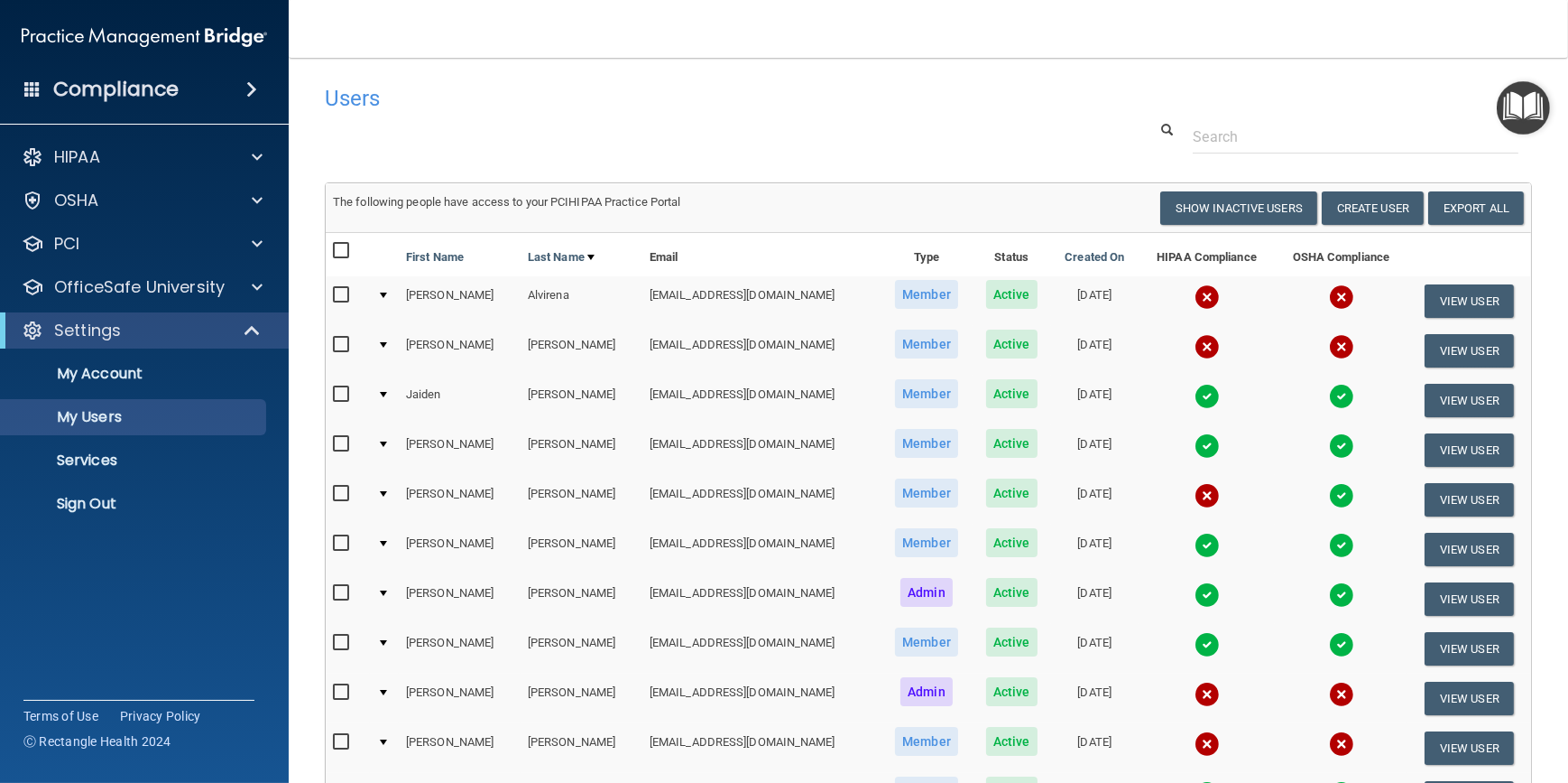
drag, startPoint x: 912, startPoint y: 119, endPoint x: 781, endPoint y: 115, distance: 131.1
click at [781, 115] on div "Users" at bounding box center [671, 99] width 720 height 45
drag, startPoint x: 666, startPoint y: 118, endPoint x: 598, endPoint y: 126, distance: 68.5
click at [598, 126] on div at bounding box center [929, 137] width 1234 height 33
drag, startPoint x: 613, startPoint y: 113, endPoint x: 533, endPoint y: 113, distance: 80.0
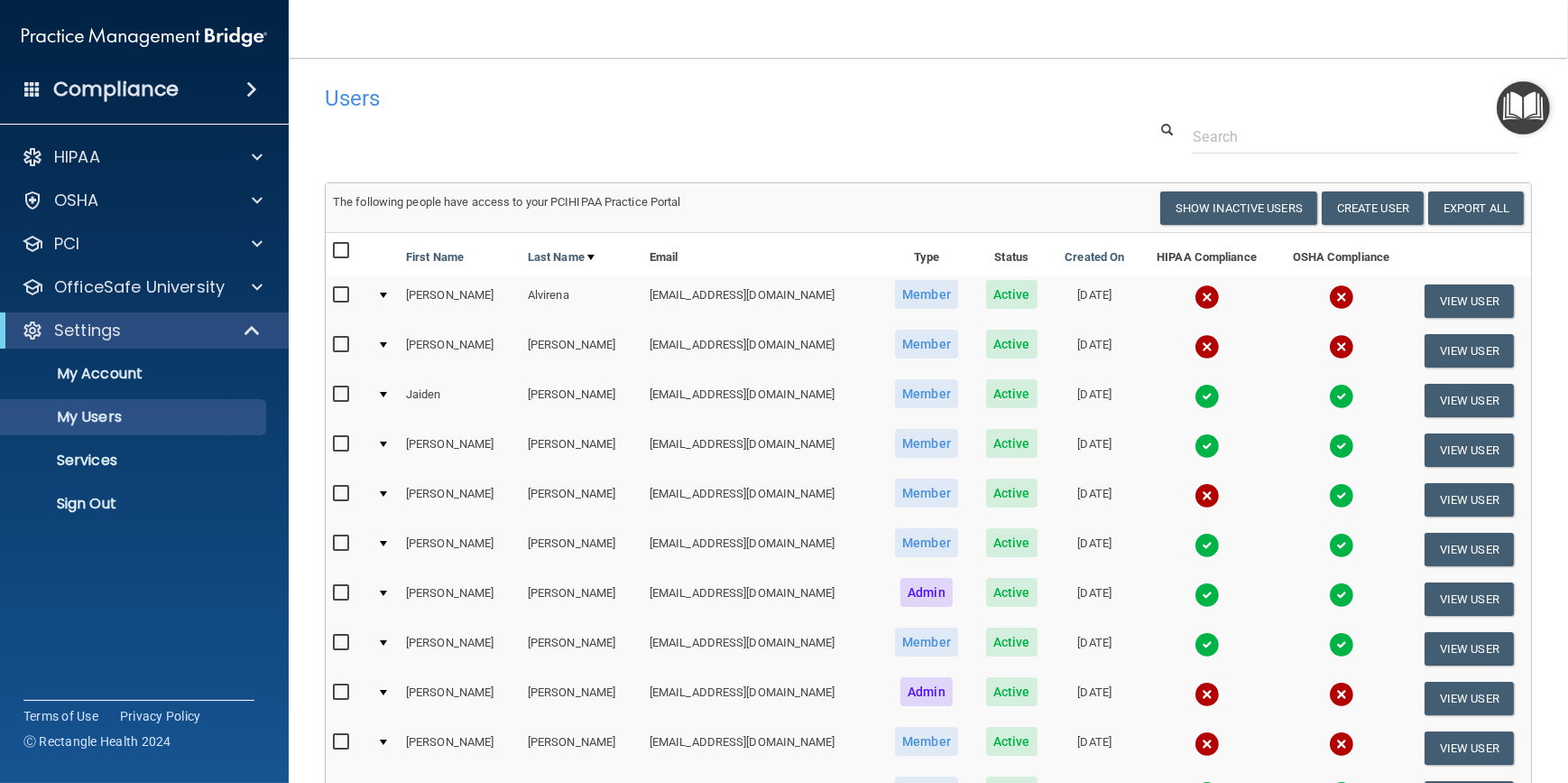
click at [455, 121] on div at bounding box center [929, 137] width 1234 height 33
drag, startPoint x: 642, startPoint y: 91, endPoint x: 529, endPoint y: 95, distance: 113.1
click at [529, 95] on h4 "Users" at bounding box center [672, 98] width 693 height 23
click at [252, 325] on span at bounding box center [254, 330] width 16 height 21
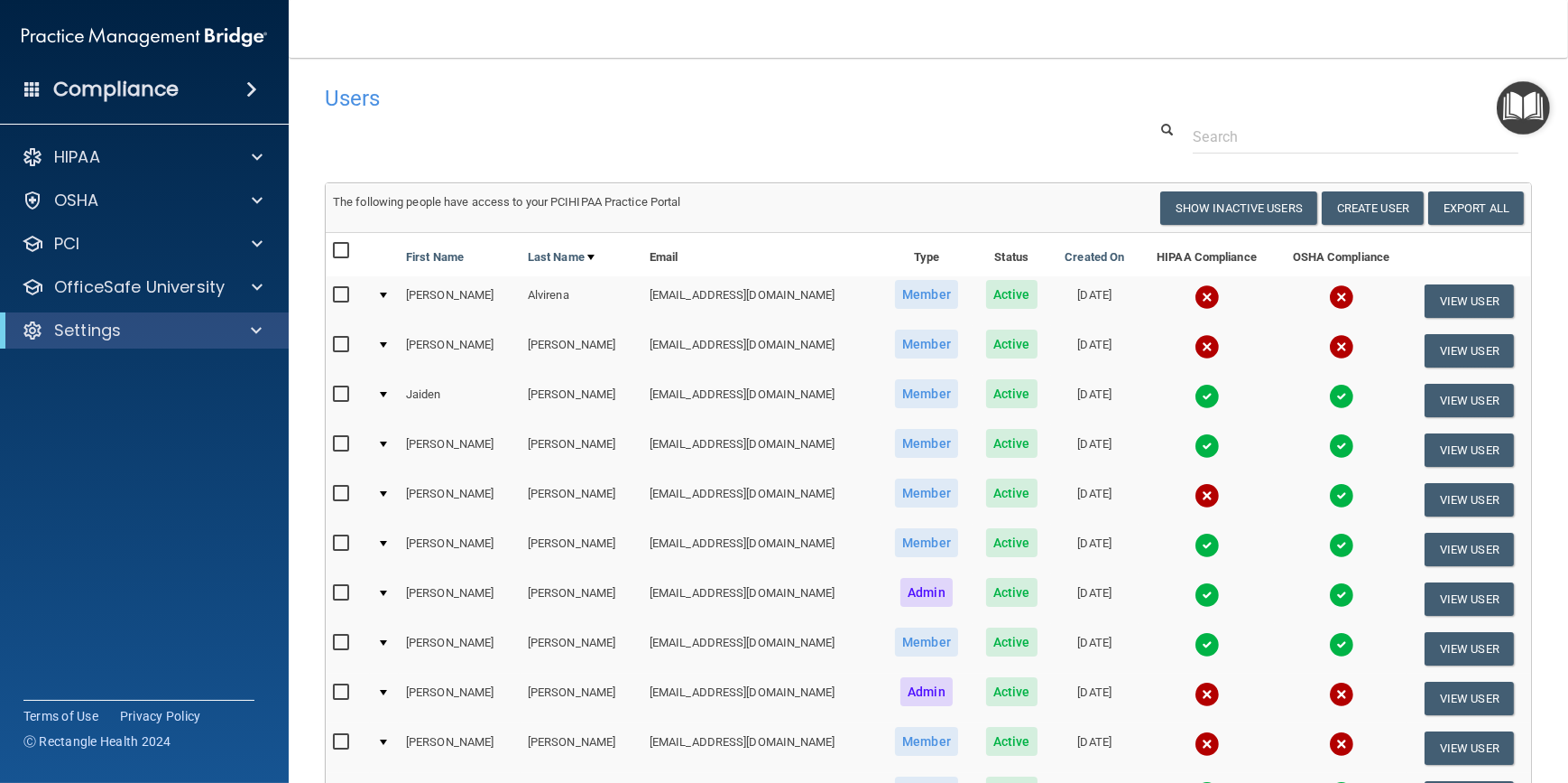
drag, startPoint x: 811, startPoint y: 96, endPoint x: 632, endPoint y: 136, distance: 183.4
click at [683, 111] on div "Users" at bounding box center [671, 99] width 720 height 45
click at [270, 196] on div at bounding box center [255, 200] width 46 height 21
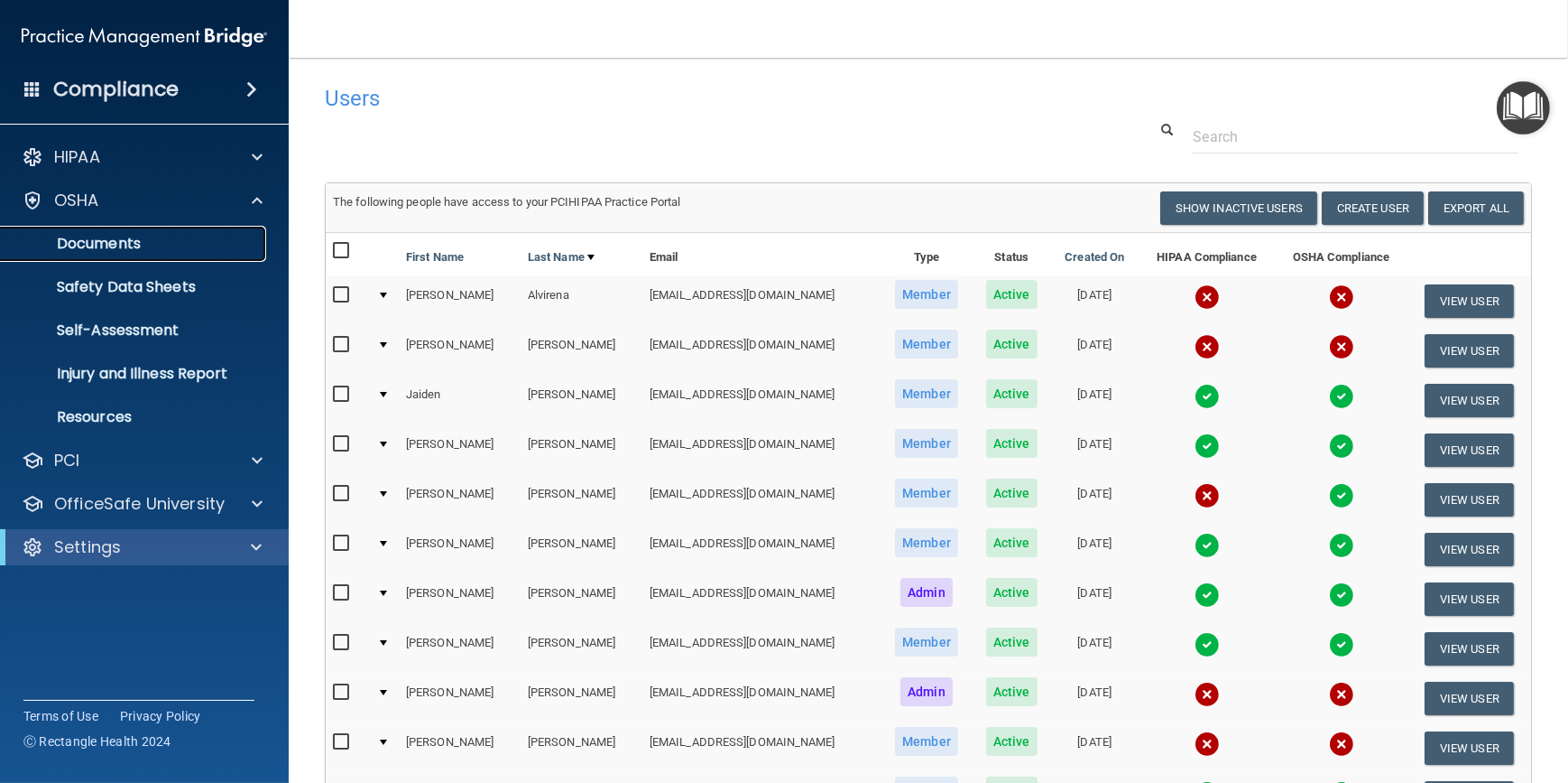
click at [139, 249] on p "Documents" at bounding box center [135, 243] width 246 height 18
